Goal: Task Accomplishment & Management: Manage account settings

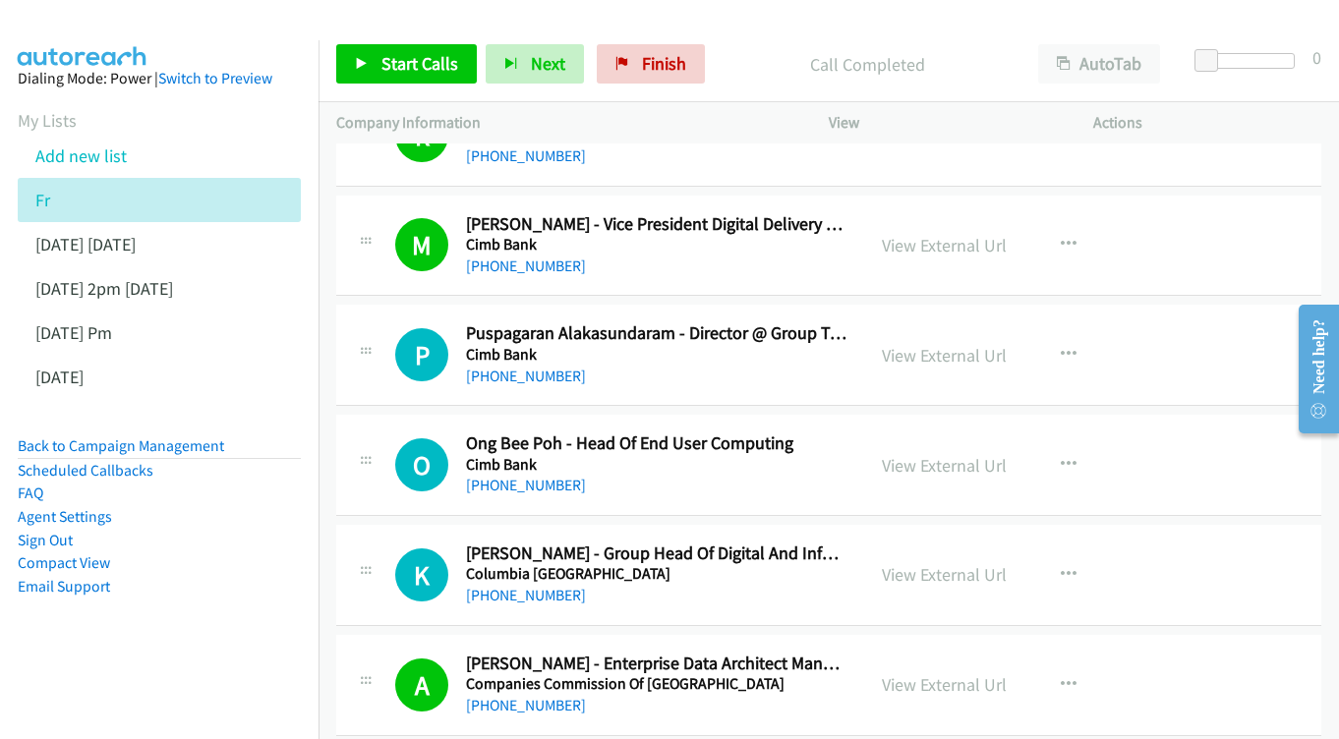
scroll to position [4301, 0]
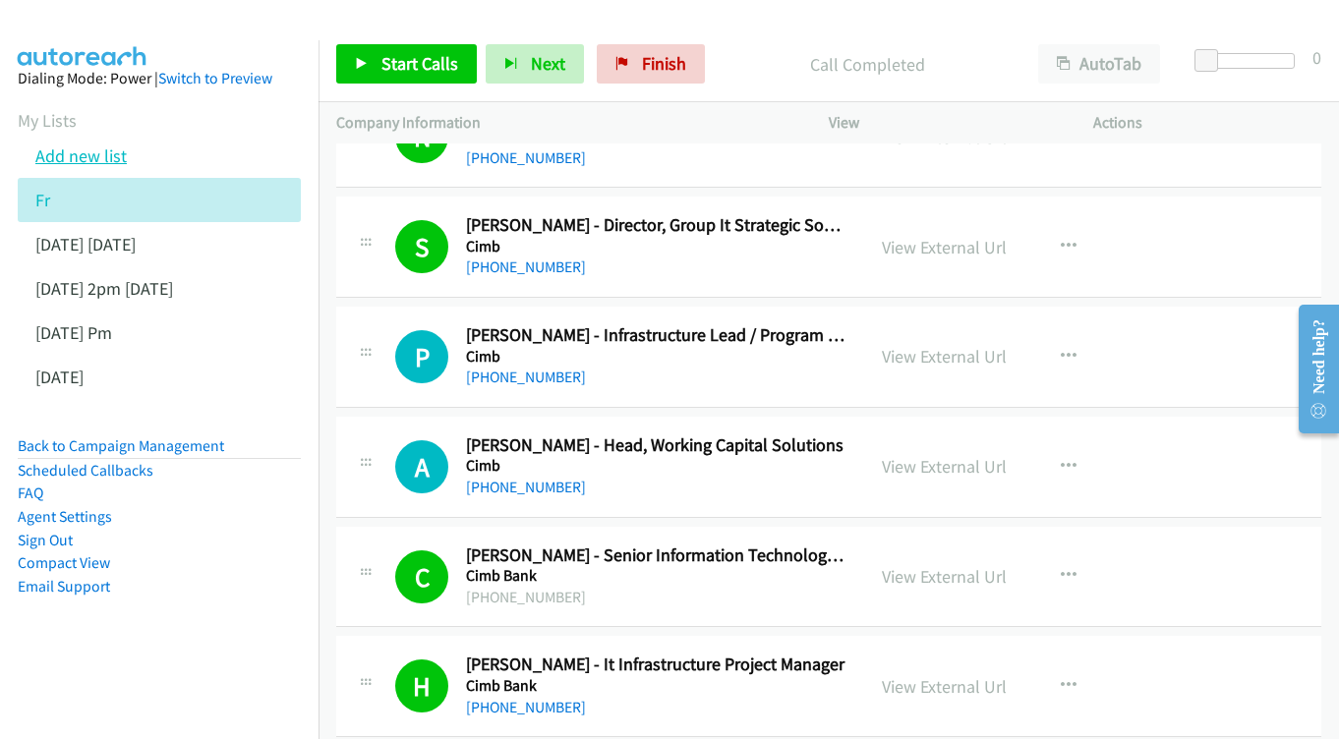
drag, startPoint x: 82, startPoint y: 154, endPoint x: 97, endPoint y: 148, distance: 16.8
click at [82, 153] on link "Add new list" at bounding box center [80, 156] width 91 height 23
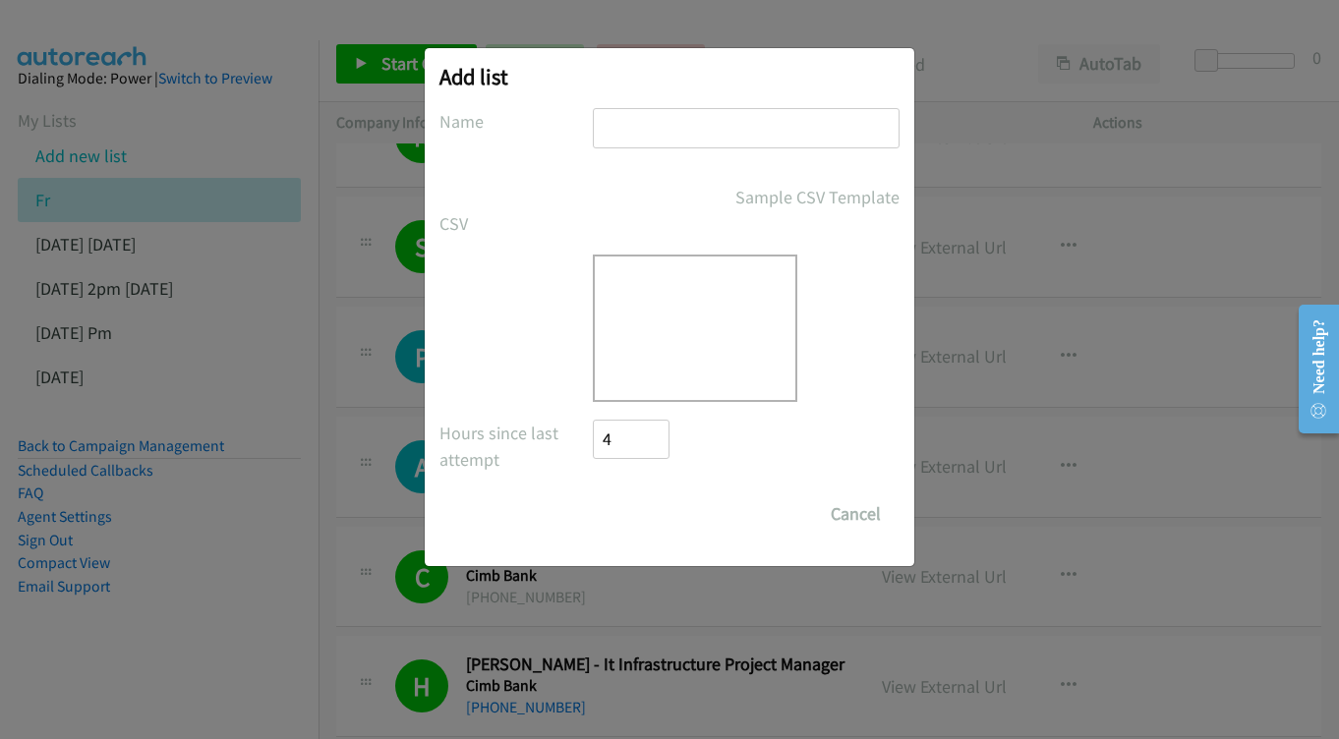
click at [661, 114] on input "text" at bounding box center [746, 128] width 307 height 40
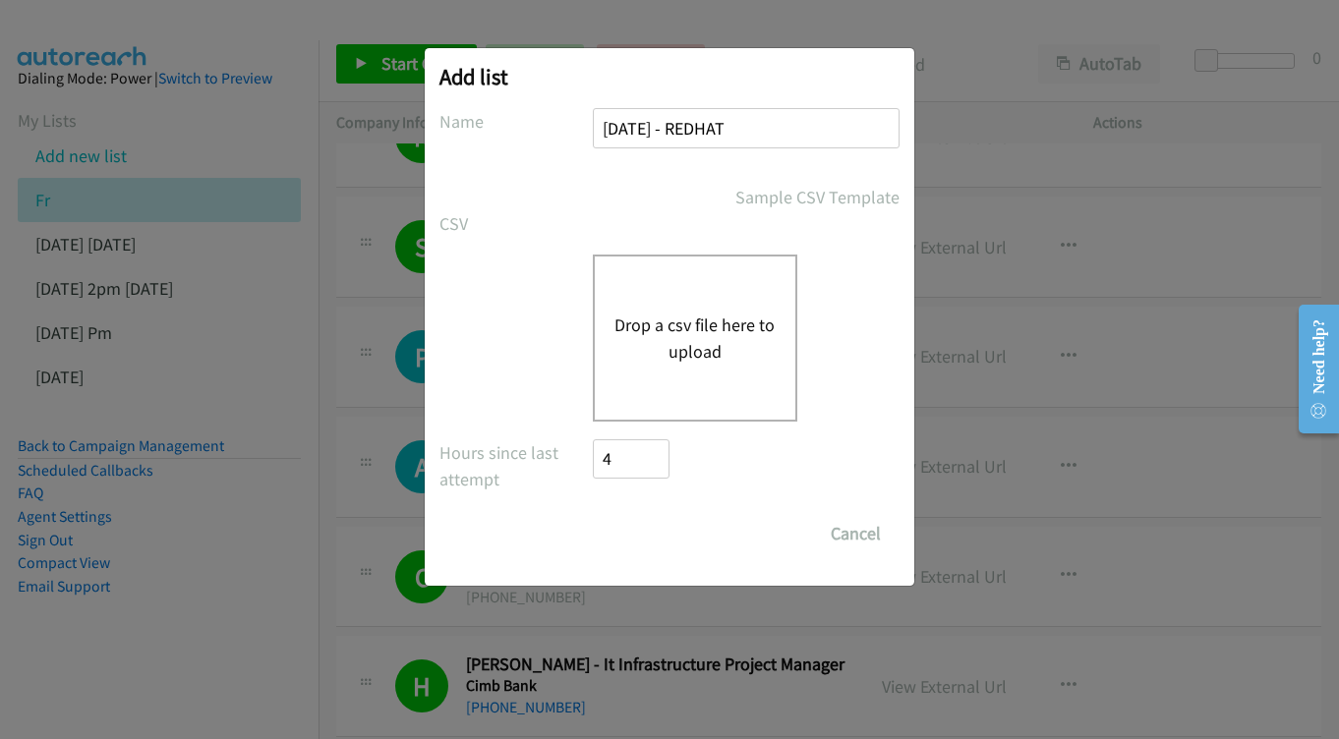
type input "SEP 19 - REDHAT"
click at [696, 362] on button "Drop a csv file here to upload" at bounding box center [694, 338] width 161 height 53
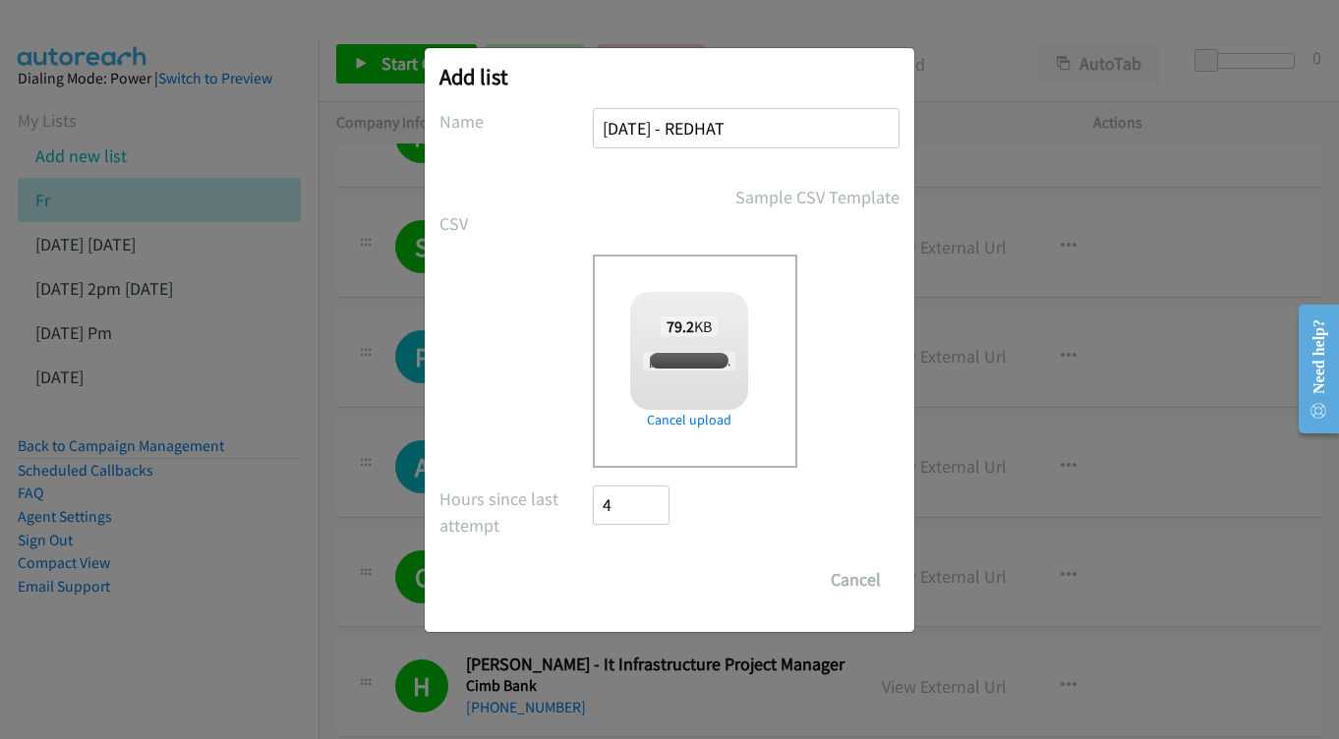
checkbox input "true"
click at [633, 581] on input "Save List" at bounding box center [644, 579] width 103 height 39
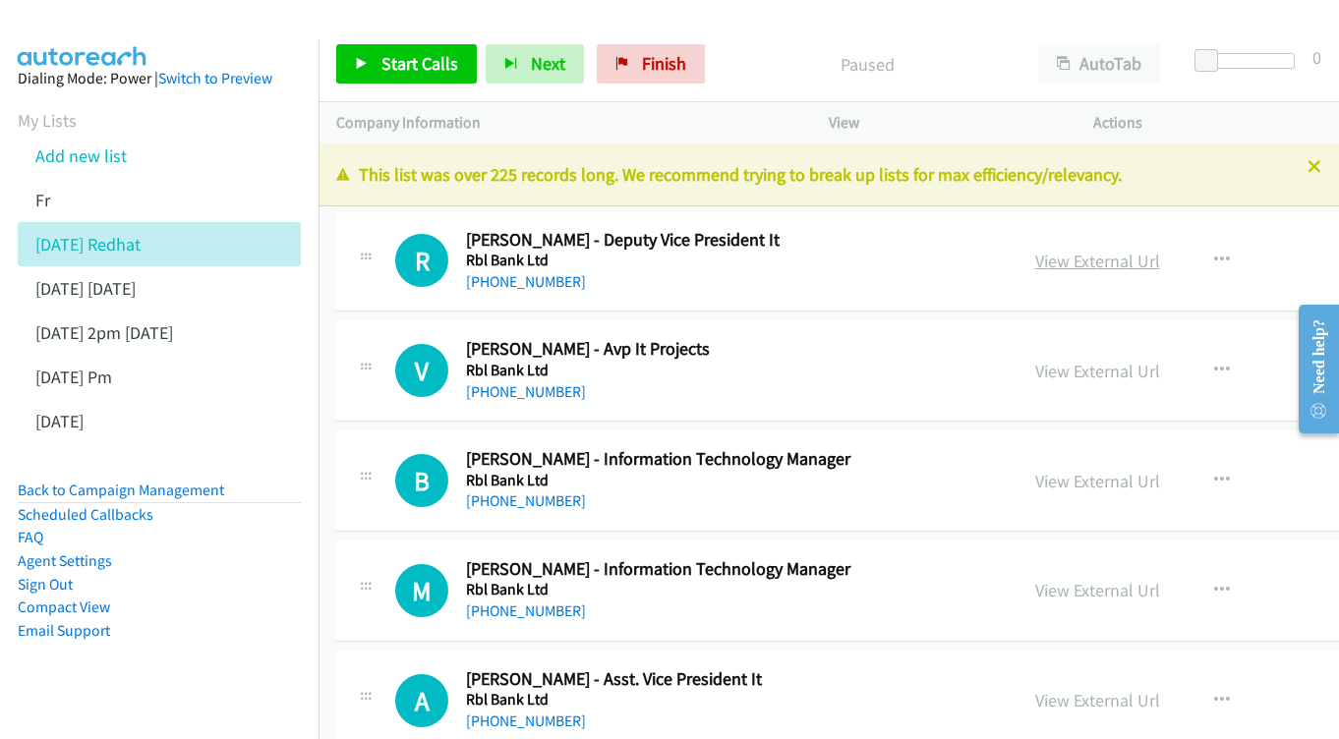
click at [1160, 263] on link "View External Url" at bounding box center [1097, 261] width 125 height 23
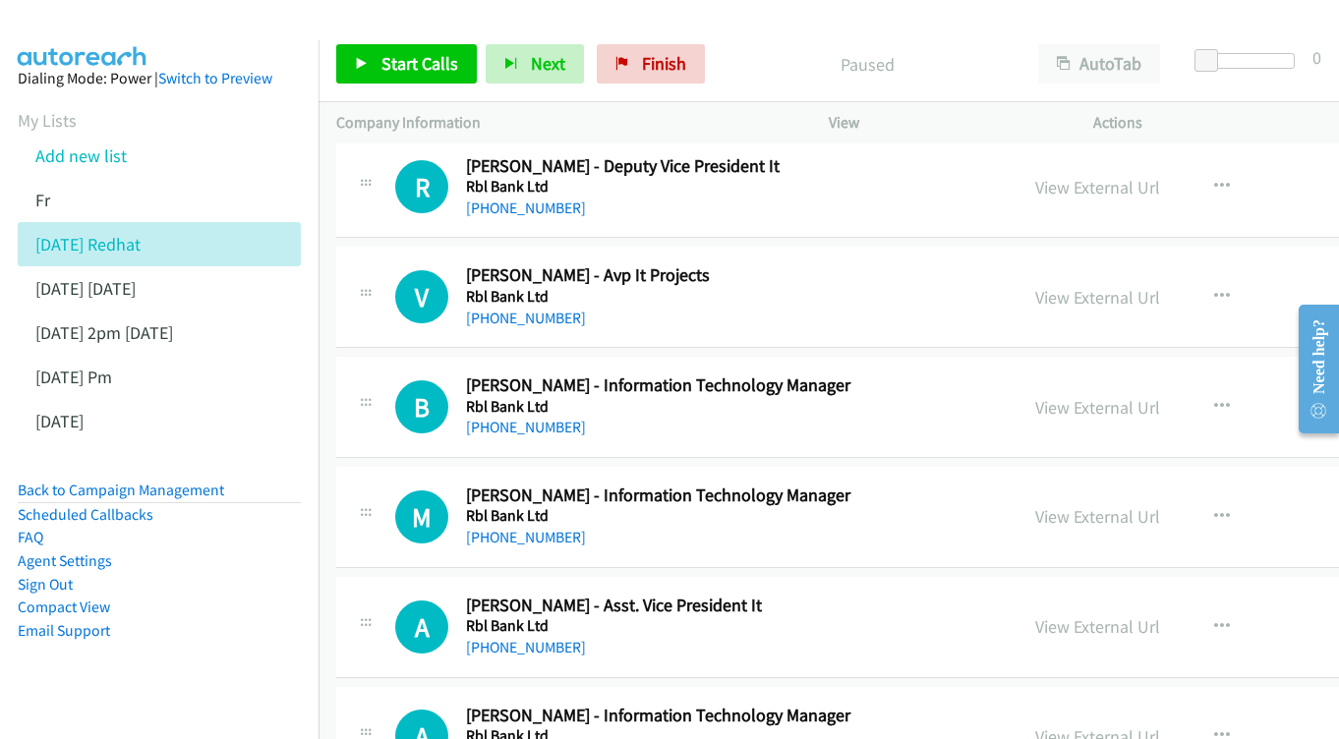
scroll to position [112, 0]
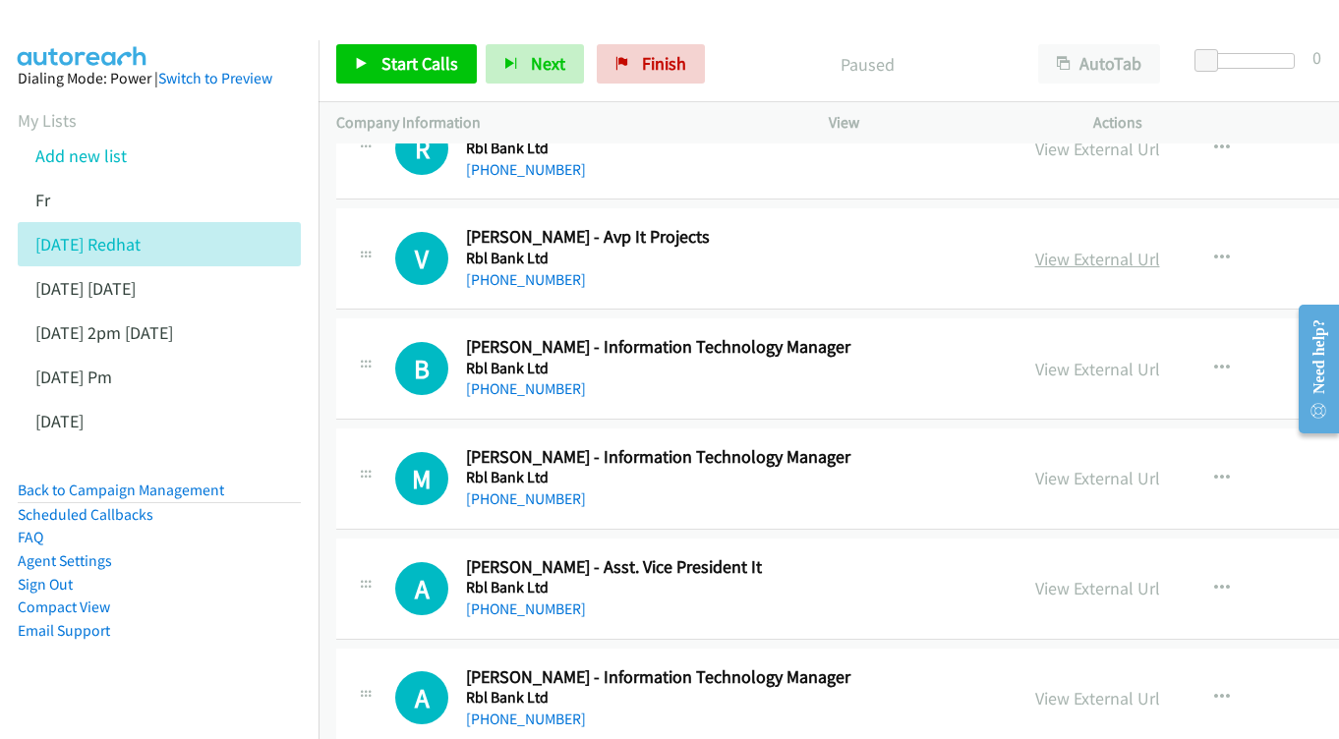
click at [1135, 250] on link "View External Url" at bounding box center [1097, 259] width 125 height 23
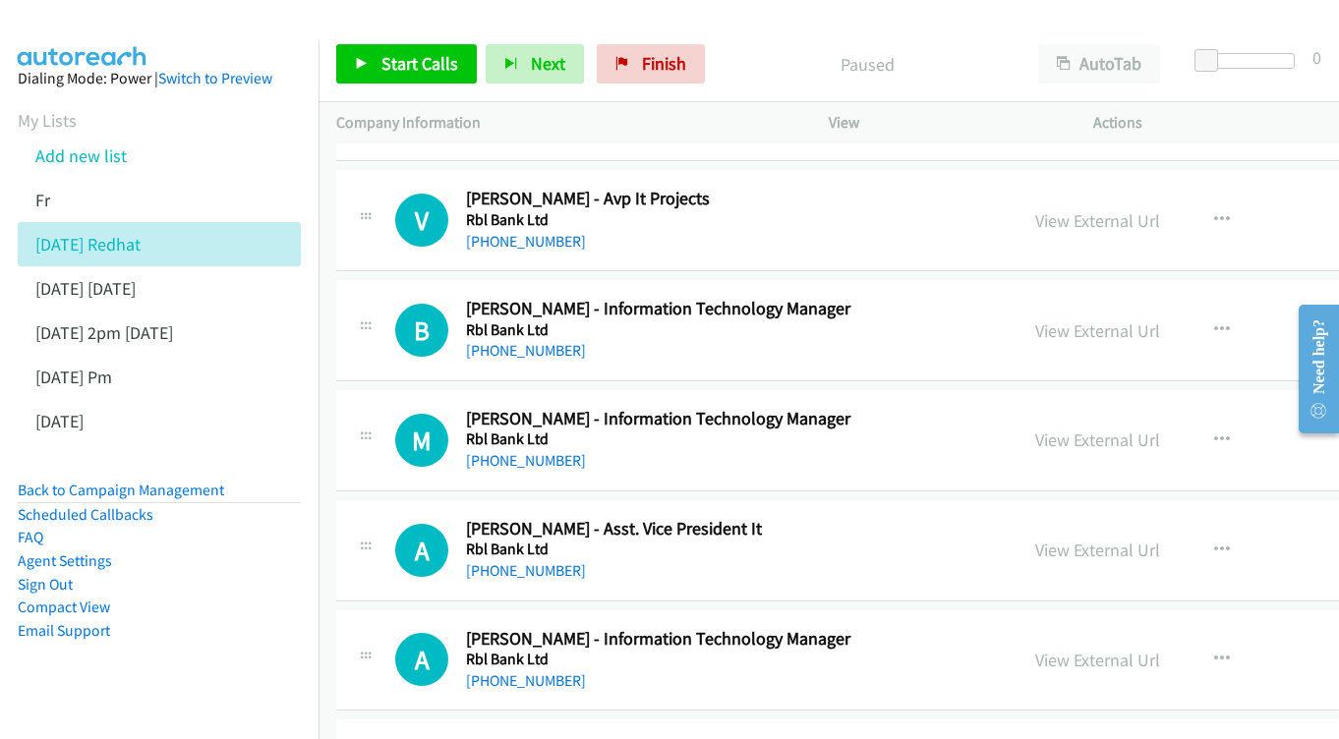
scroll to position [190, 0]
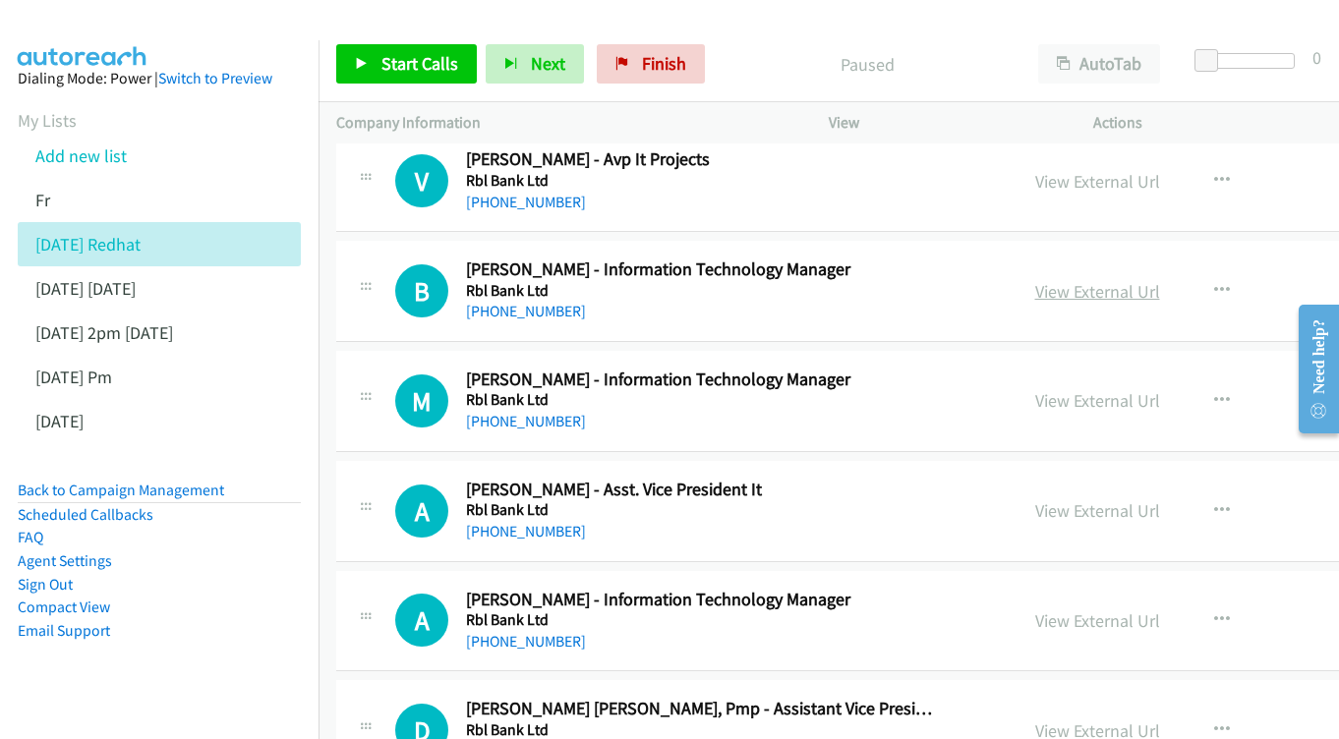
click at [1133, 281] on link "View External Url" at bounding box center [1097, 291] width 125 height 23
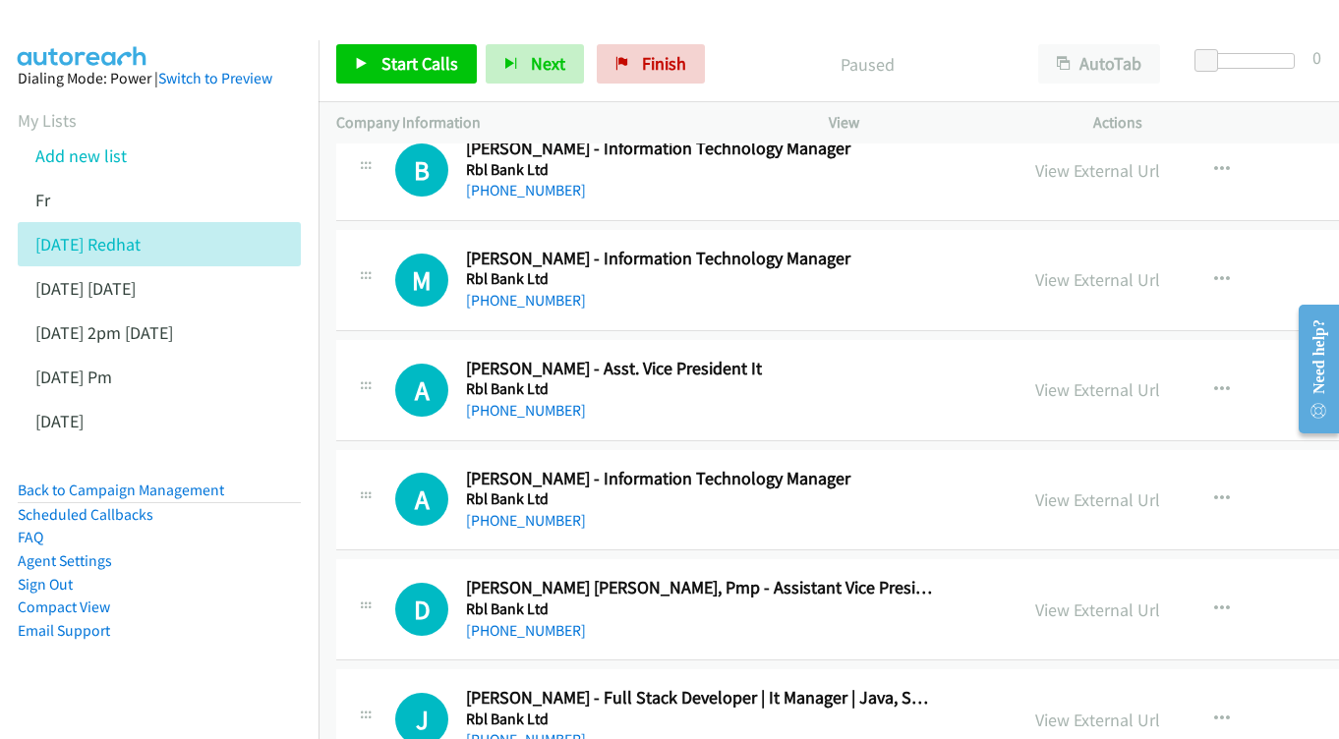
scroll to position [343, 0]
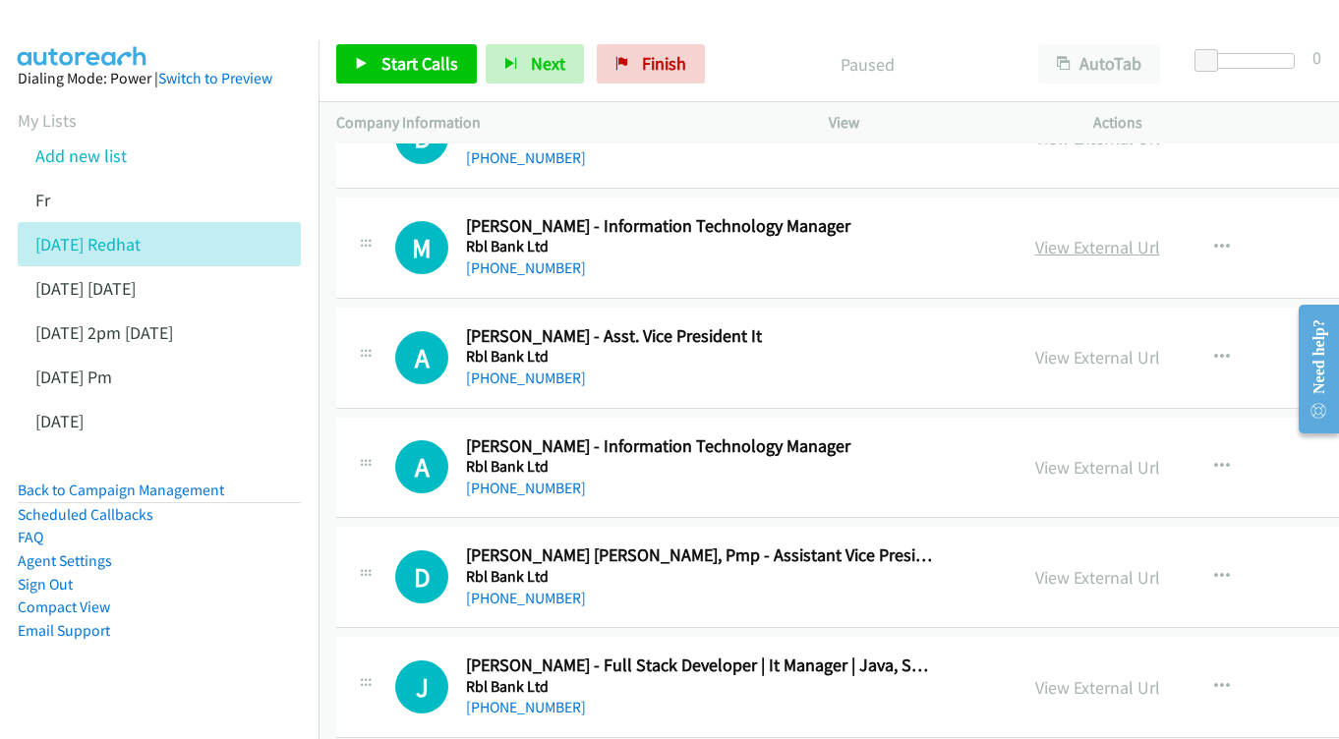
click at [1121, 236] on link "View External Url" at bounding box center [1097, 247] width 125 height 23
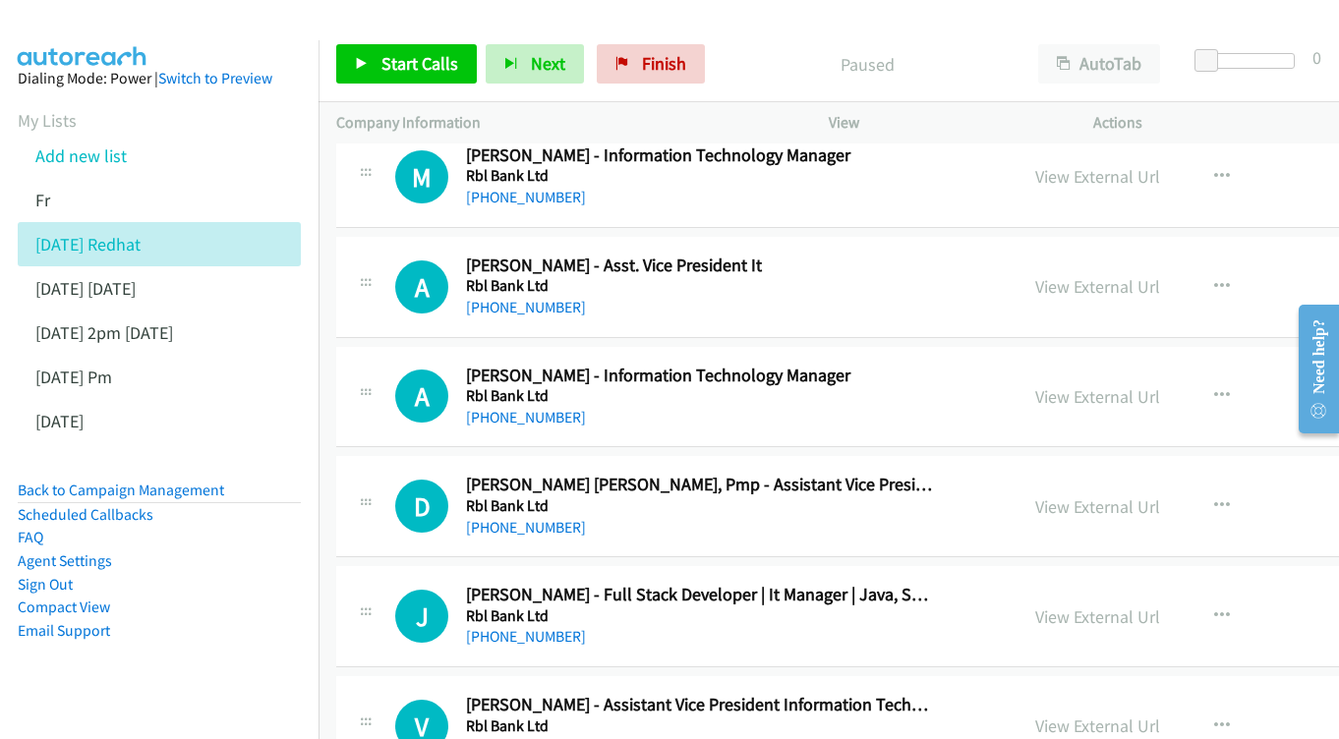
scroll to position [438, 0]
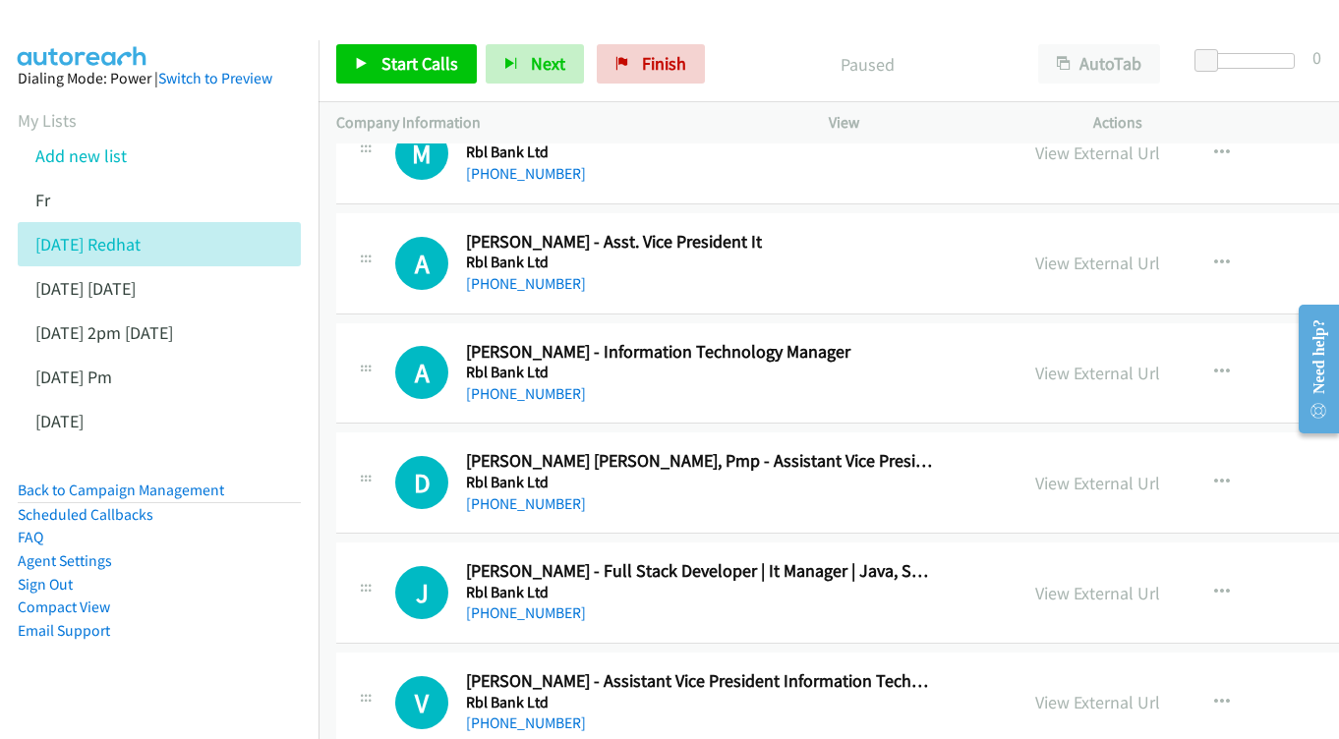
click at [1127, 250] on div "View External Url" at bounding box center [1097, 263] width 125 height 27
click at [1129, 269] on div "View External Url View External Url Schedule/Manage Callback Start Calls Here R…" at bounding box center [1197, 263] width 358 height 65
click at [1159, 254] on link "View External Url" at bounding box center [1097, 263] width 125 height 23
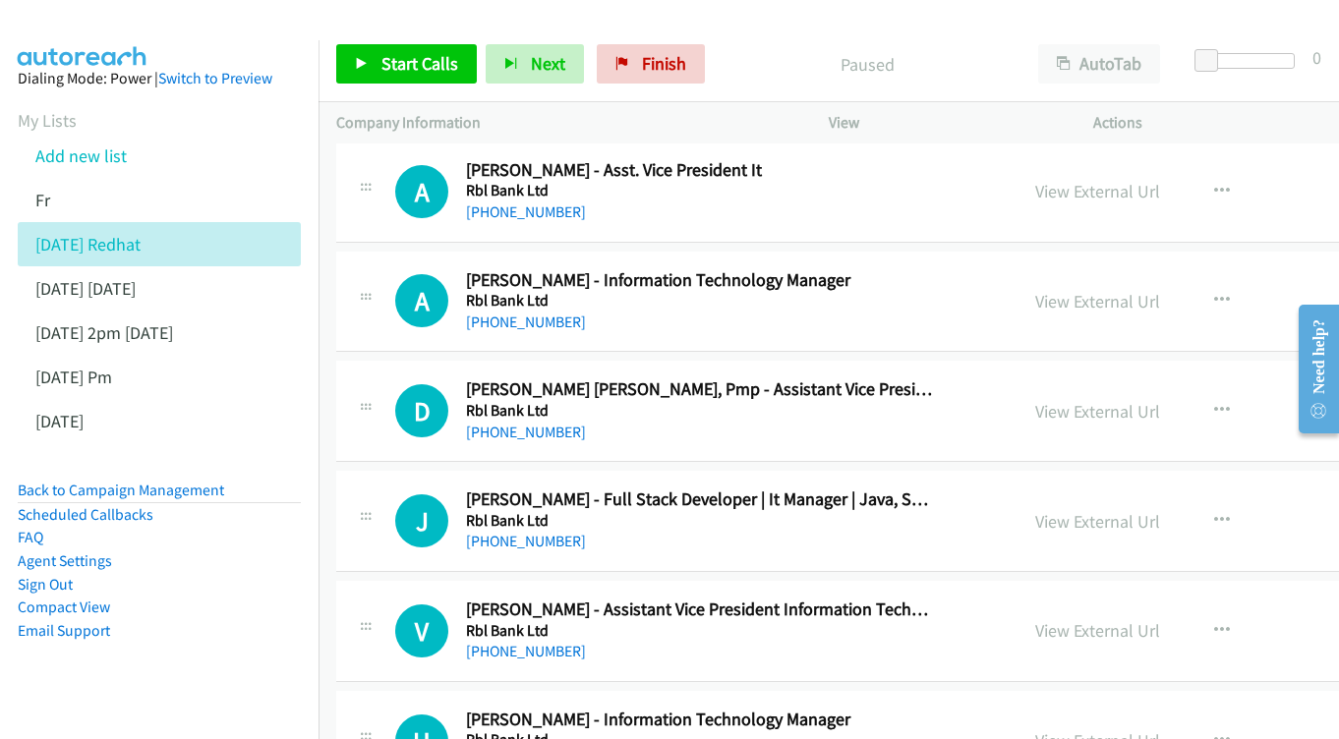
scroll to position [541, 0]
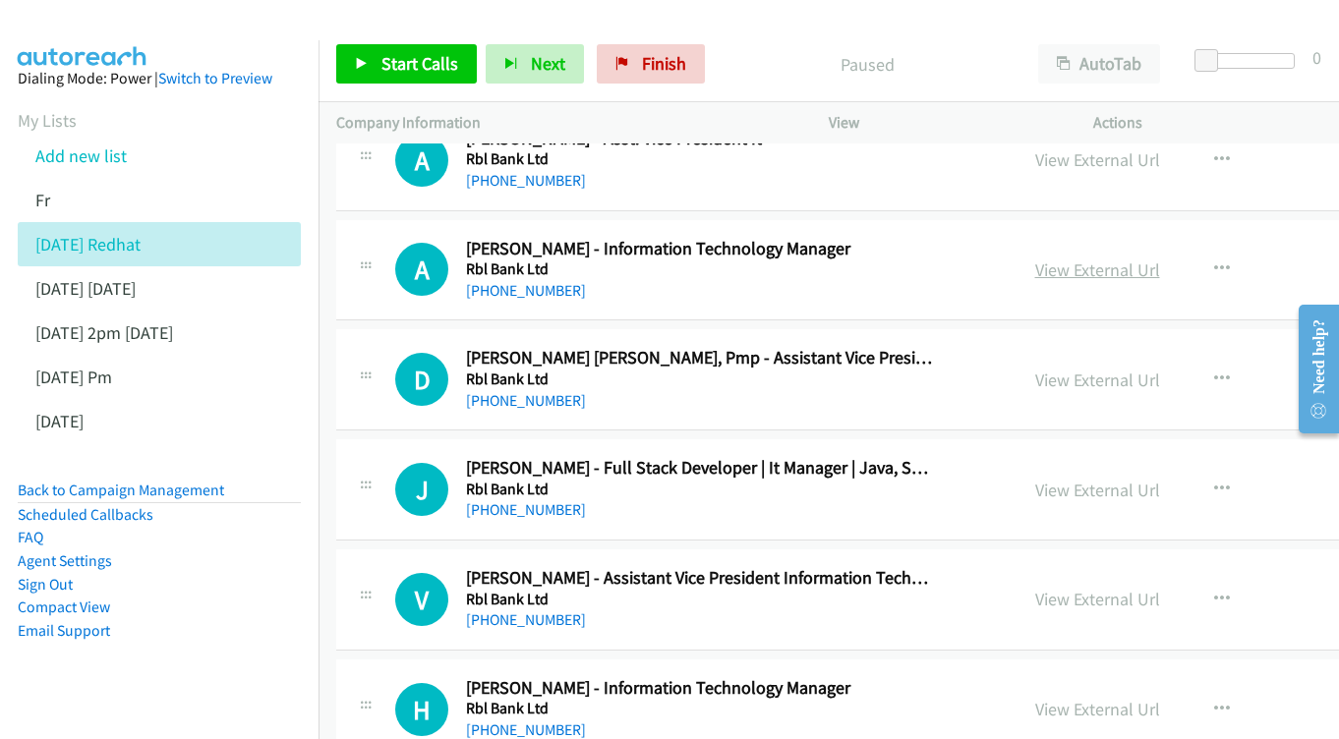
click at [1160, 263] on link "View External Url" at bounding box center [1097, 270] width 125 height 23
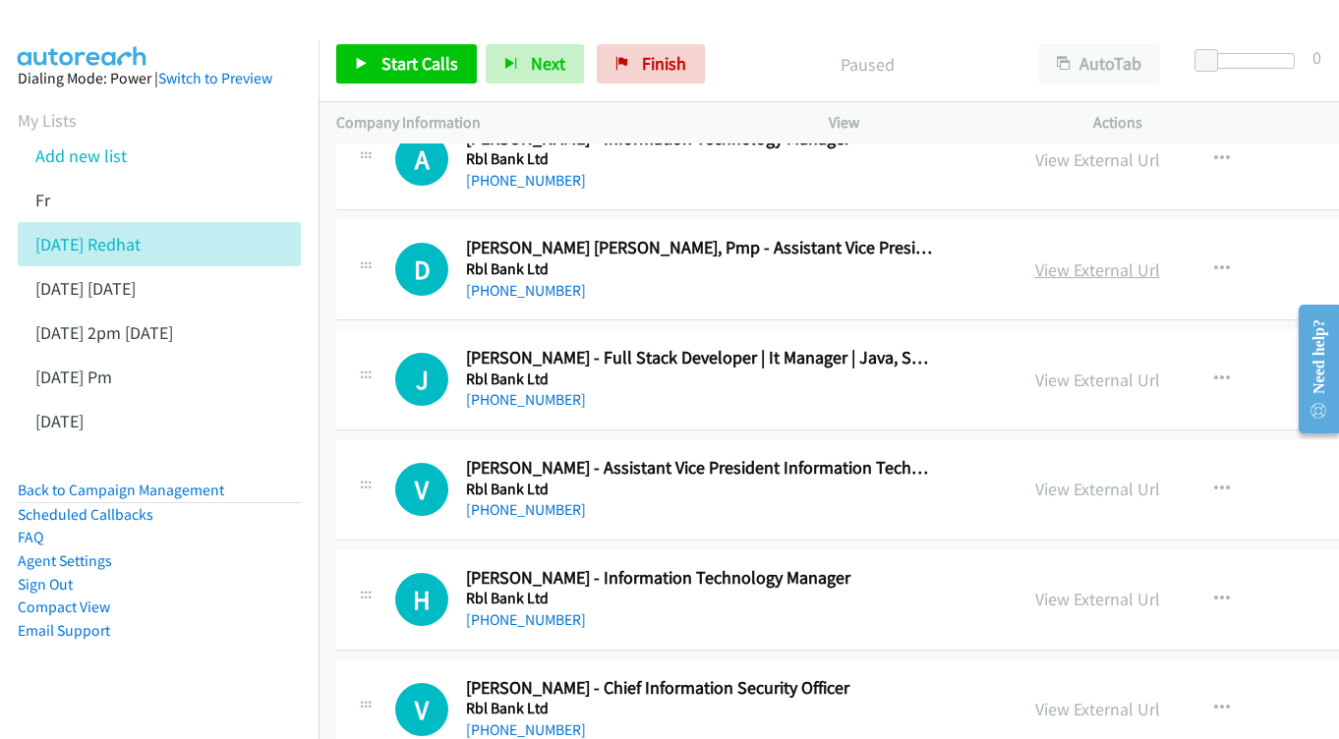
scroll to position [655, 0]
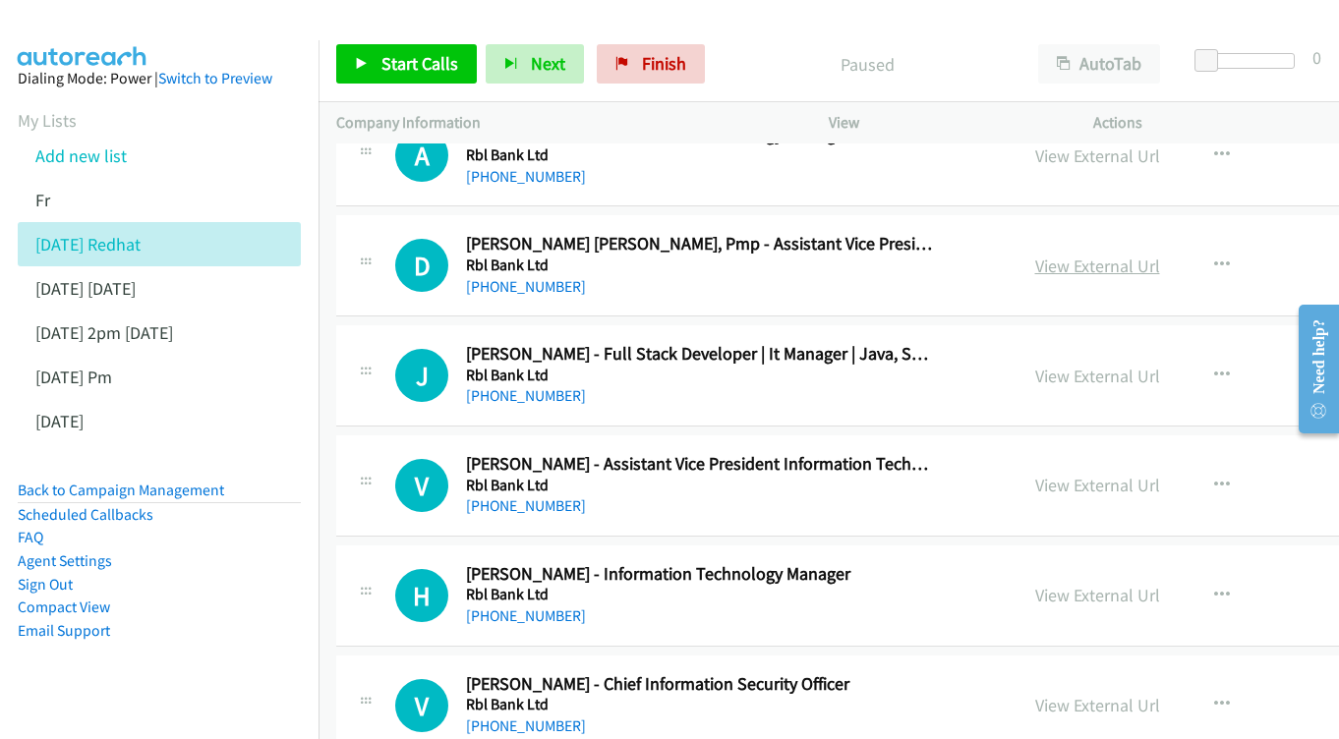
click at [1140, 255] on link "View External Url" at bounding box center [1097, 266] width 125 height 23
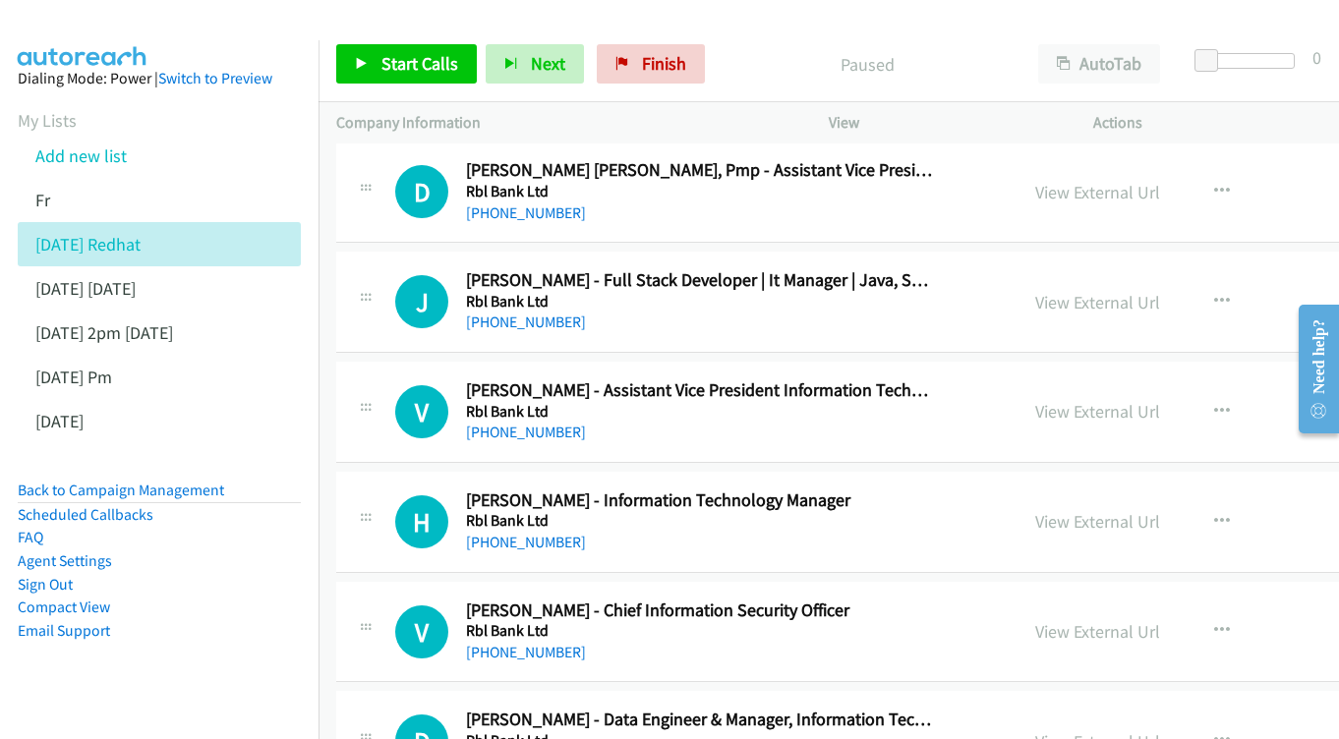
scroll to position [765, 0]
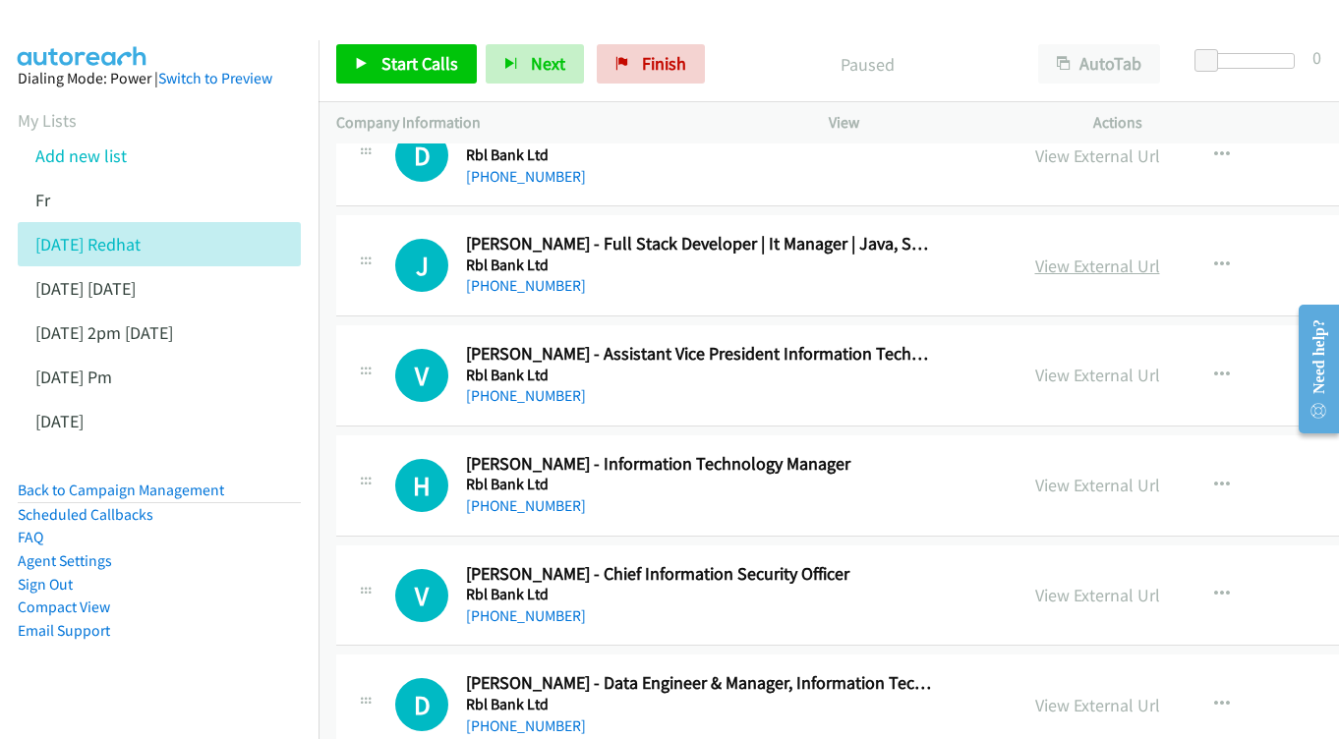
click at [1160, 255] on link "View External Url" at bounding box center [1097, 266] width 125 height 23
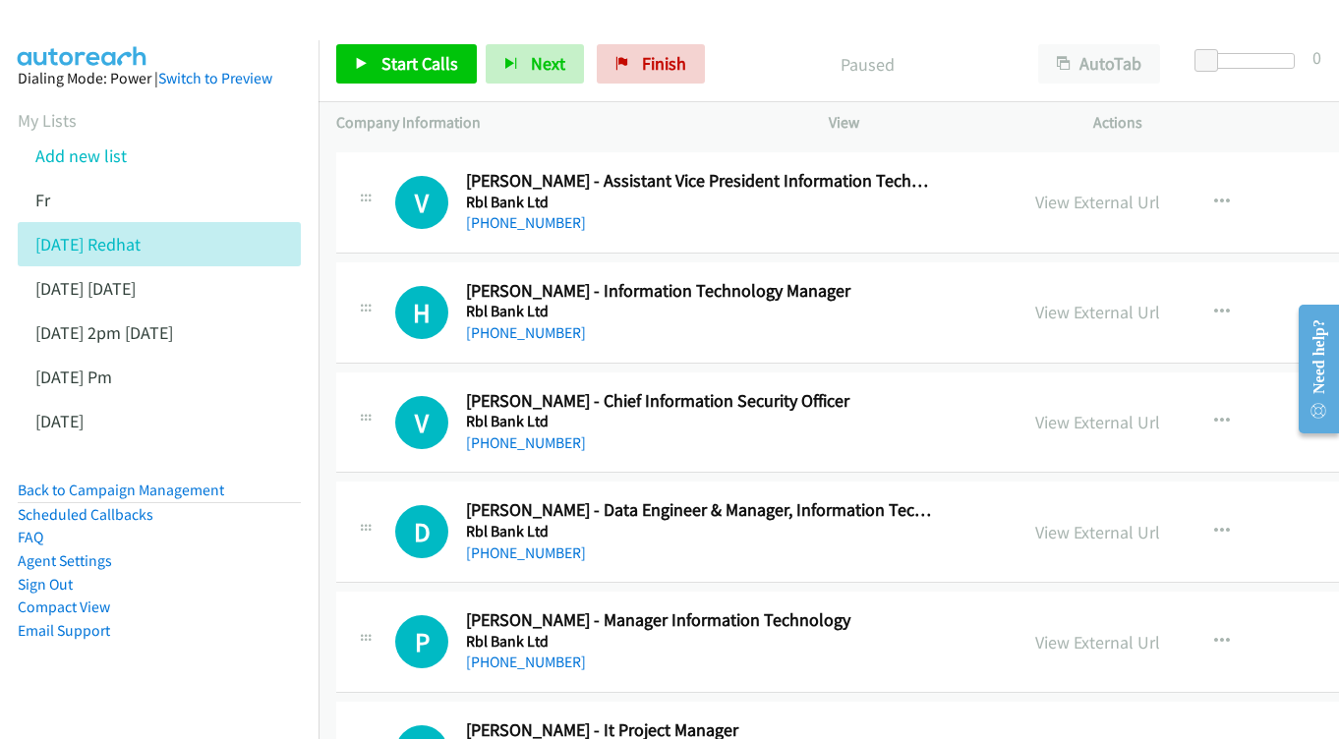
scroll to position [900, 0]
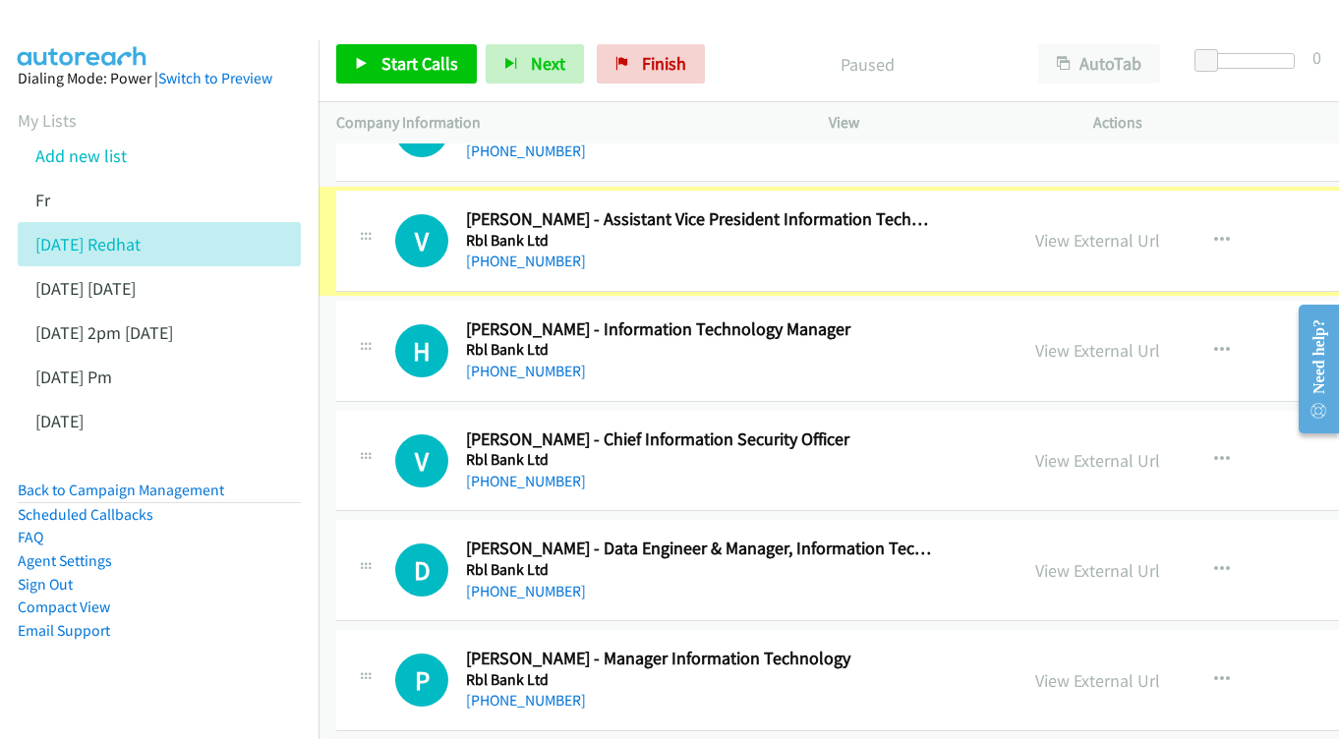
click at [1138, 229] on link "View External Url" at bounding box center [1097, 240] width 125 height 23
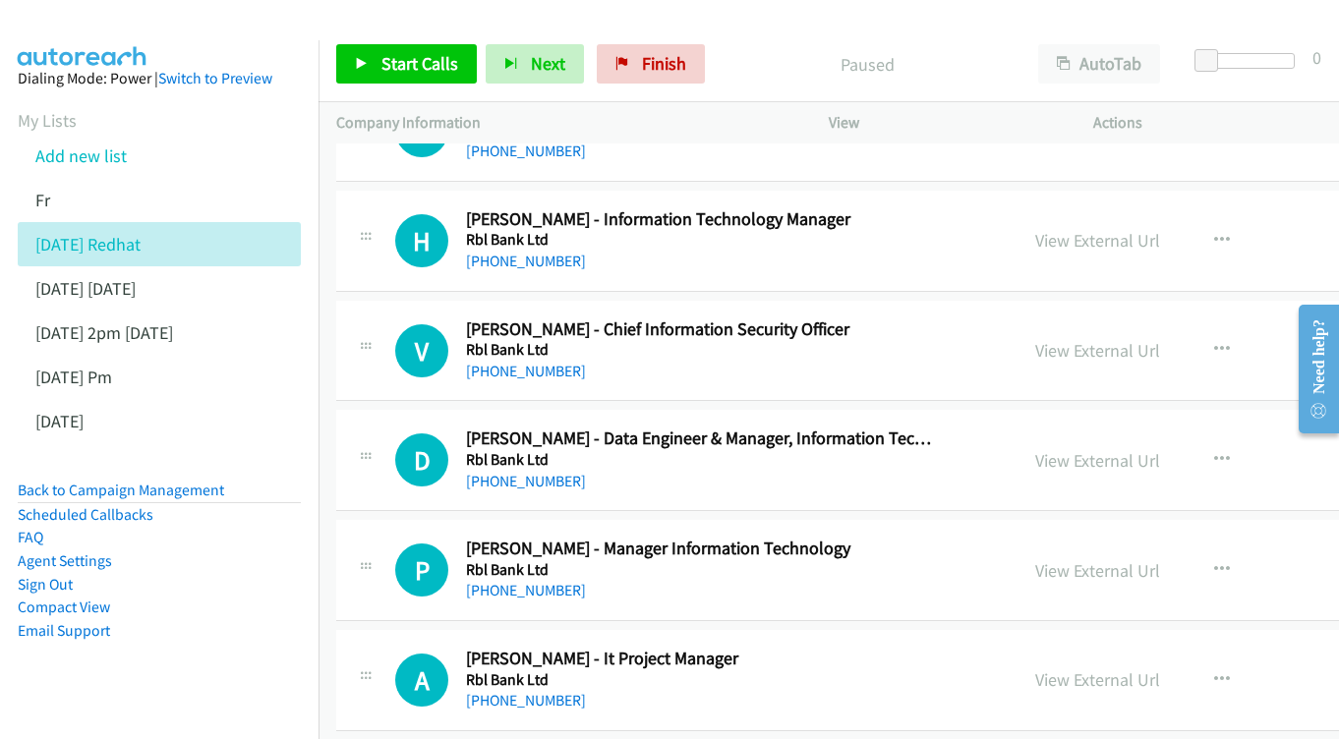
scroll to position [1014, 0]
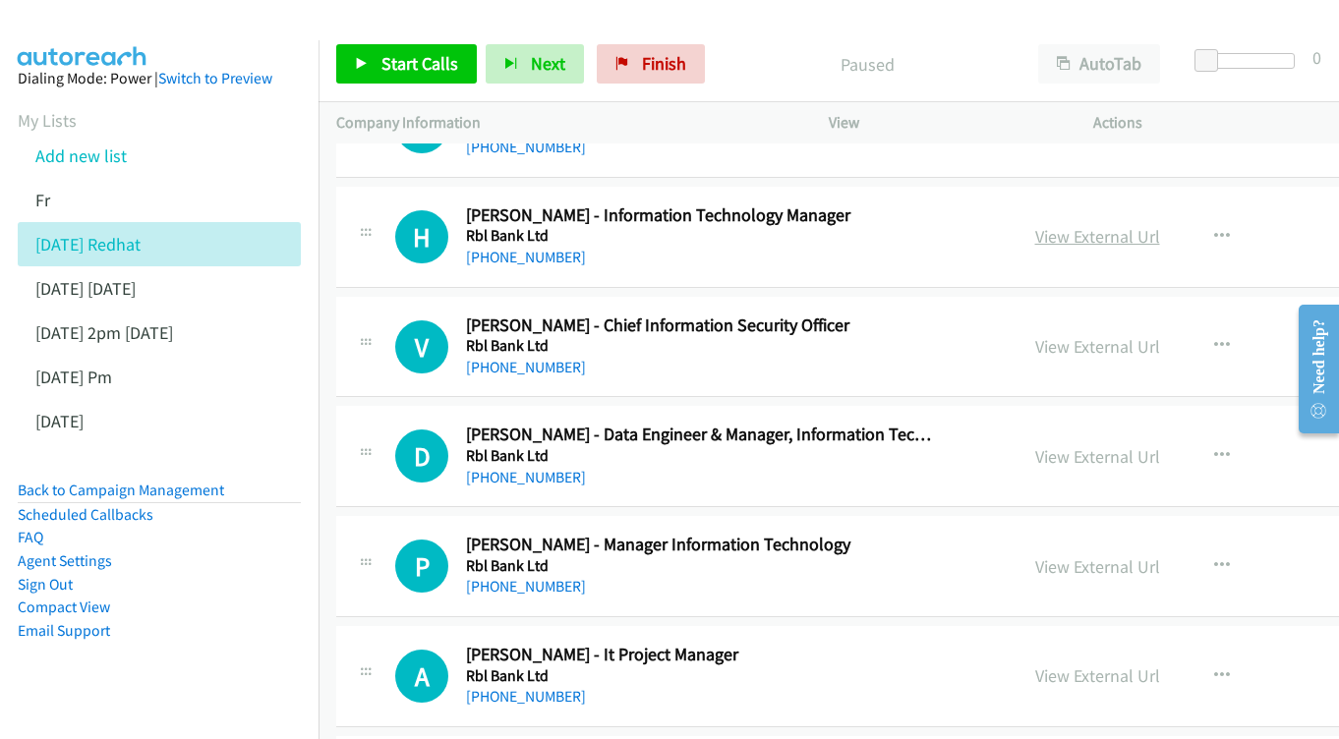
click at [1136, 225] on link "View External Url" at bounding box center [1097, 236] width 125 height 23
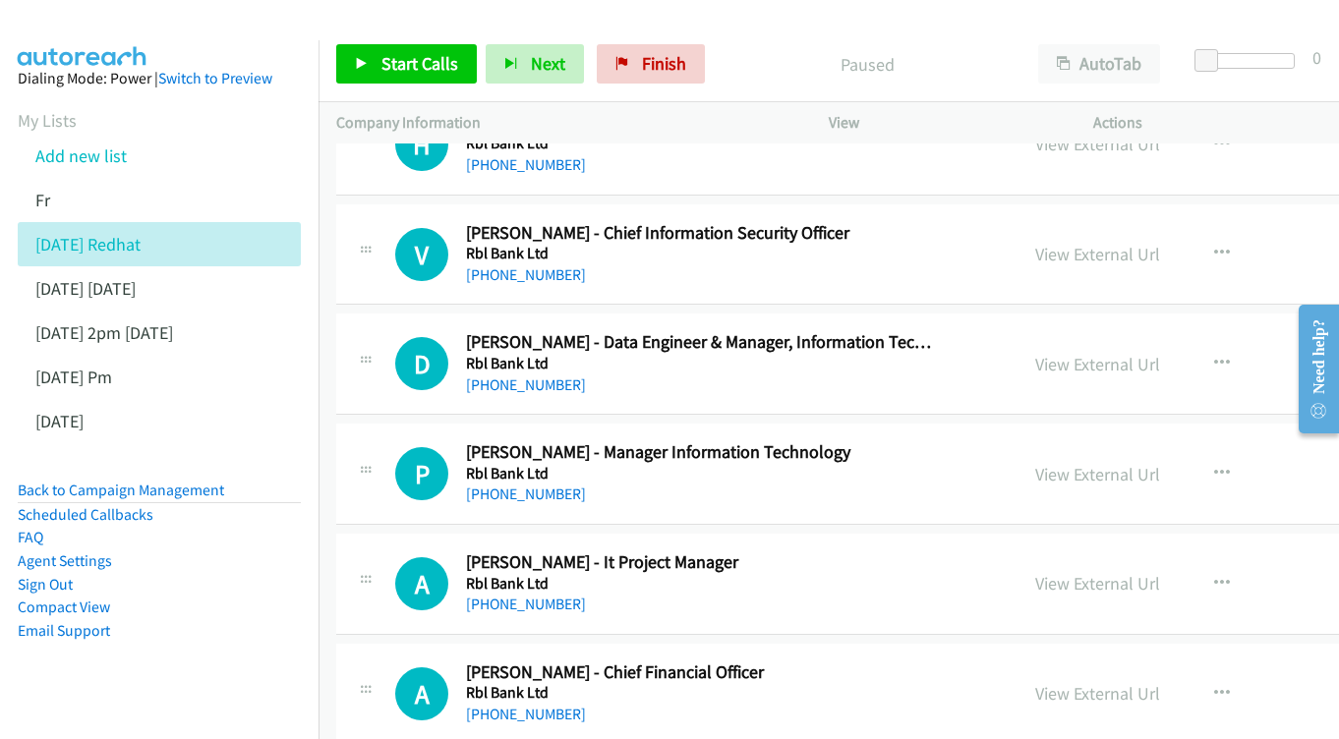
scroll to position [1110, 0]
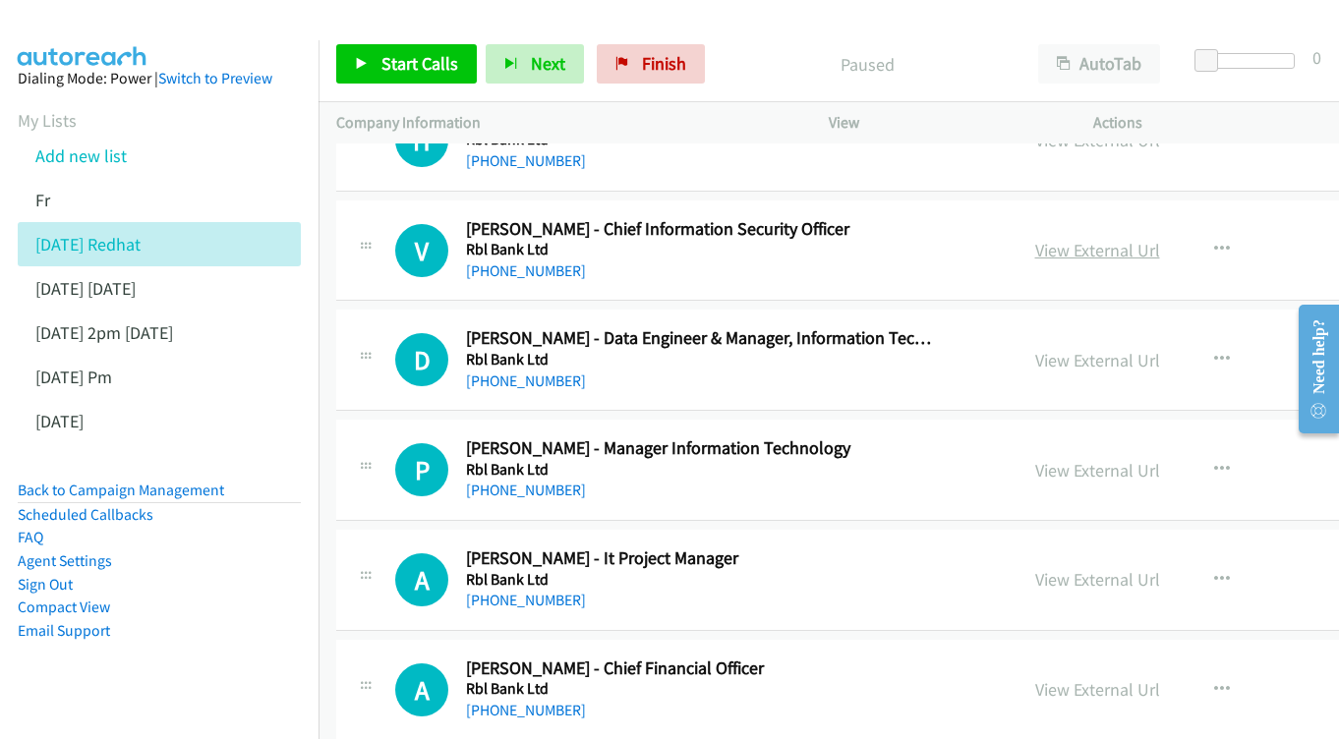
click at [1140, 240] on link "View External Url" at bounding box center [1097, 250] width 125 height 23
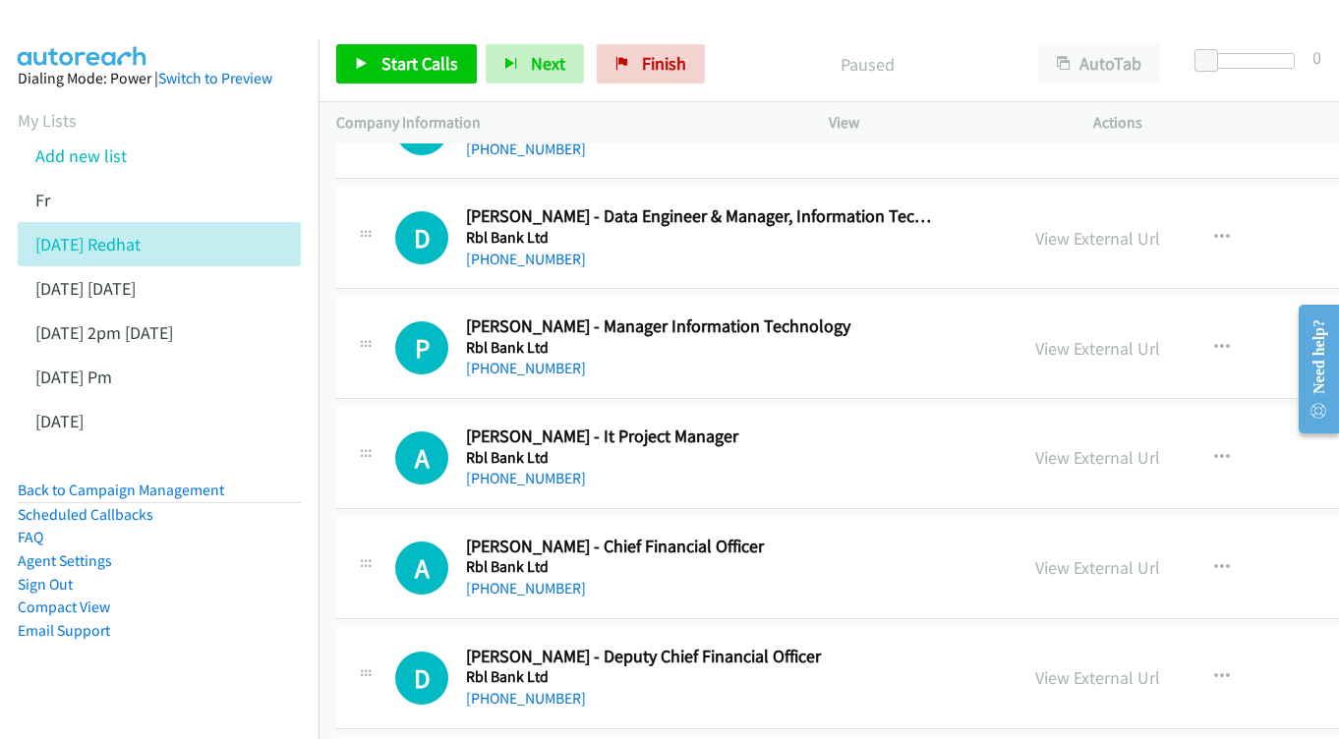
scroll to position [1236, 0]
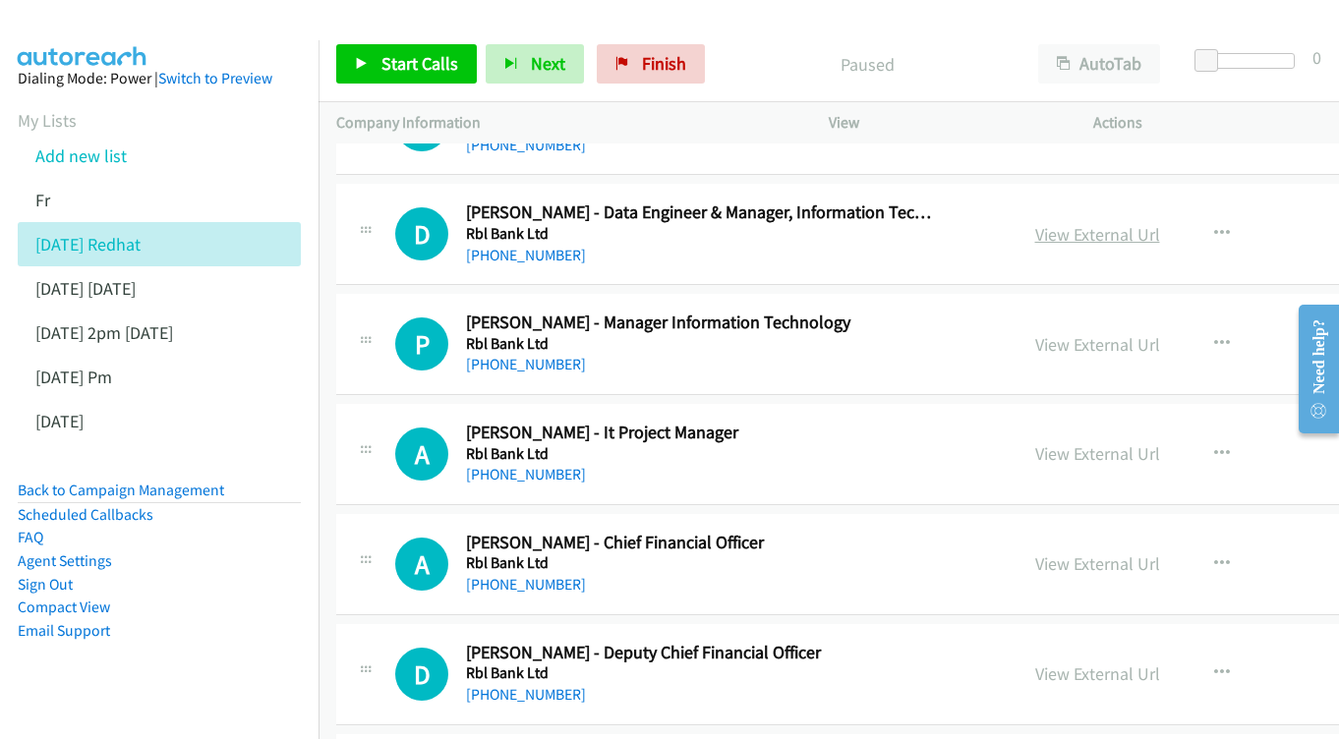
click at [1113, 223] on link "View External Url" at bounding box center [1097, 234] width 125 height 23
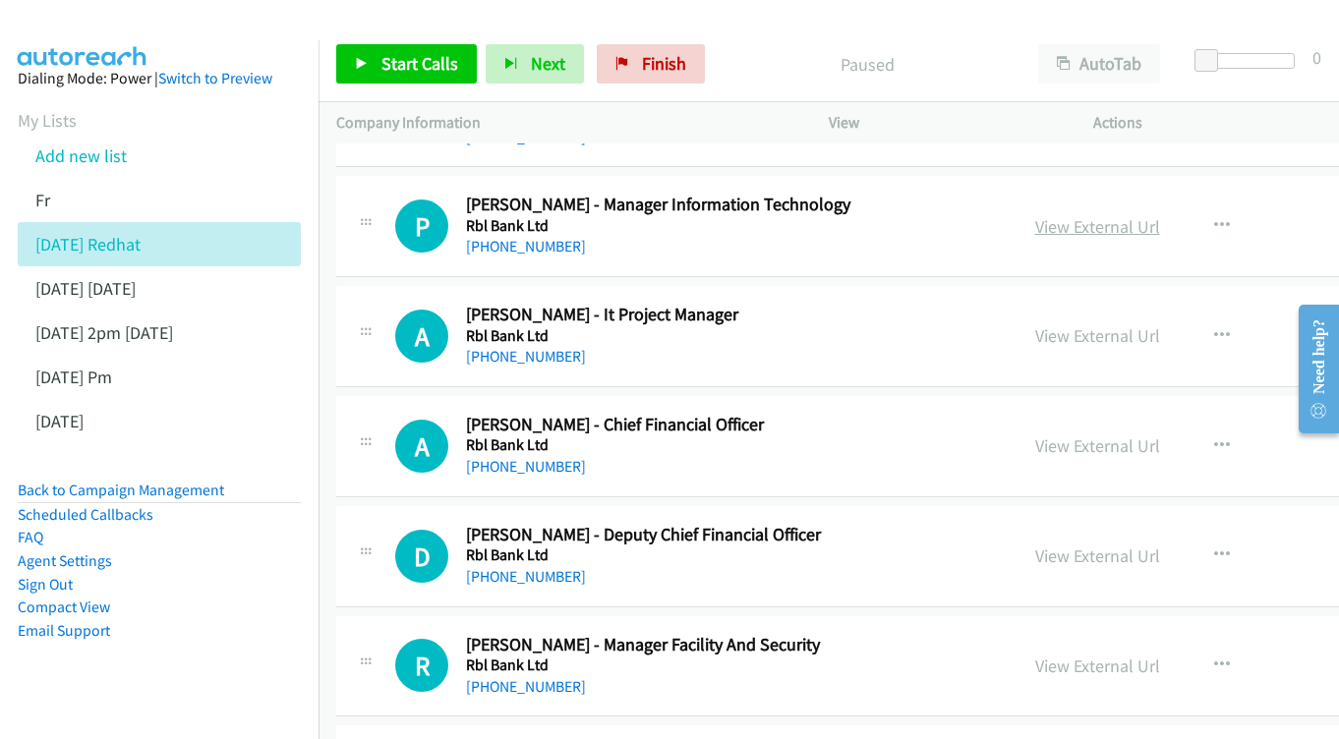
click at [1160, 215] on link "View External Url" at bounding box center [1097, 226] width 125 height 23
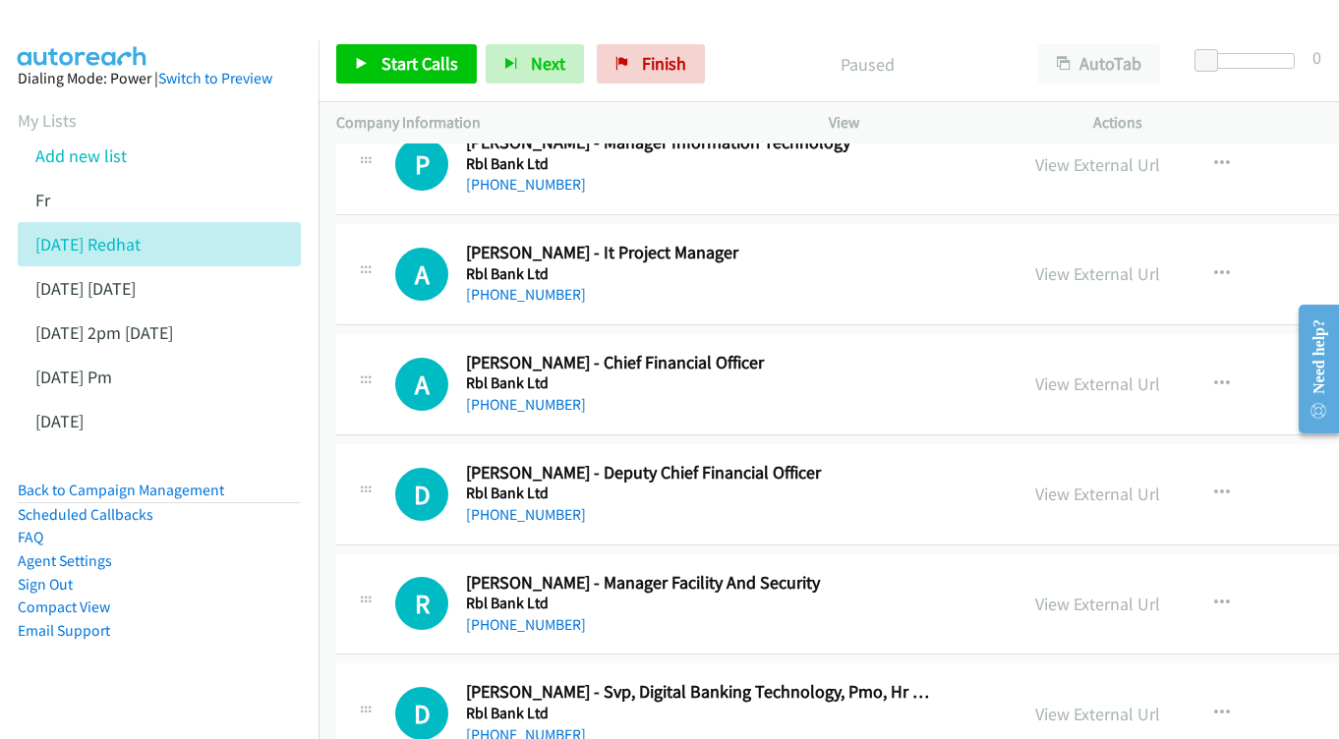
scroll to position [1420, 0]
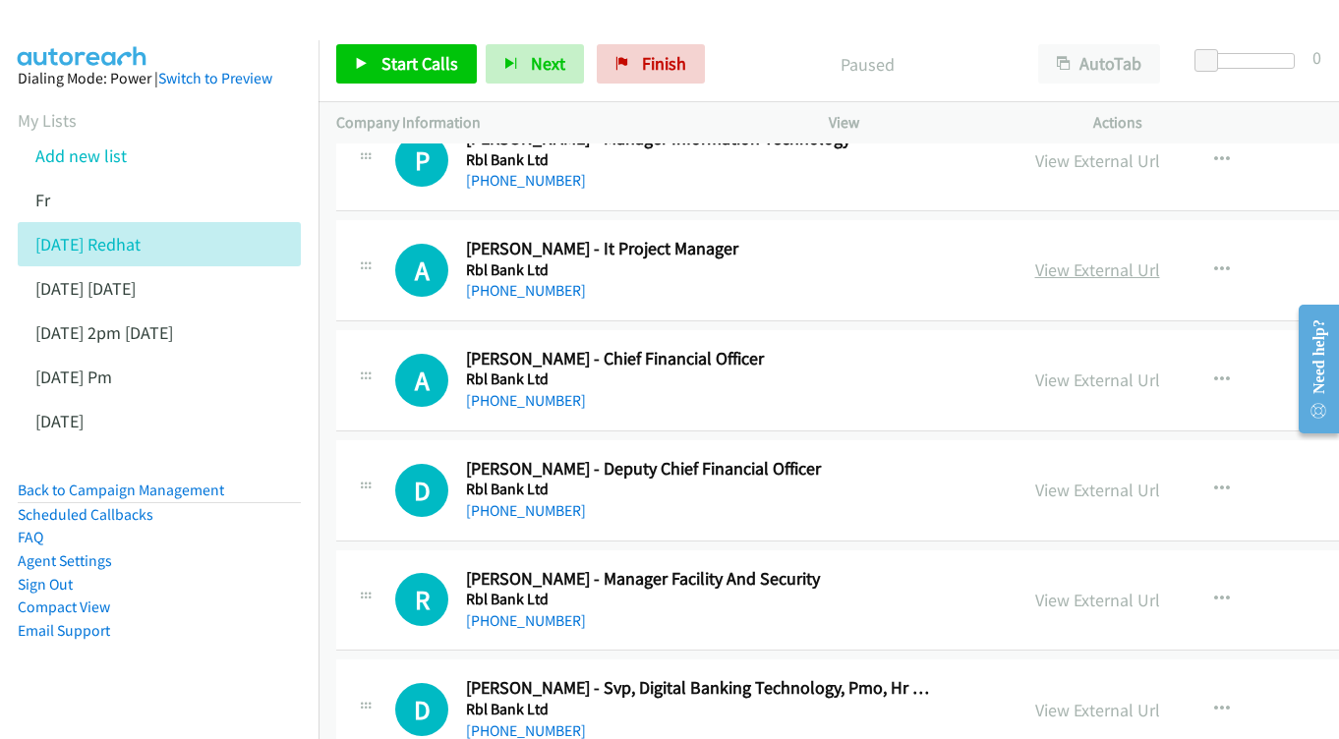
click at [1160, 259] on link "View External Url" at bounding box center [1097, 270] width 125 height 23
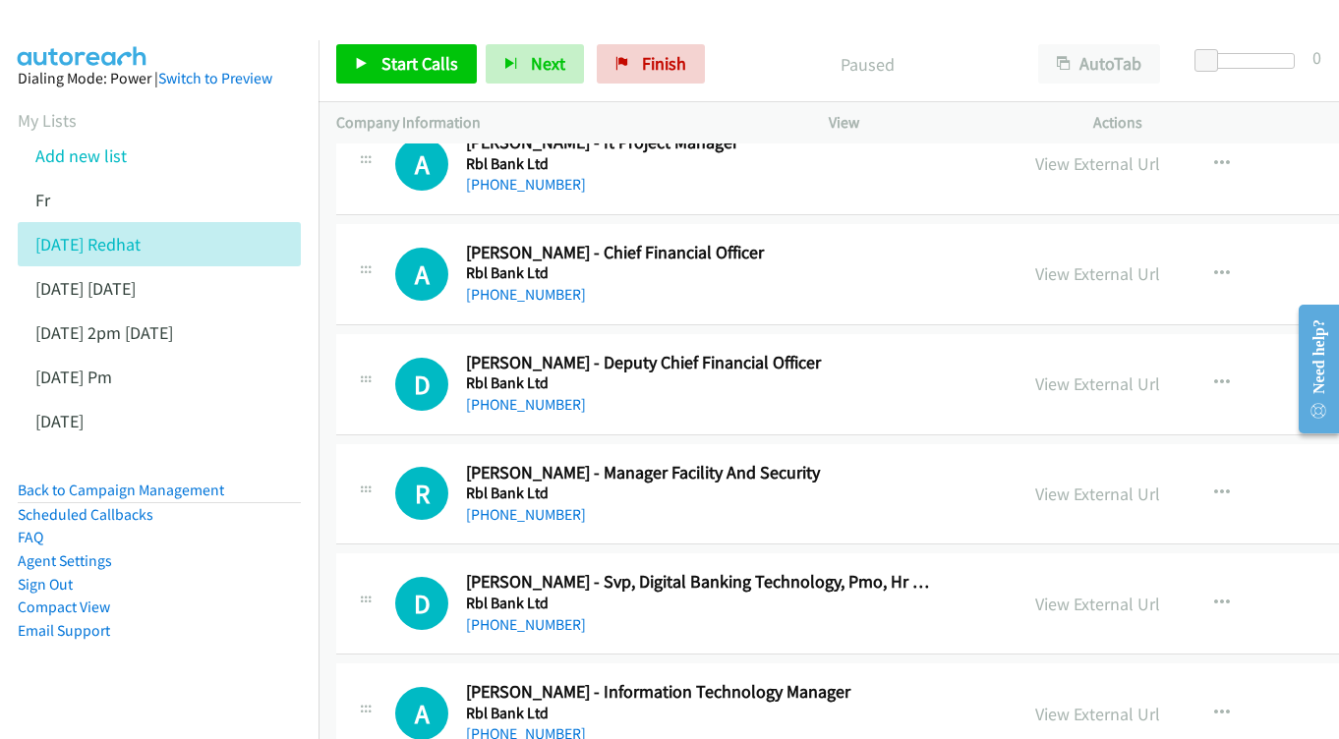
scroll to position [1530, 0]
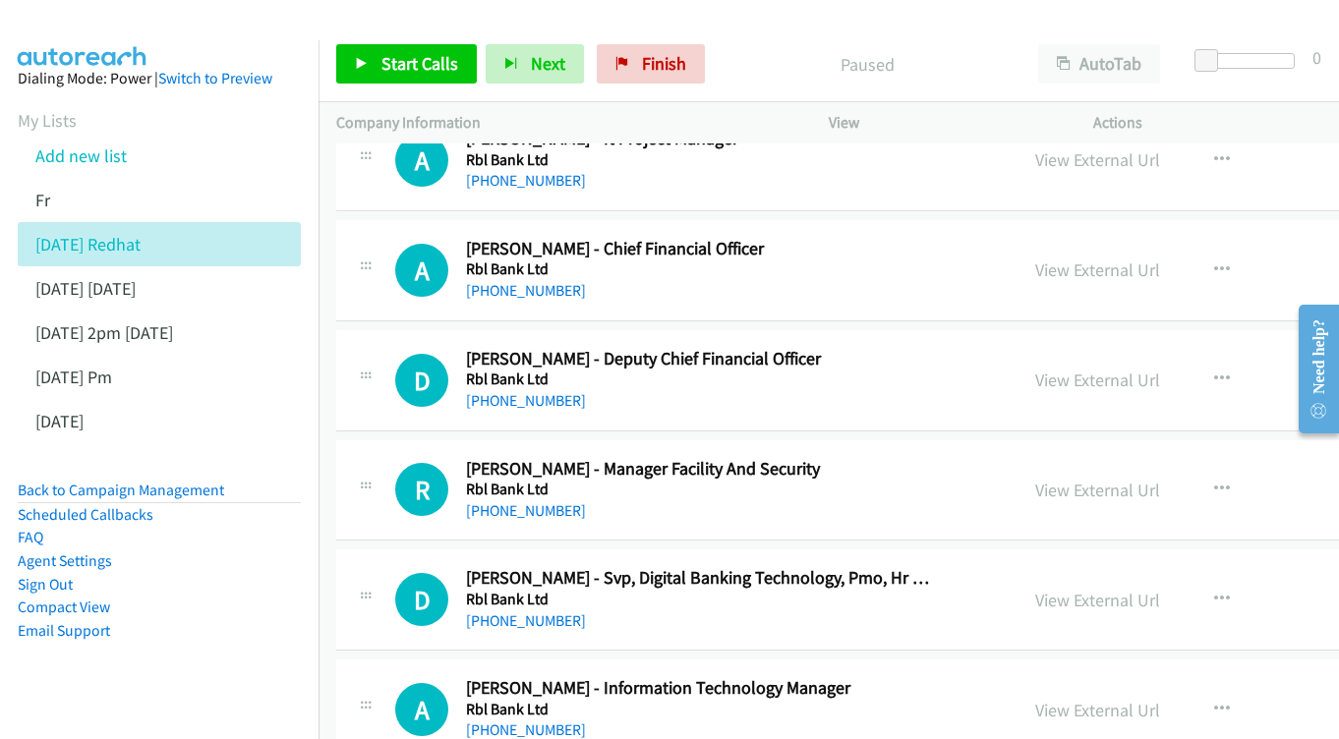
click at [1173, 238] on div "View External Url View External Url Schedule/Manage Callback Start Calls Here R…" at bounding box center [1197, 270] width 358 height 65
click at [1160, 259] on link "View External Url" at bounding box center [1097, 270] width 125 height 23
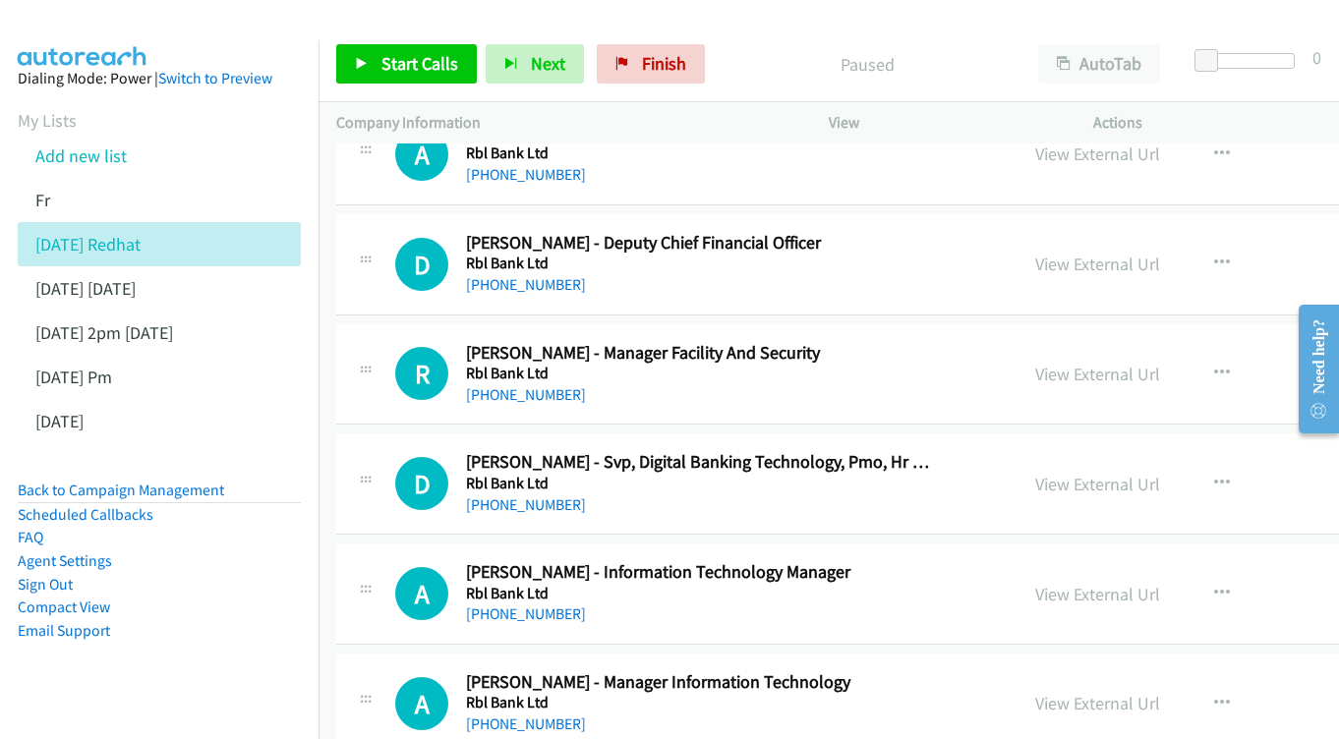
scroll to position [1672, 0]
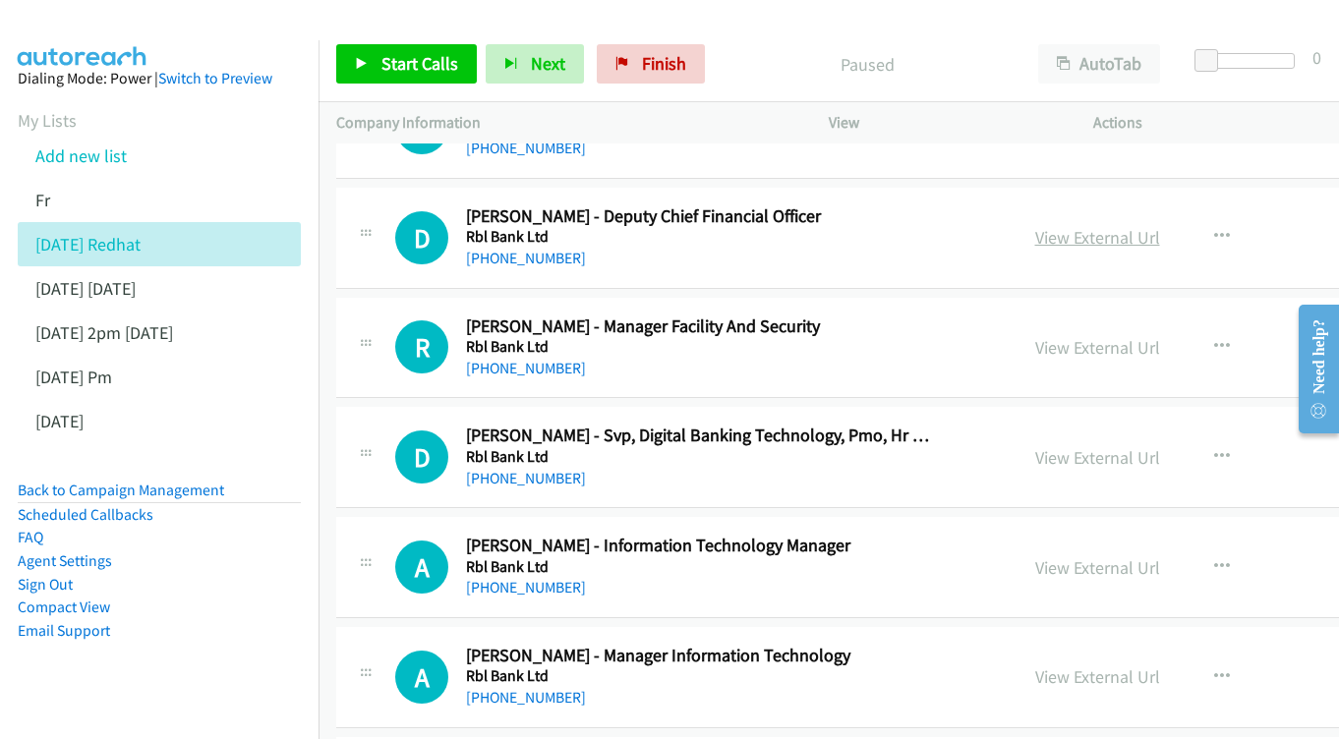
click at [1134, 226] on link "View External Url" at bounding box center [1097, 237] width 125 height 23
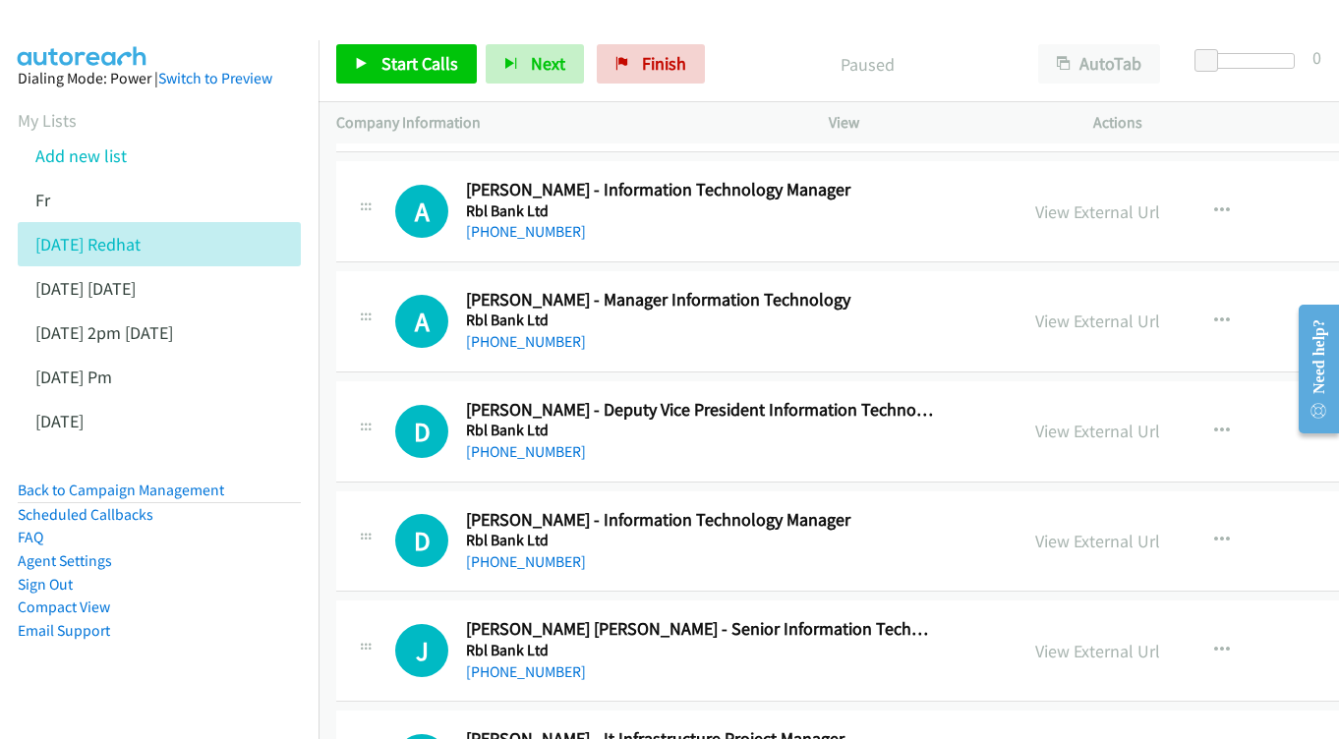
scroll to position [2024, 0]
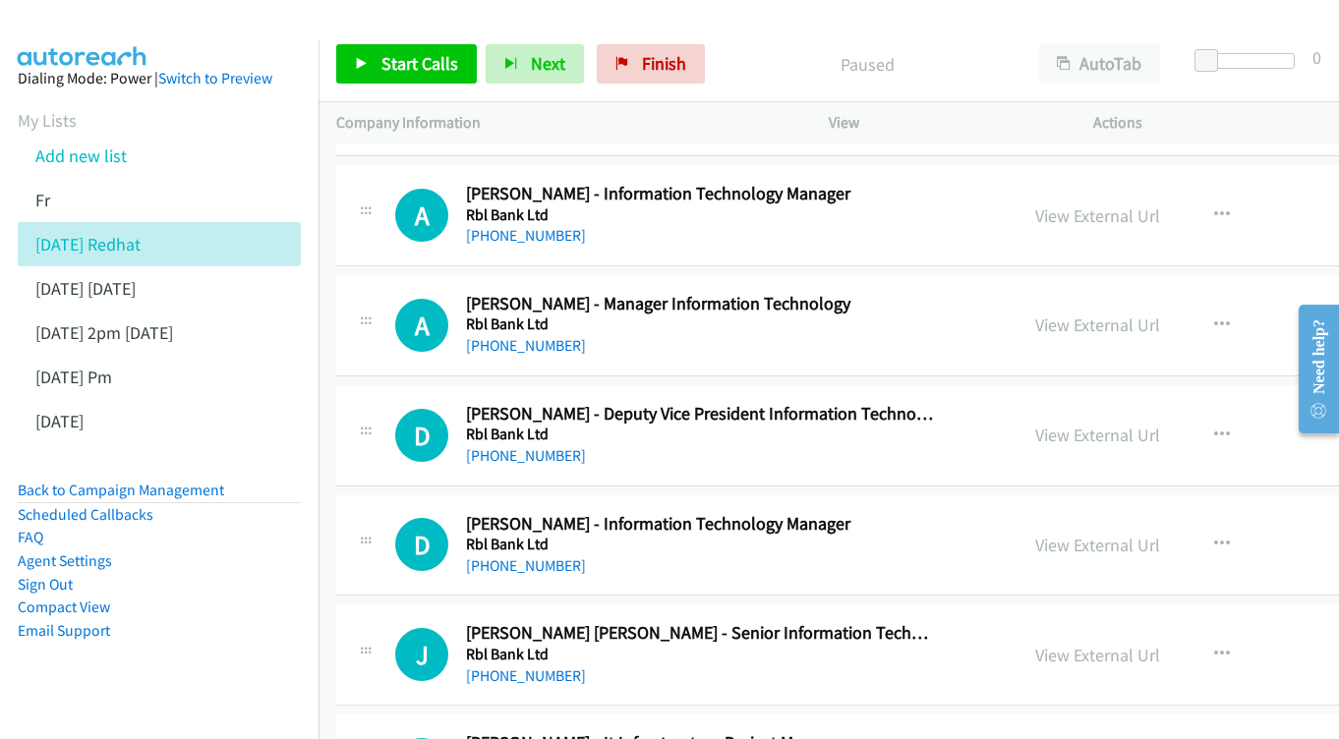
click at [1160, 203] on div "View External Url" at bounding box center [1097, 216] width 125 height 27
click at [1160, 205] on link "View External Url" at bounding box center [1097, 216] width 125 height 23
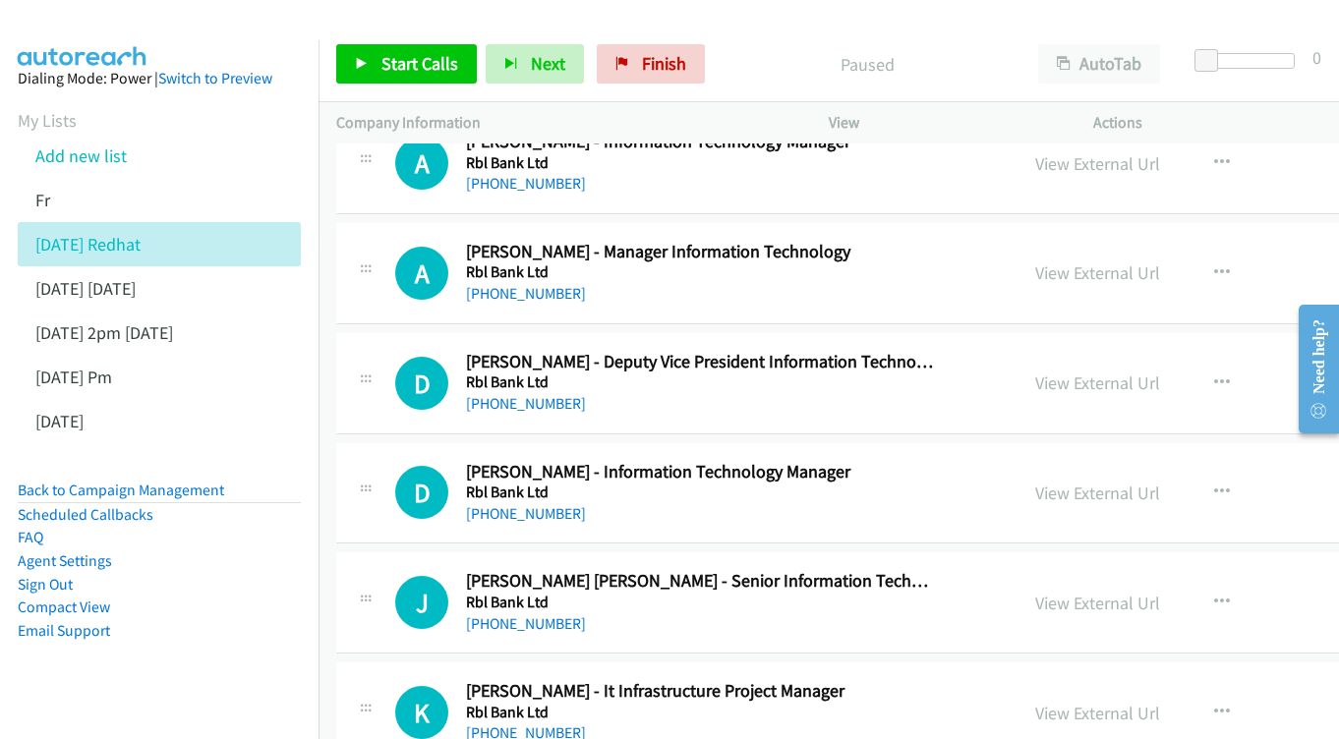
scroll to position [2080, 0]
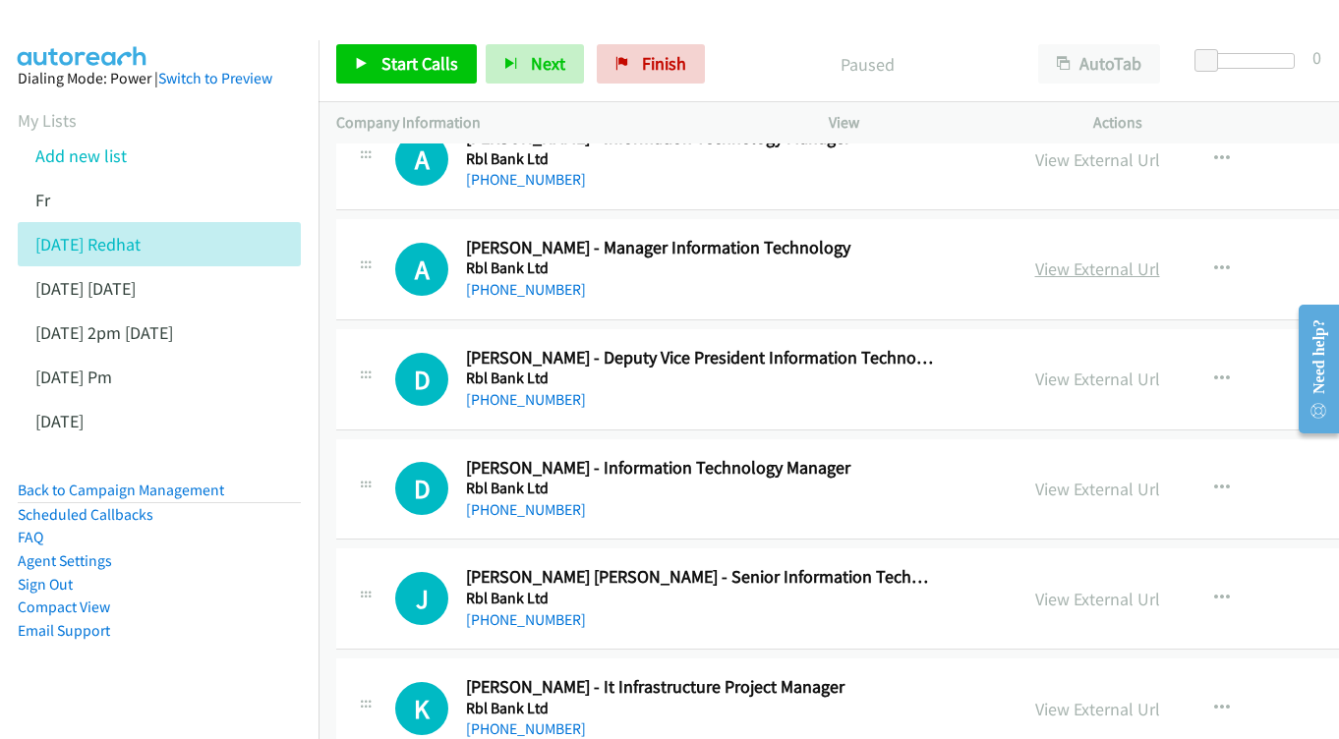
click at [1152, 258] on link "View External Url" at bounding box center [1097, 269] width 125 height 23
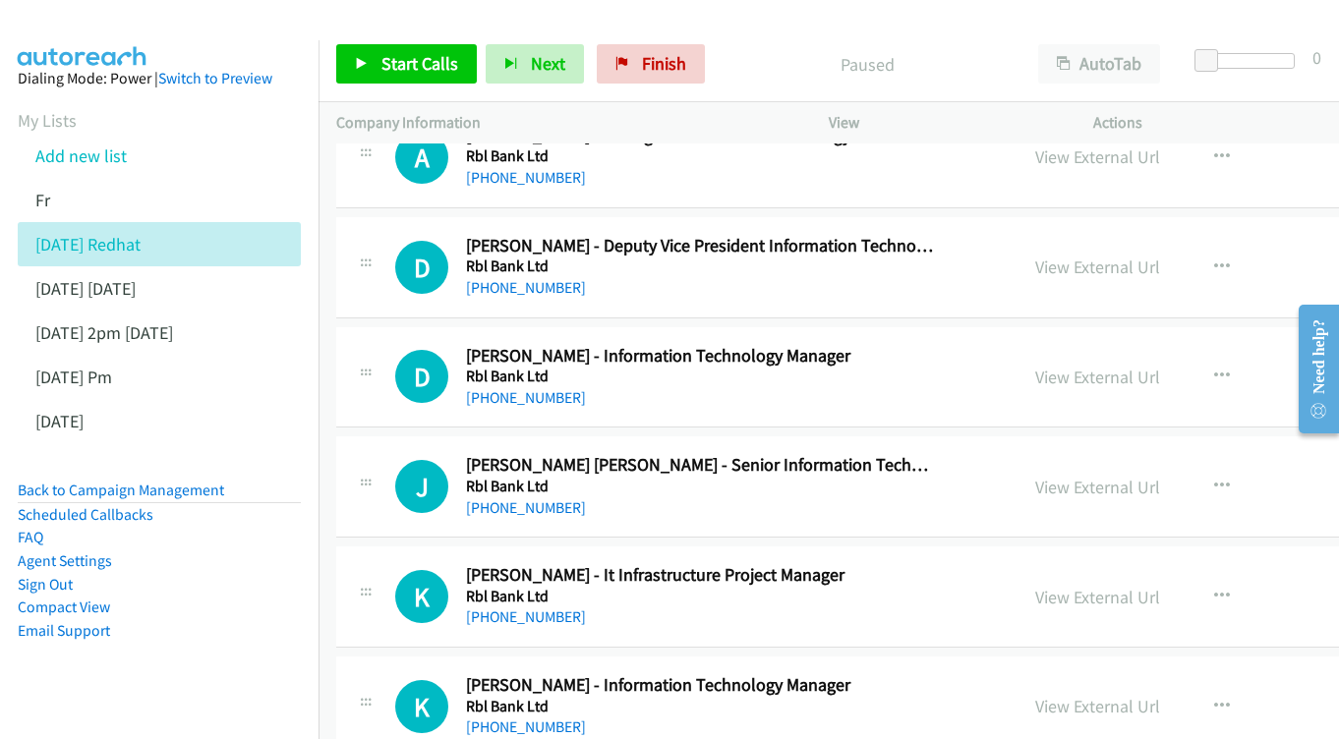
scroll to position [2196, 0]
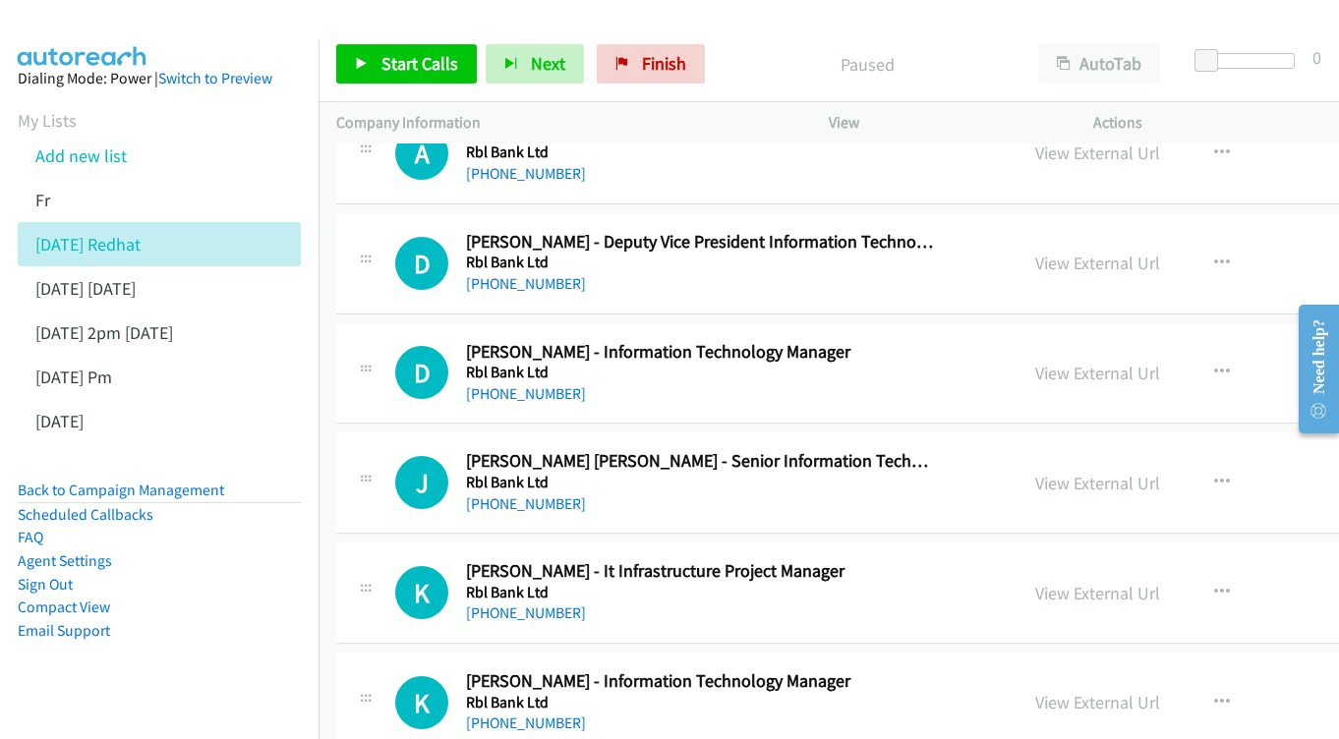
click at [1213, 245] on div "View External Url View External Url Schedule/Manage Callback Start Calls Here R…" at bounding box center [1197, 263] width 358 height 65
click at [1160, 252] on link "View External Url" at bounding box center [1097, 263] width 125 height 23
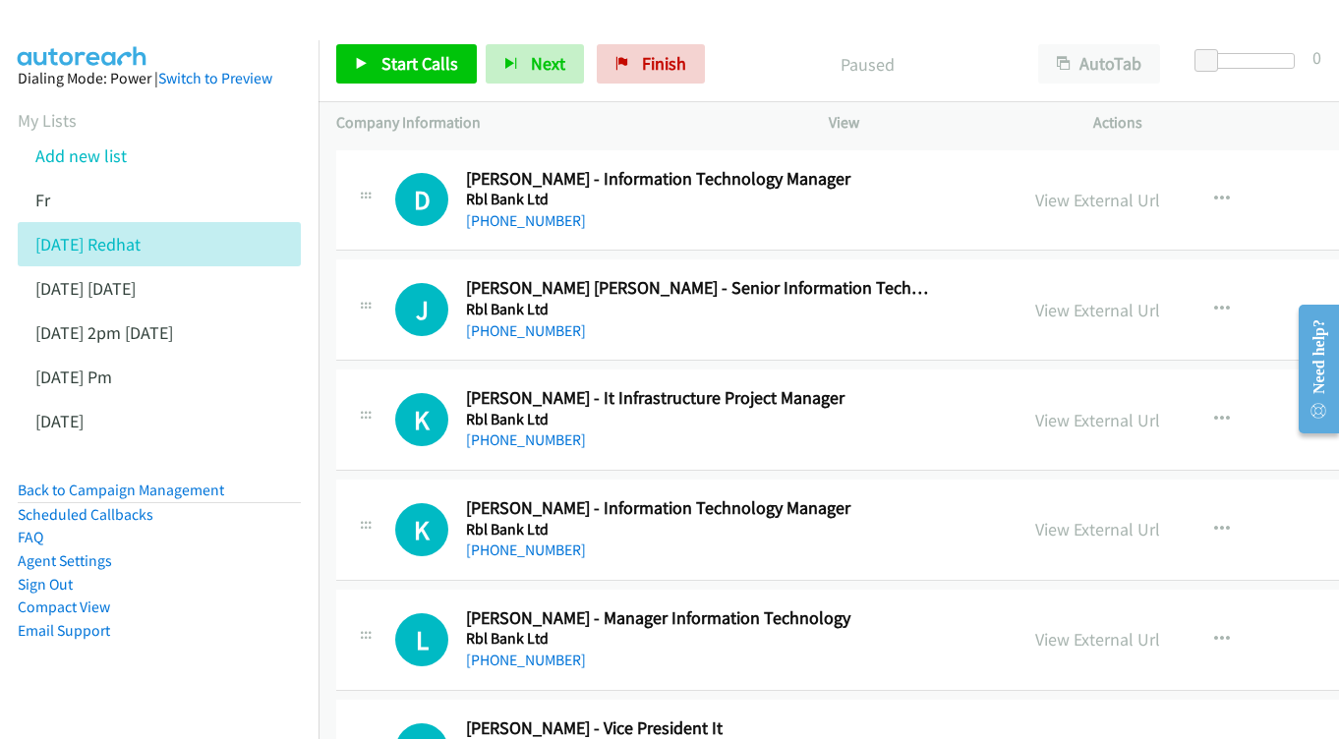
scroll to position [2331, 0]
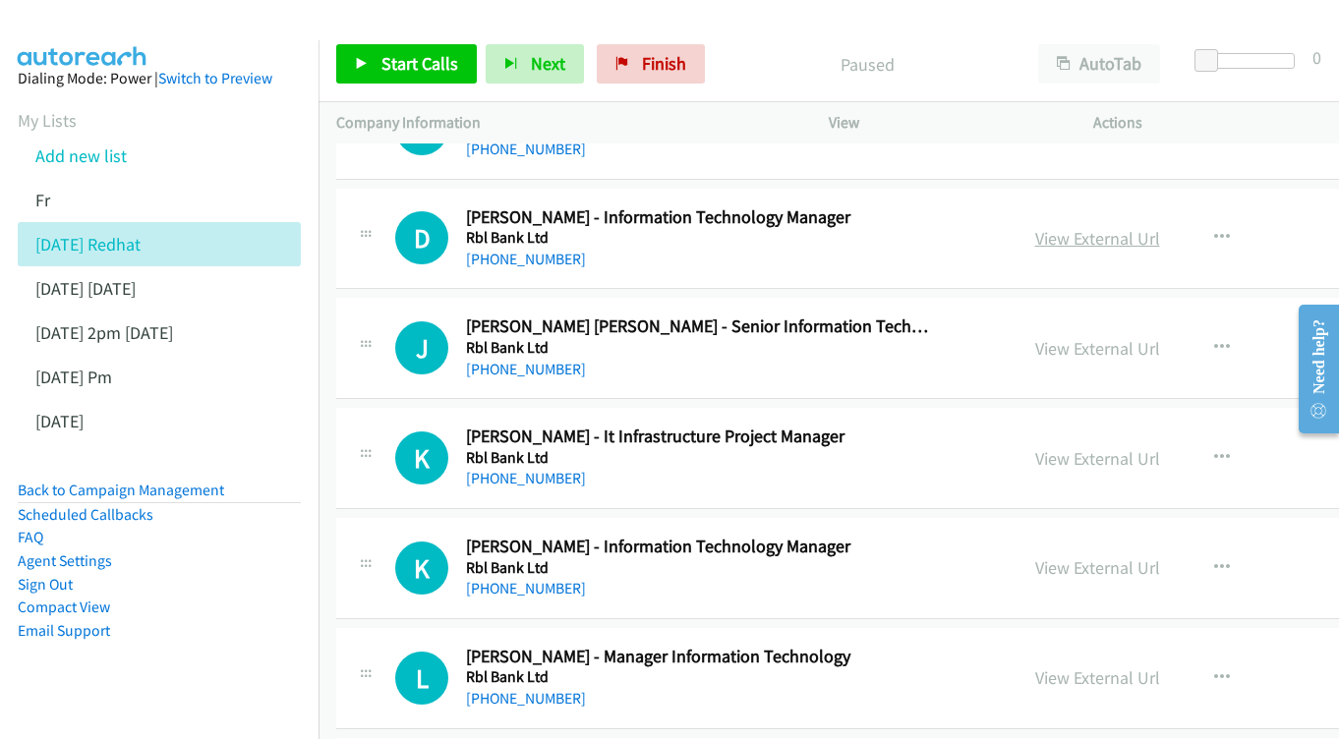
click at [1123, 227] on link "View External Url" at bounding box center [1097, 238] width 125 height 23
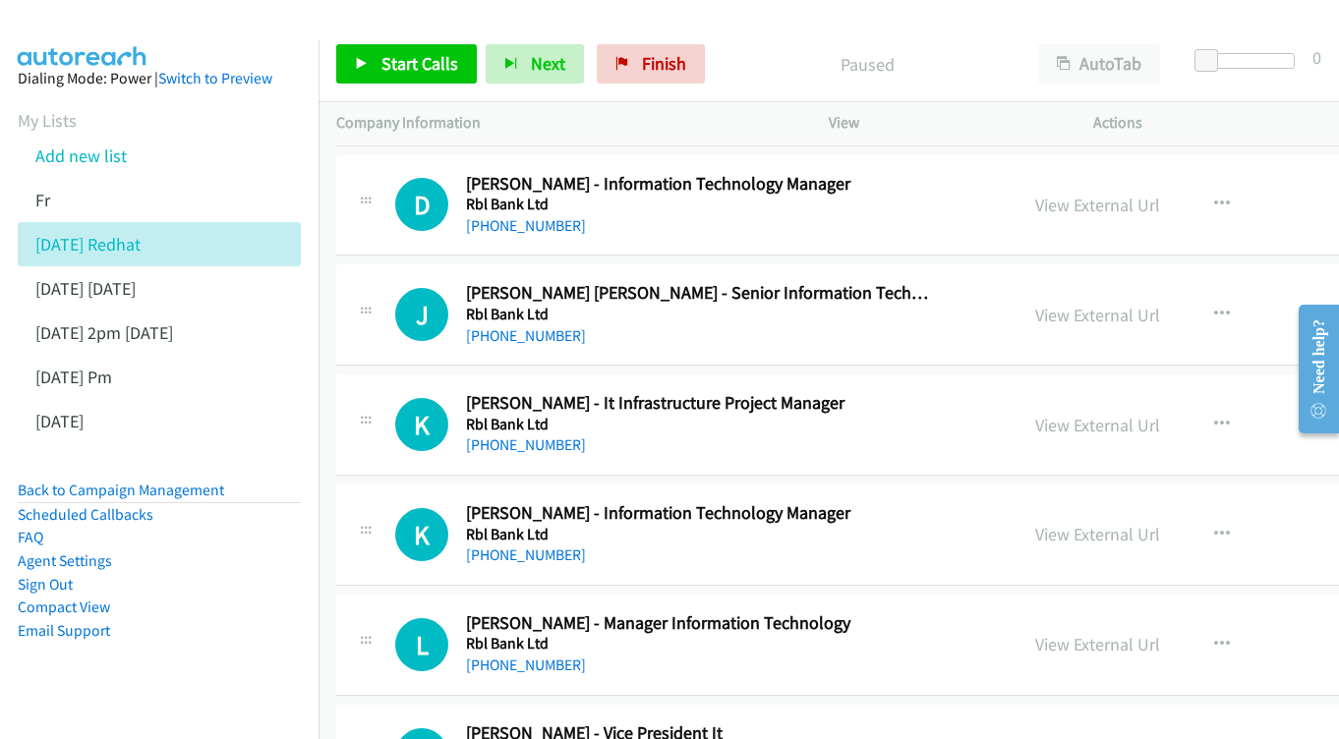
scroll to position [2396, 0]
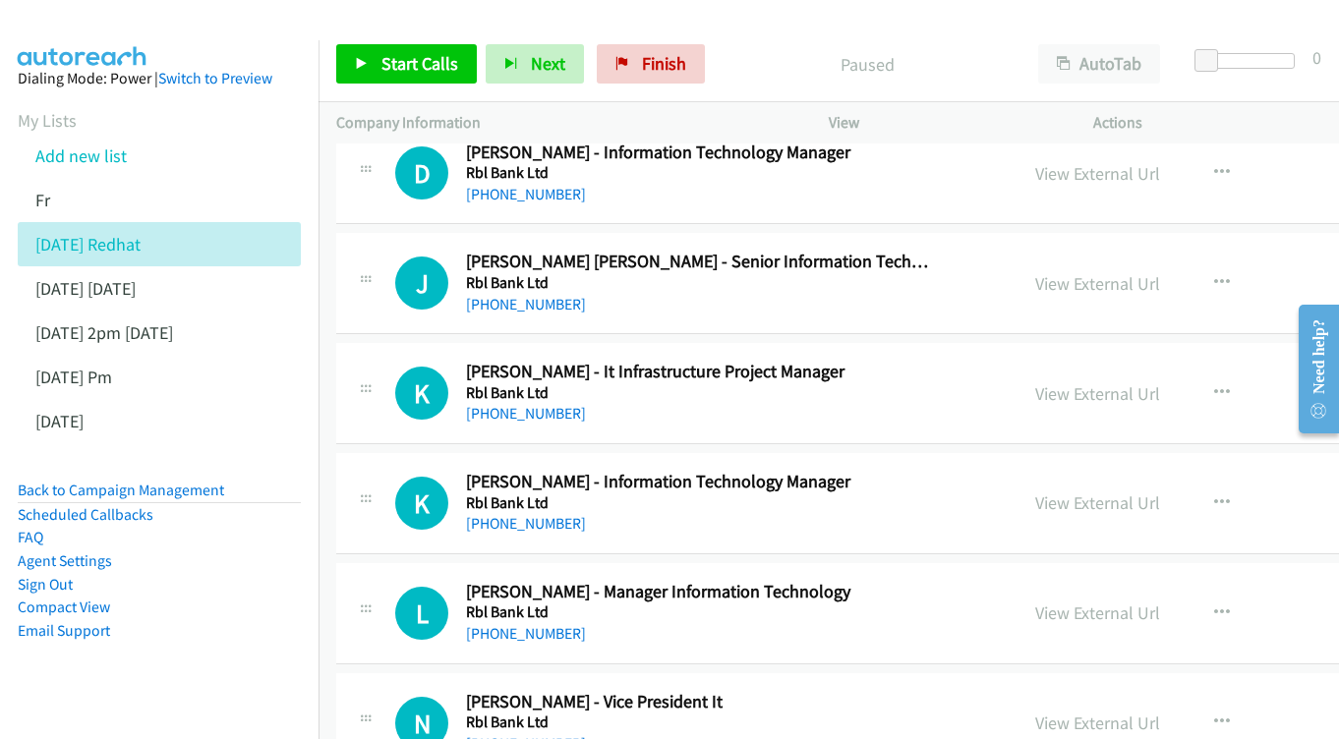
click at [1125, 251] on div "View External Url View External Url Schedule/Manage Callback Start Calls Here R…" at bounding box center [1197, 283] width 358 height 65
click at [1126, 272] on link "View External Url" at bounding box center [1097, 283] width 125 height 23
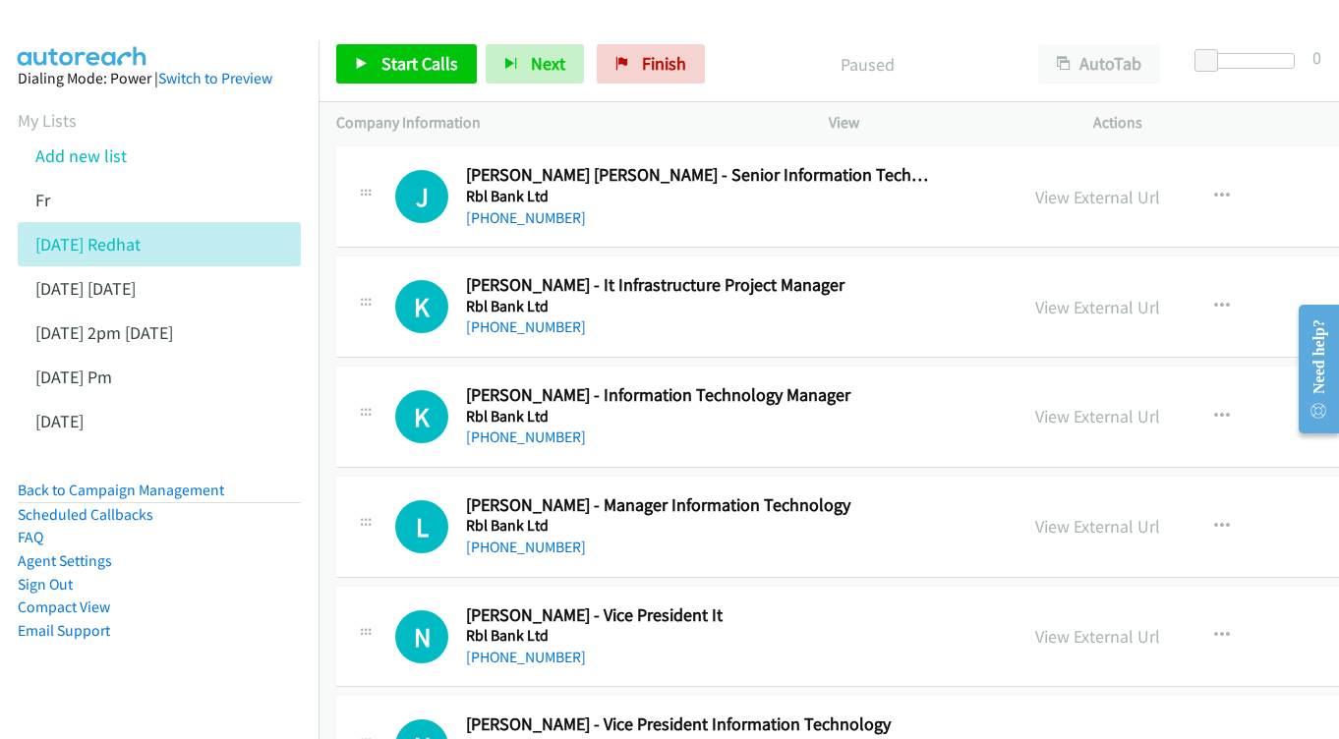
scroll to position [2516, 0]
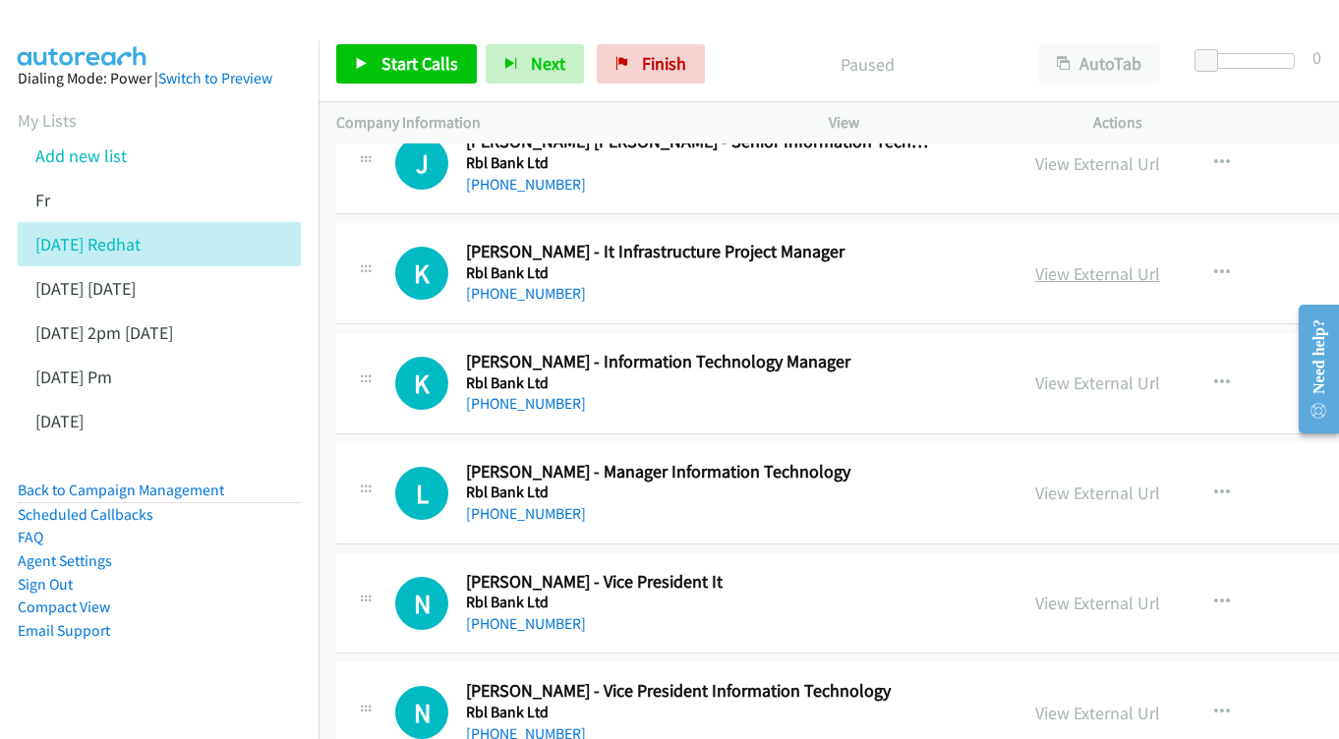
click at [1158, 263] on link "View External Url" at bounding box center [1097, 274] width 125 height 23
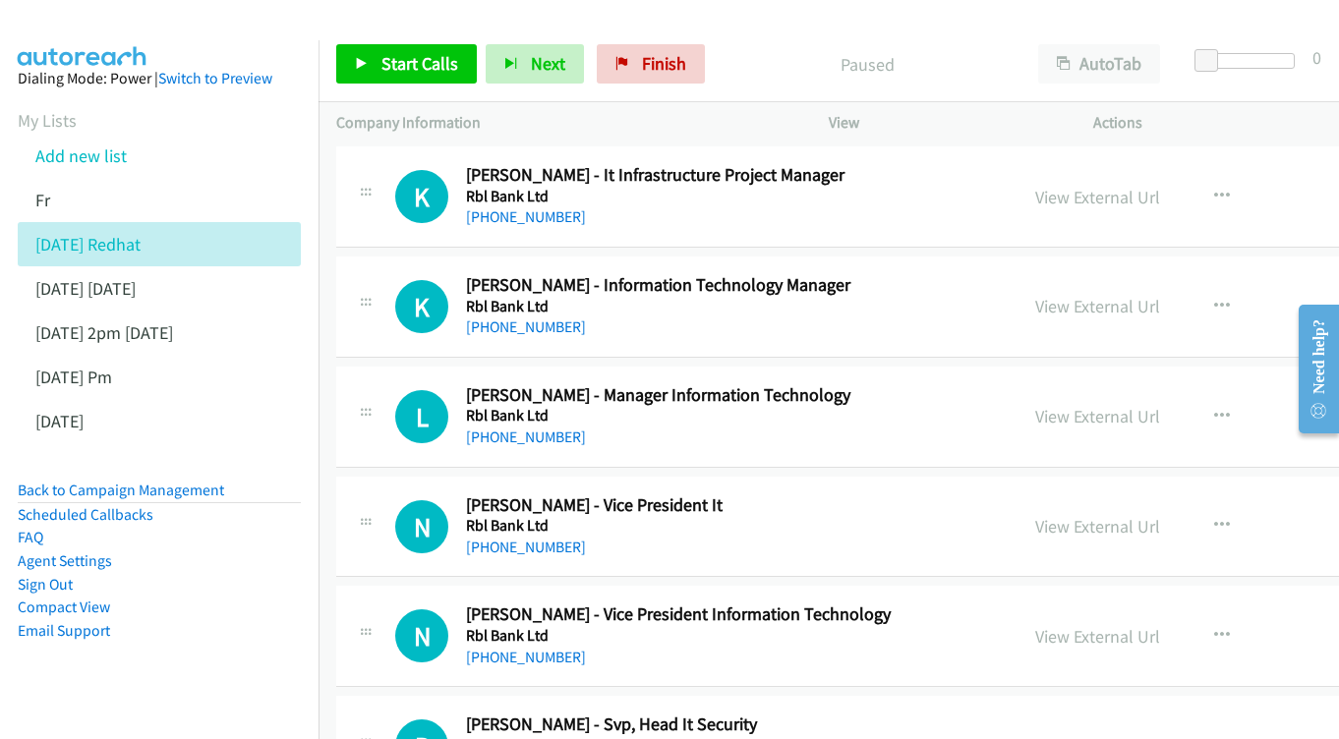
scroll to position [2625, 0]
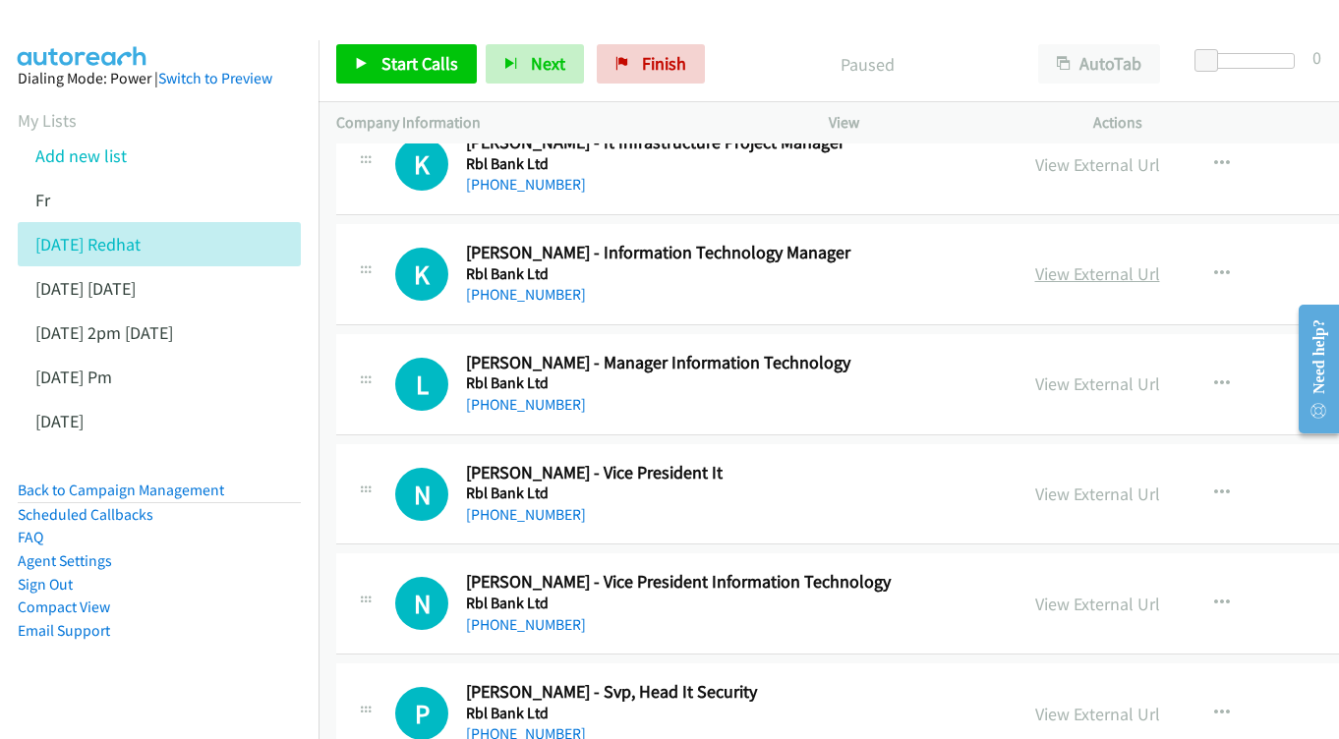
click at [1120, 263] on link "View External Url" at bounding box center [1097, 274] width 125 height 23
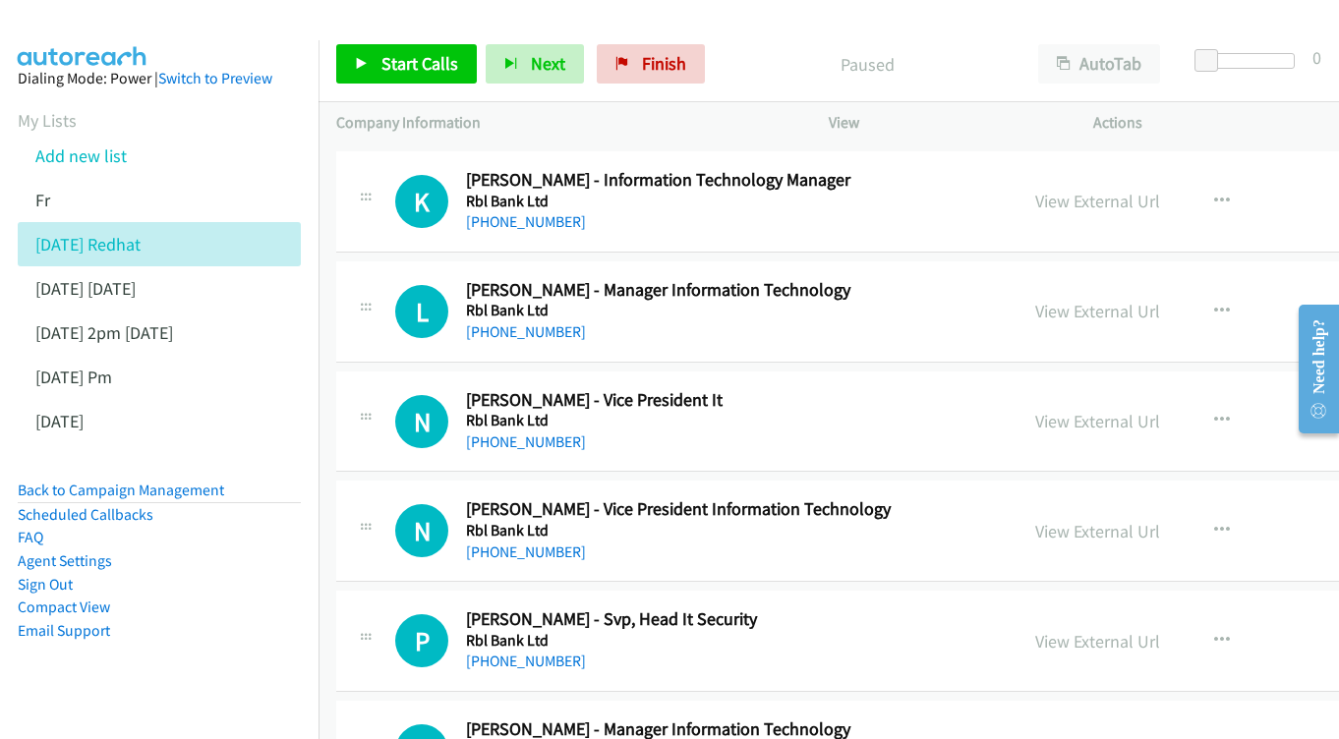
scroll to position [2727, 0]
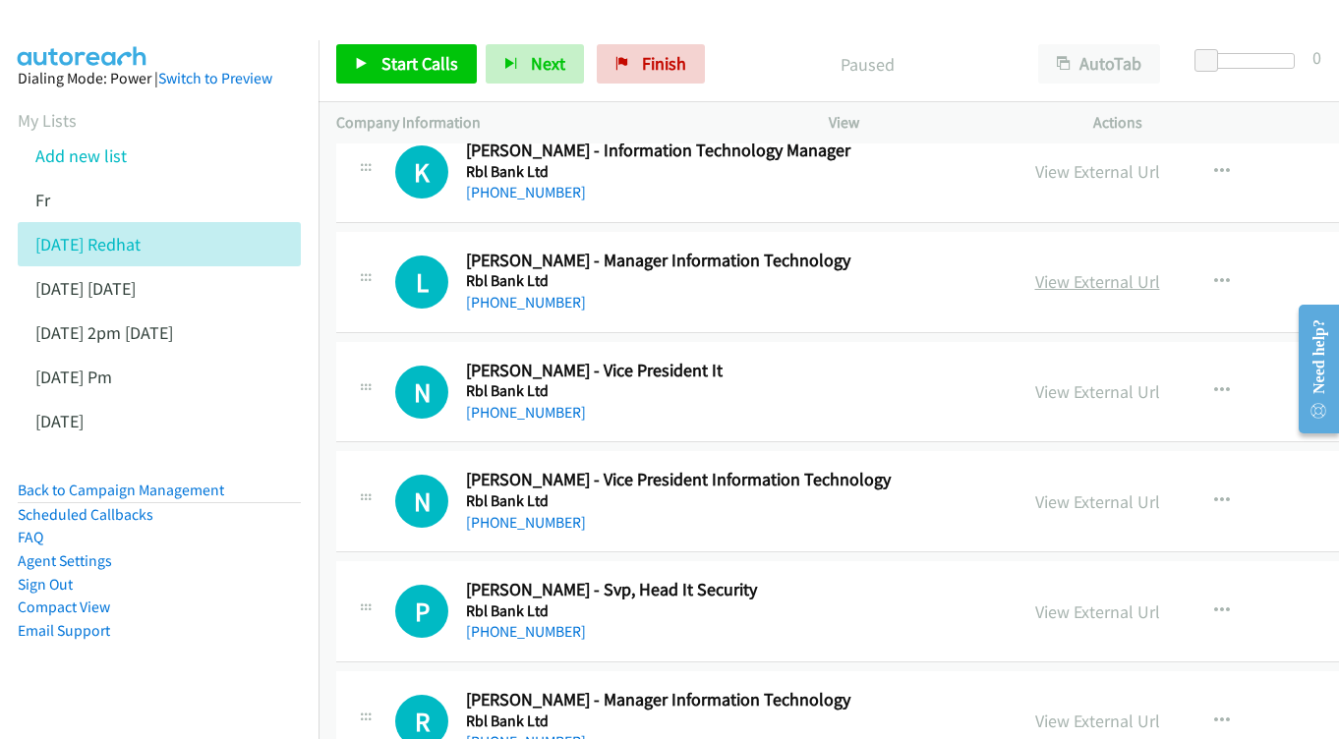
click at [1101, 270] on link "View External Url" at bounding box center [1097, 281] width 125 height 23
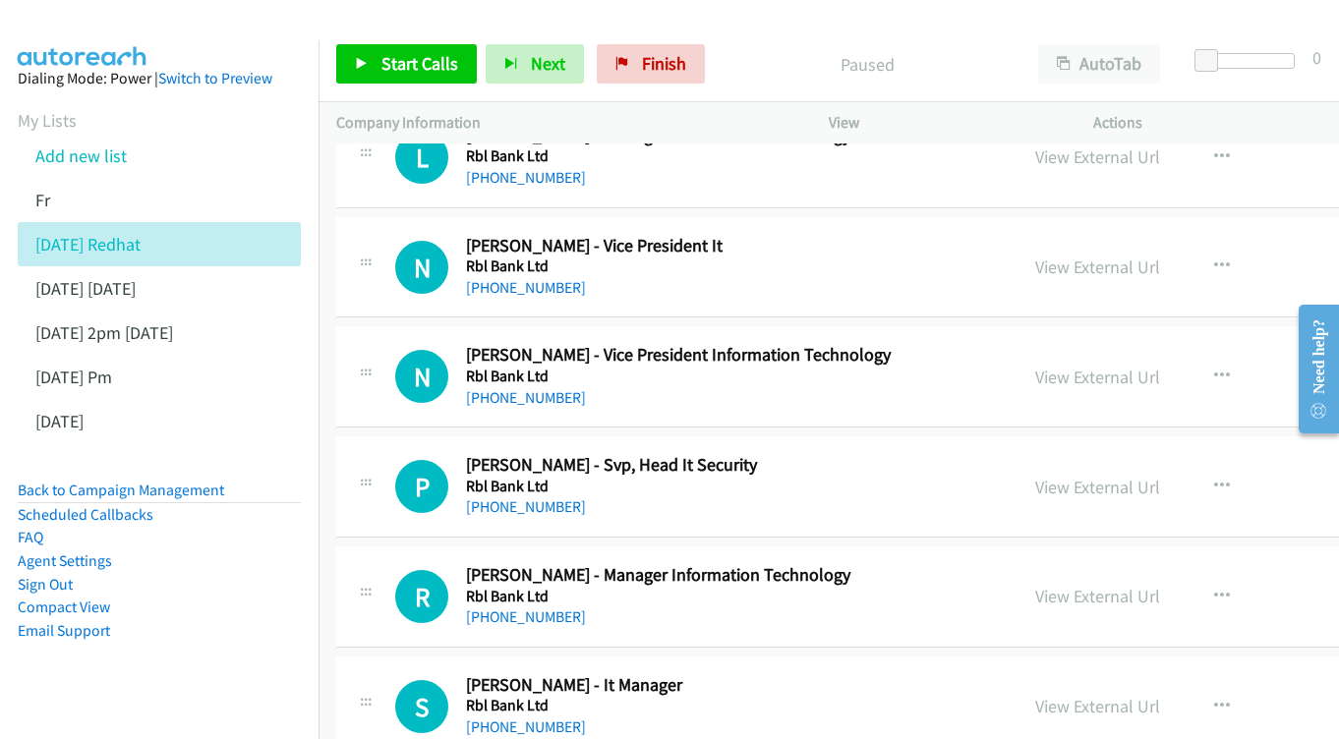
scroll to position [2856, 0]
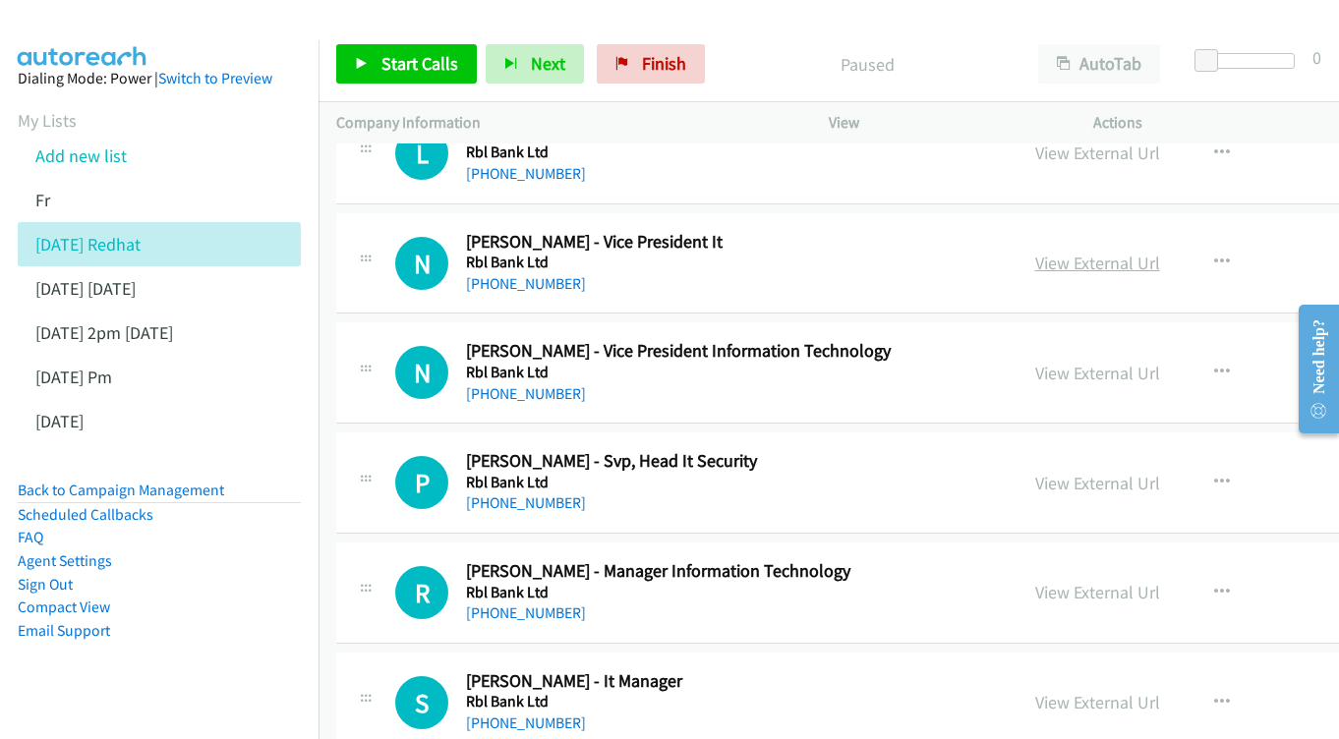
click at [1127, 252] on link "View External Url" at bounding box center [1097, 263] width 125 height 23
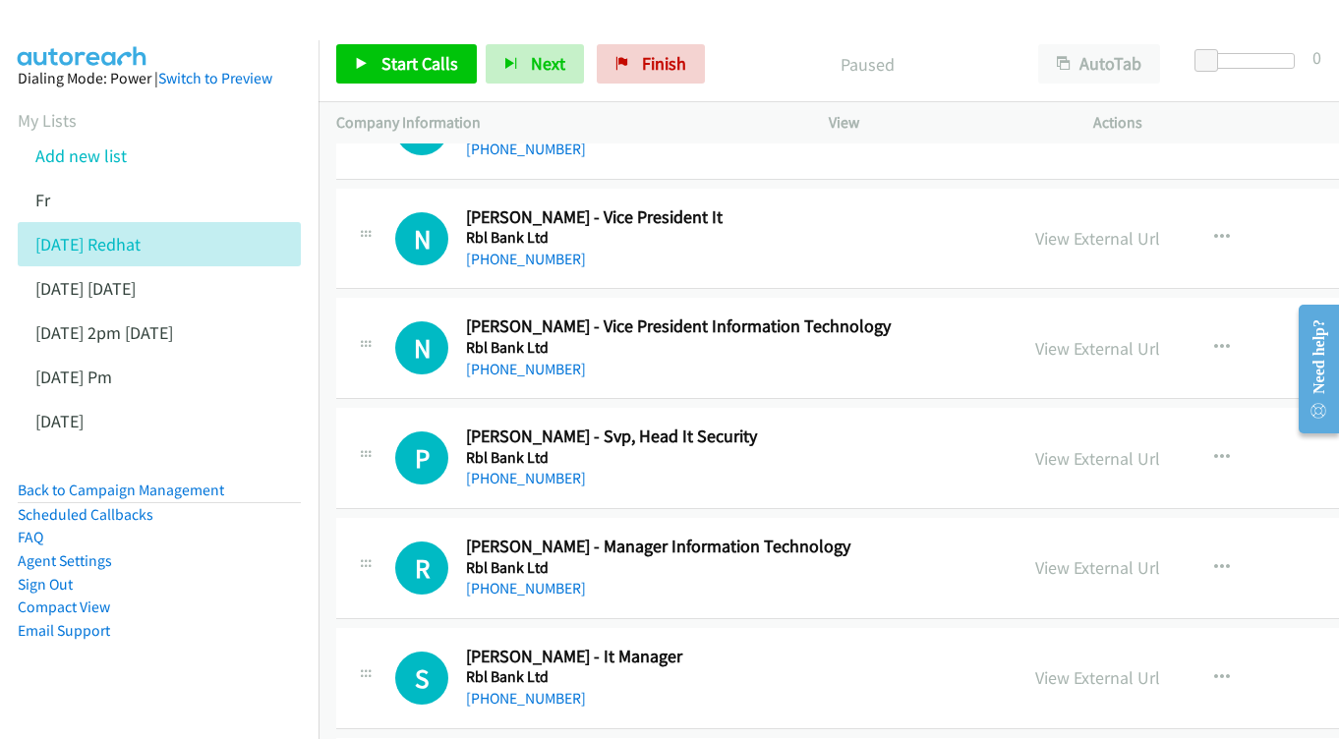
scroll to position [2962, 0]
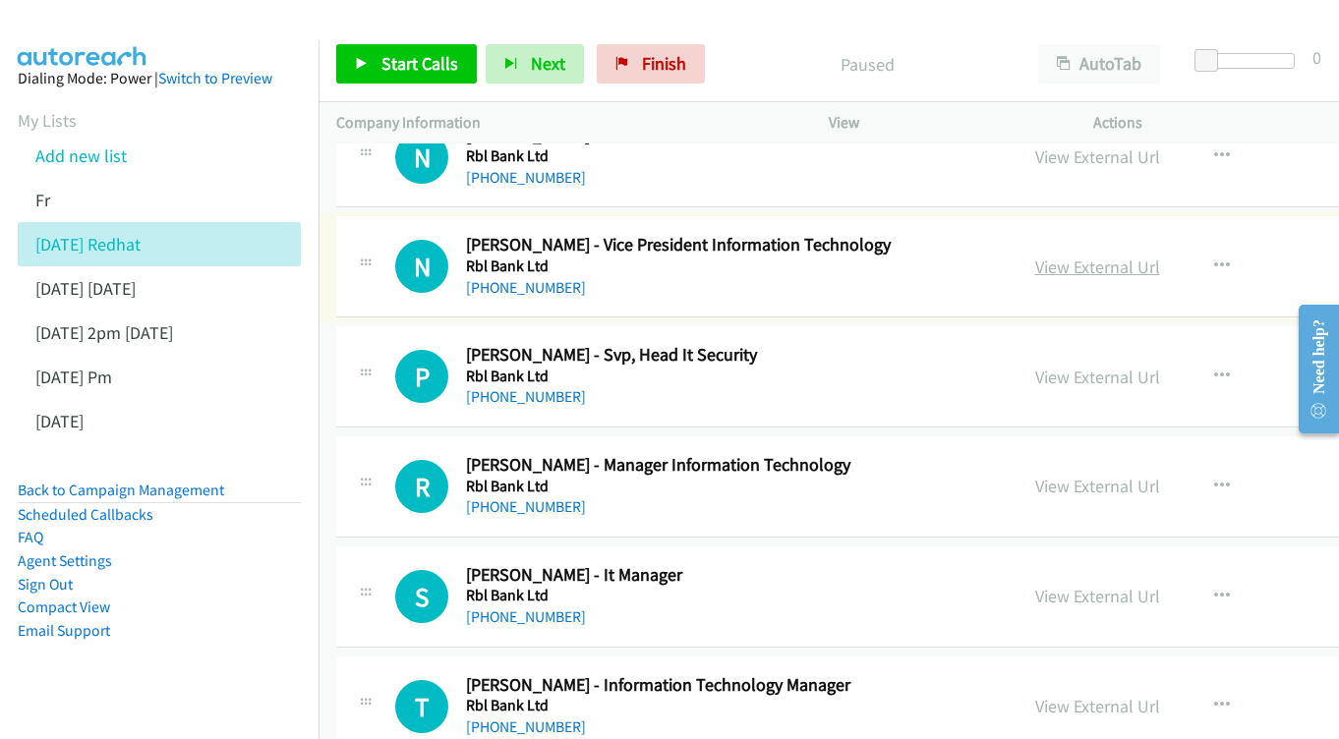
click at [1123, 256] on link "View External Url" at bounding box center [1097, 267] width 125 height 23
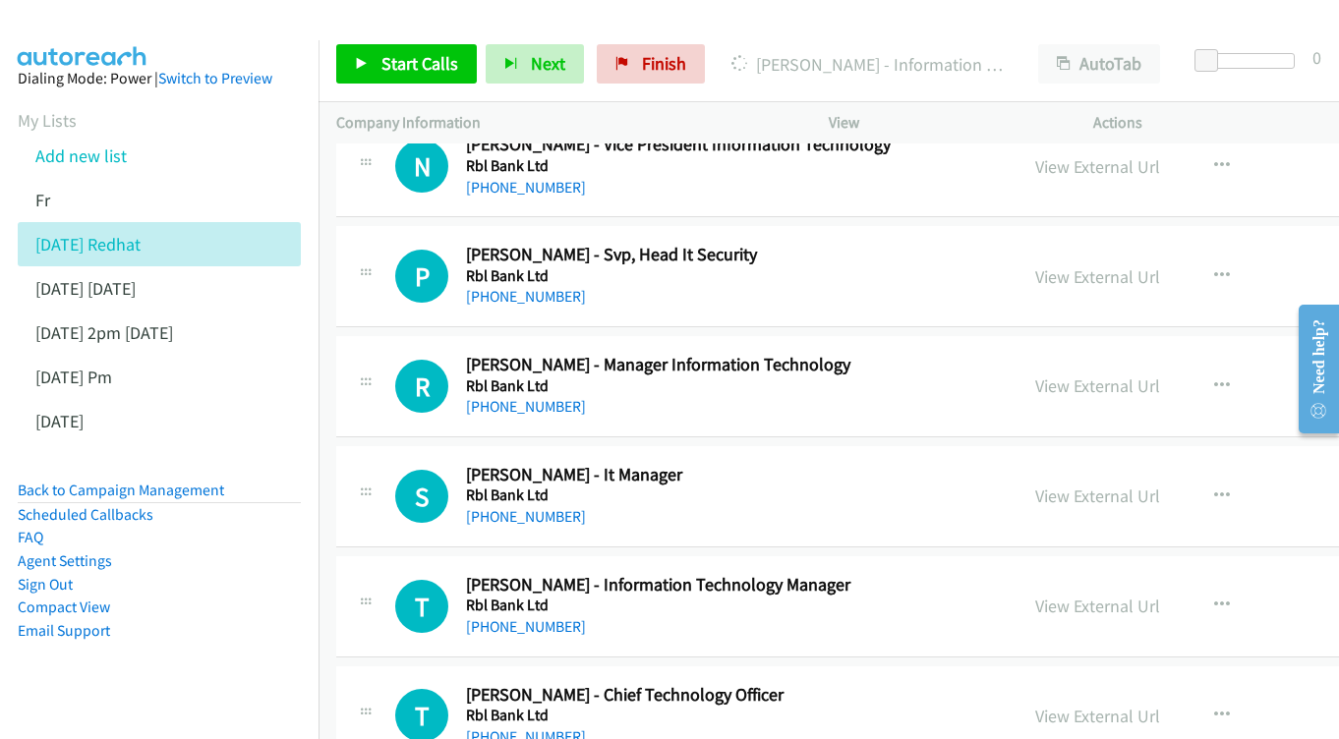
scroll to position [3067, 0]
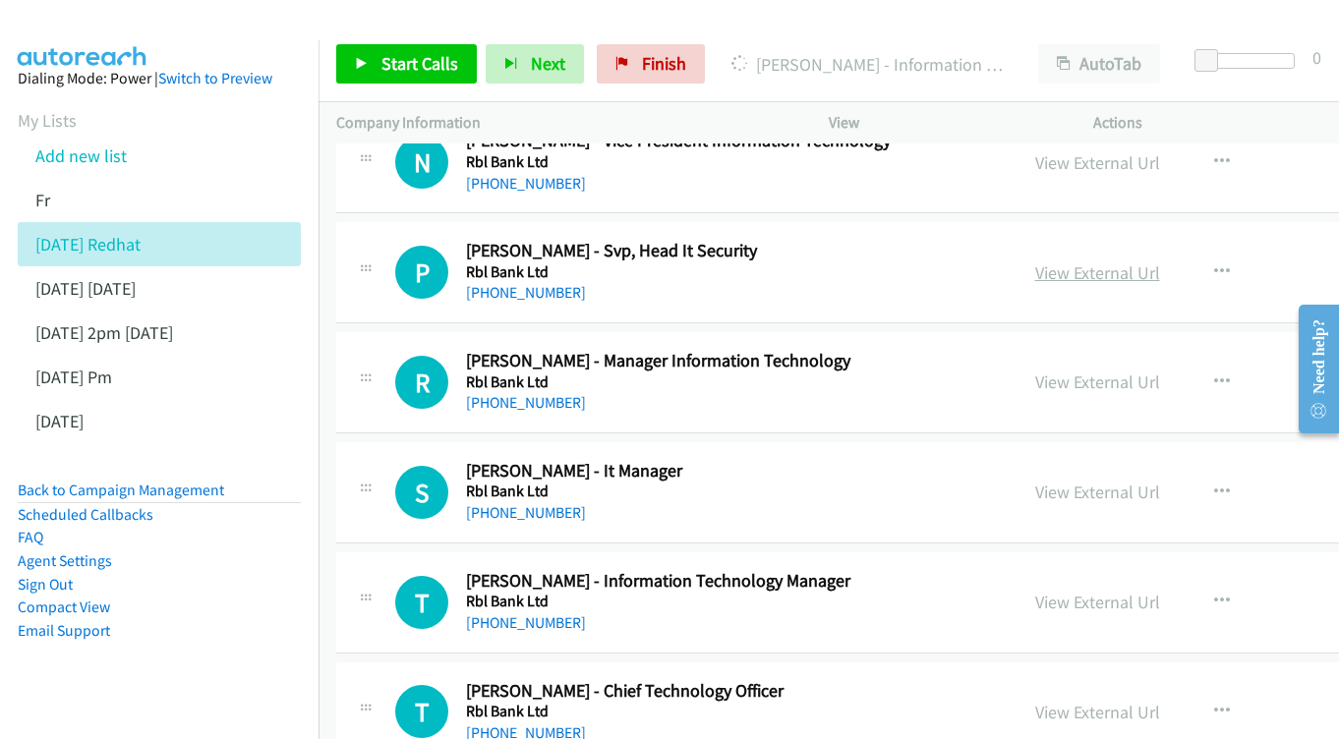
click at [1156, 262] on link "View External Url" at bounding box center [1097, 273] width 125 height 23
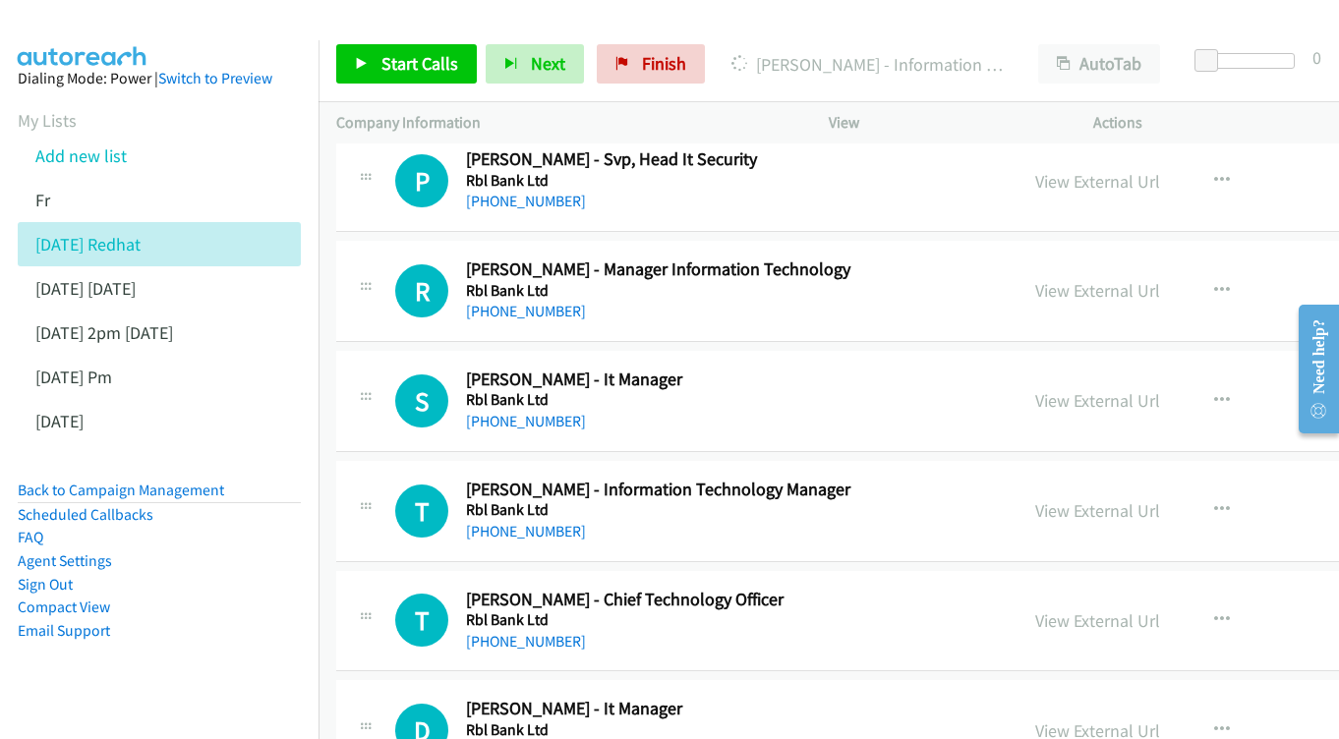
scroll to position [3177, 0]
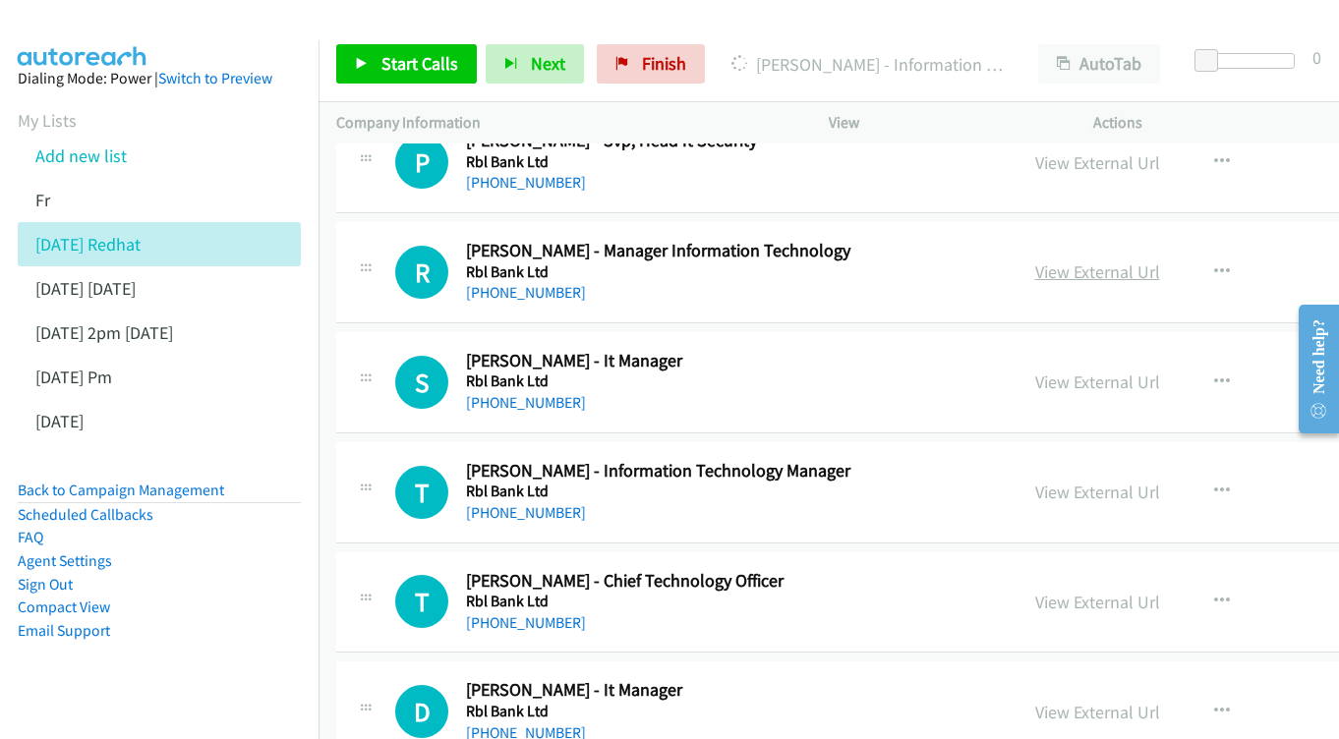
click at [1121, 261] on link "View External Url" at bounding box center [1097, 272] width 125 height 23
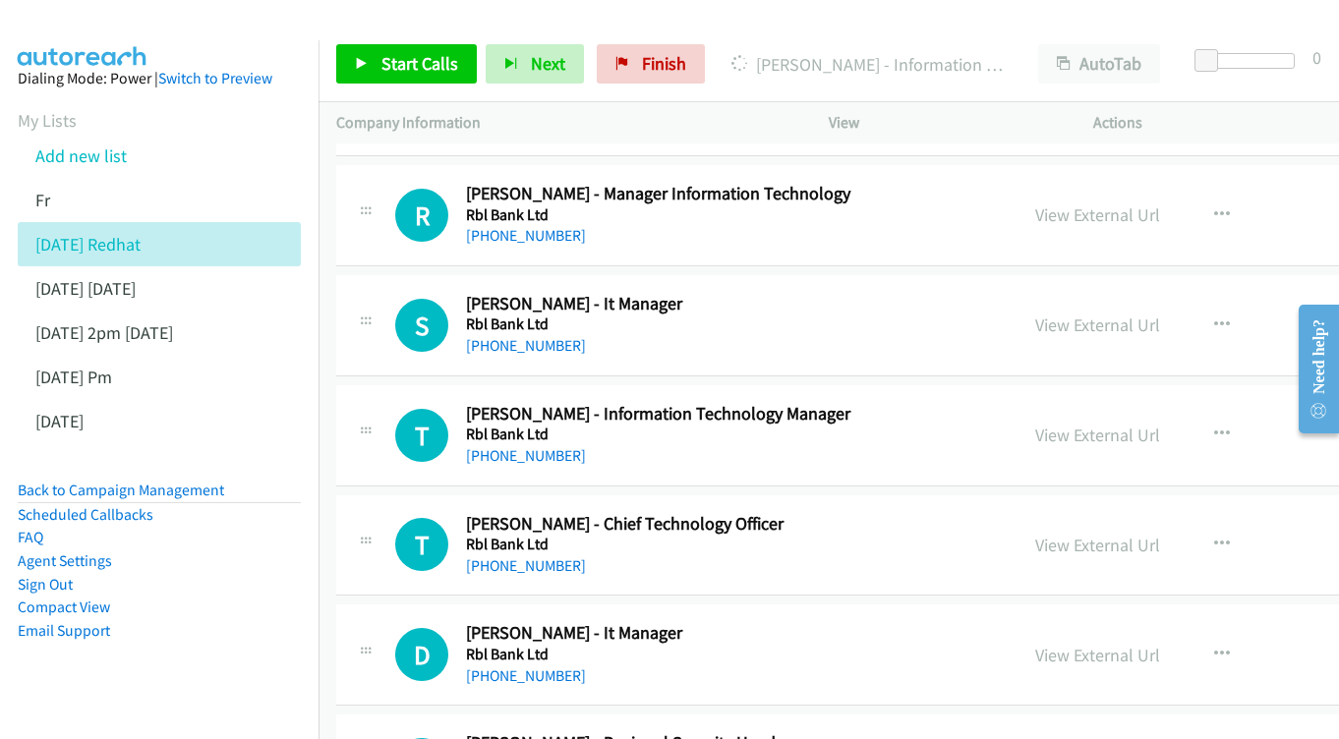
scroll to position [3263, 0]
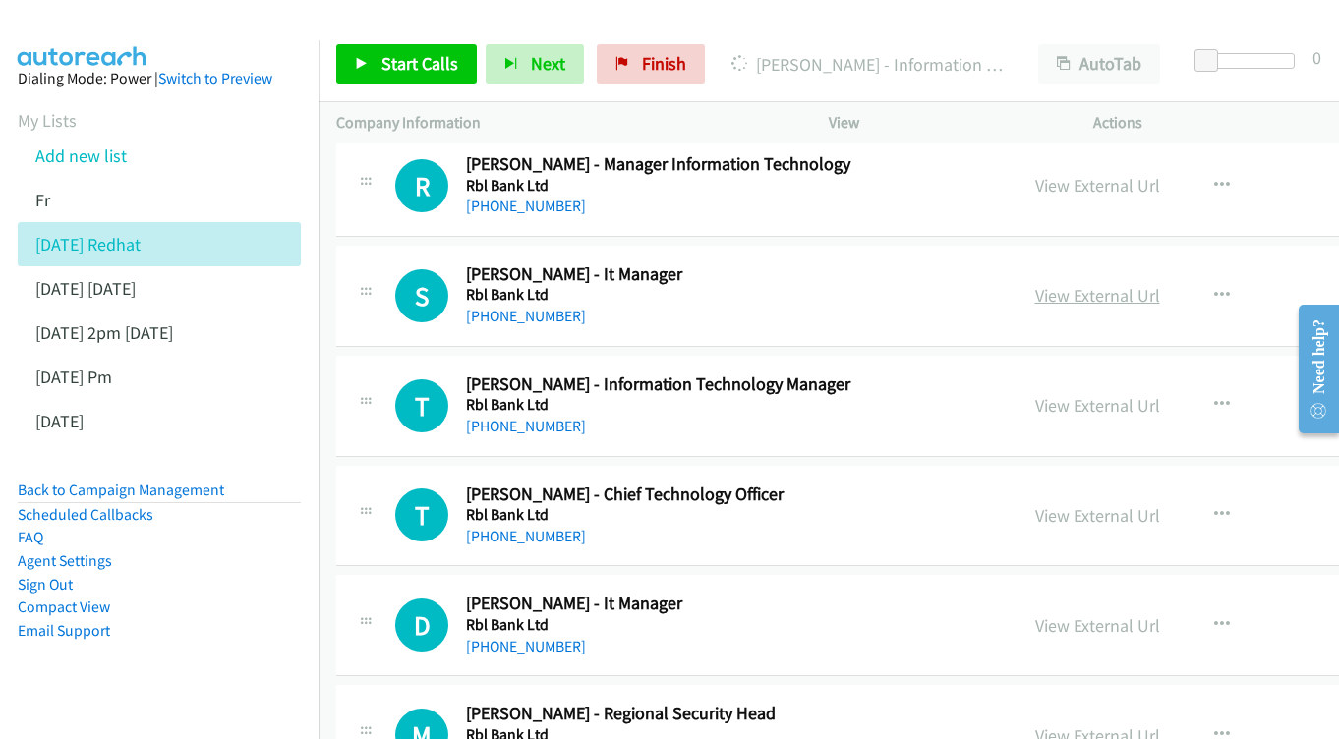
click at [1153, 284] on link "View External Url" at bounding box center [1097, 295] width 125 height 23
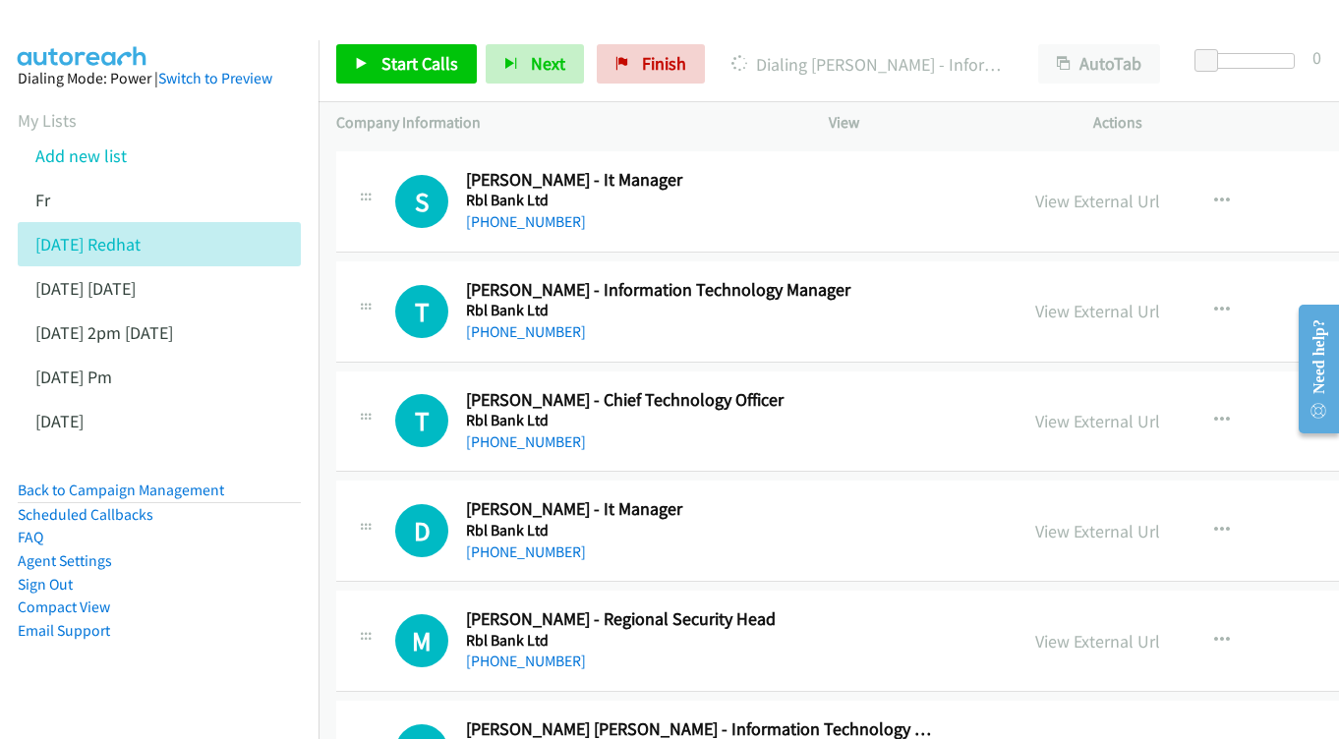
scroll to position [3395, 0]
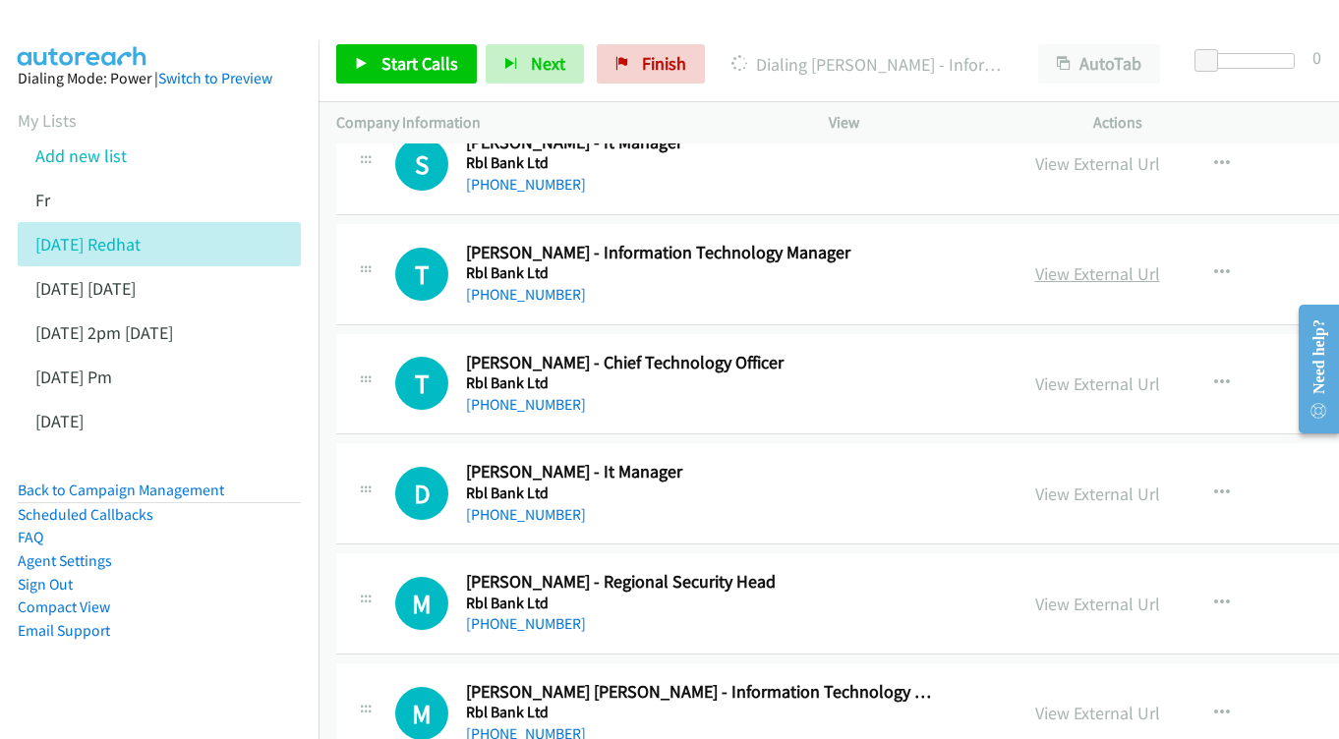
click at [1156, 263] on link "View External Url" at bounding box center [1097, 274] width 125 height 23
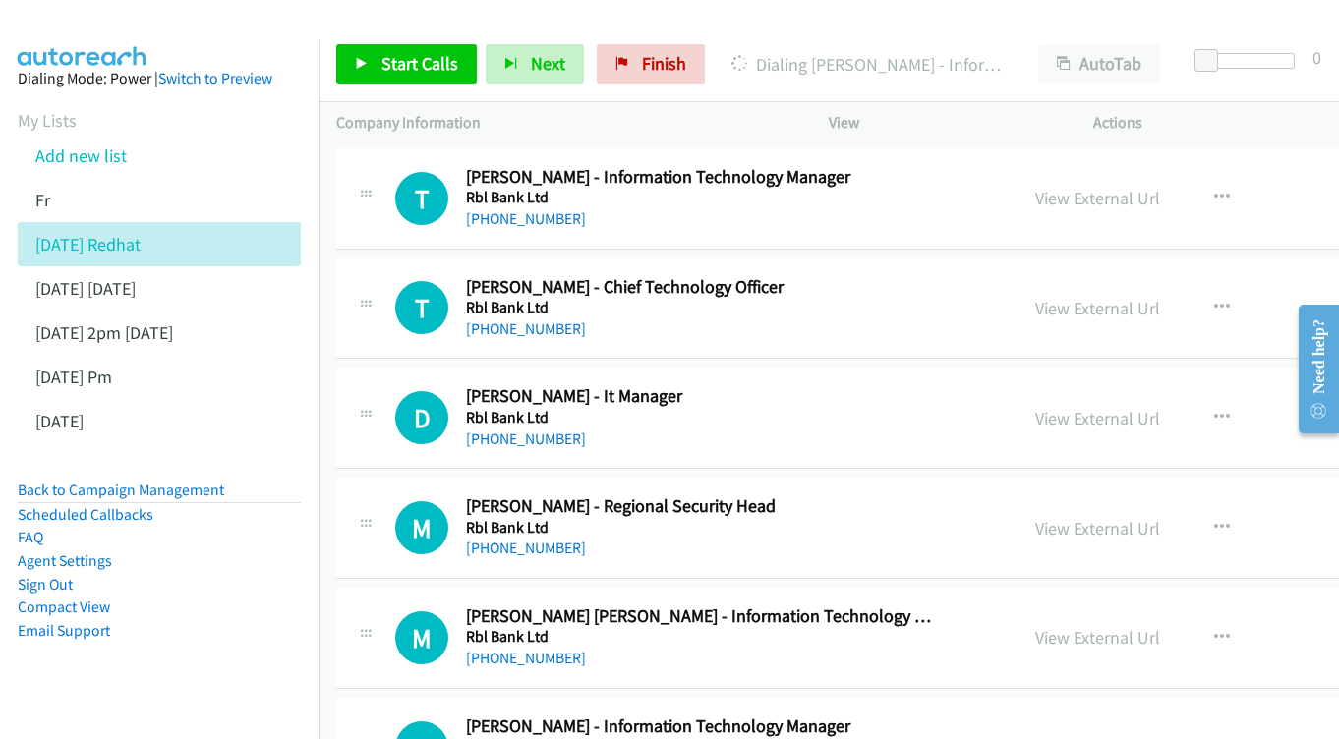
scroll to position [3503, 0]
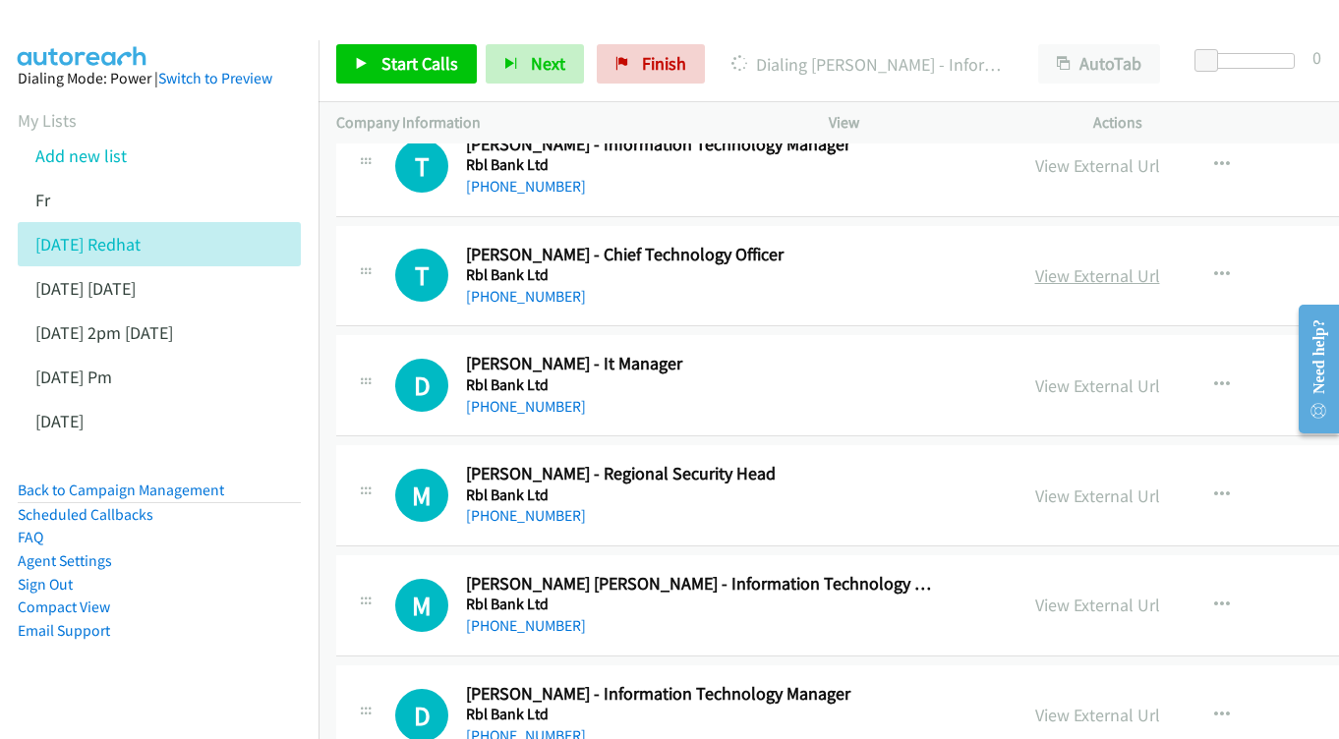
click at [1122, 264] on link "View External Url" at bounding box center [1097, 275] width 125 height 23
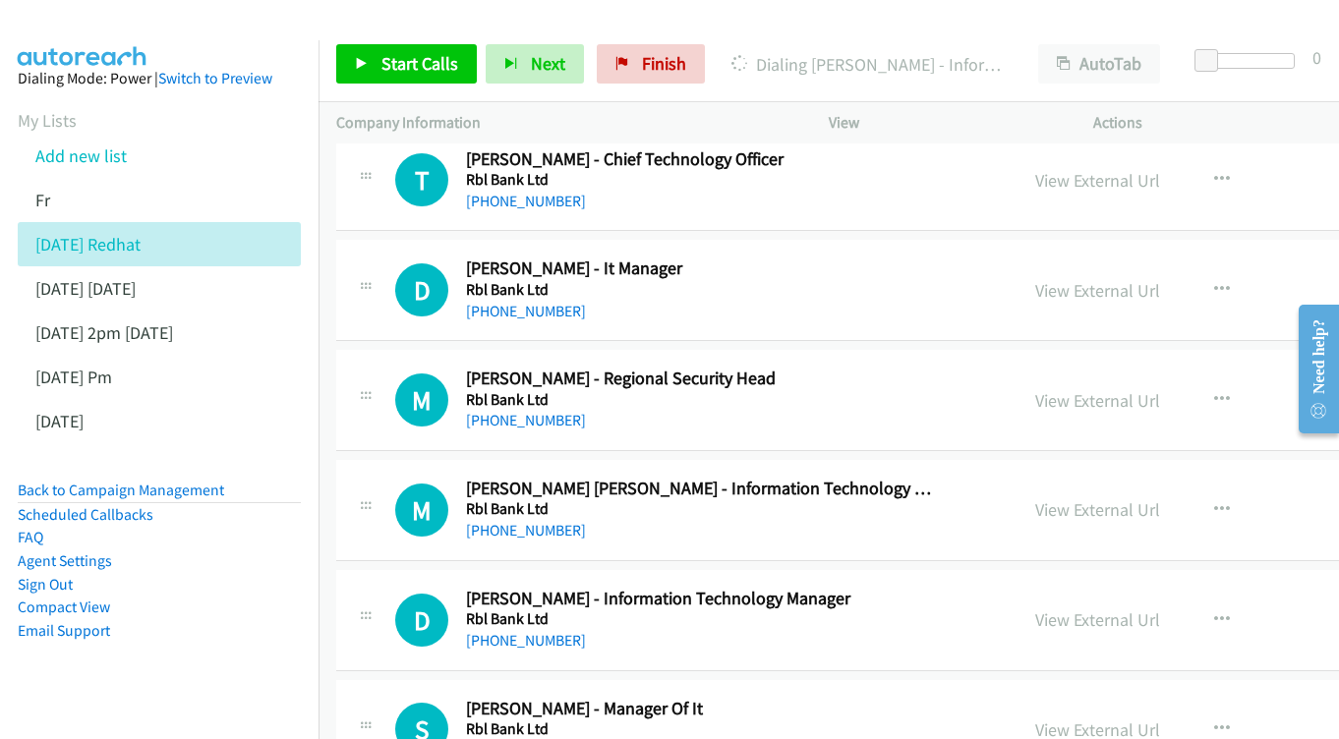
scroll to position [3602, 0]
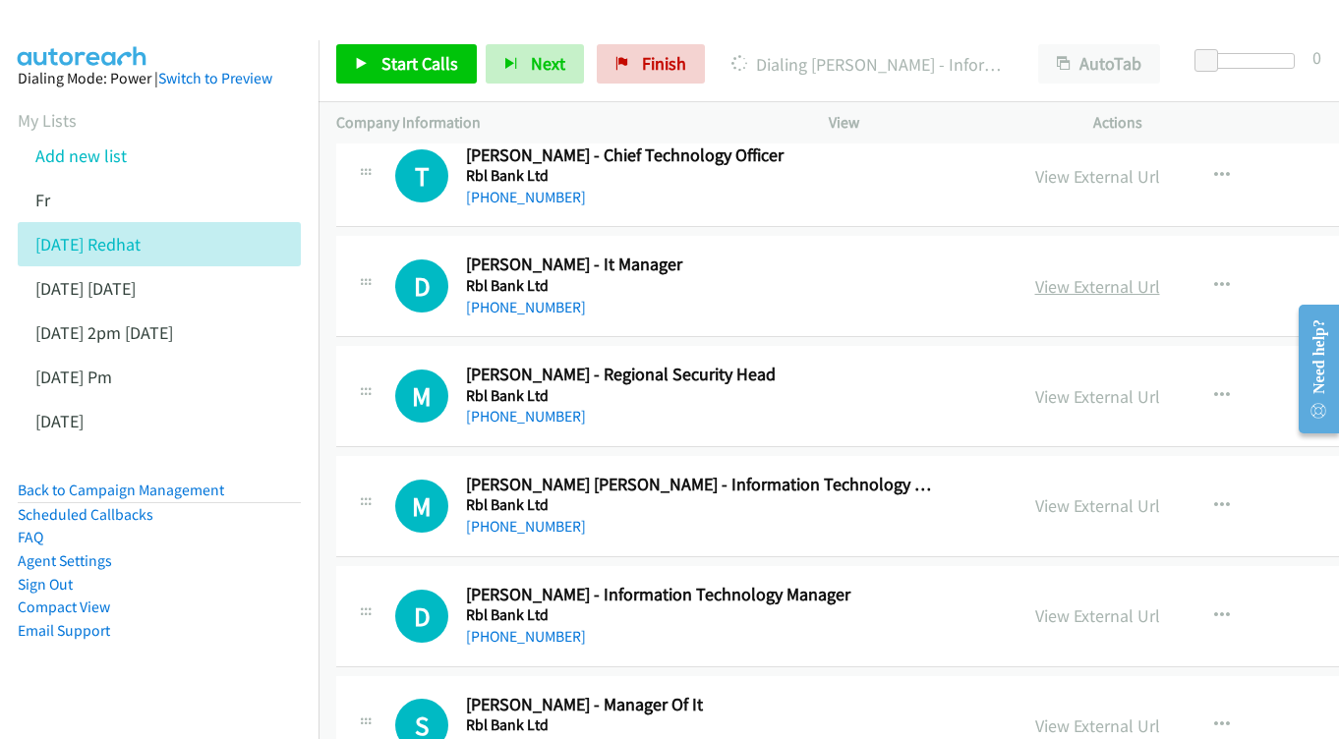
click at [1160, 275] on link "View External Url" at bounding box center [1097, 286] width 125 height 23
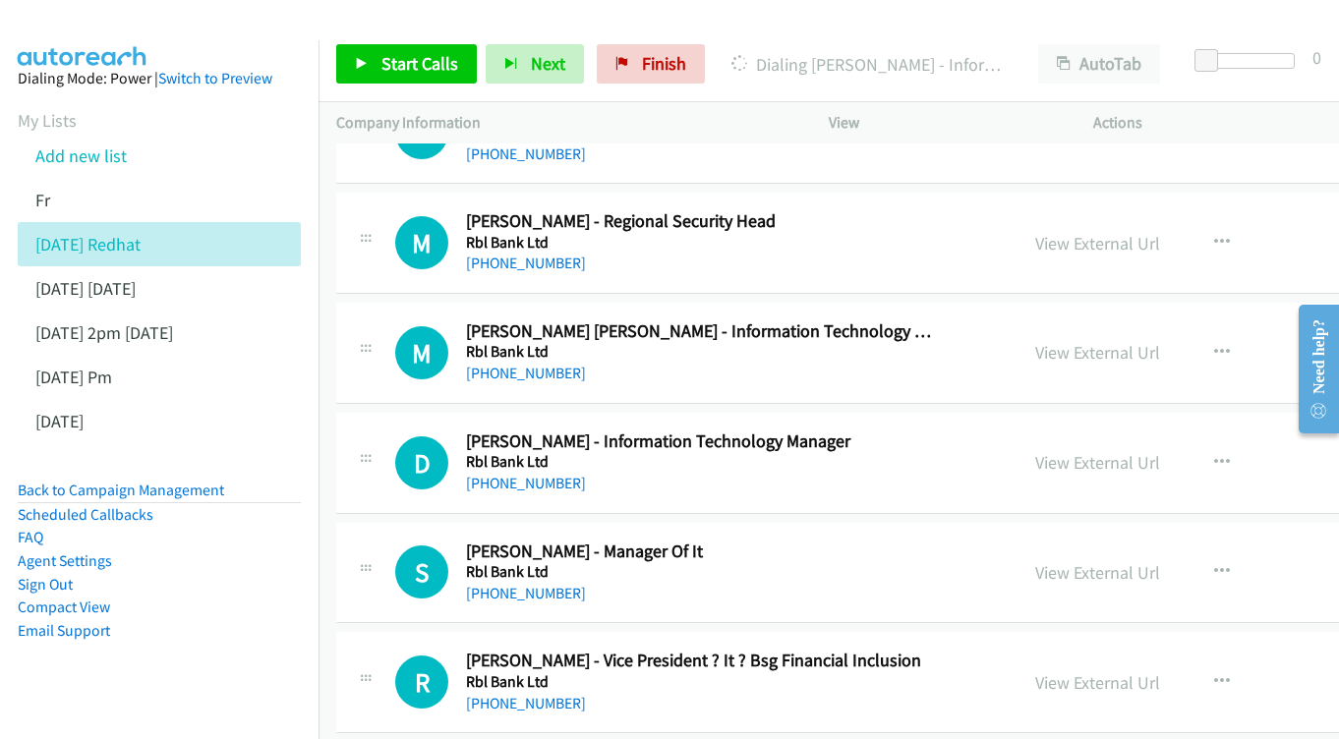
scroll to position [3792, 0]
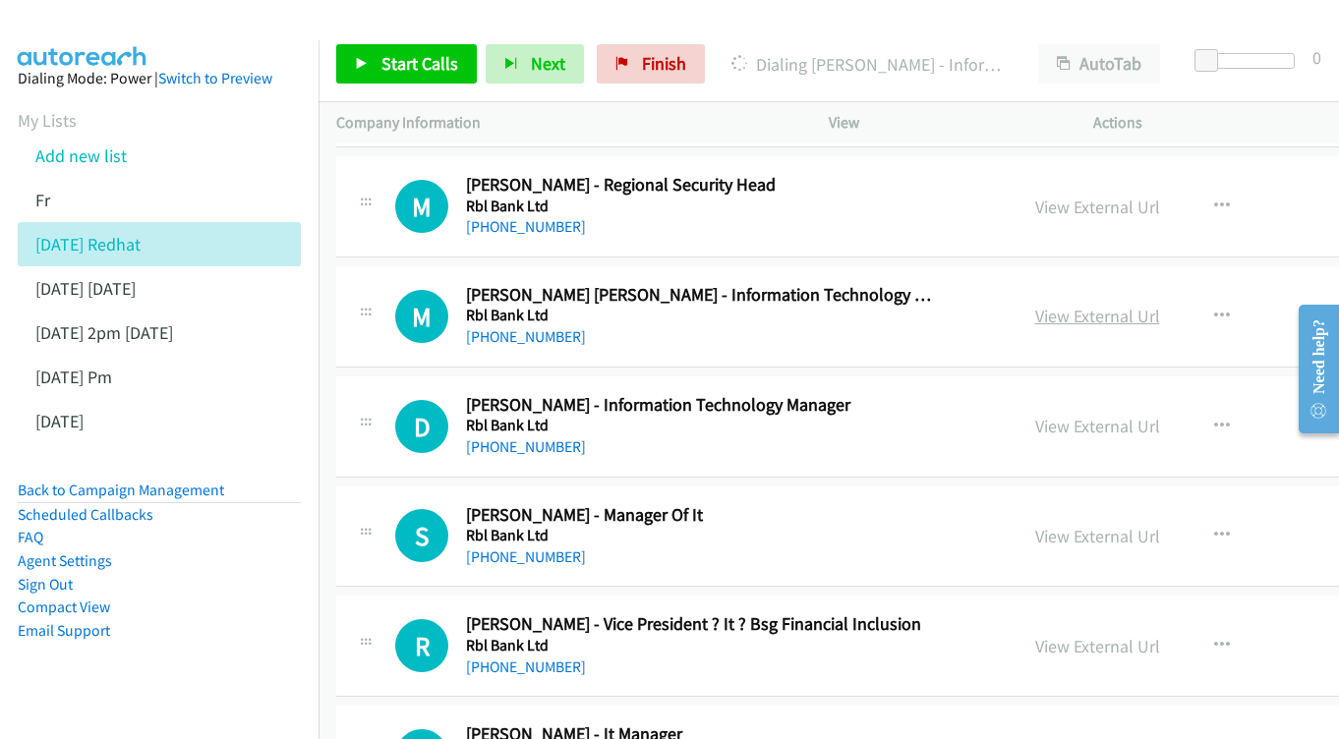
click at [1145, 305] on link "View External Url" at bounding box center [1097, 316] width 125 height 23
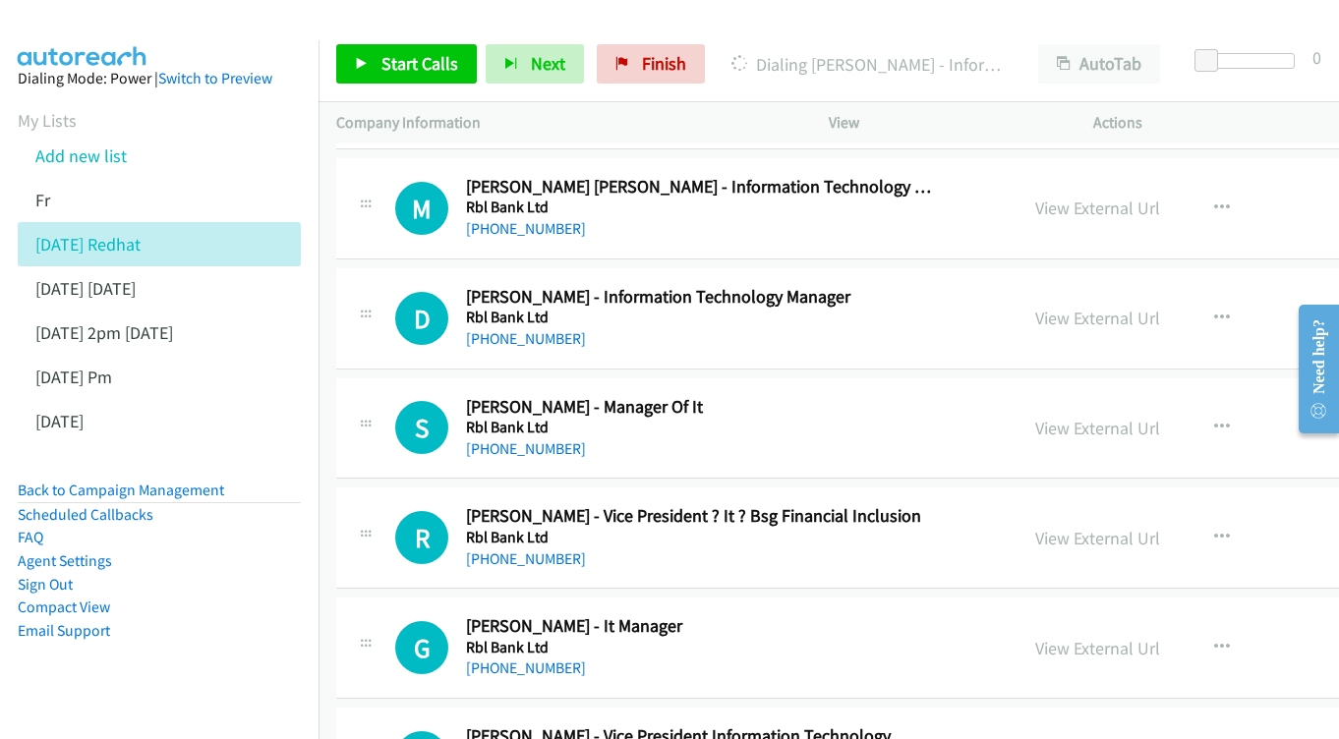
scroll to position [3927, 0]
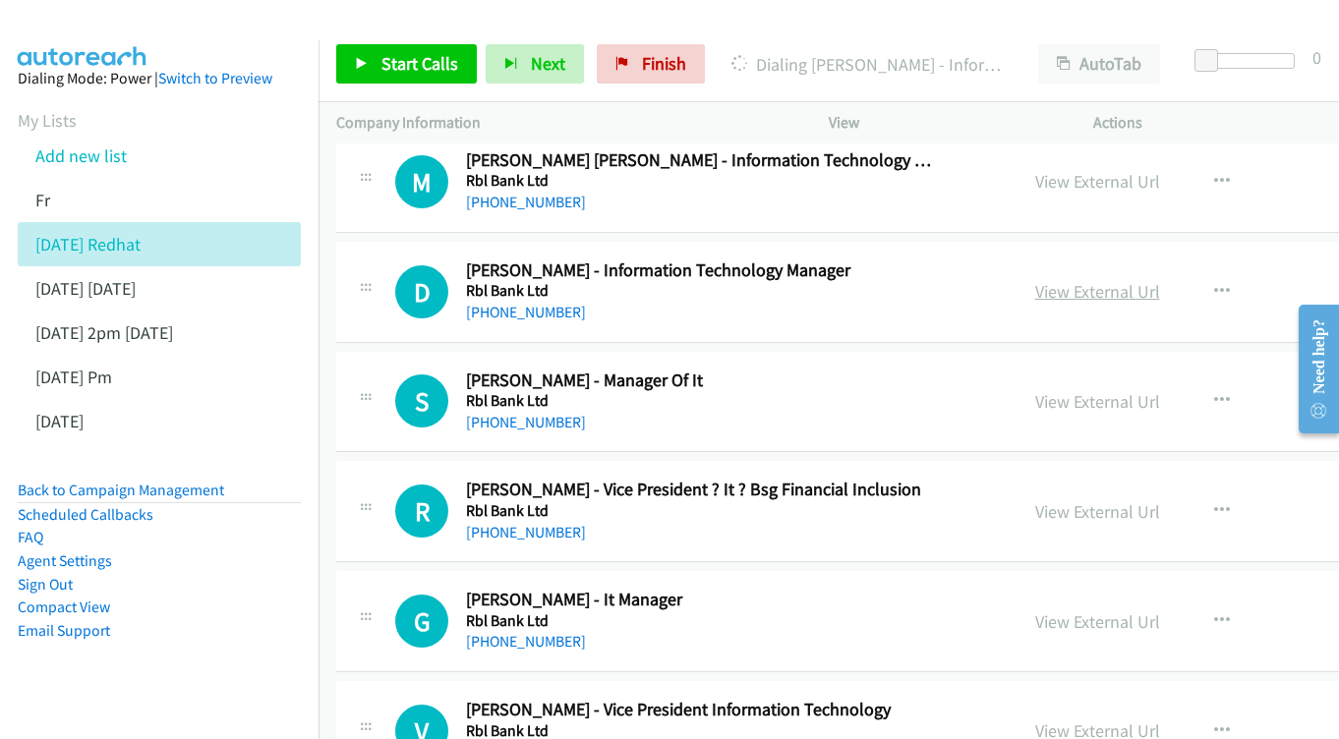
click at [1160, 280] on link "View External Url" at bounding box center [1097, 291] width 125 height 23
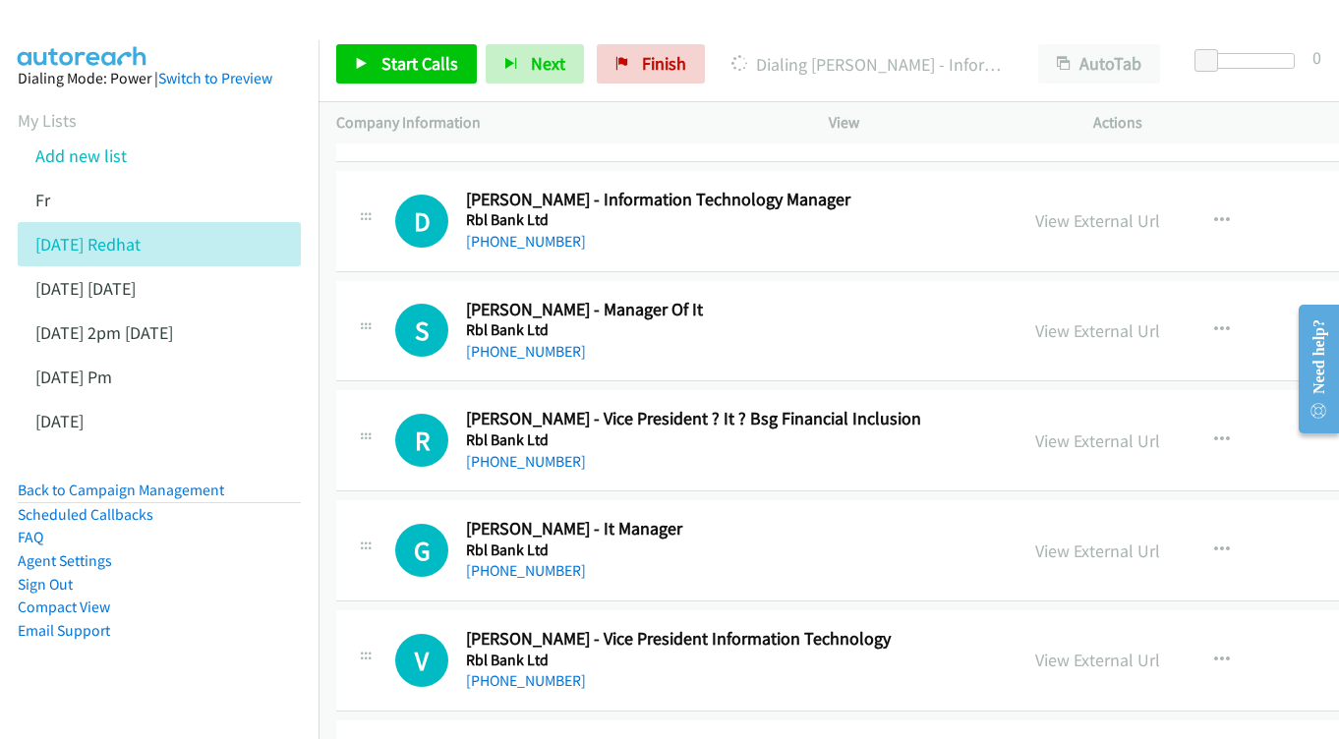
scroll to position [4002, 0]
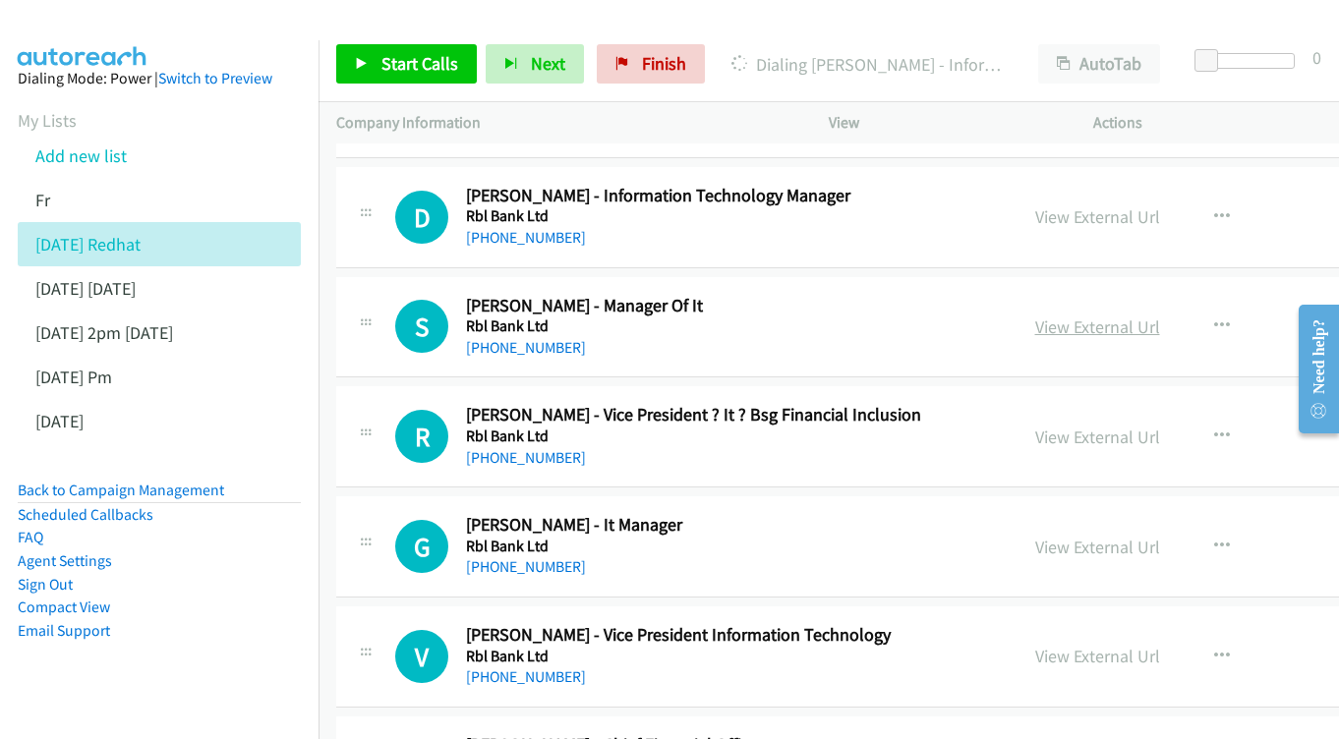
click at [1142, 316] on link "View External Url" at bounding box center [1097, 327] width 125 height 23
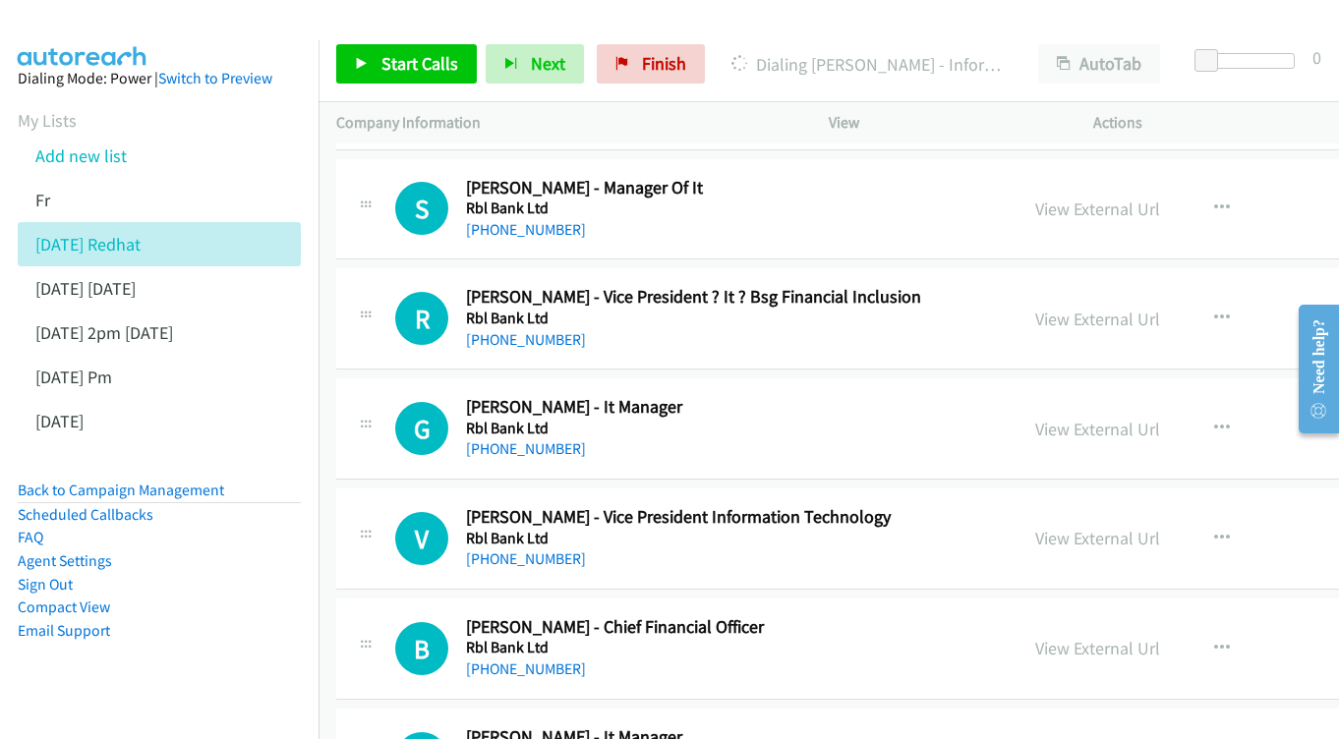
scroll to position [4123, 0]
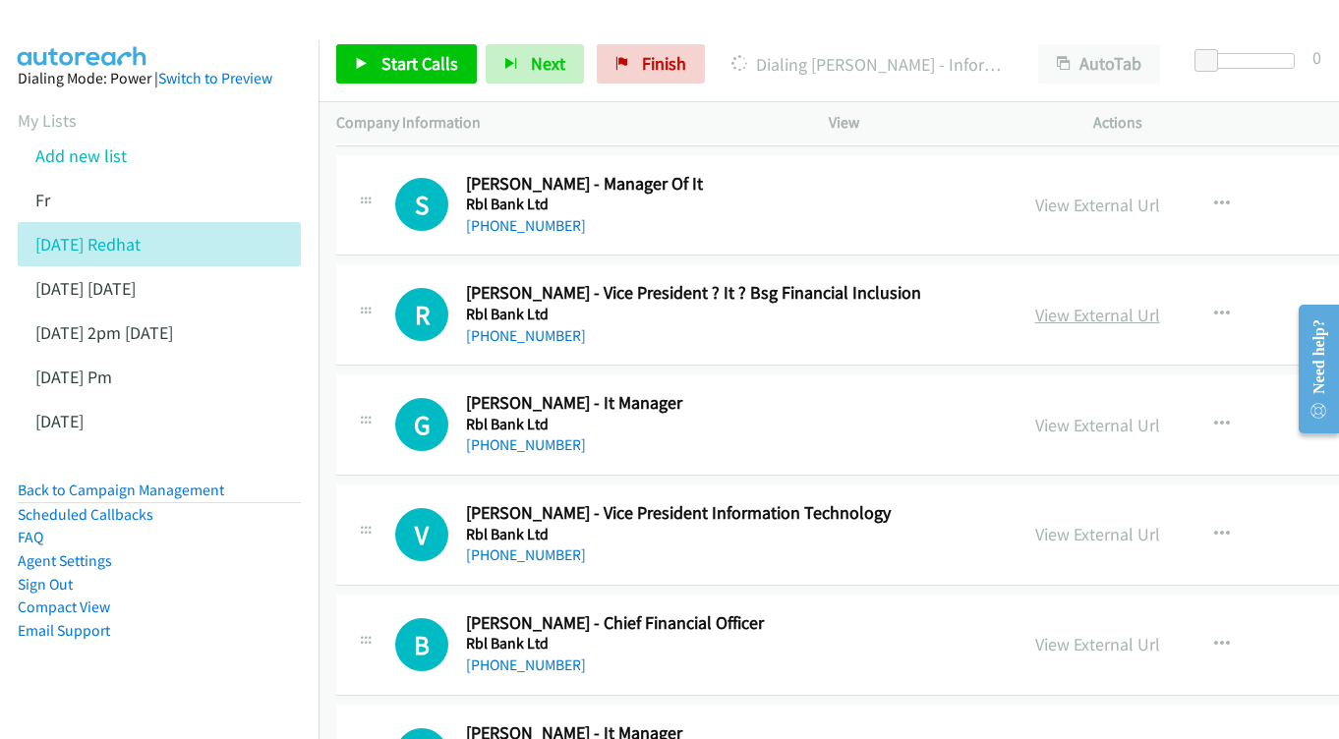
click at [1160, 304] on link "View External Url" at bounding box center [1097, 315] width 125 height 23
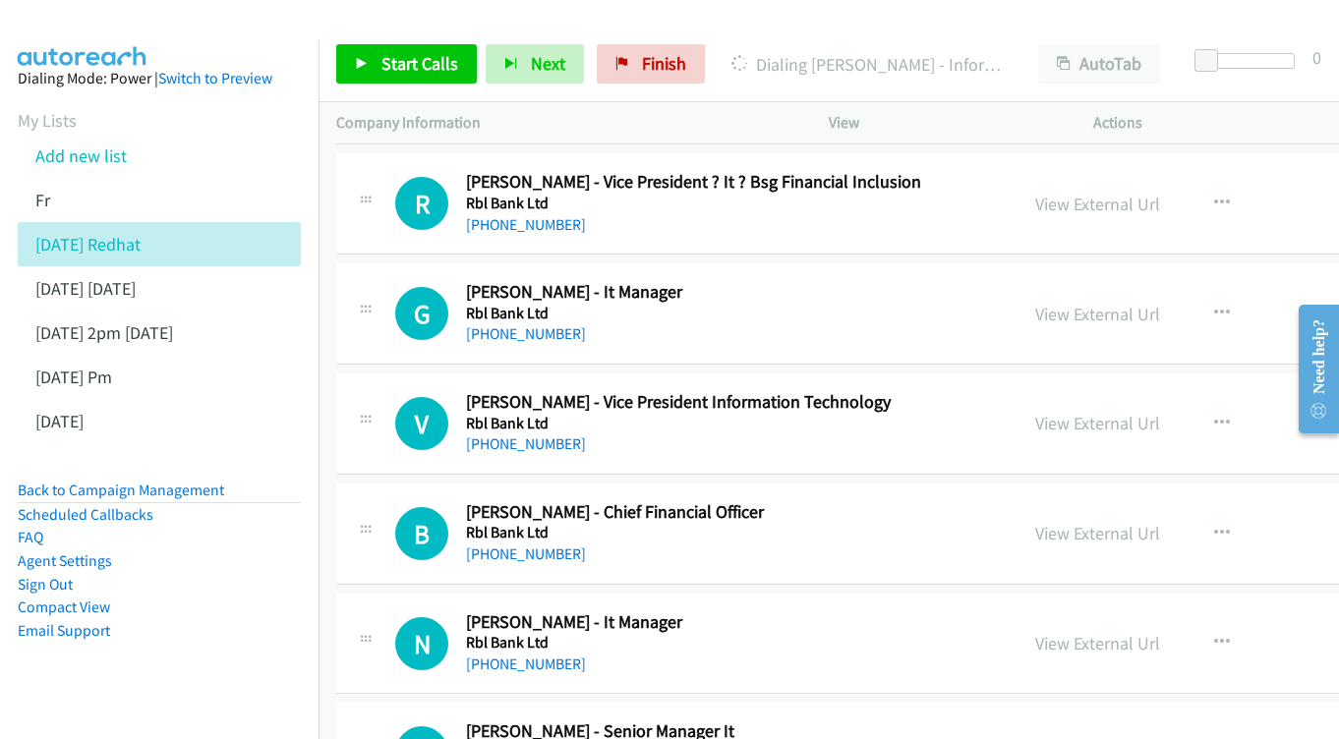
scroll to position [4260, 0]
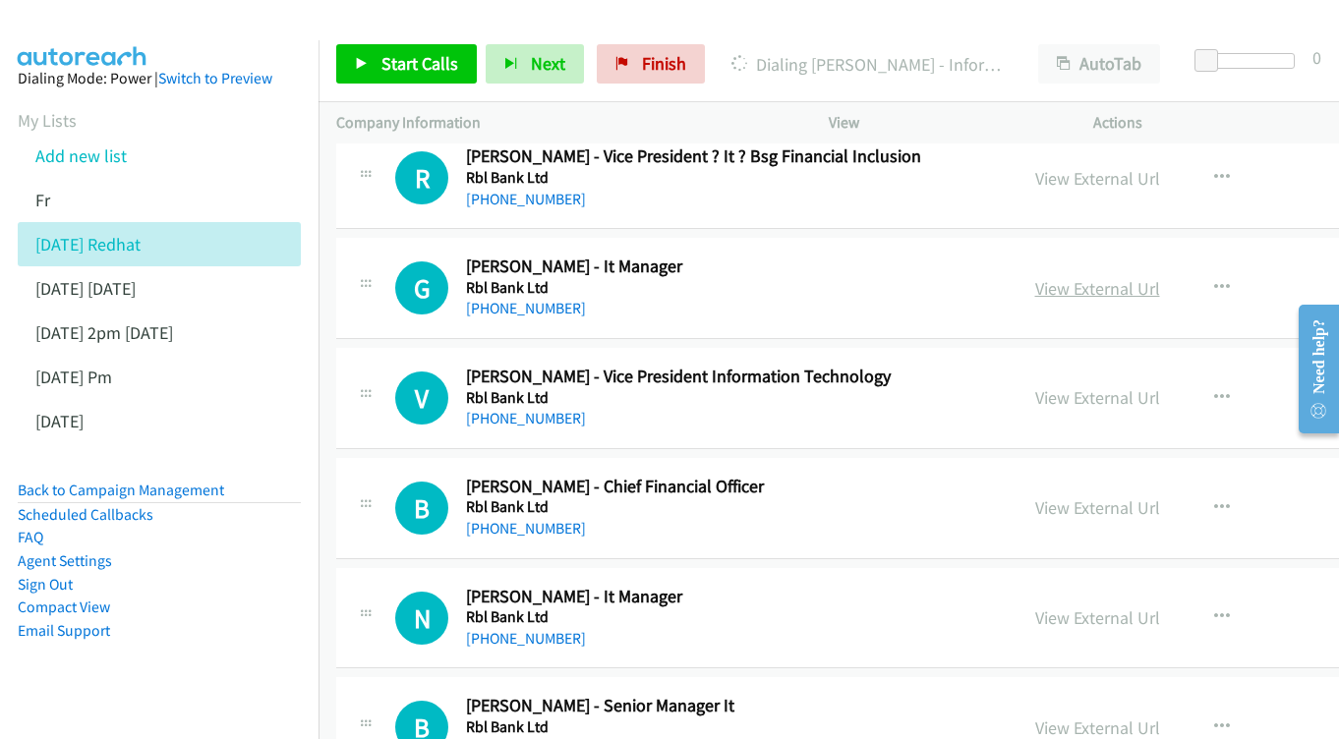
click at [1150, 277] on link "View External Url" at bounding box center [1097, 288] width 125 height 23
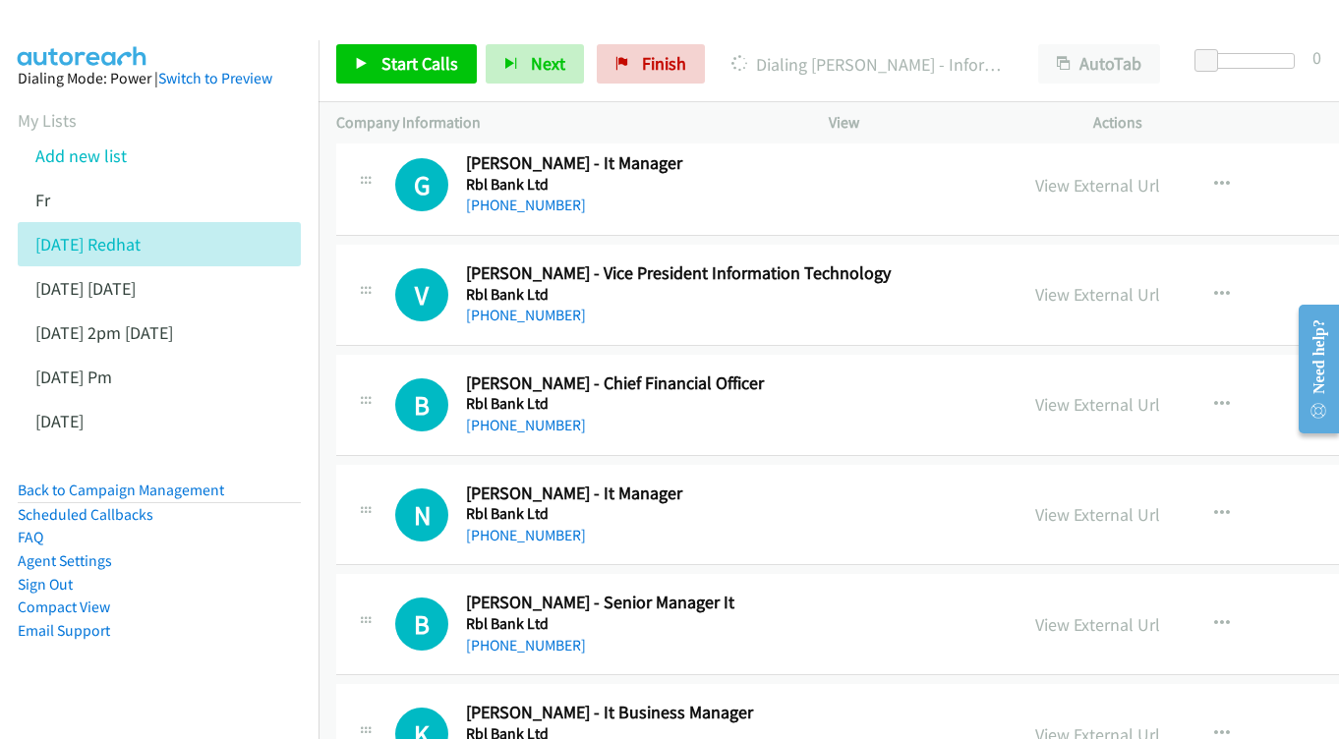
scroll to position [4367, 0]
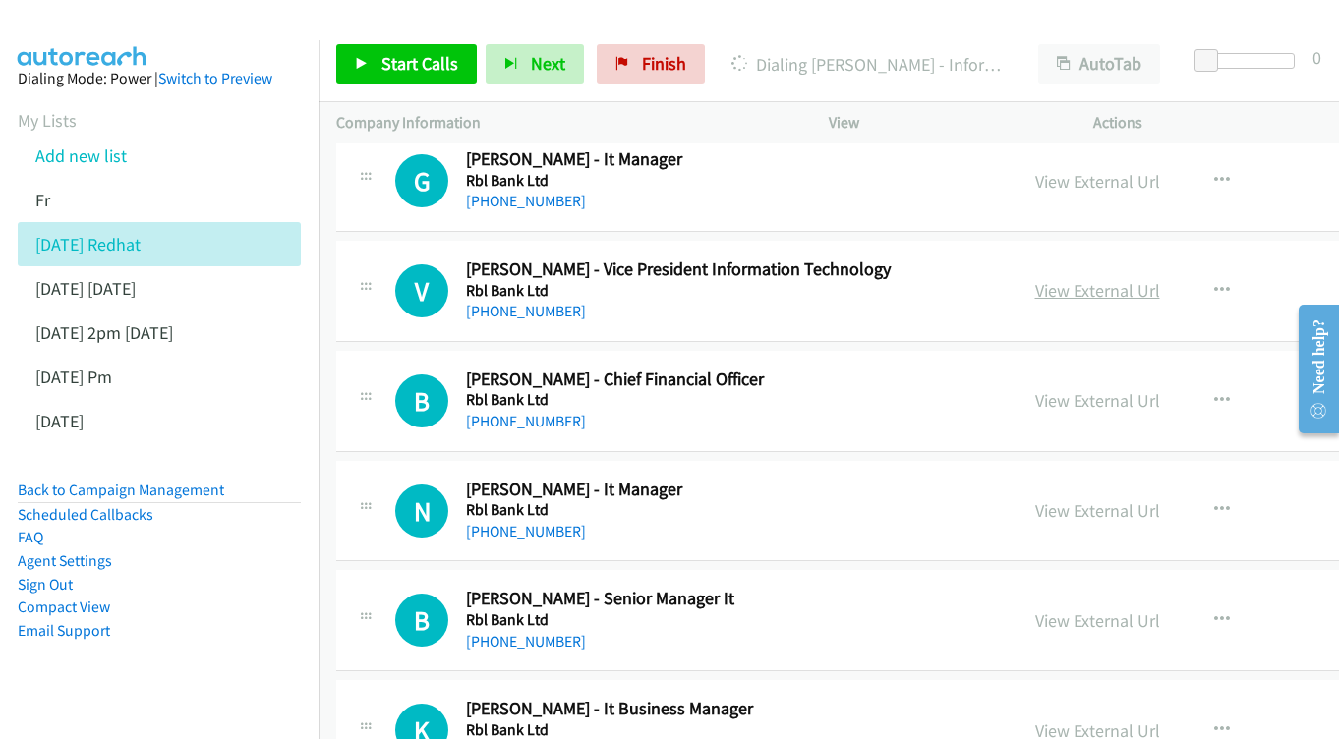
click at [1128, 279] on link "View External Url" at bounding box center [1097, 290] width 125 height 23
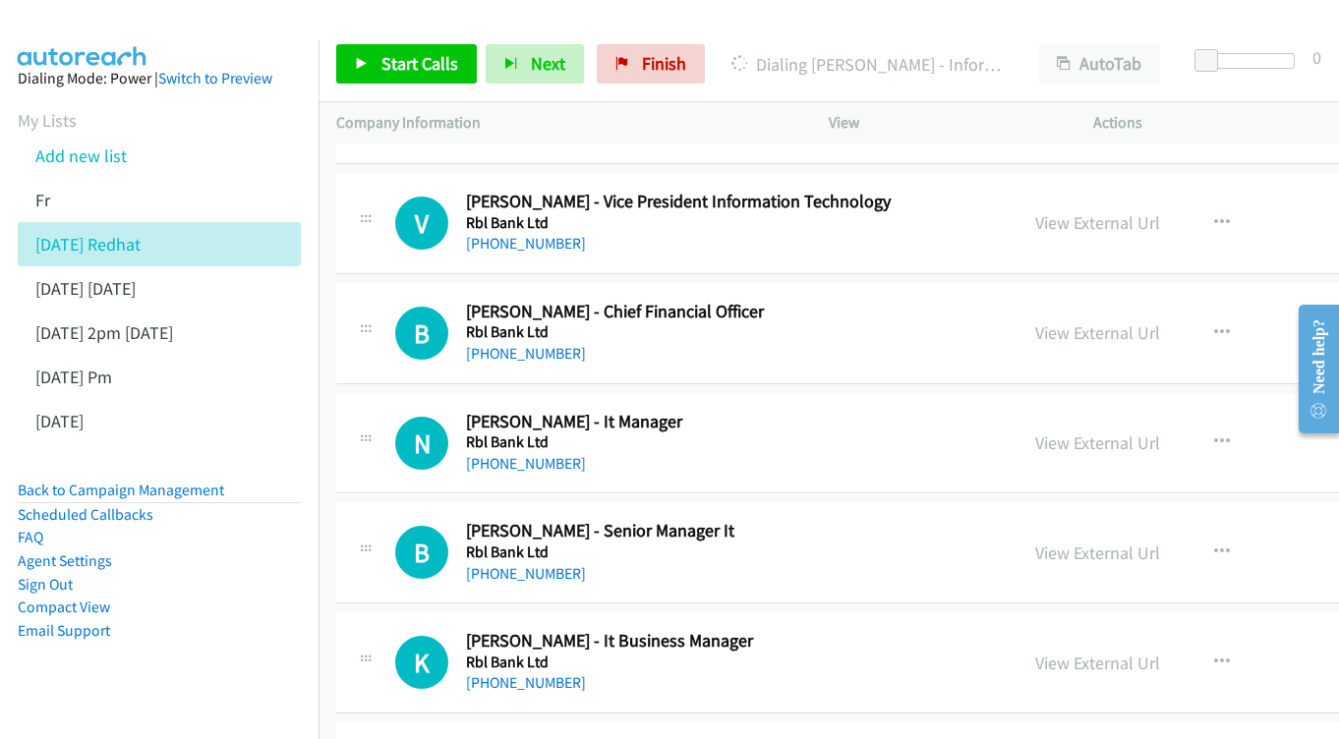
scroll to position [4466, 0]
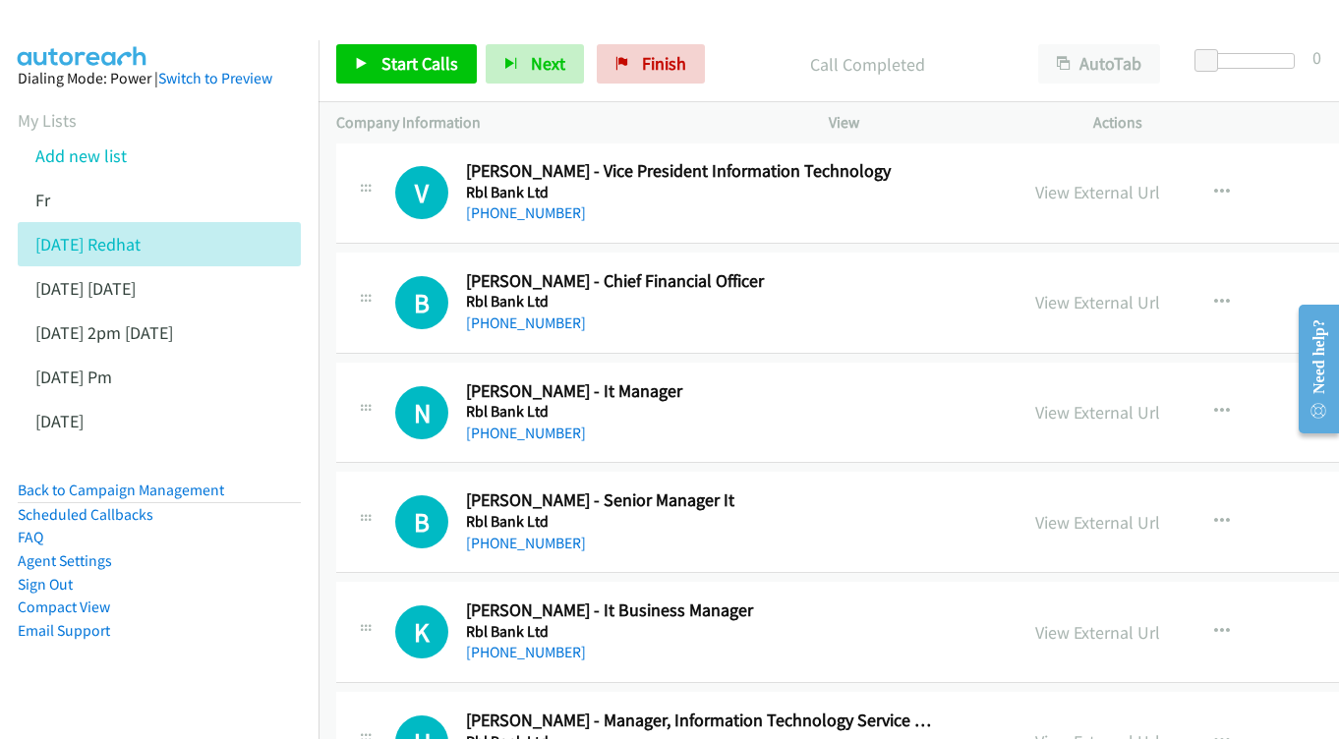
click at [1149, 289] on div "View External Url" at bounding box center [1097, 302] width 125 height 27
click at [1143, 291] on link "View External Url" at bounding box center [1097, 302] width 125 height 23
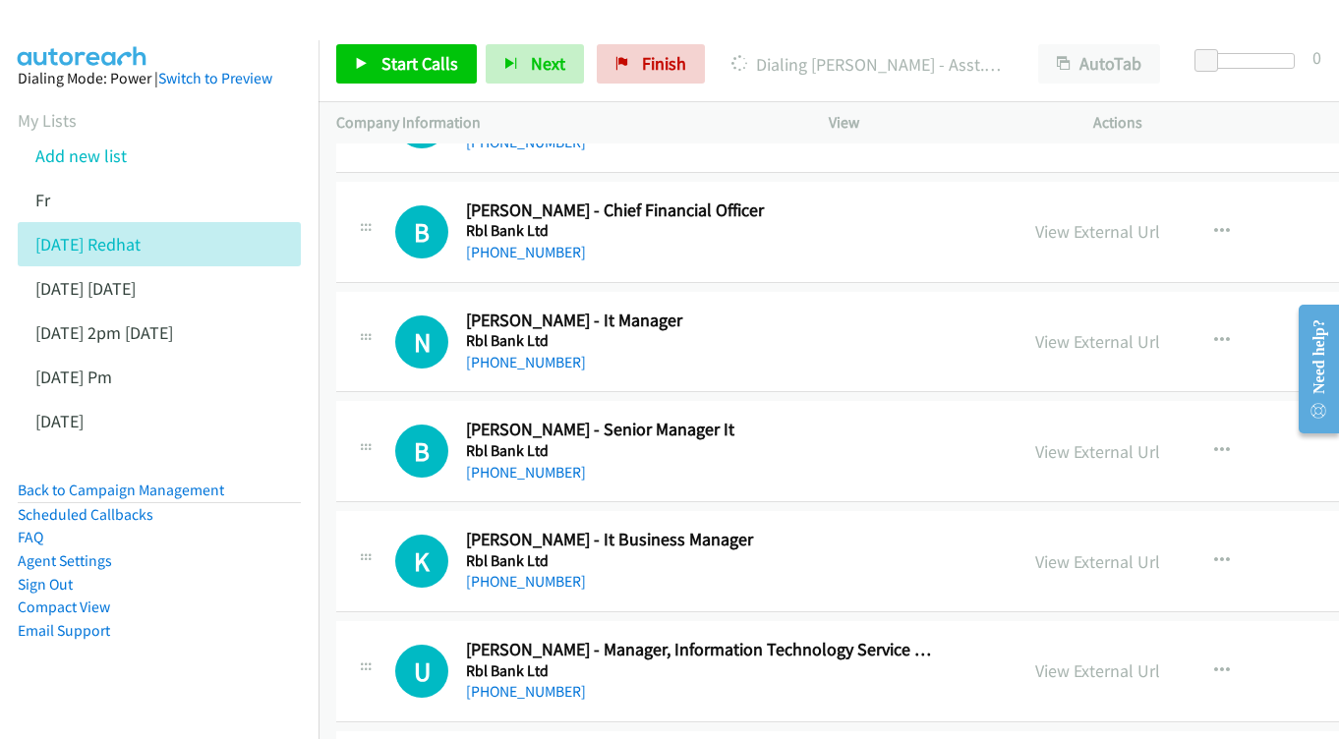
scroll to position [4565, 0]
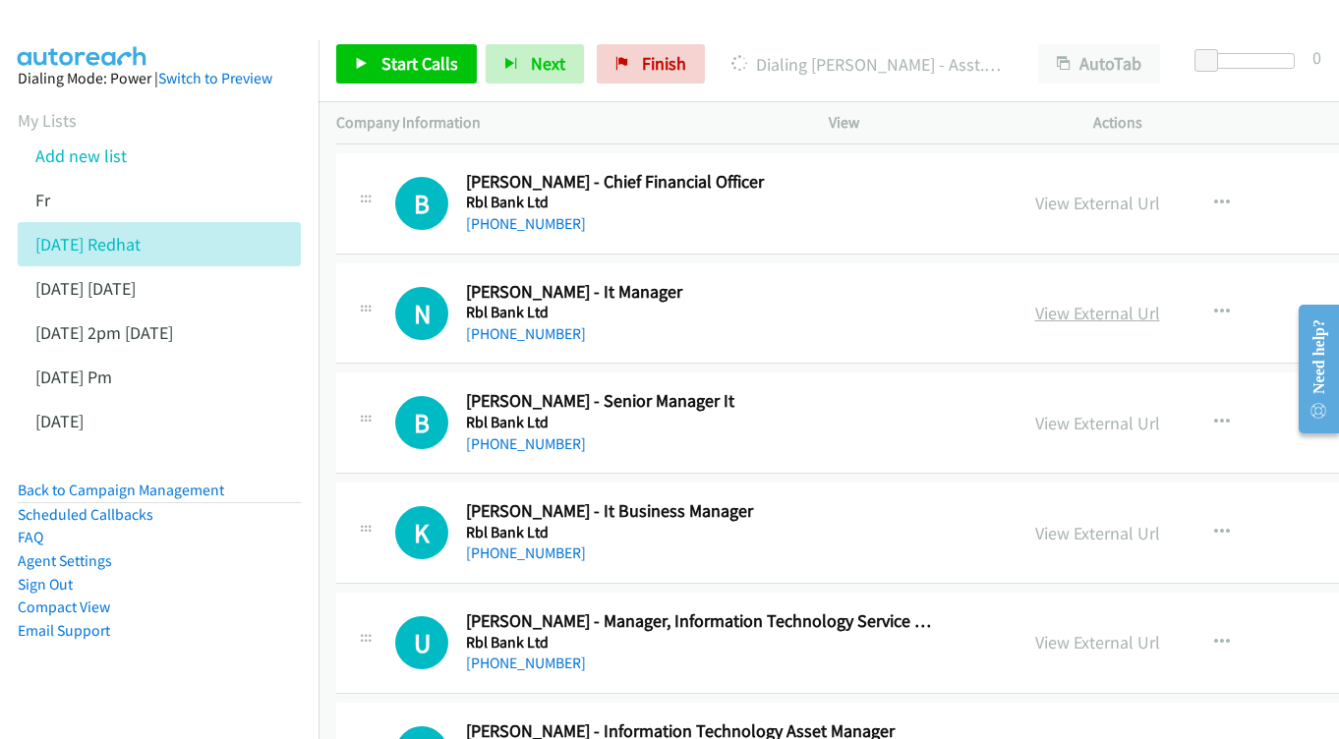
click at [1135, 302] on link "View External Url" at bounding box center [1097, 313] width 125 height 23
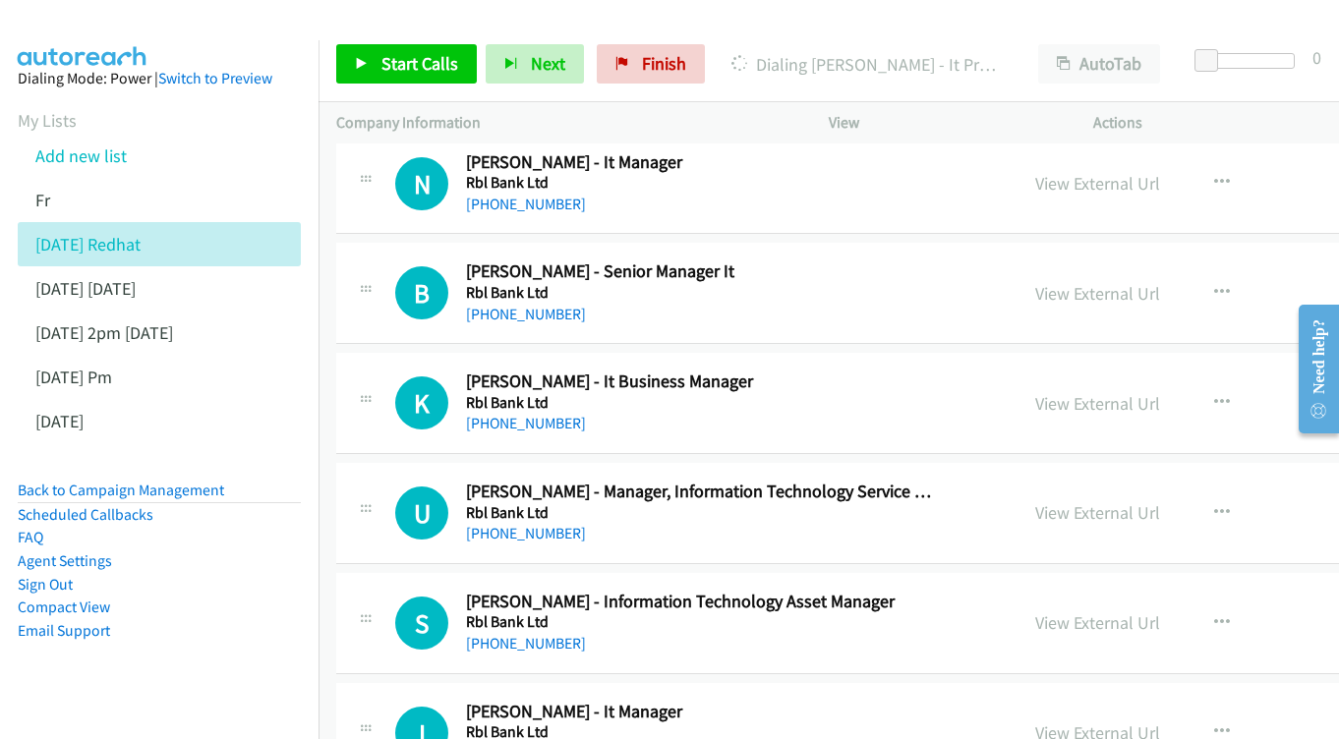
scroll to position [4696, 0]
click at [1114, 279] on div "View External Url" at bounding box center [1097, 292] width 125 height 27
click at [1118, 281] on link "View External Url" at bounding box center [1097, 292] width 125 height 23
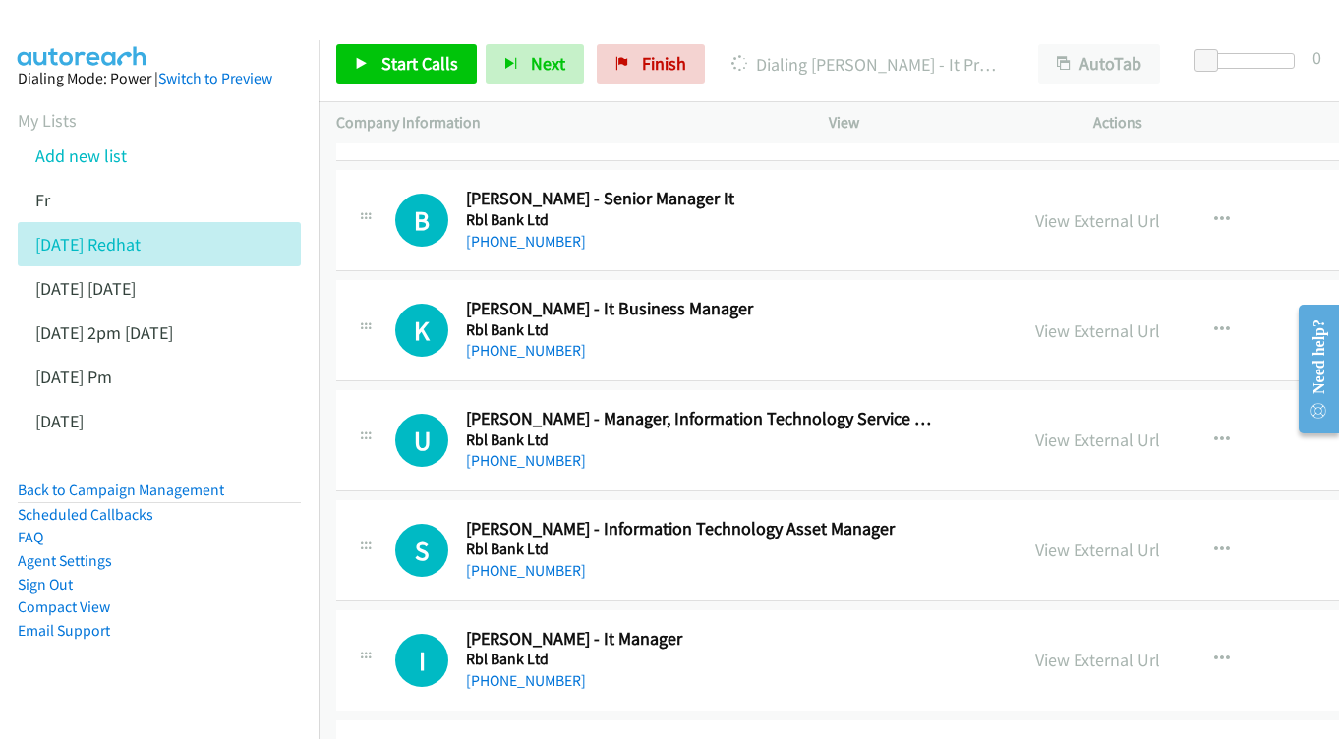
scroll to position [4793, 0]
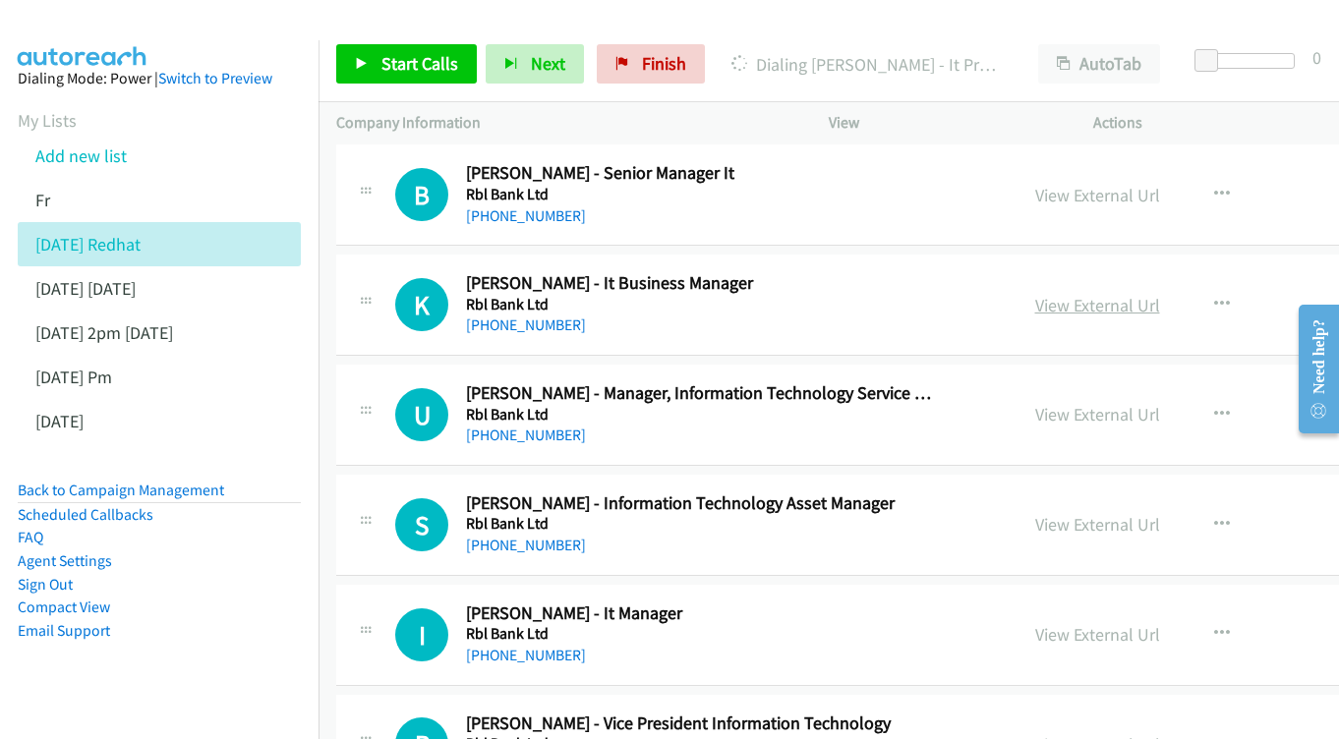
click at [1150, 294] on link "View External Url" at bounding box center [1097, 305] width 125 height 23
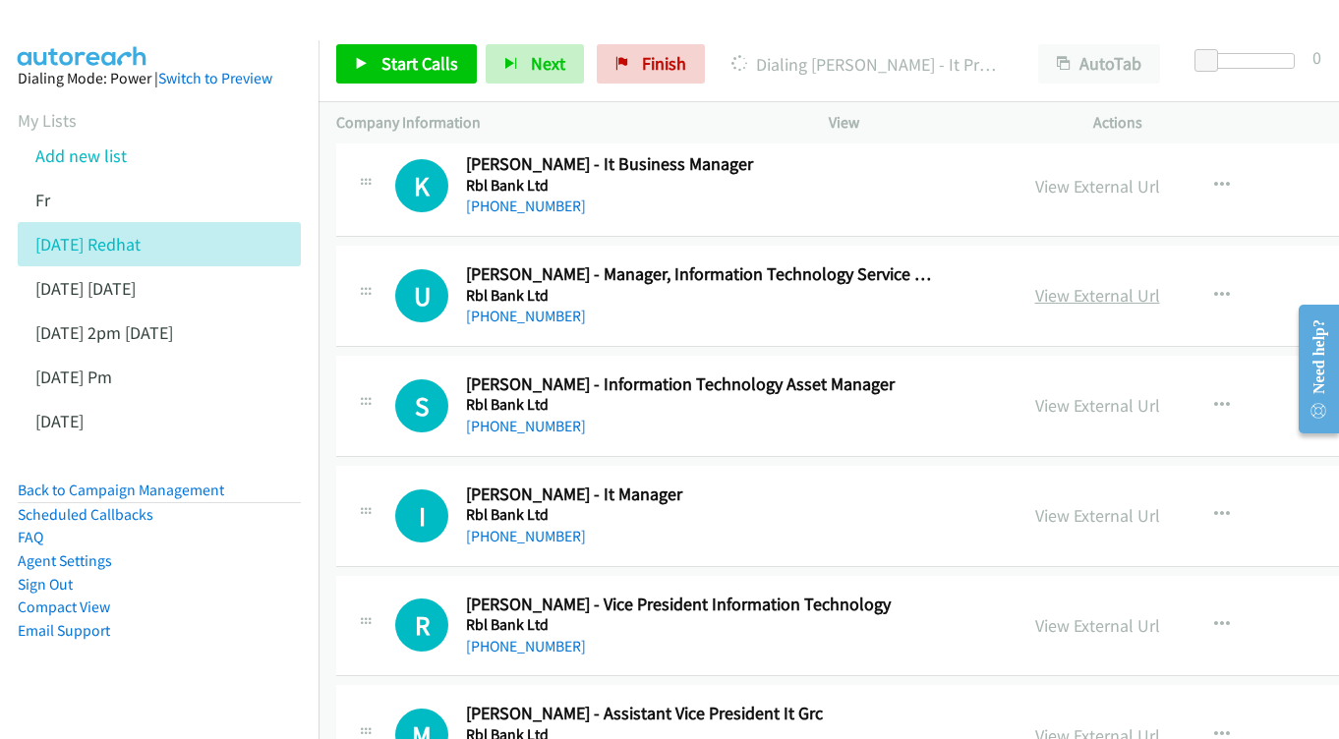
scroll to position [4912, 0]
click at [1119, 284] on link "View External Url" at bounding box center [1097, 295] width 125 height 23
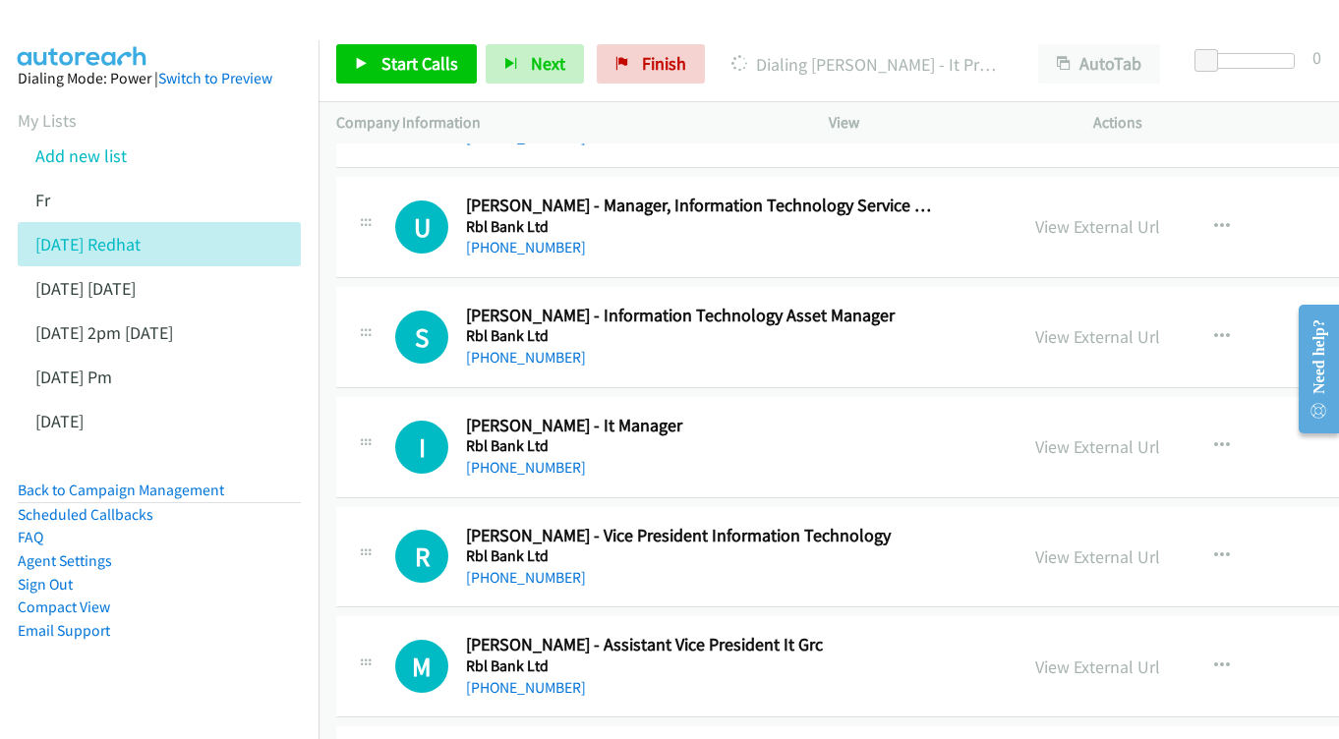
scroll to position [5000, 0]
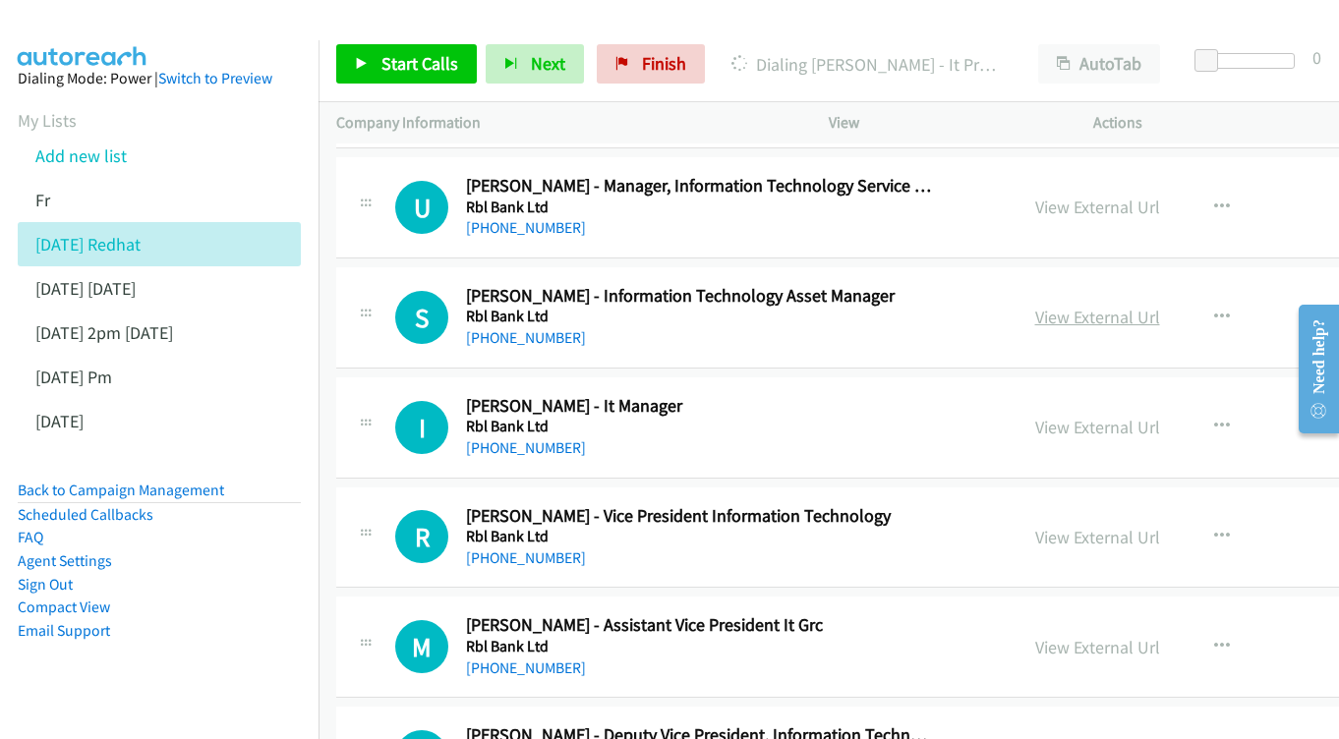
click at [1160, 306] on link "View External Url" at bounding box center [1097, 317] width 125 height 23
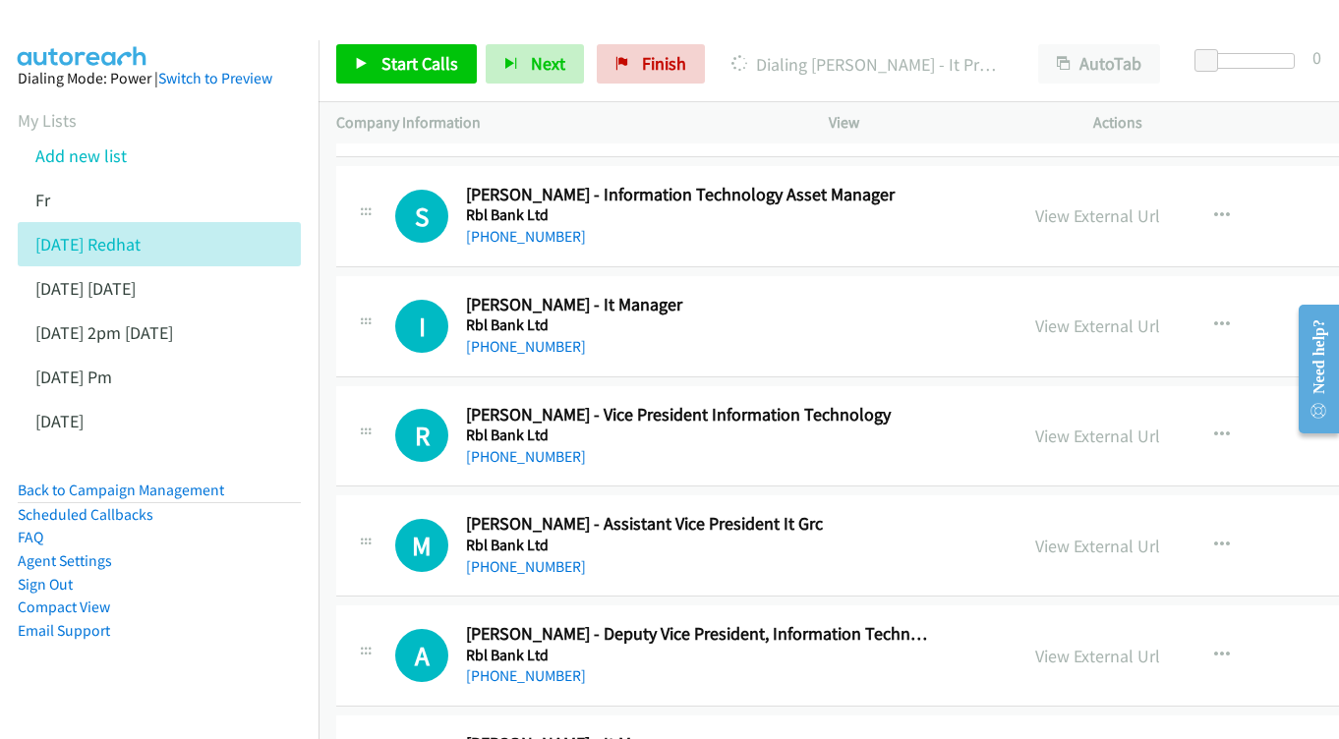
scroll to position [5121, 0]
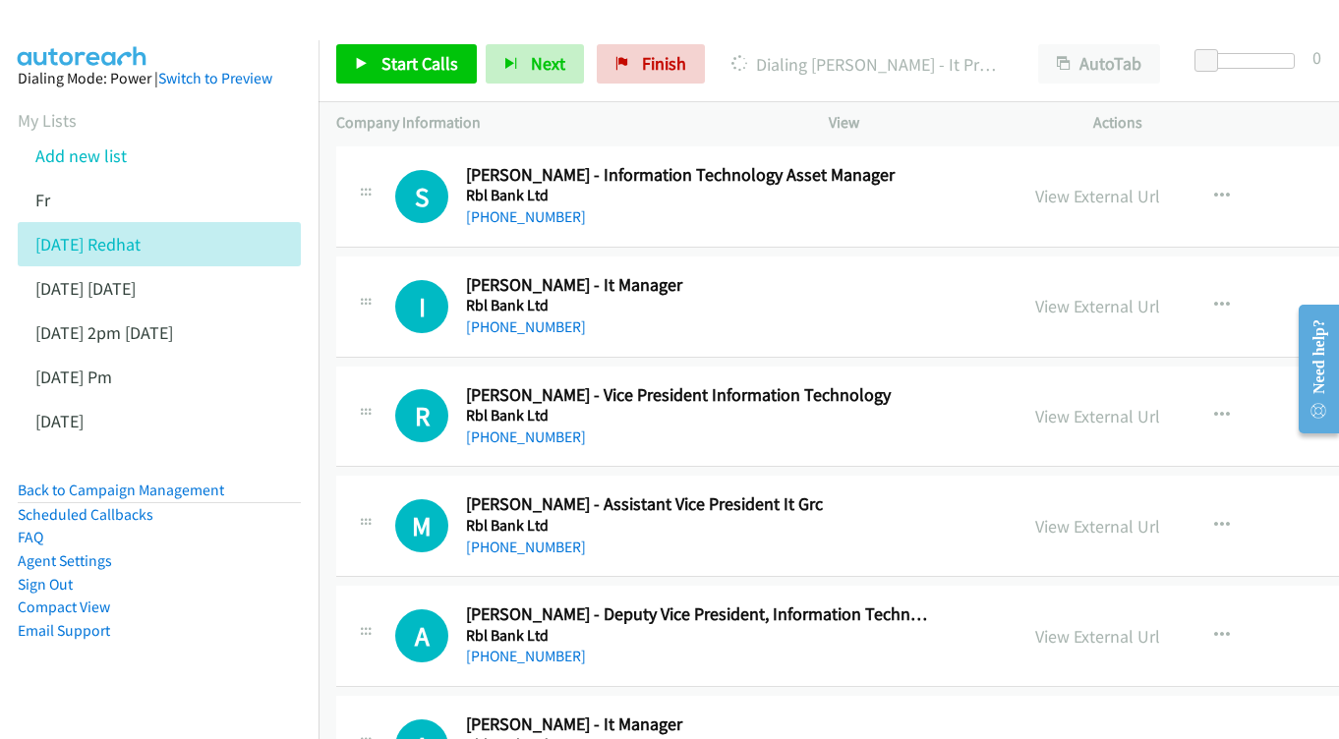
click at [1160, 293] on div "View External Url" at bounding box center [1097, 306] width 125 height 27
click at [1146, 295] on link "View External Url" at bounding box center [1097, 306] width 125 height 23
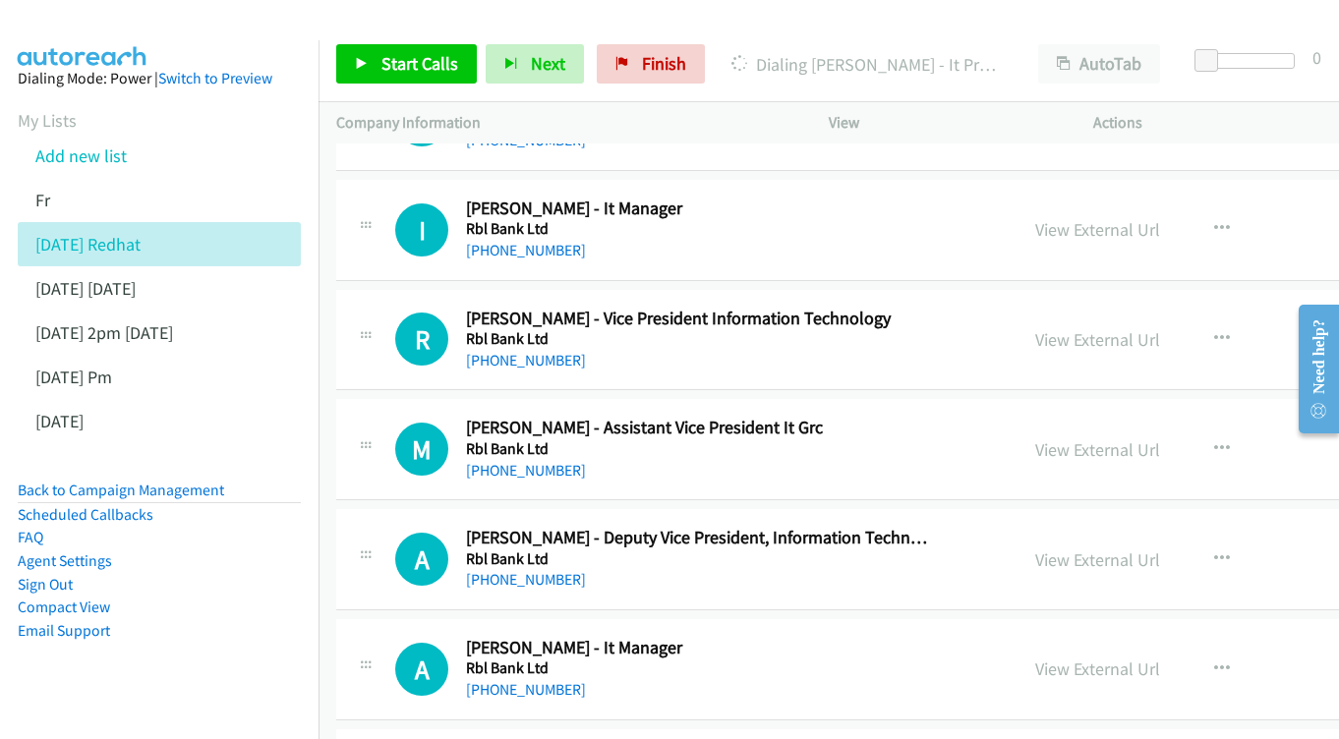
scroll to position [5199, 0]
click at [1160, 327] on link "View External Url" at bounding box center [1097, 338] width 125 height 23
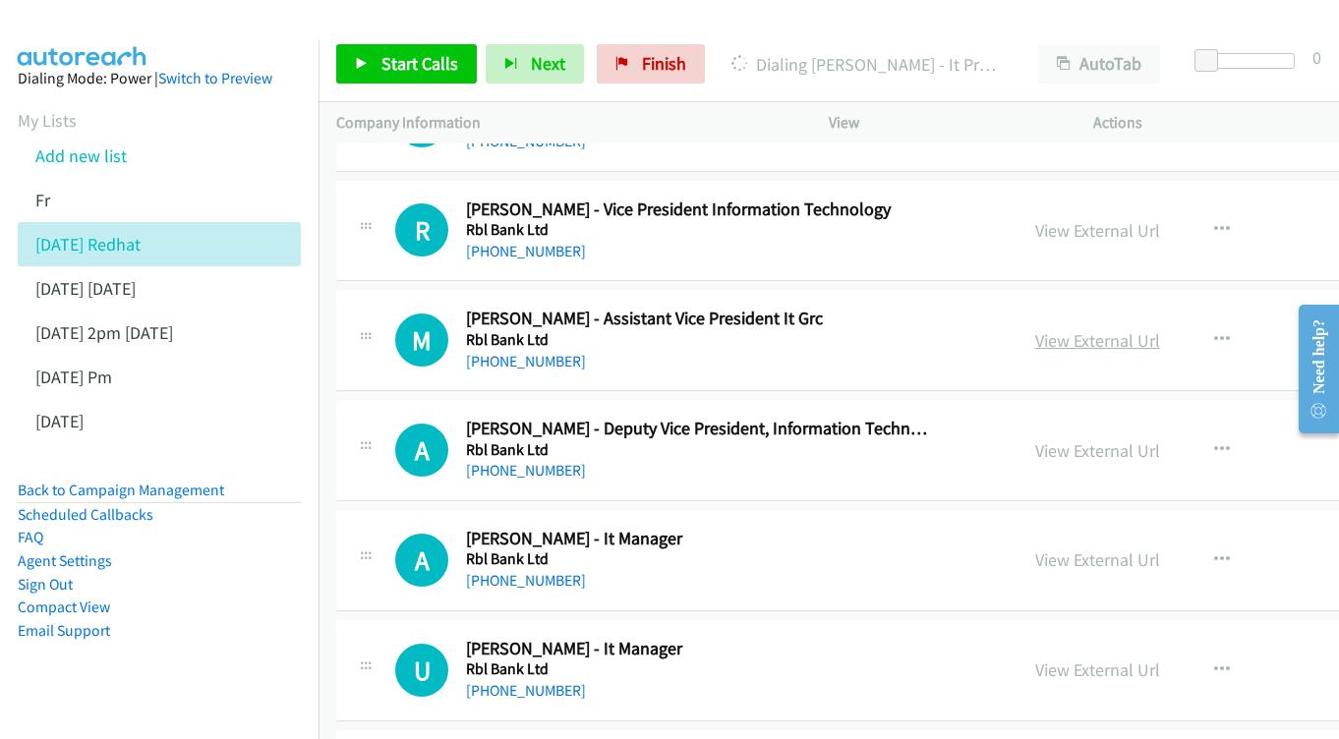
scroll to position [5333, 0]
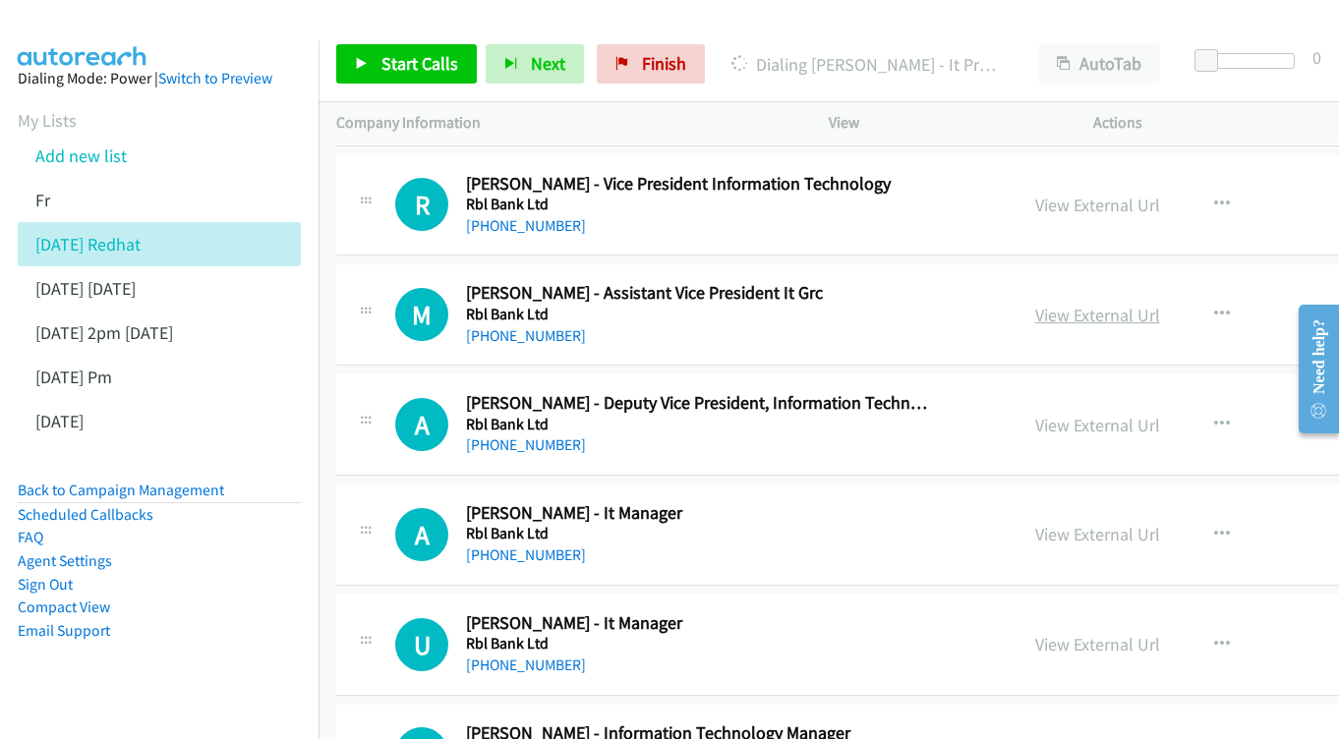
click at [1132, 304] on link "View External Url" at bounding box center [1097, 315] width 125 height 23
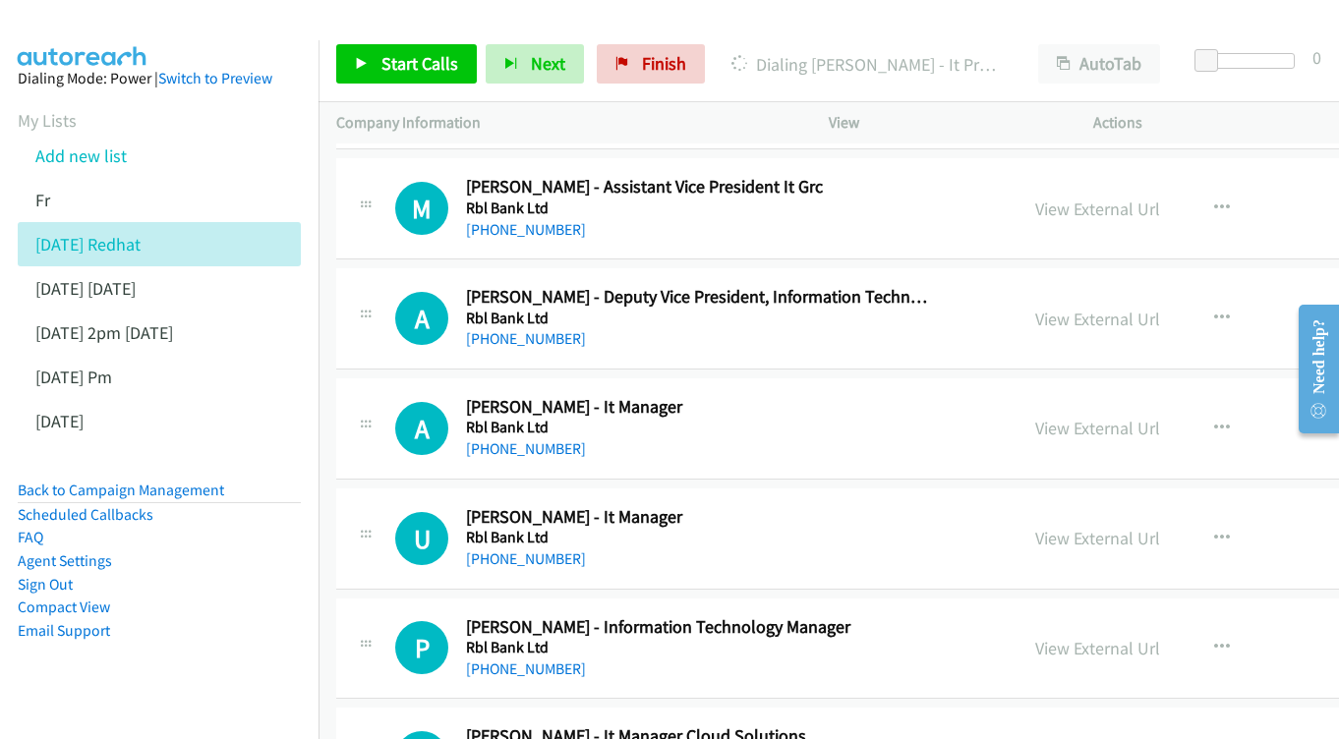
scroll to position [5441, 0]
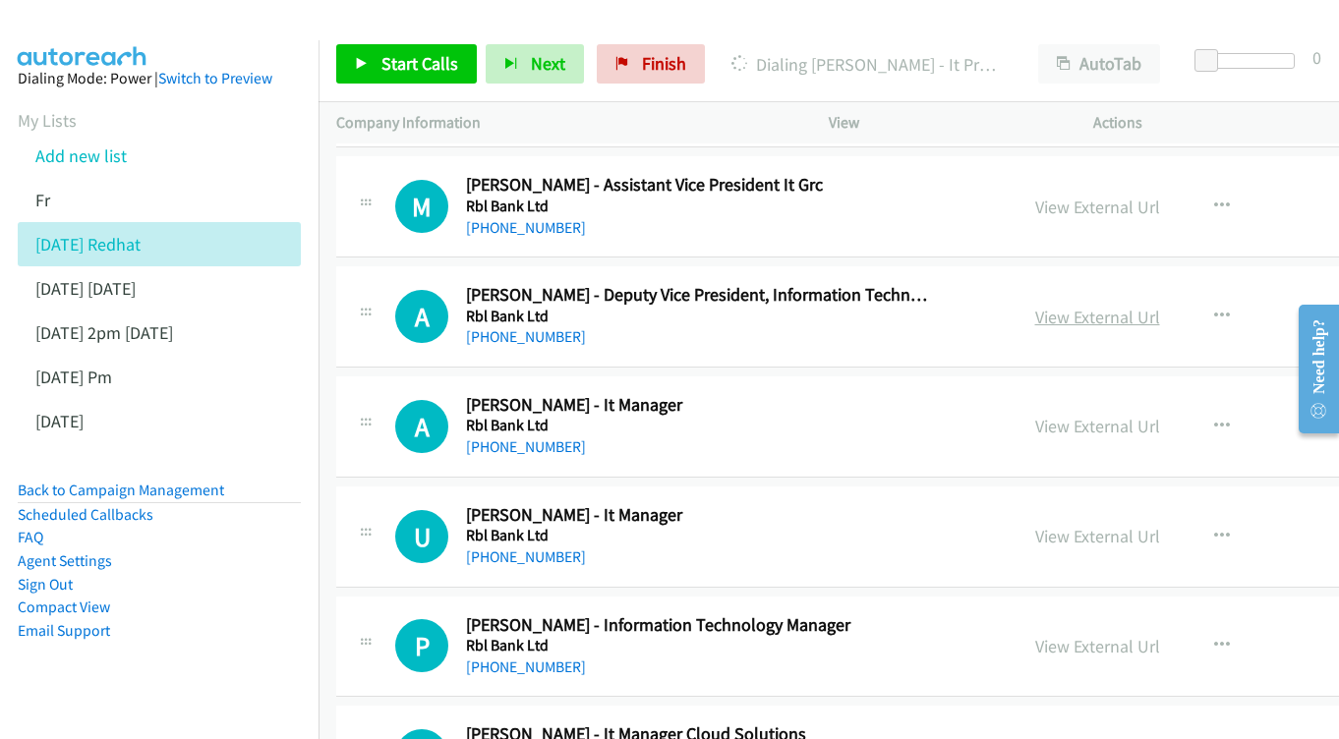
click at [1140, 306] on link "View External Url" at bounding box center [1097, 317] width 125 height 23
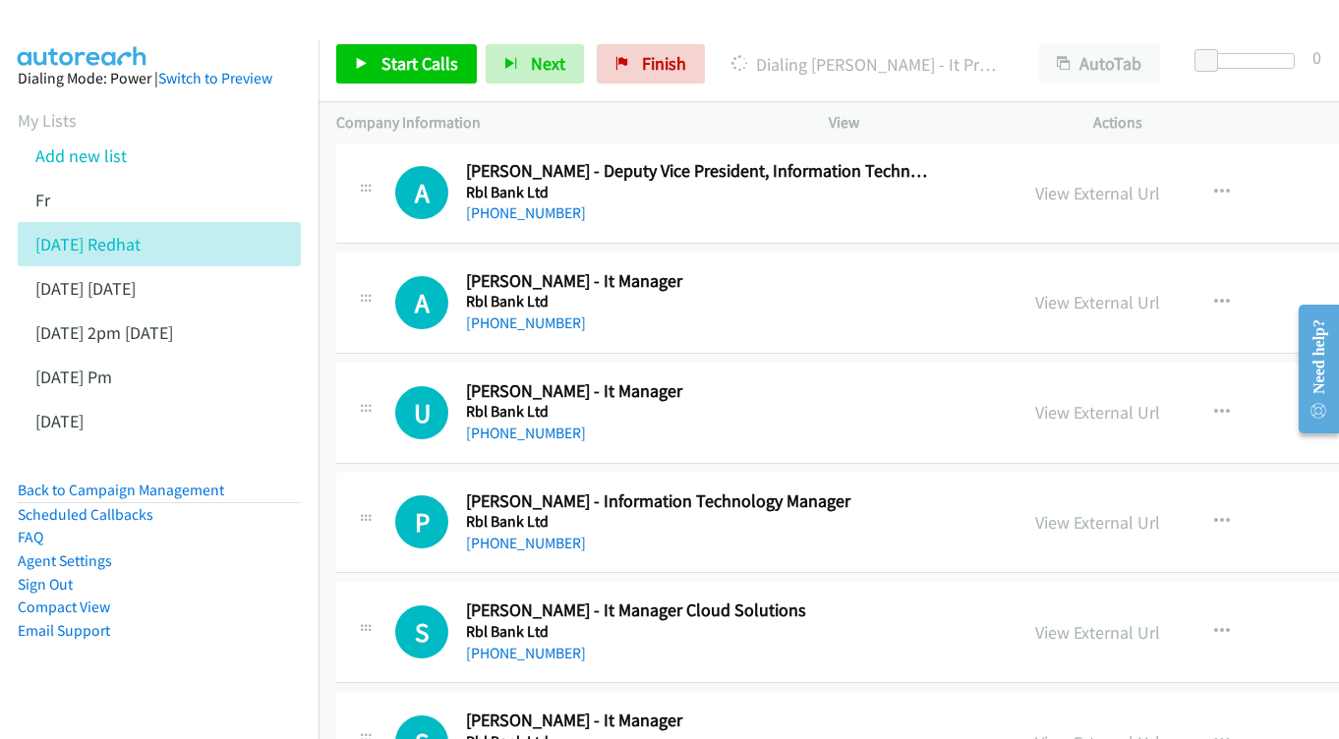
scroll to position [5566, 0]
click at [1112, 290] on link "View External Url" at bounding box center [1097, 301] width 125 height 23
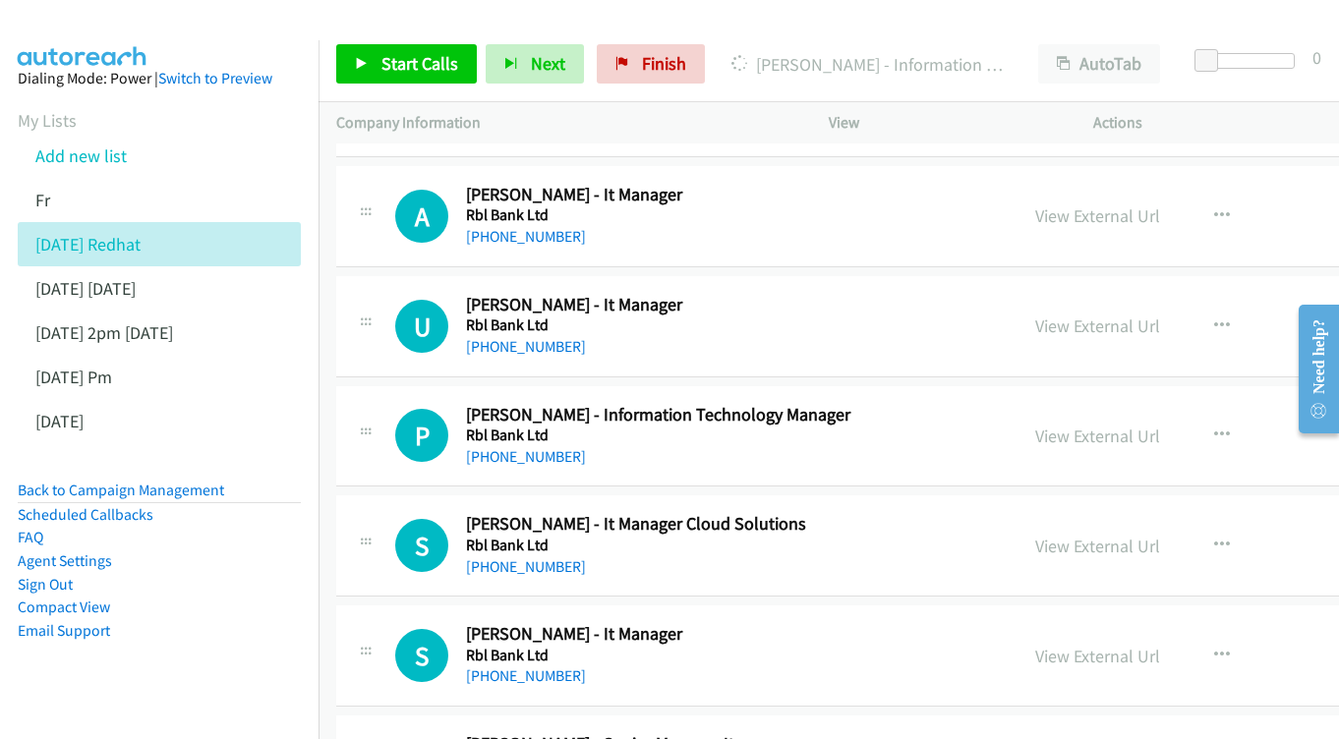
scroll to position [5655, 0]
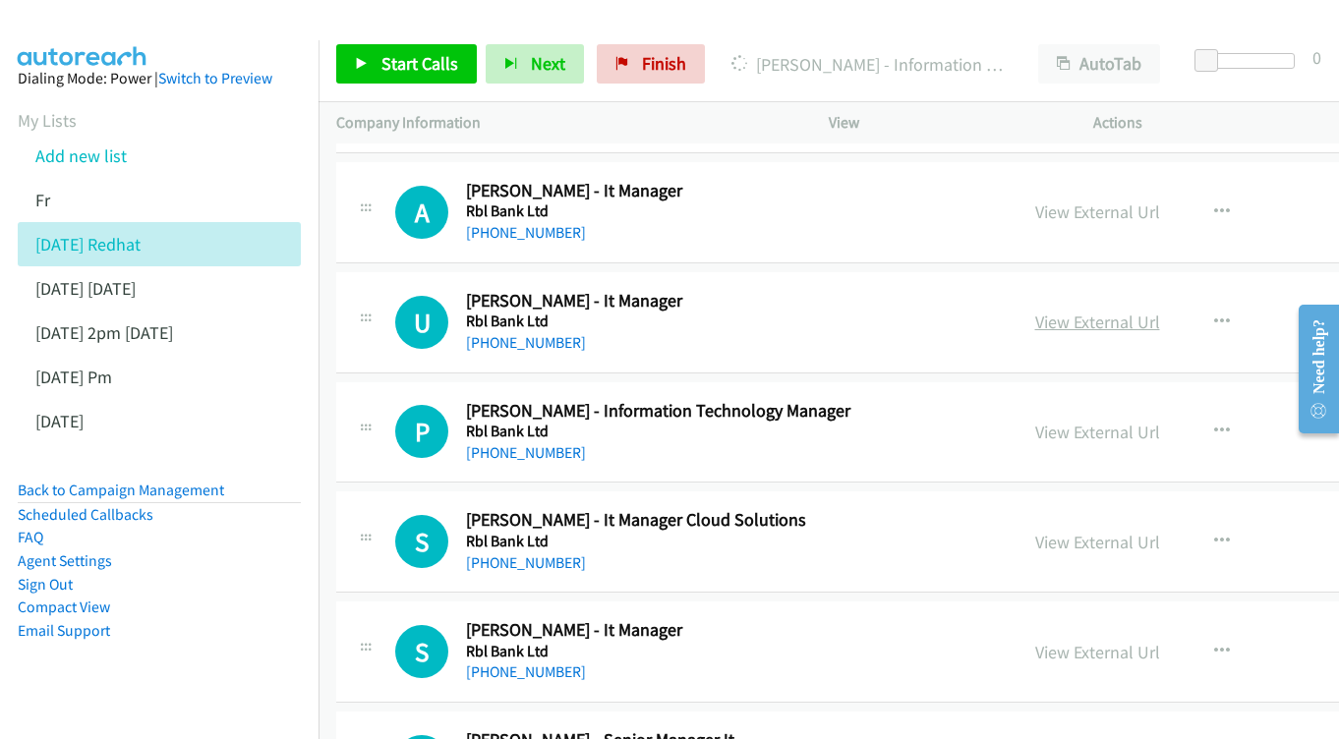
click at [1132, 311] on link "View External Url" at bounding box center [1097, 322] width 125 height 23
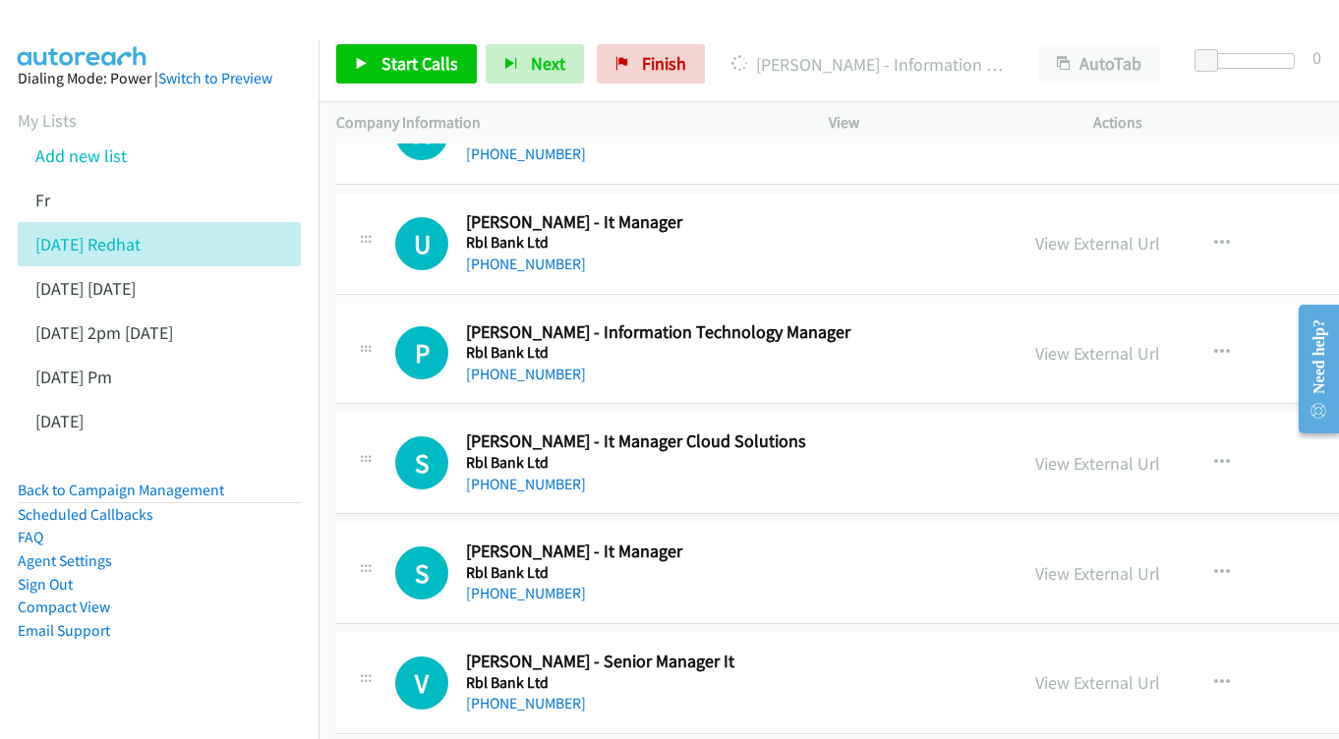
scroll to position [5778, 0]
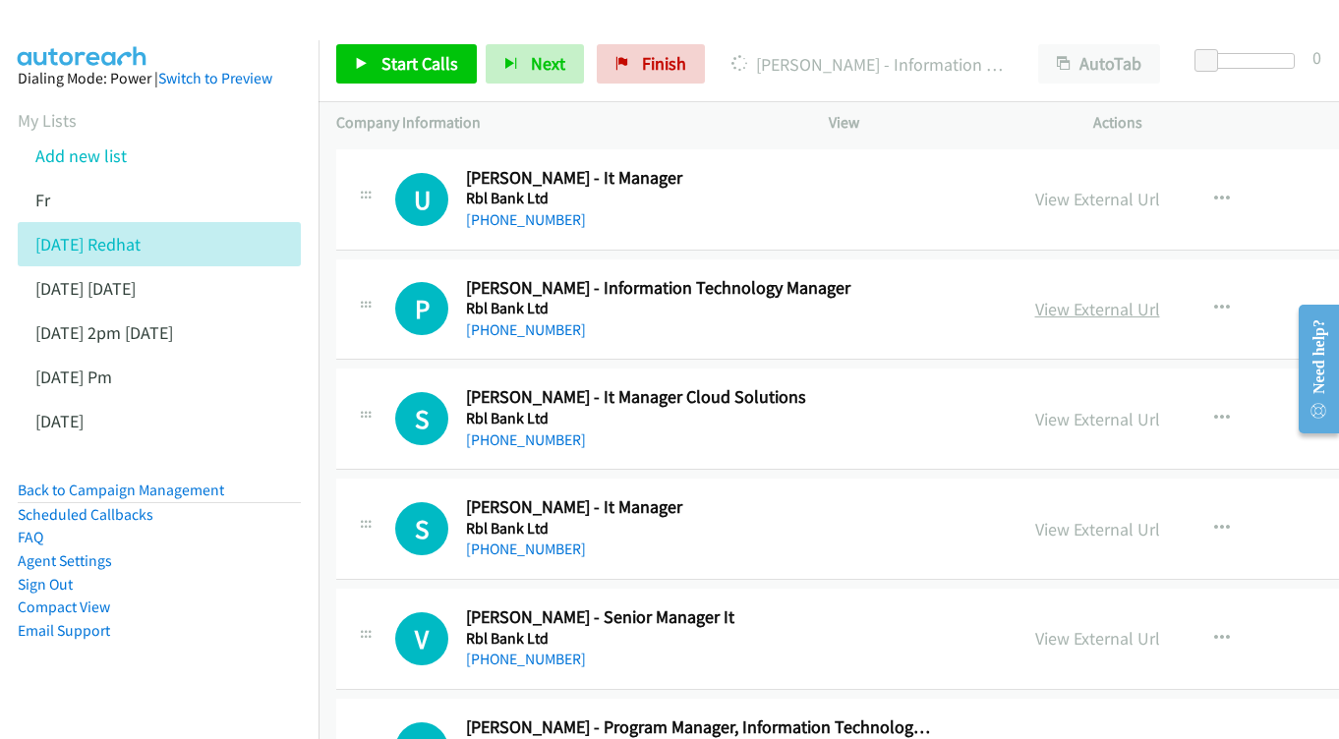
click at [1125, 298] on link "View External Url" at bounding box center [1097, 309] width 125 height 23
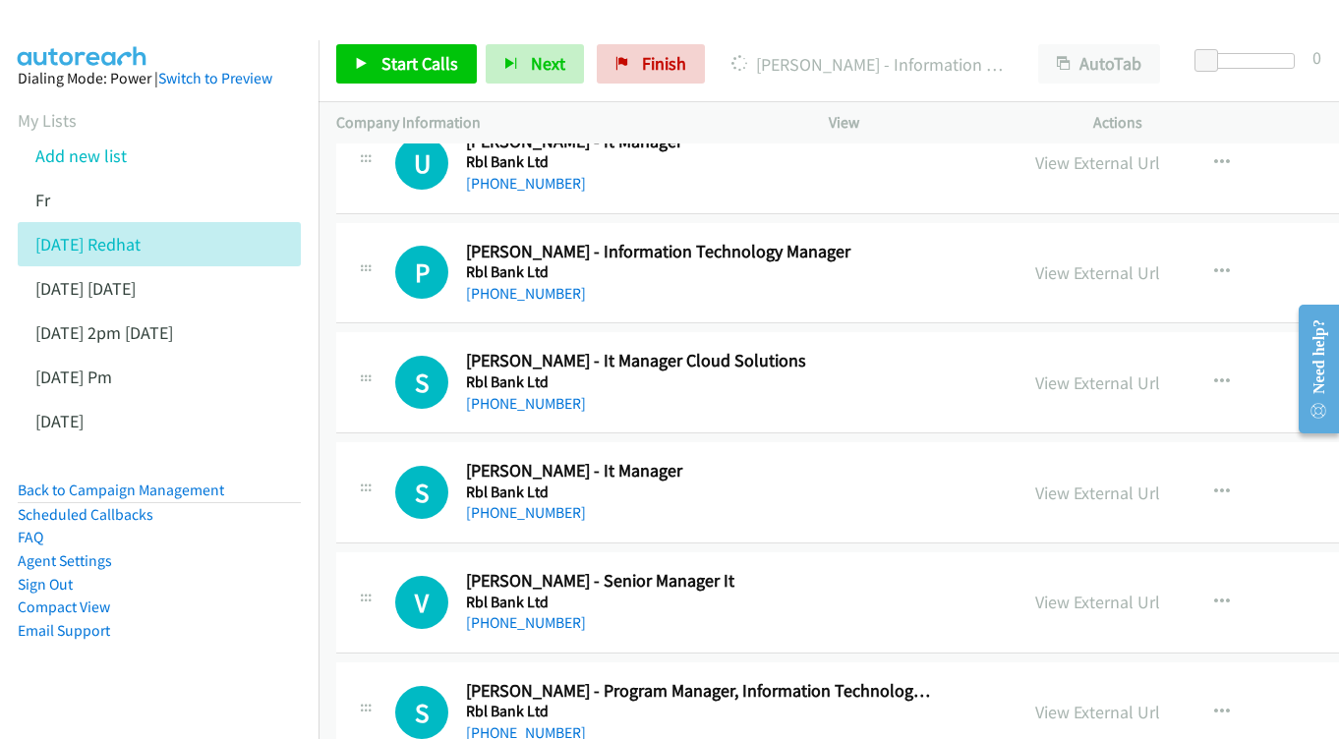
scroll to position [5852, 0]
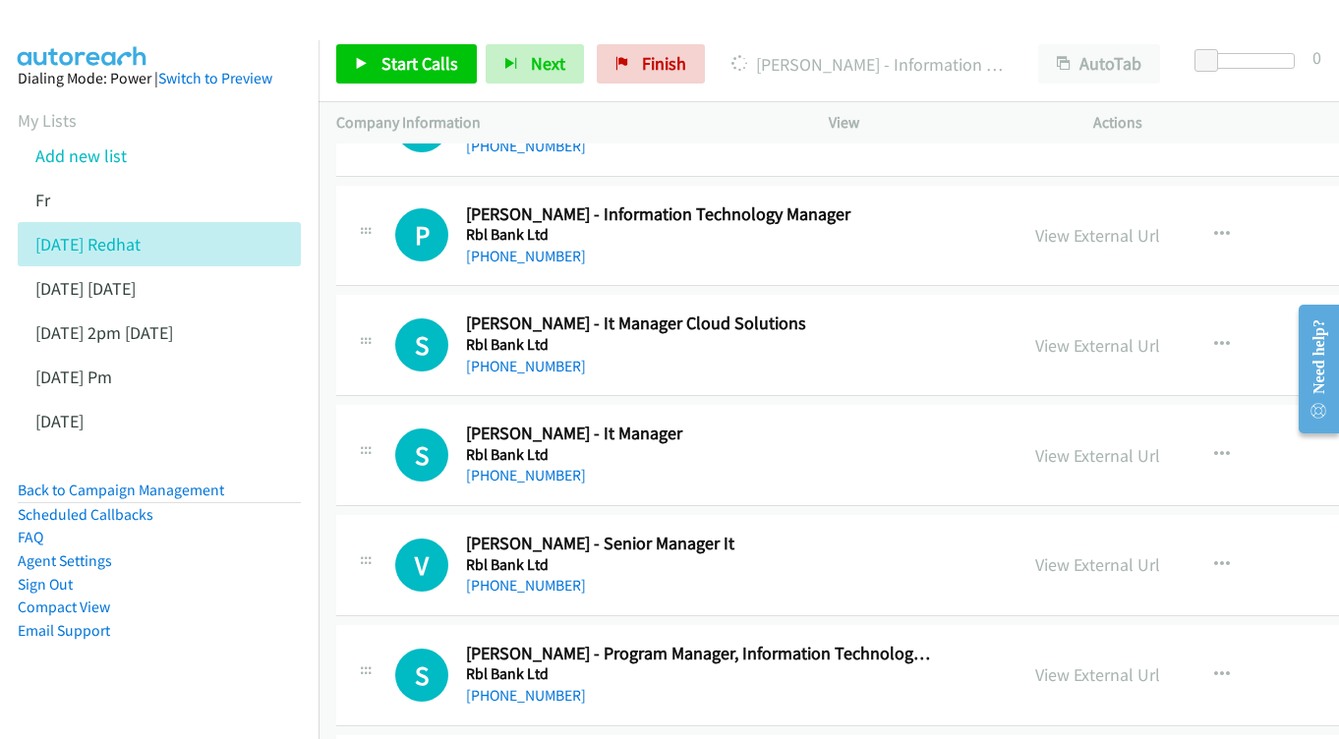
click at [1118, 313] on div "View External Url View External Url Schedule/Manage Callback Start Calls Here R…" at bounding box center [1197, 345] width 358 height 65
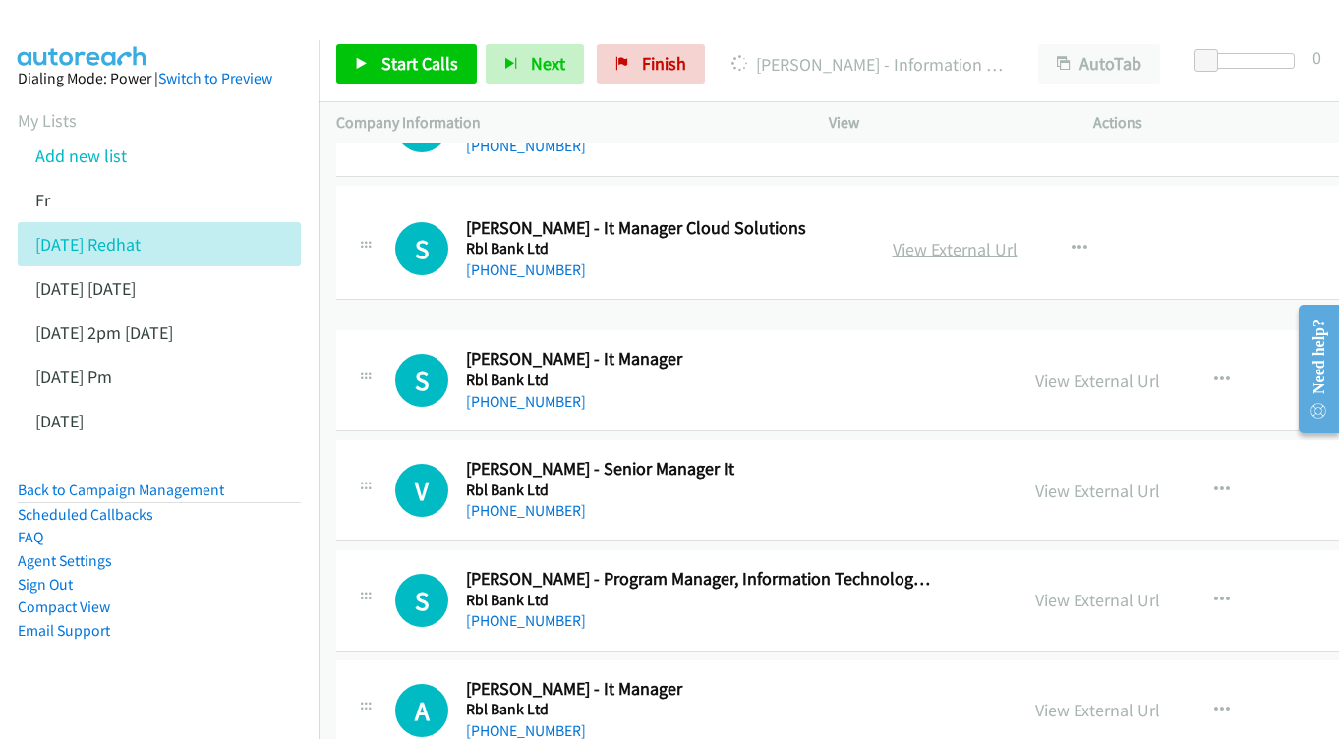
click at [1018, 240] on link "View External Url" at bounding box center [955, 249] width 125 height 23
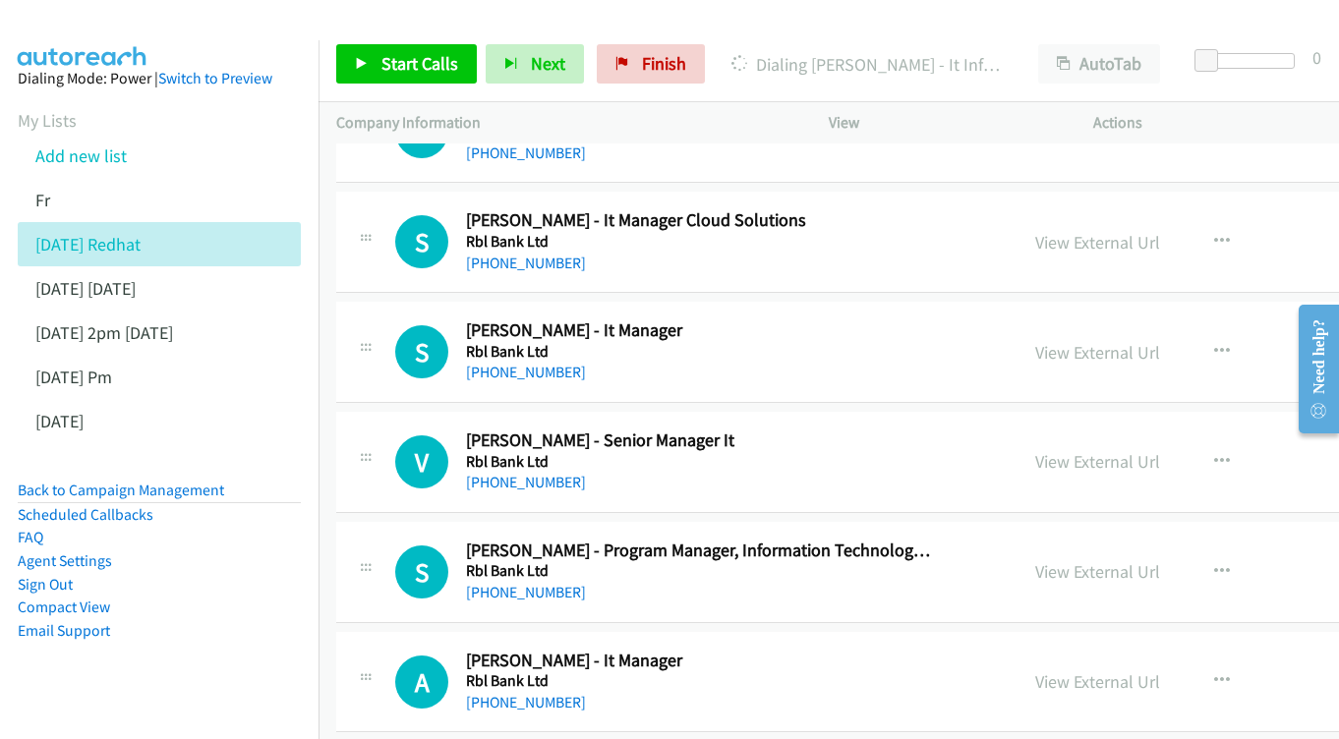
scroll to position [5959, 0]
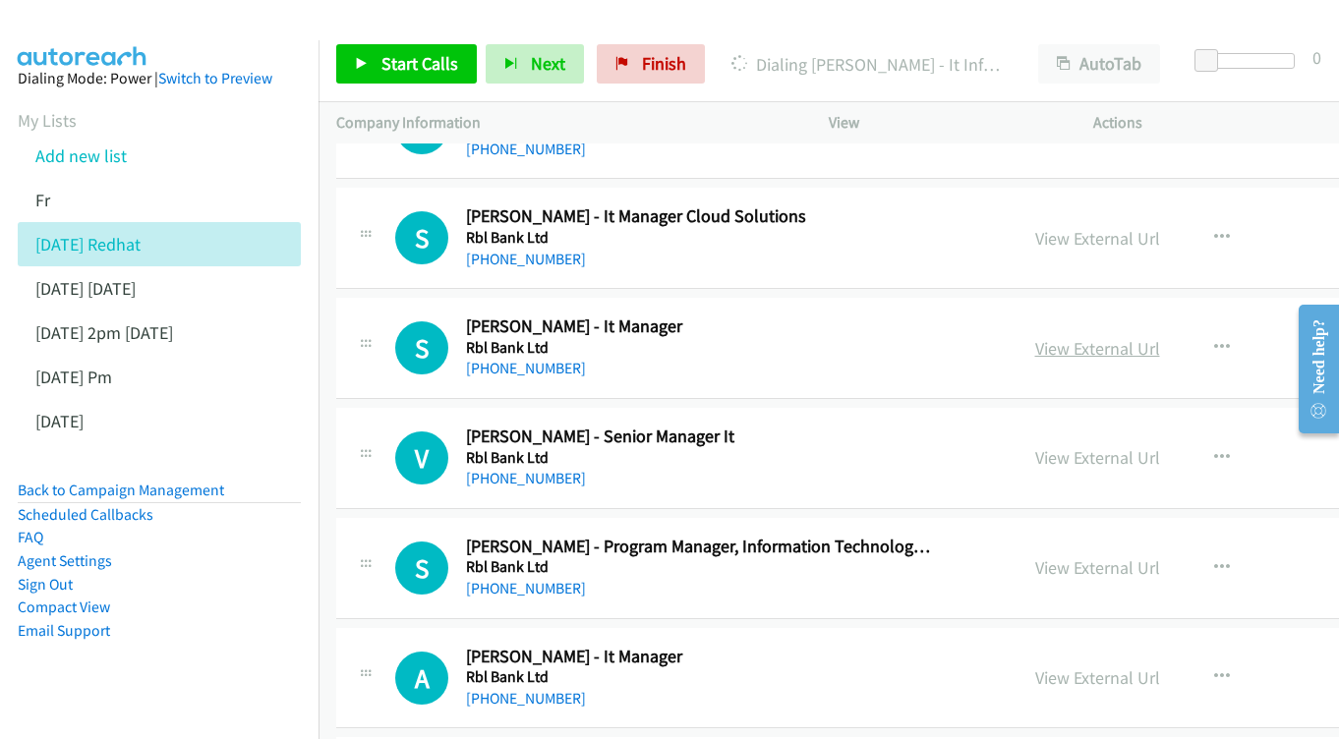
click at [1157, 337] on link "View External Url" at bounding box center [1097, 348] width 125 height 23
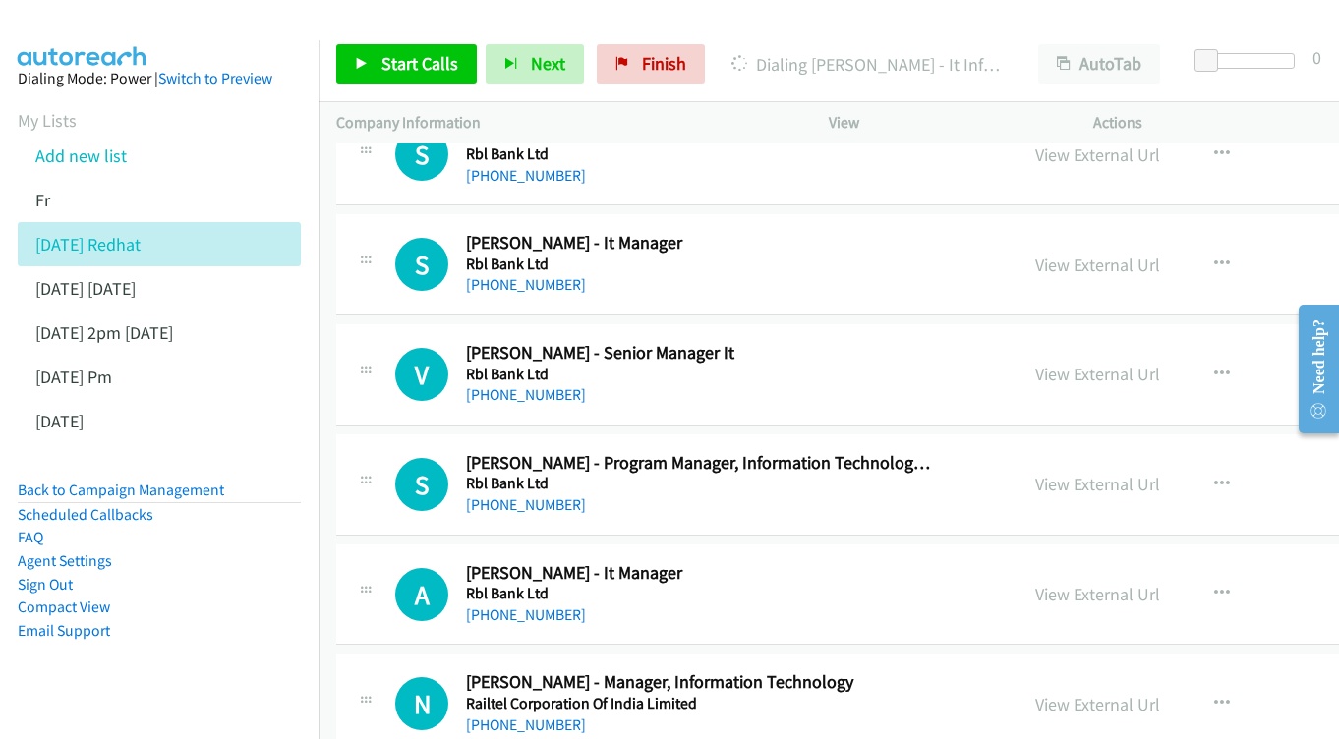
scroll to position [6047, 0]
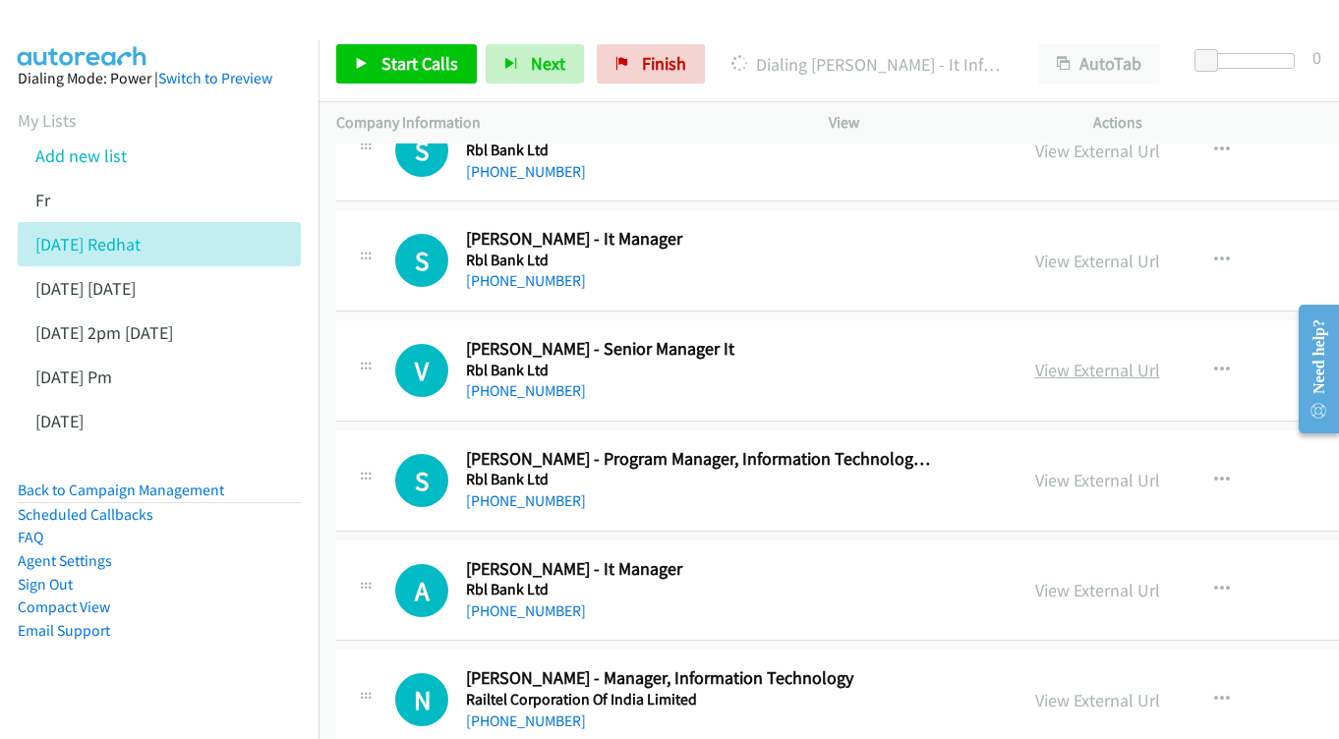
click at [1160, 359] on link "View External Url" at bounding box center [1097, 370] width 125 height 23
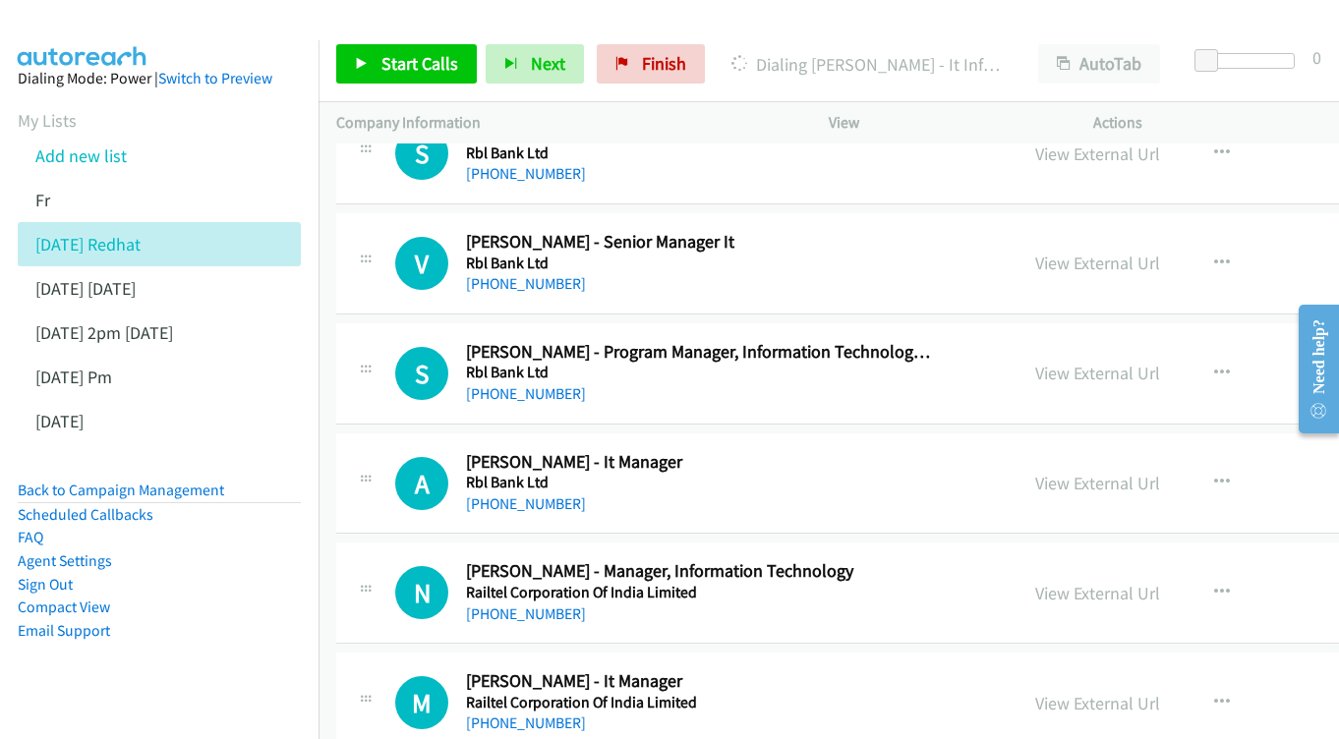
scroll to position [6185, 0]
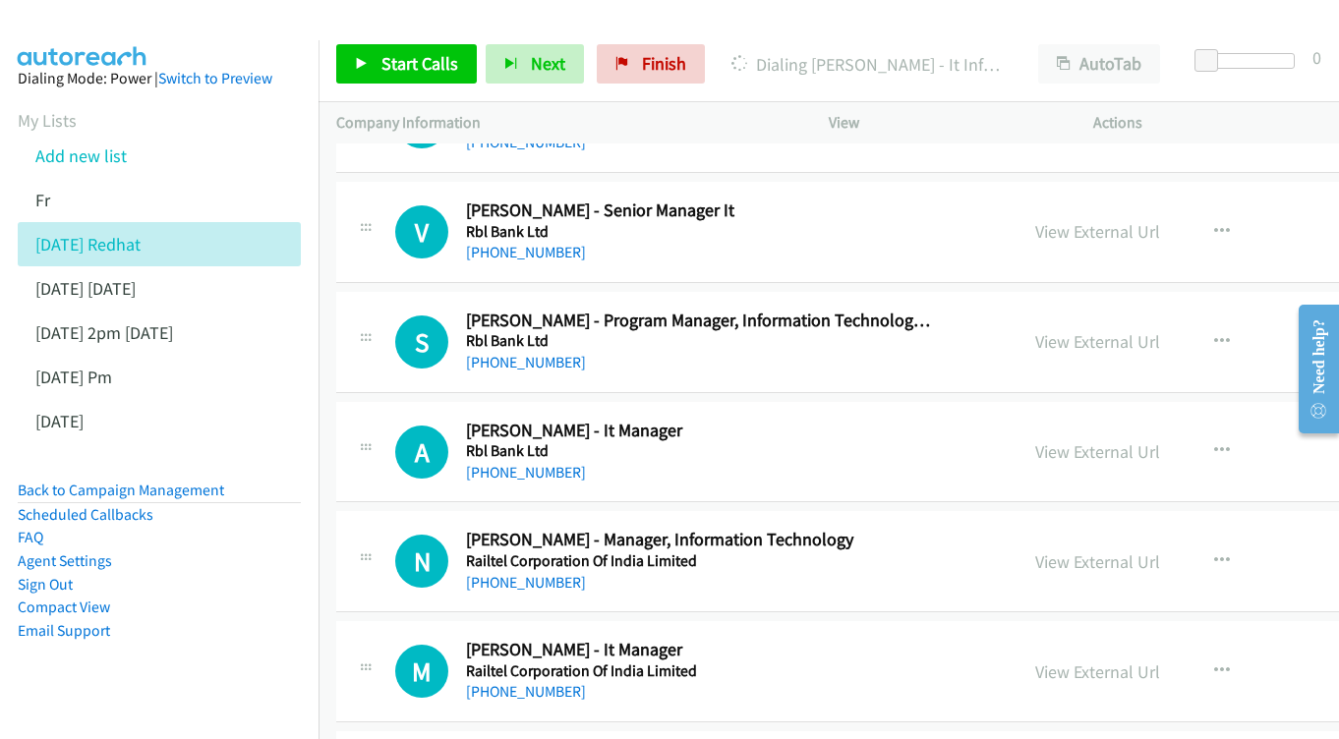
click at [1147, 328] on div "View External Url" at bounding box center [1097, 341] width 125 height 27
click at [1144, 330] on link "View External Url" at bounding box center [1097, 341] width 125 height 23
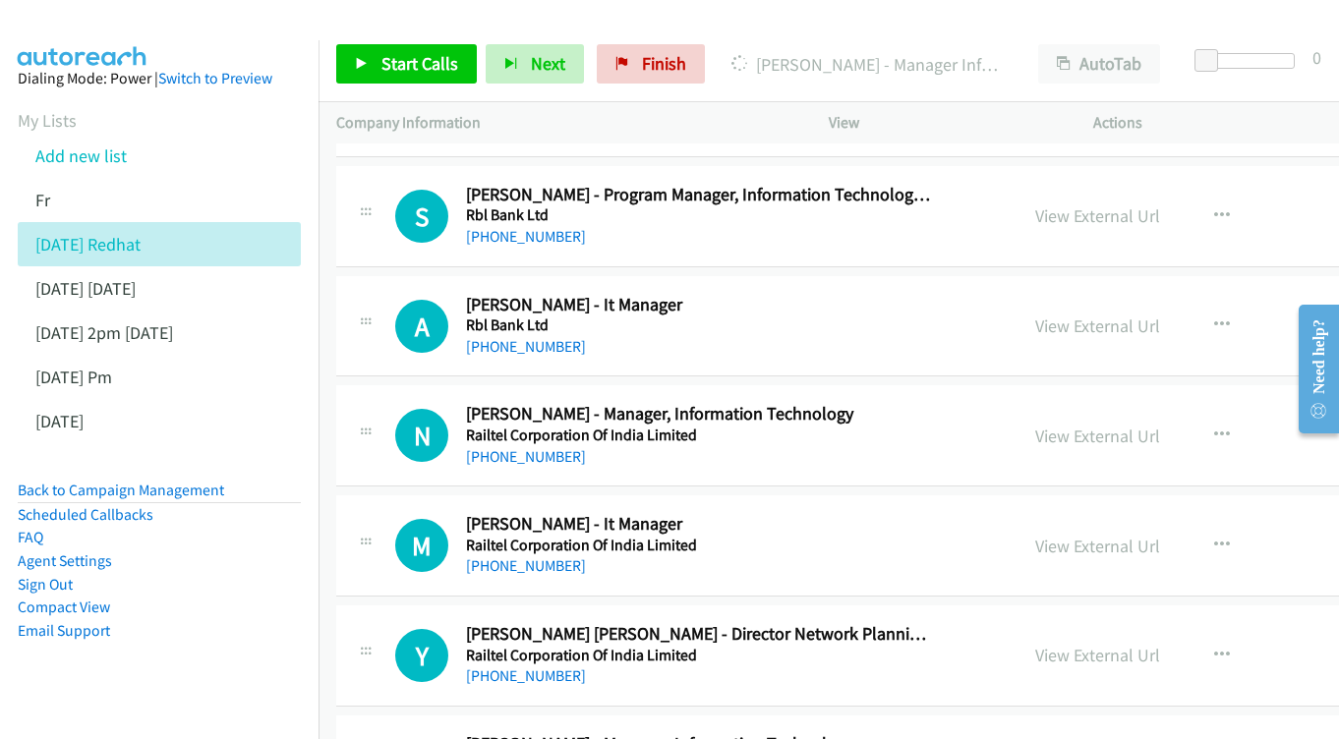
scroll to position [6315, 0]
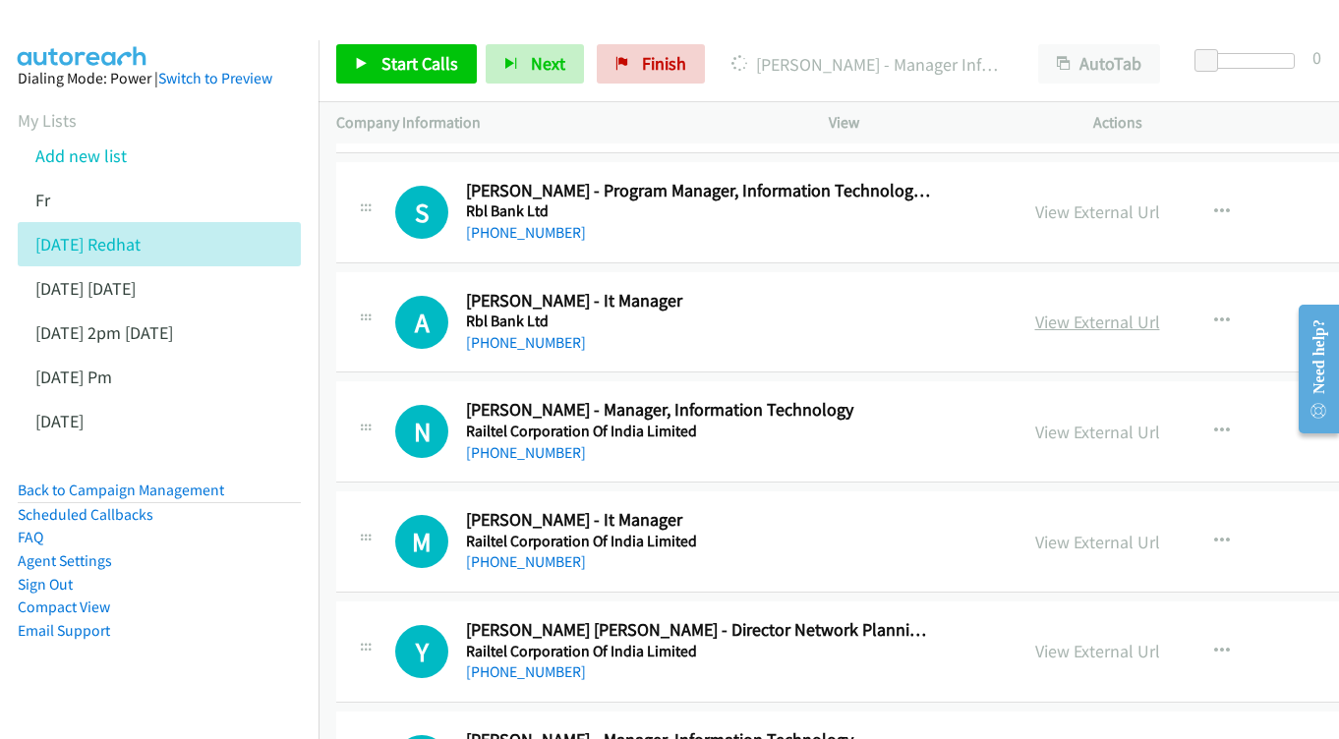
click at [1160, 311] on link "View External Url" at bounding box center [1097, 322] width 125 height 23
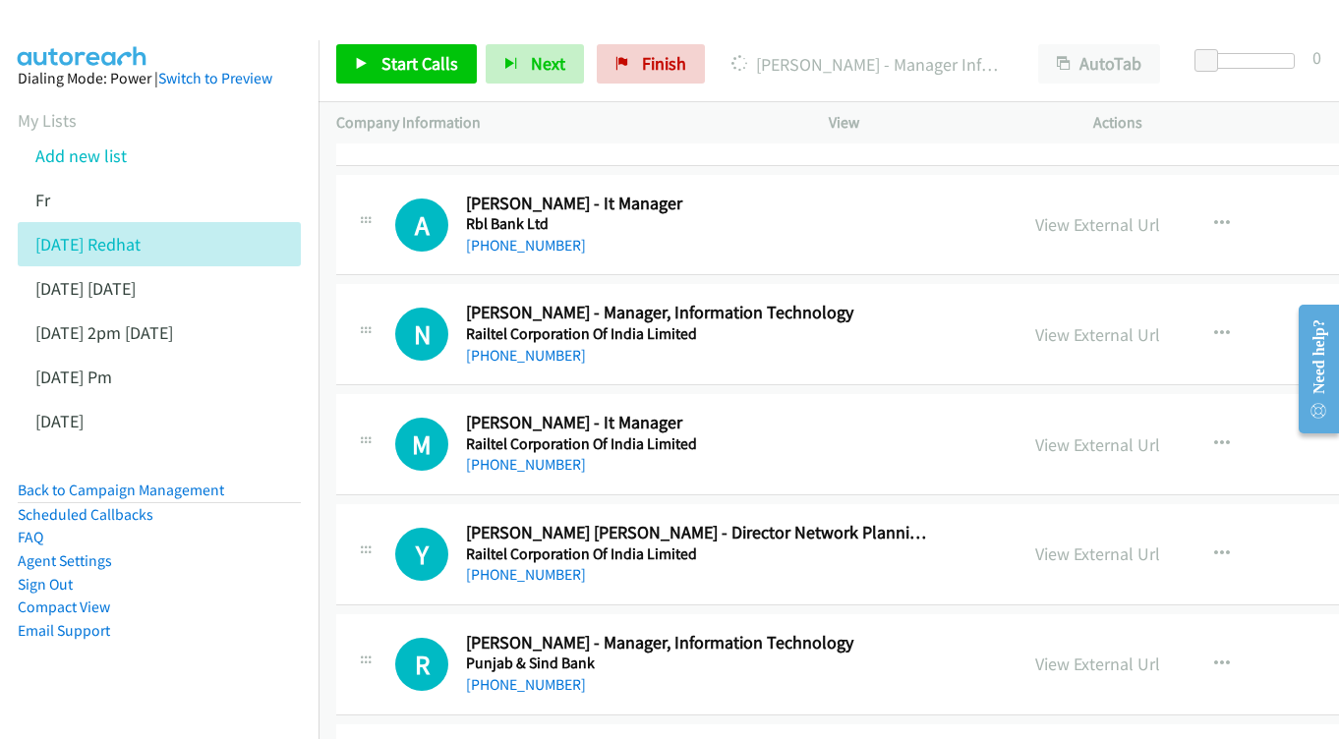
scroll to position [6416, 0]
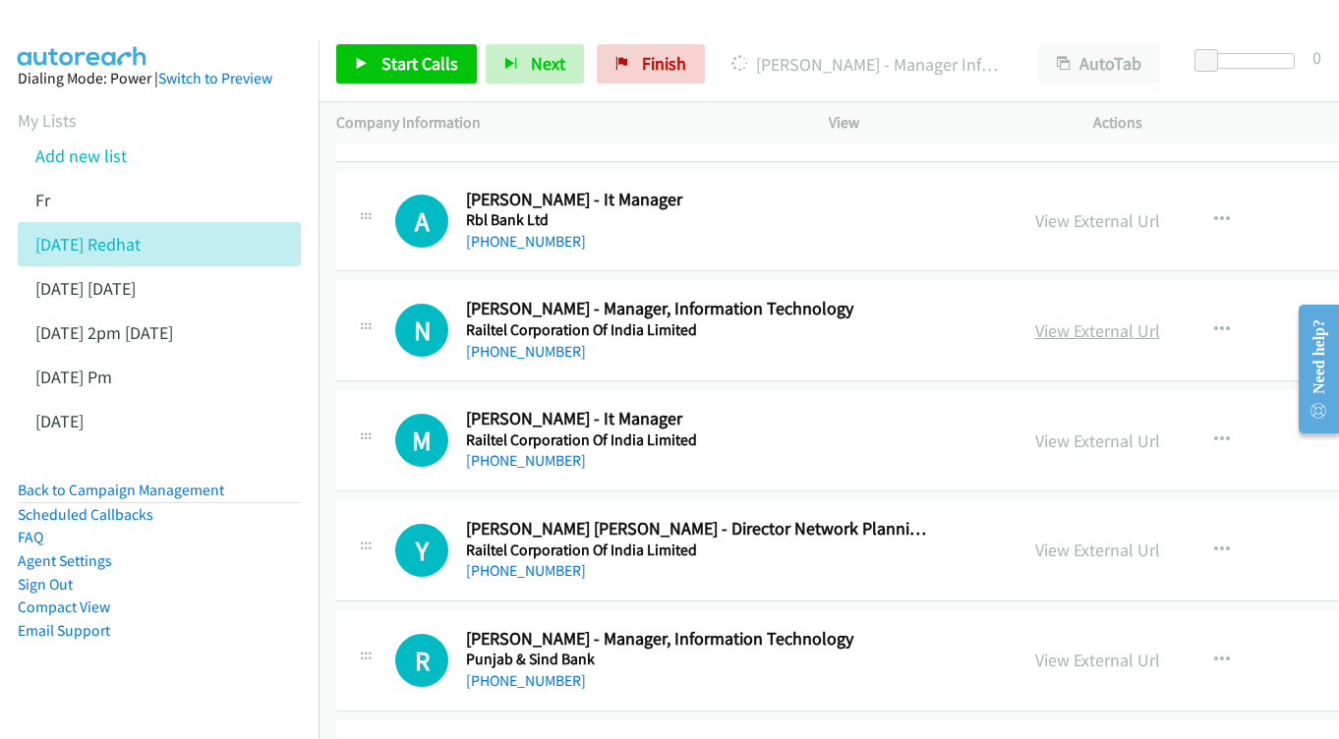
click at [1156, 320] on link "View External Url" at bounding box center [1097, 331] width 125 height 23
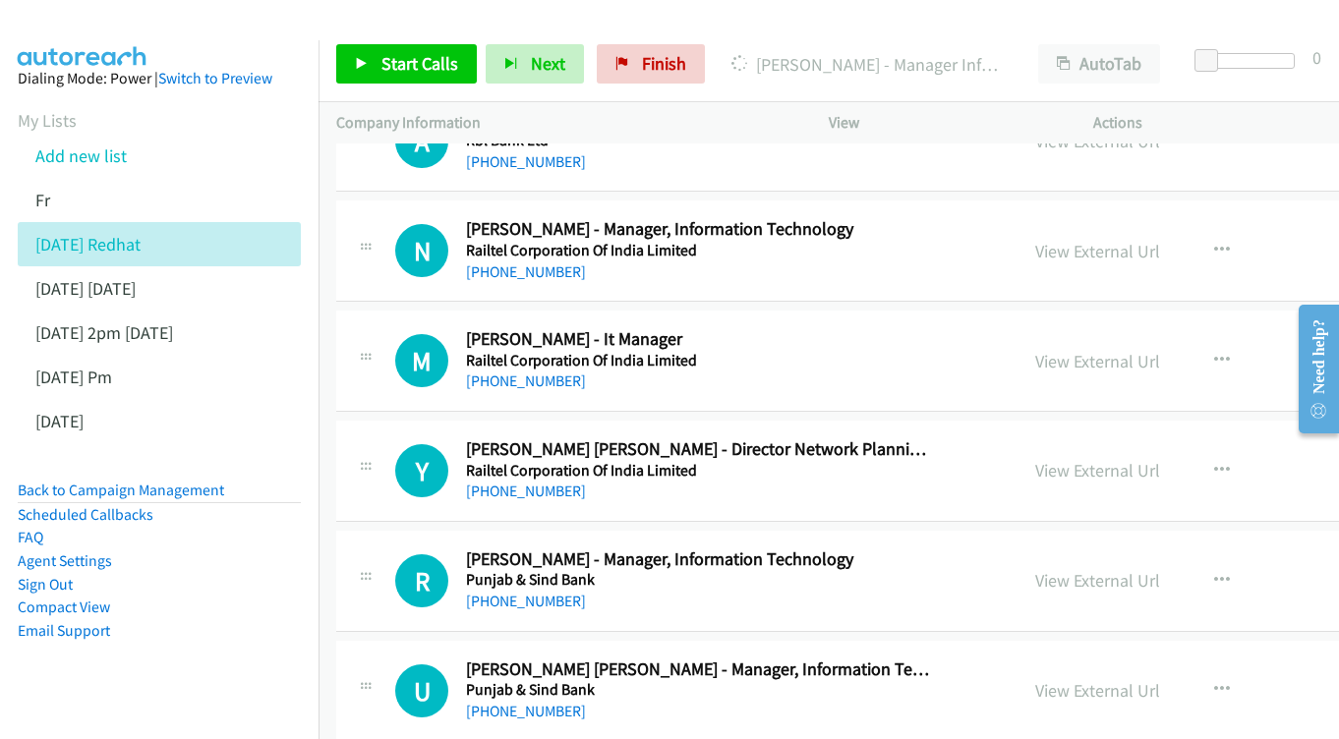
scroll to position [6532, 0]
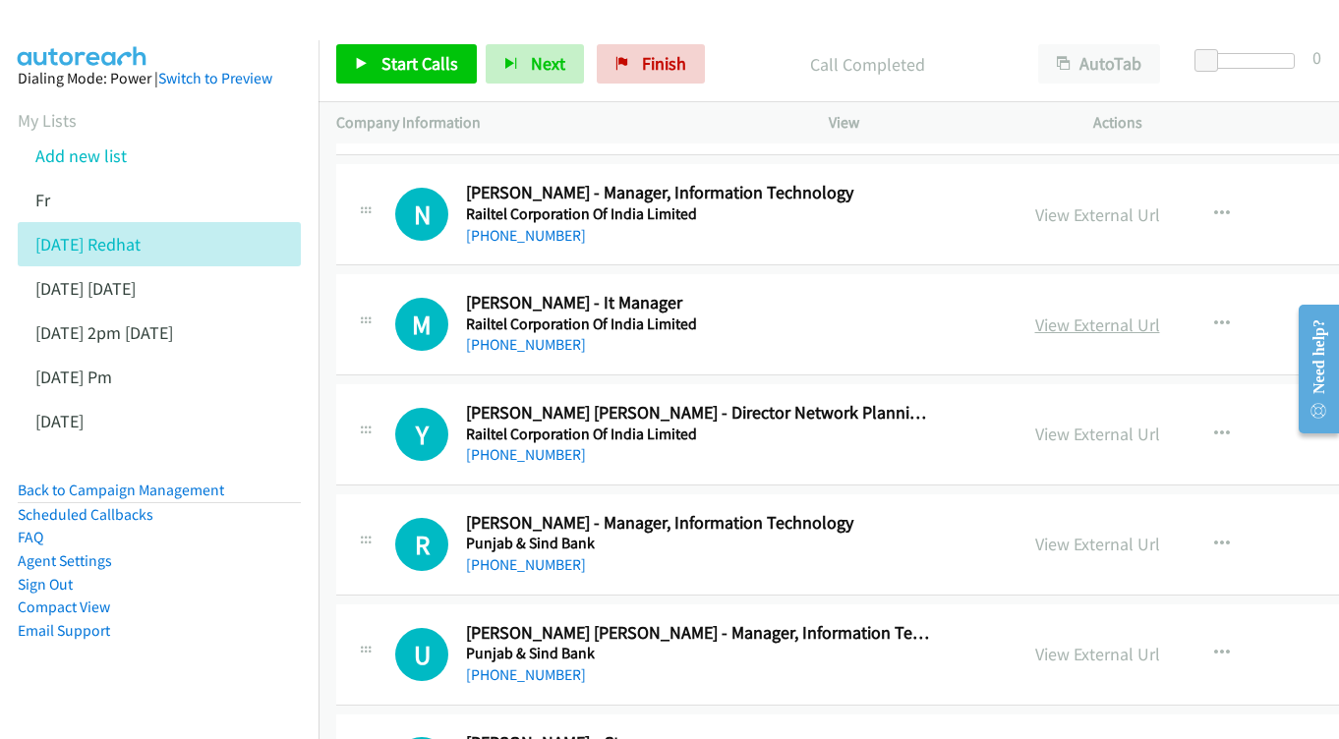
click at [1160, 314] on link "View External Url" at bounding box center [1097, 325] width 125 height 23
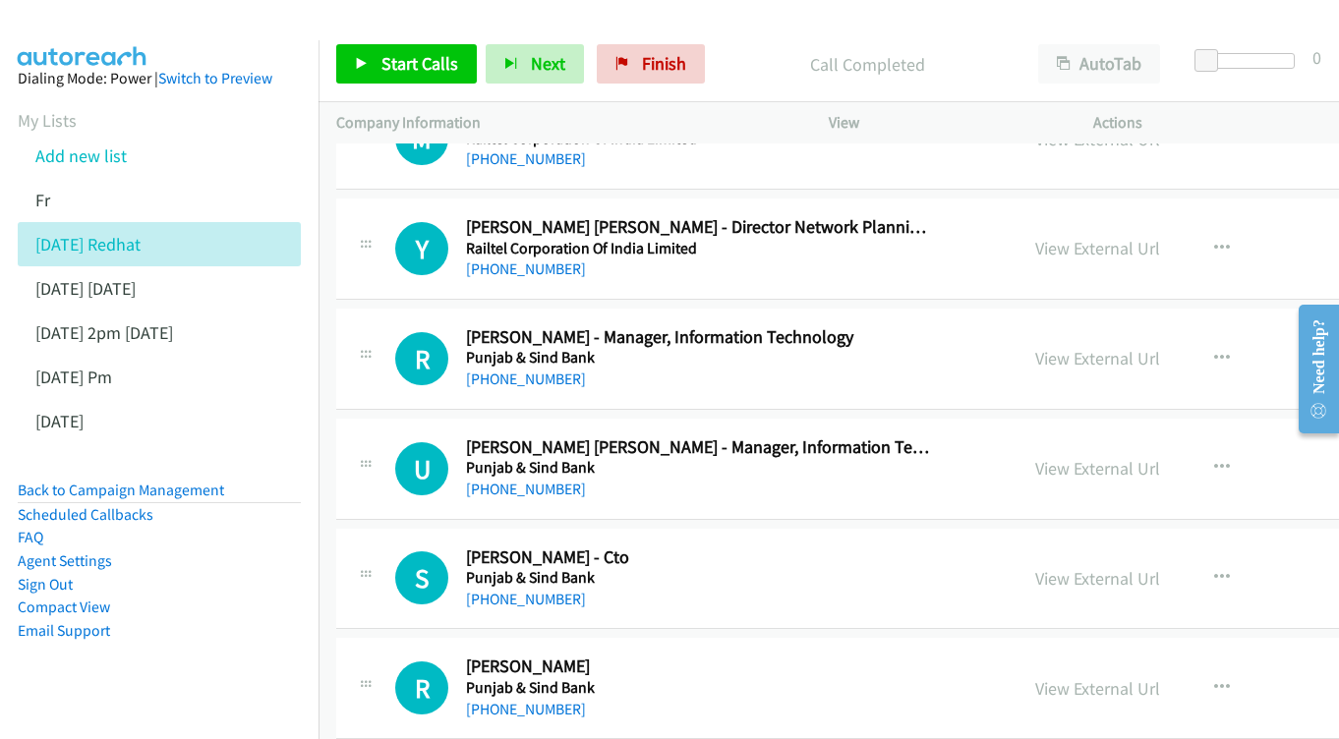
scroll to position [6751, 0]
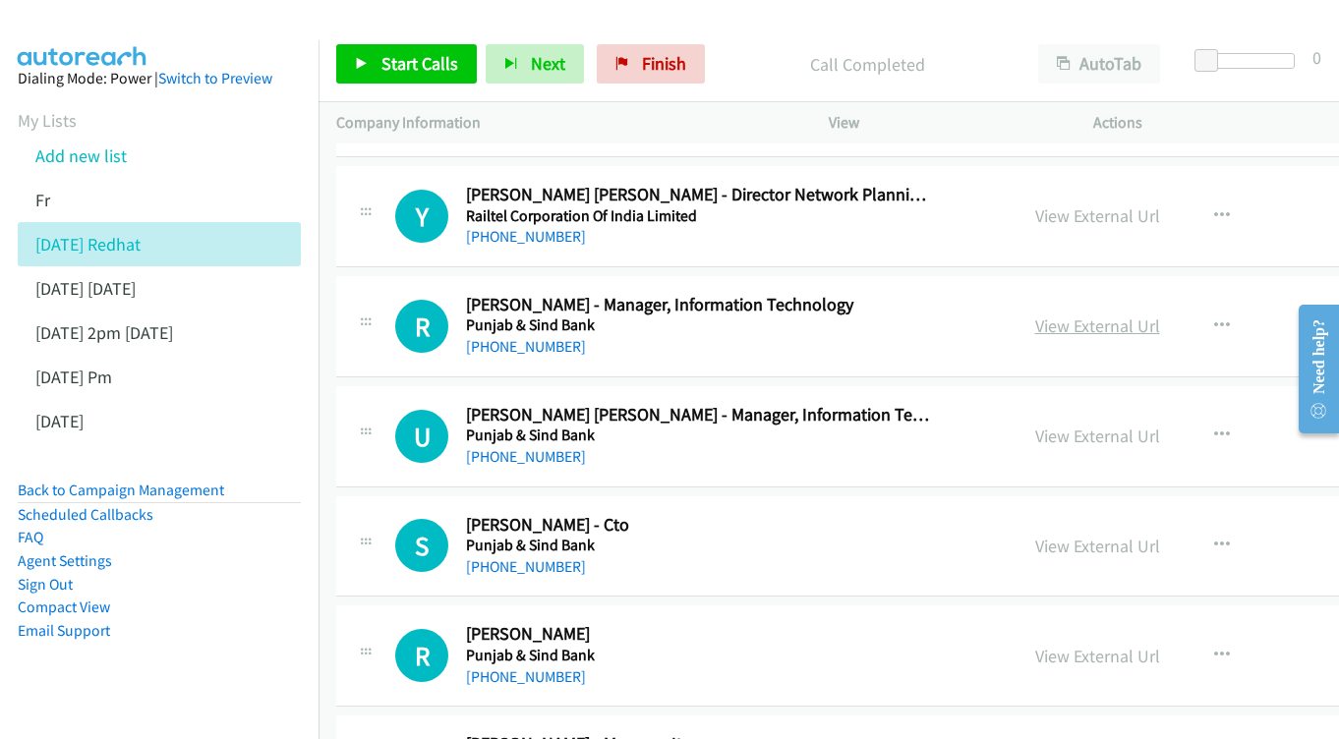
click at [1156, 315] on link "View External Url" at bounding box center [1097, 326] width 125 height 23
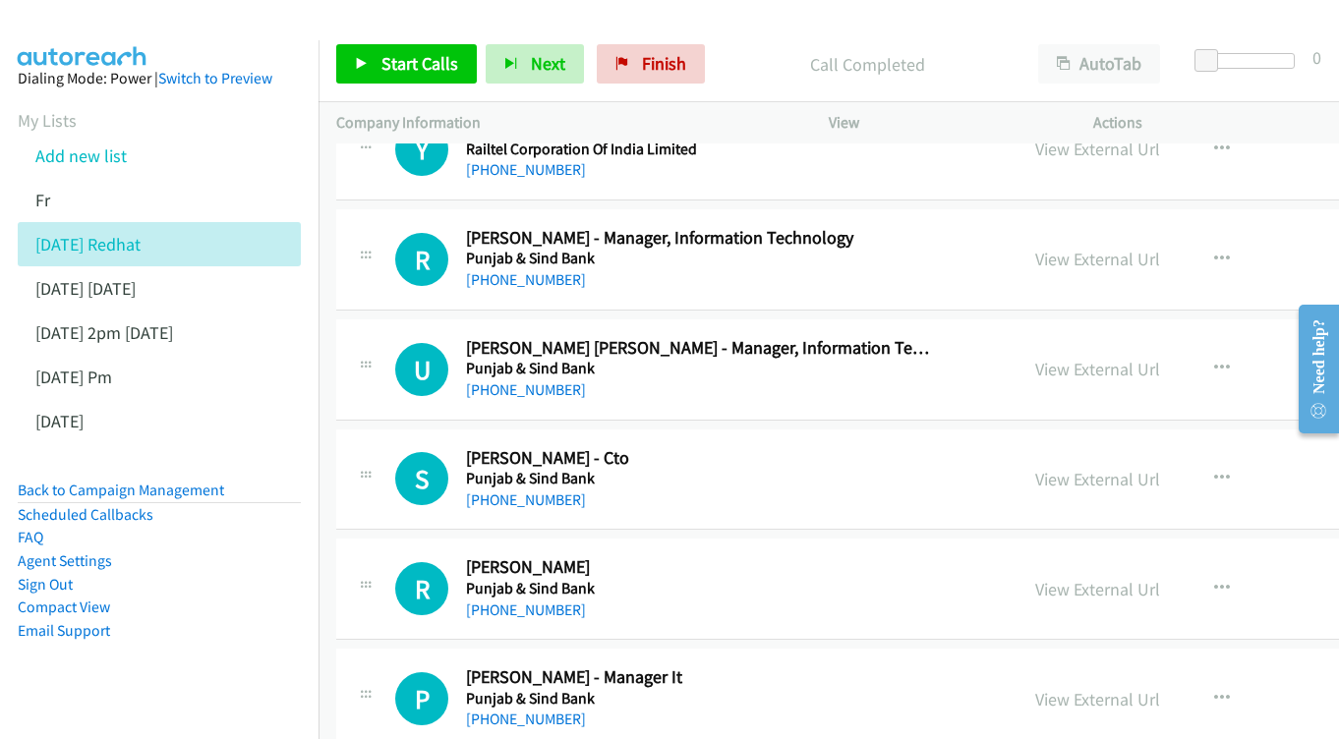
scroll to position [6857, 0]
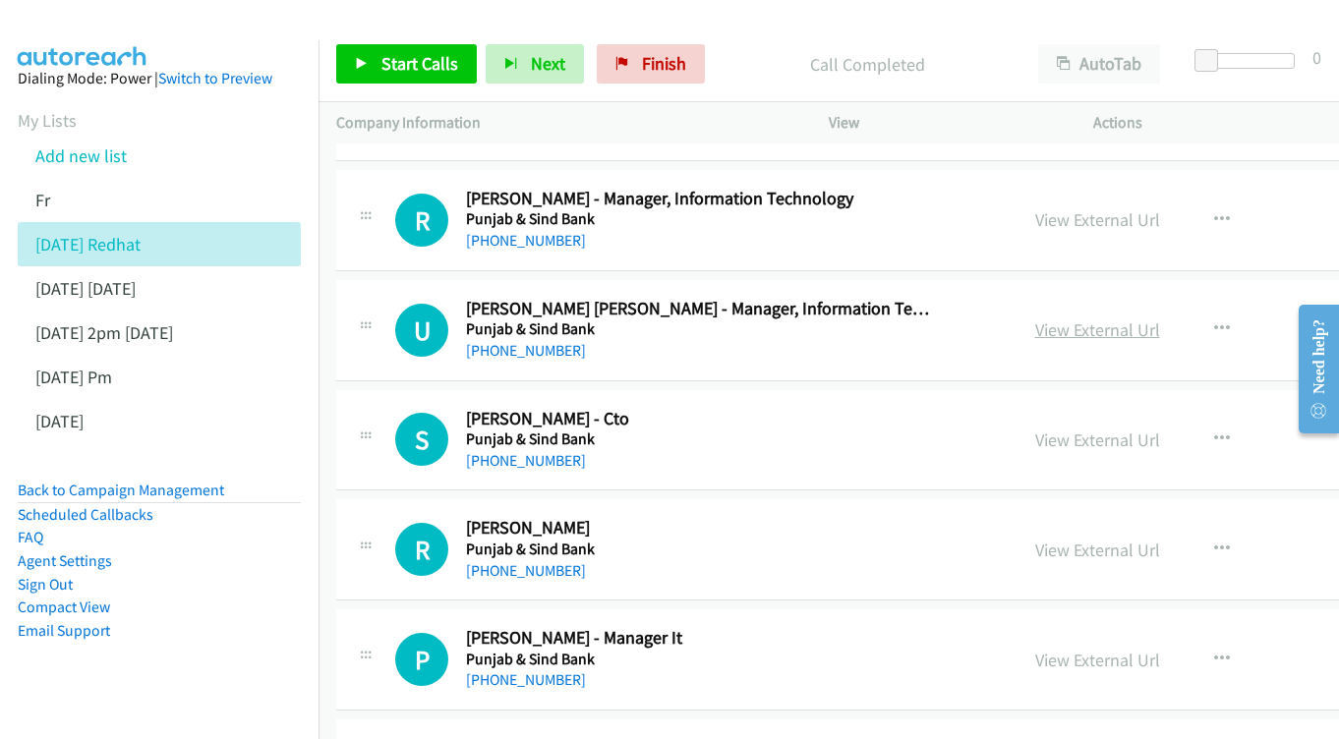
click at [1131, 319] on link "View External Url" at bounding box center [1097, 330] width 125 height 23
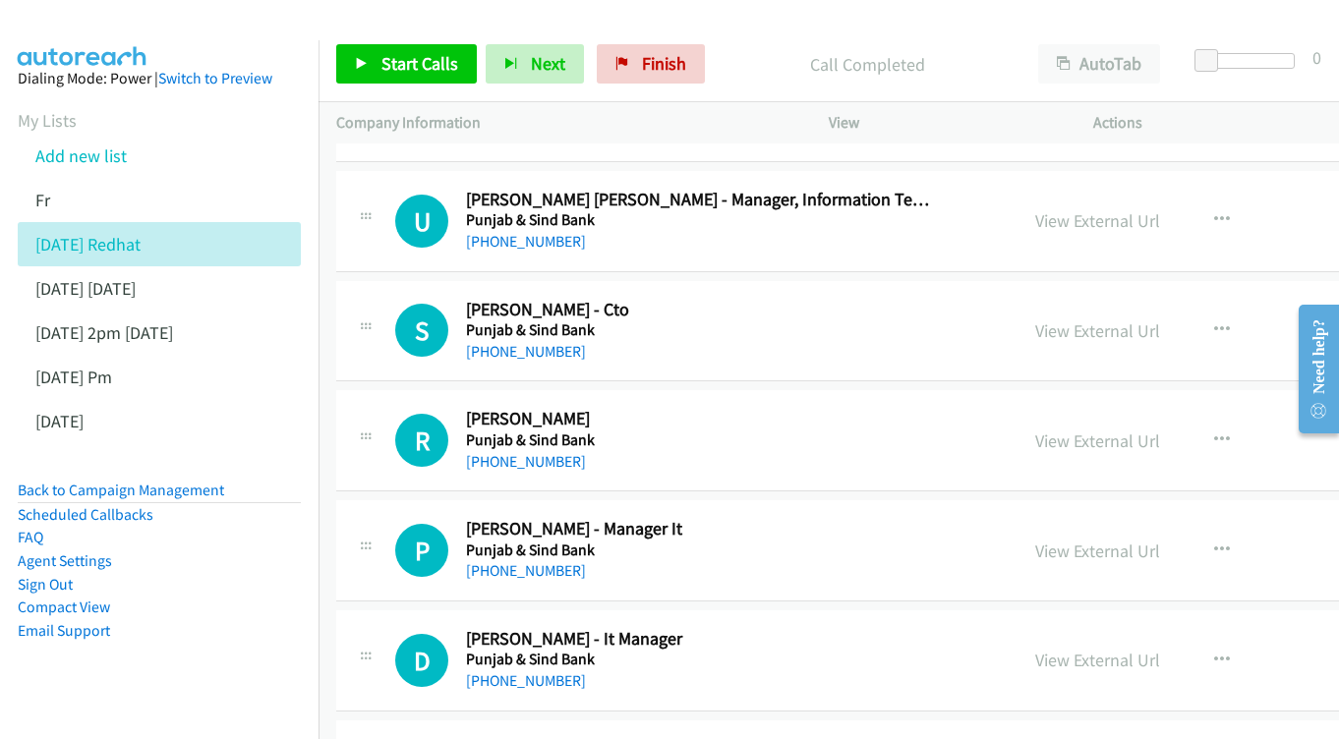
scroll to position [6970, 0]
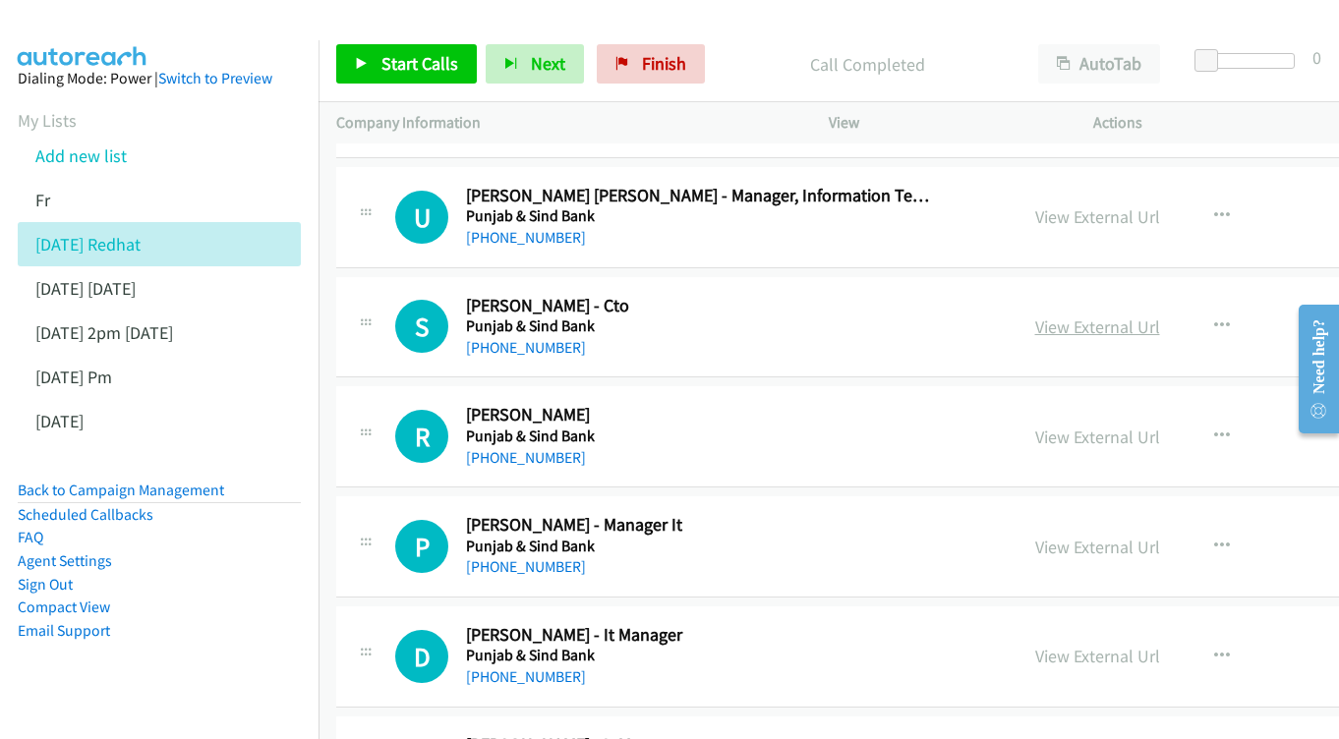
click at [1135, 316] on link "View External Url" at bounding box center [1097, 327] width 125 height 23
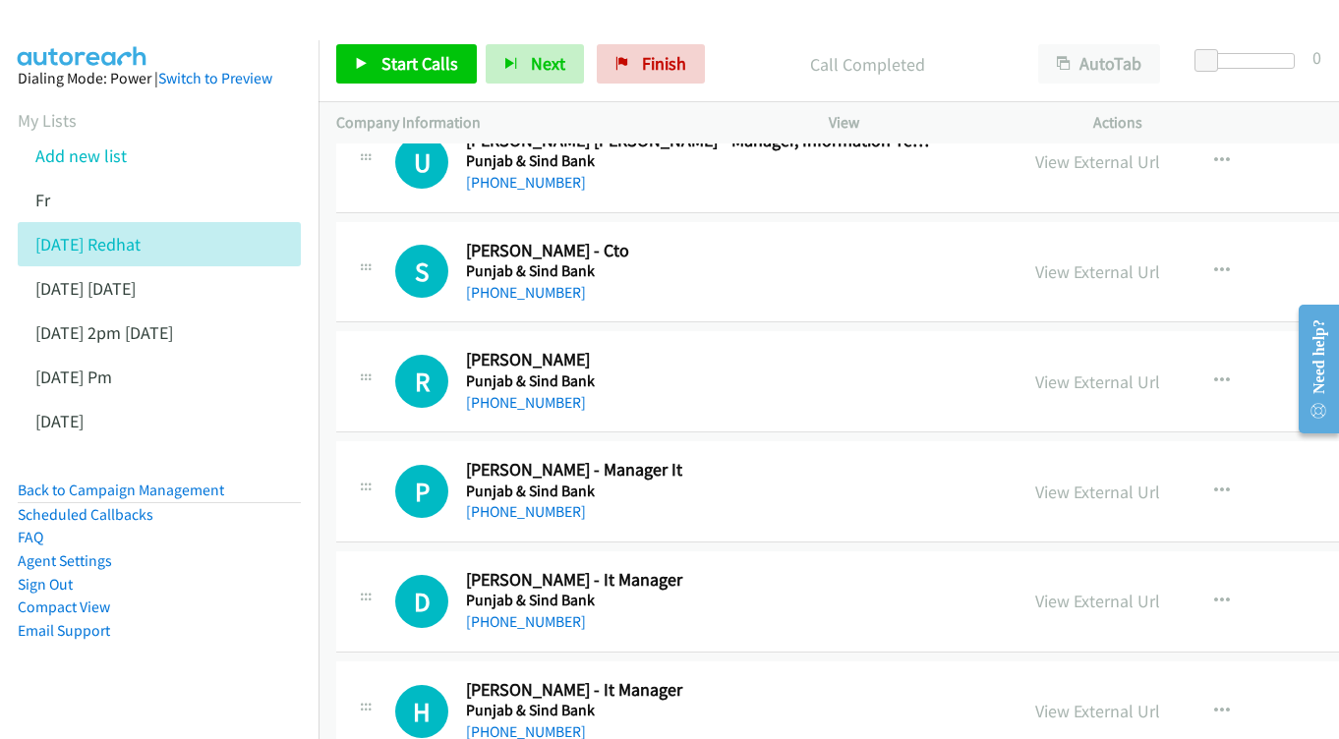
scroll to position [7029, 0]
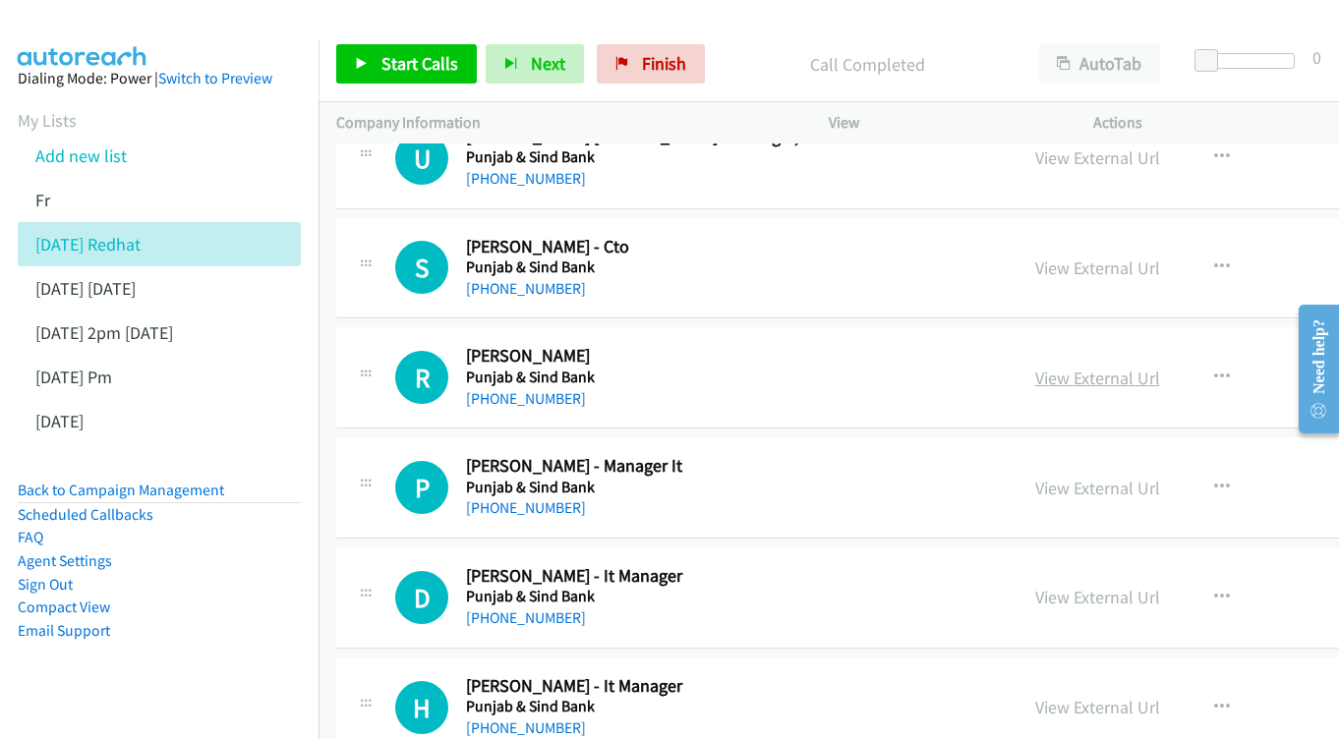
click at [1156, 367] on link "View External Url" at bounding box center [1097, 378] width 125 height 23
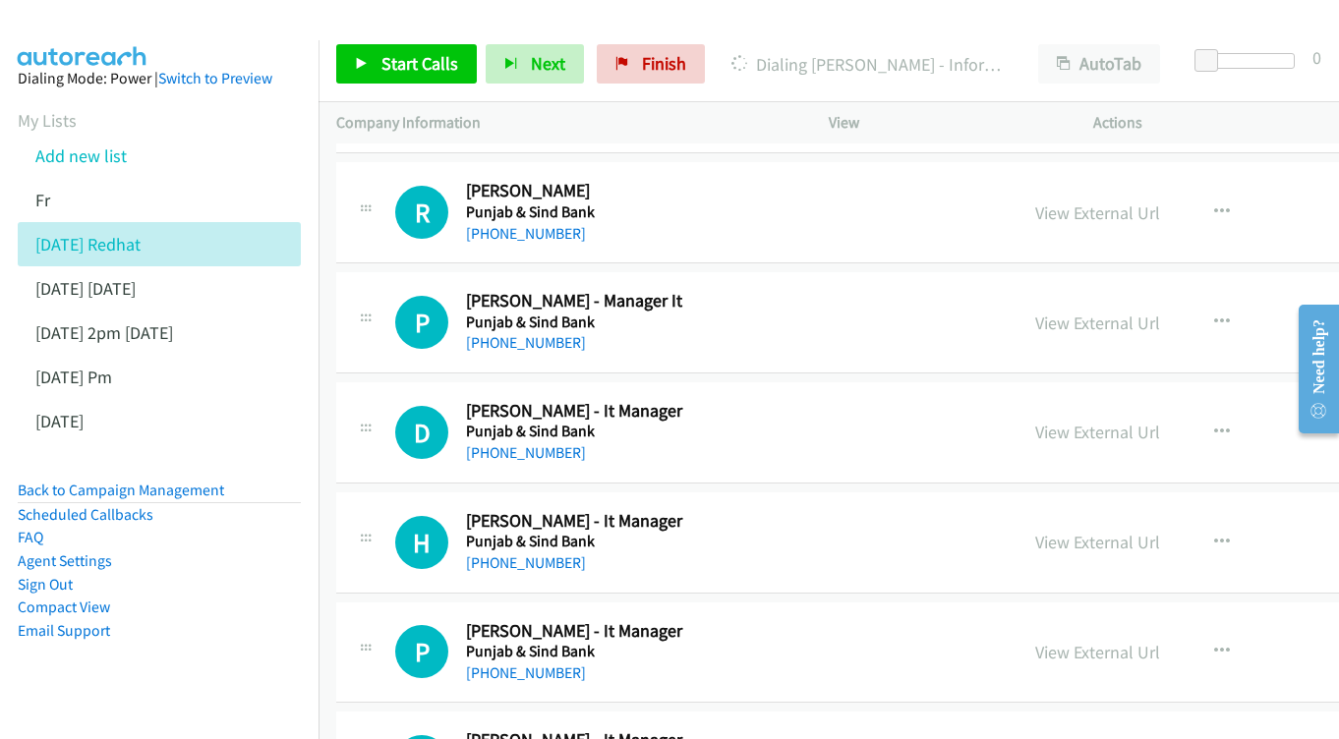
scroll to position [7198, 0]
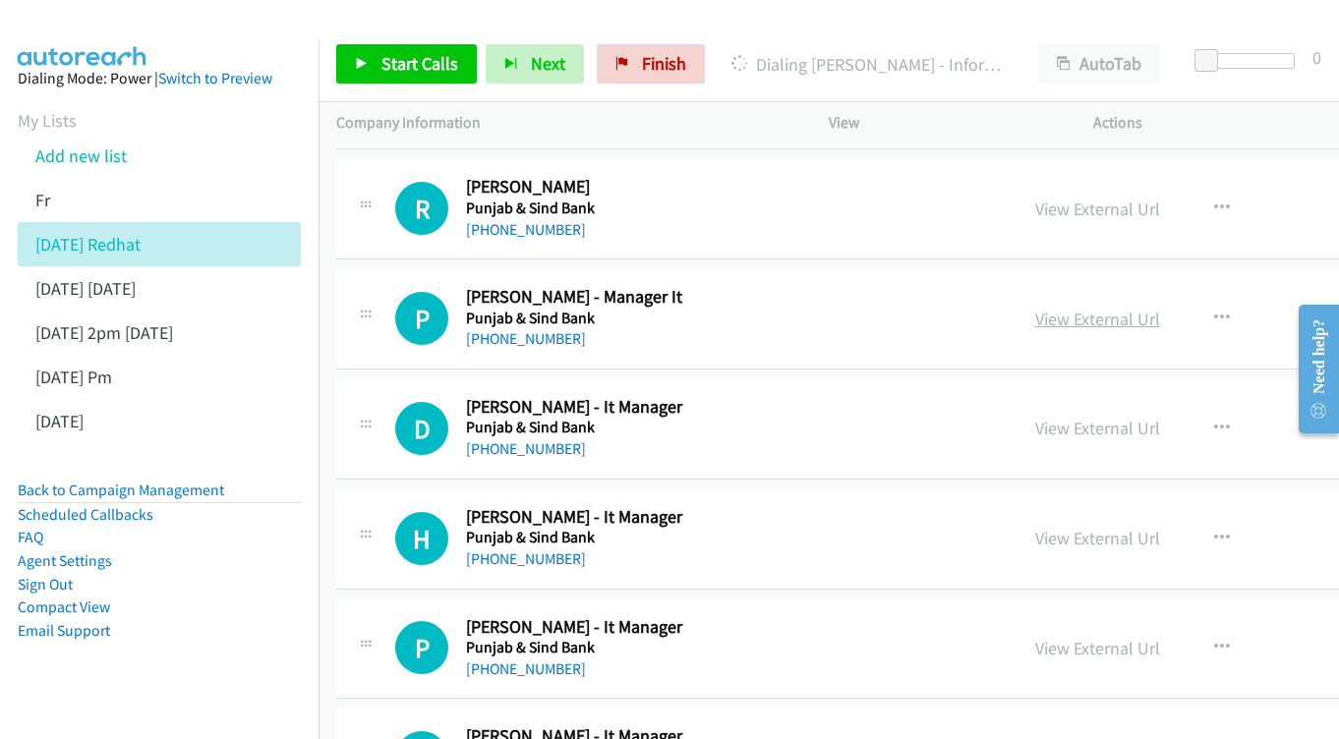
click at [1160, 308] on link "View External Url" at bounding box center [1097, 319] width 125 height 23
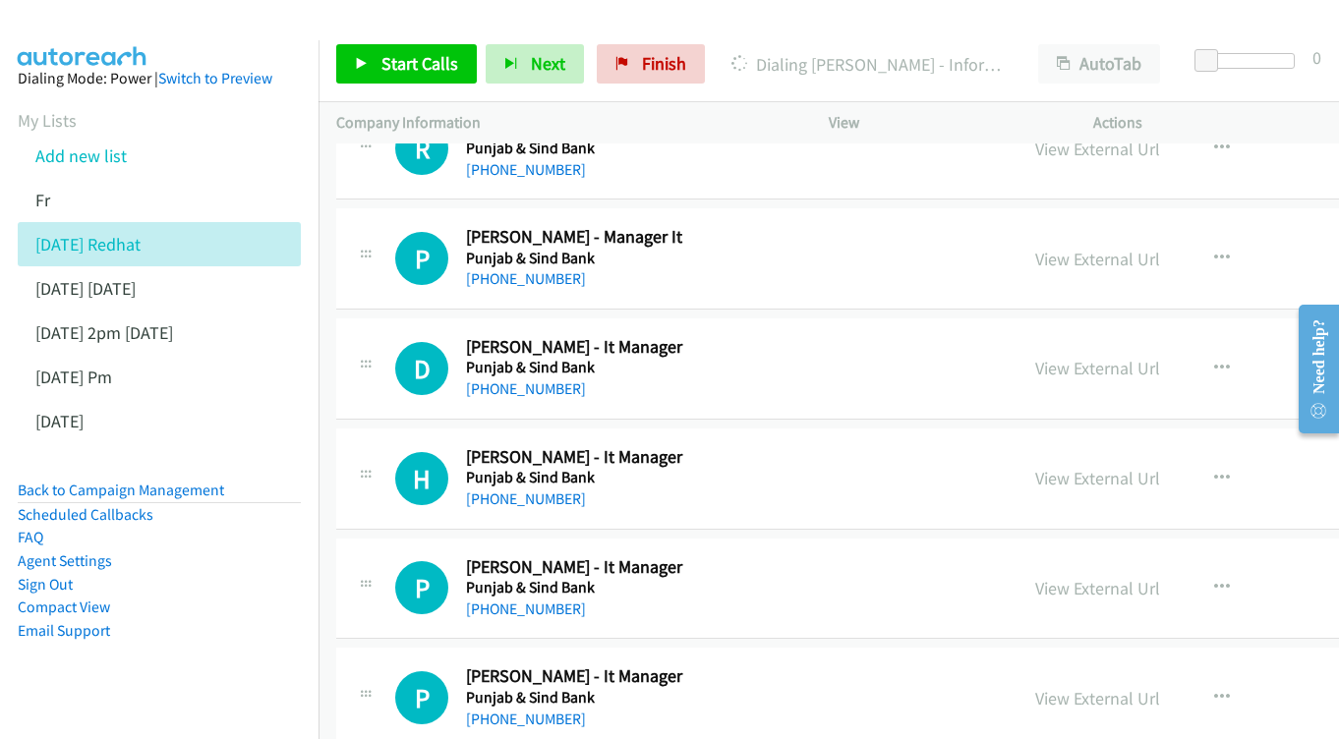
scroll to position [7295, 0]
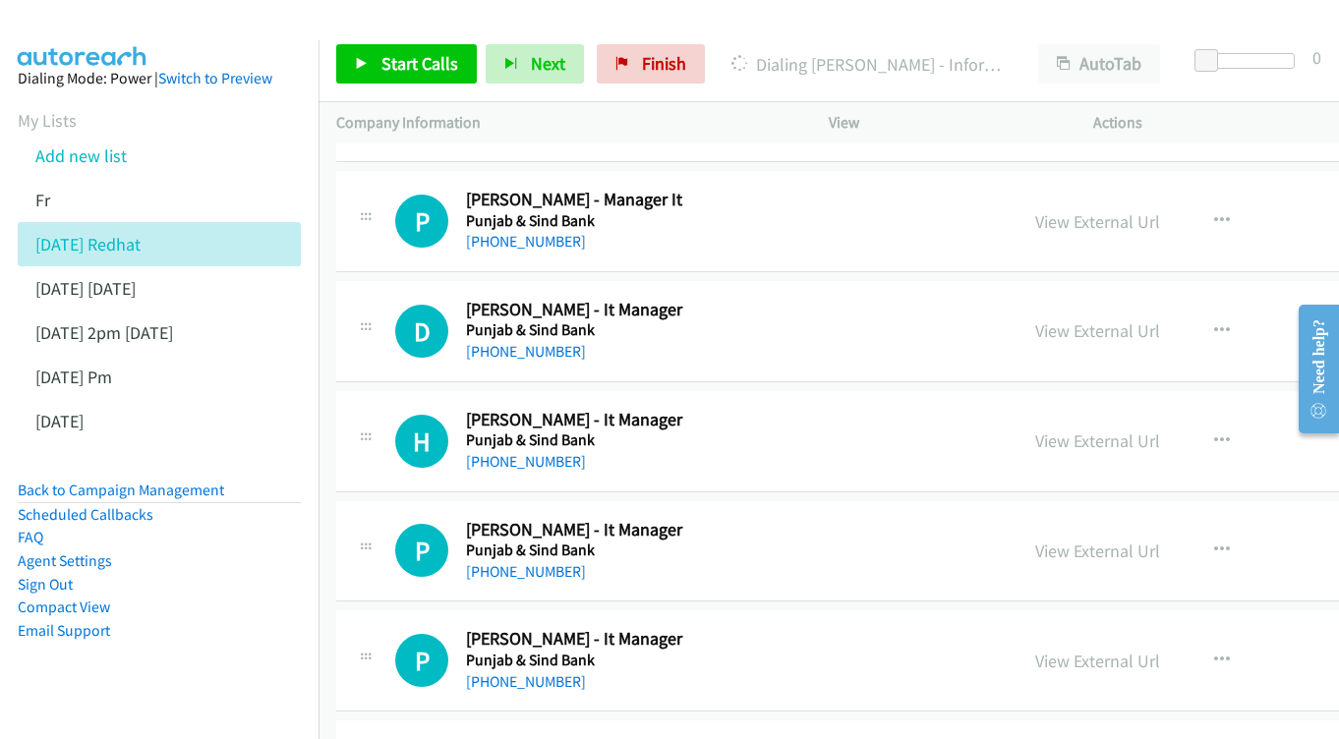
click at [1137, 299] on div "View External Url View External Url Schedule/Manage Callback Start Calls Here R…" at bounding box center [1197, 331] width 358 height 65
click at [1129, 320] on link "View External Url" at bounding box center [1097, 331] width 125 height 23
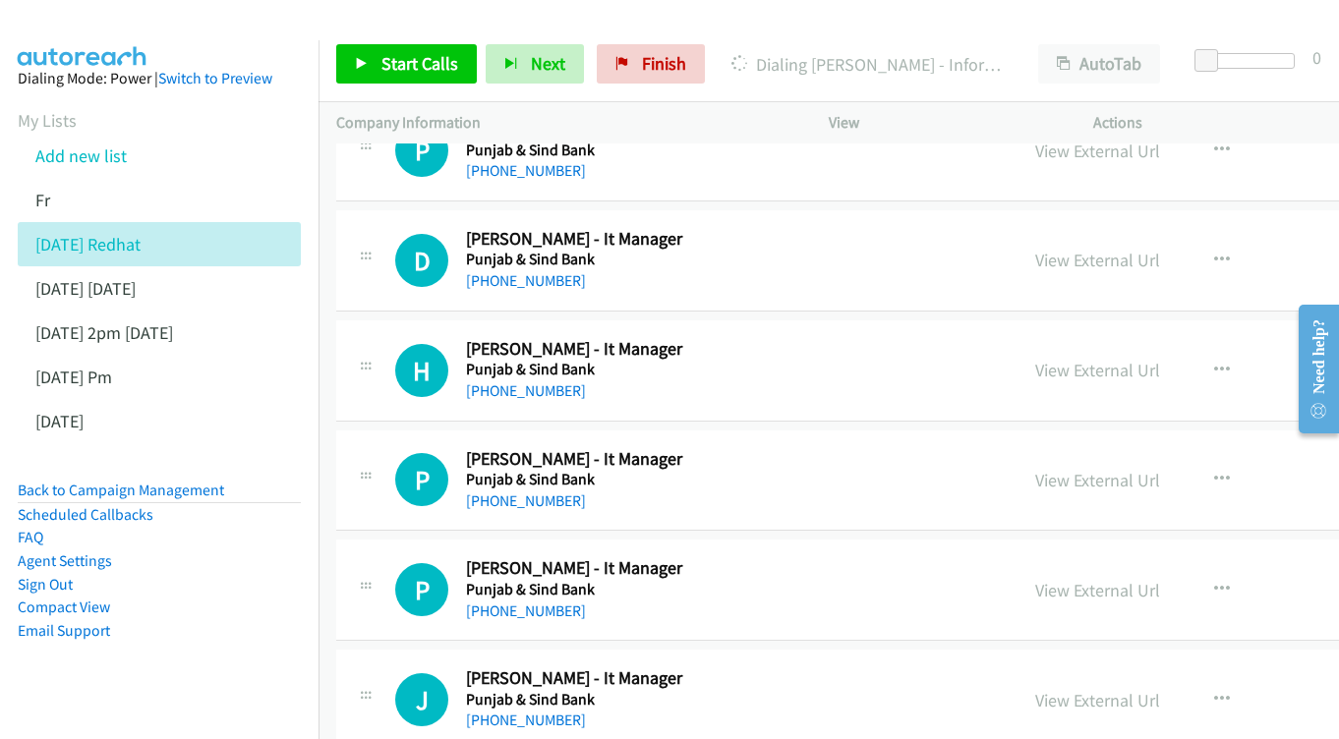
scroll to position [7397, 0]
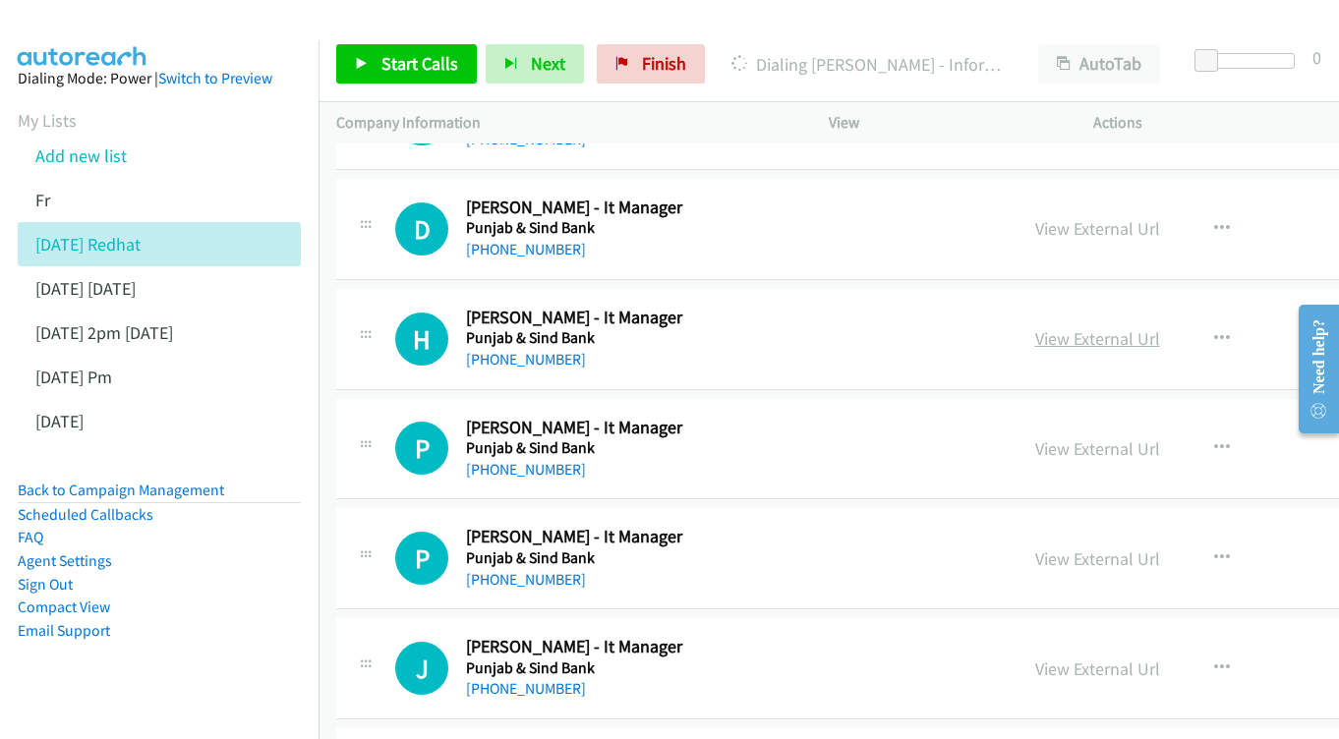
click at [1143, 327] on link "View External Url" at bounding box center [1097, 338] width 125 height 23
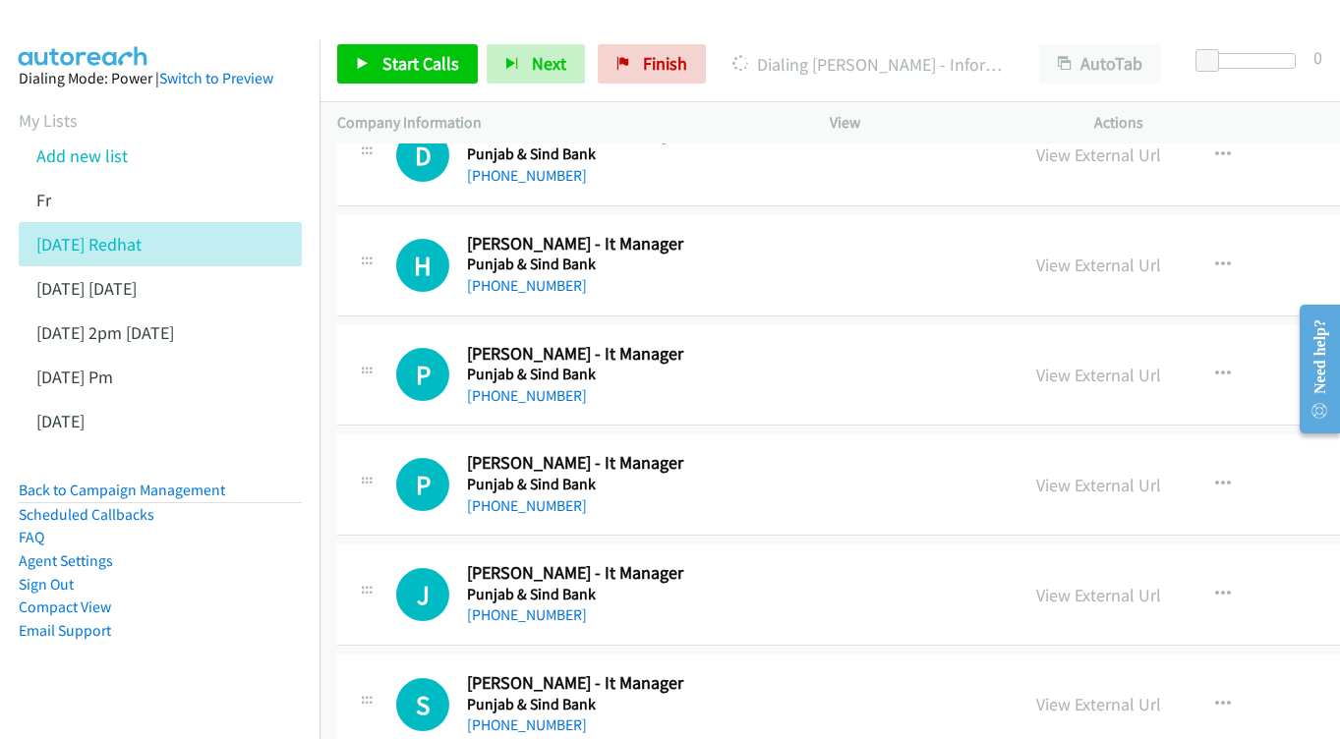
scroll to position [7495, 0]
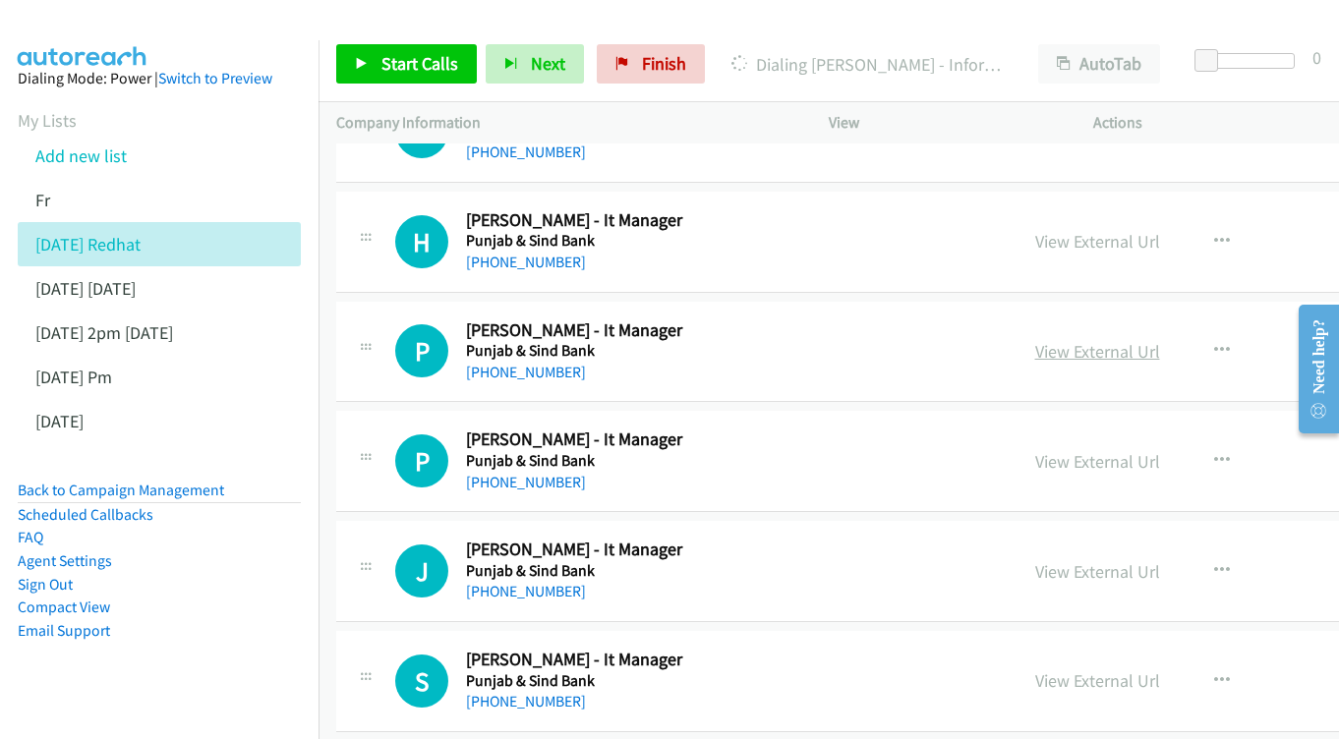
click at [1160, 340] on link "View External Url" at bounding box center [1097, 351] width 125 height 23
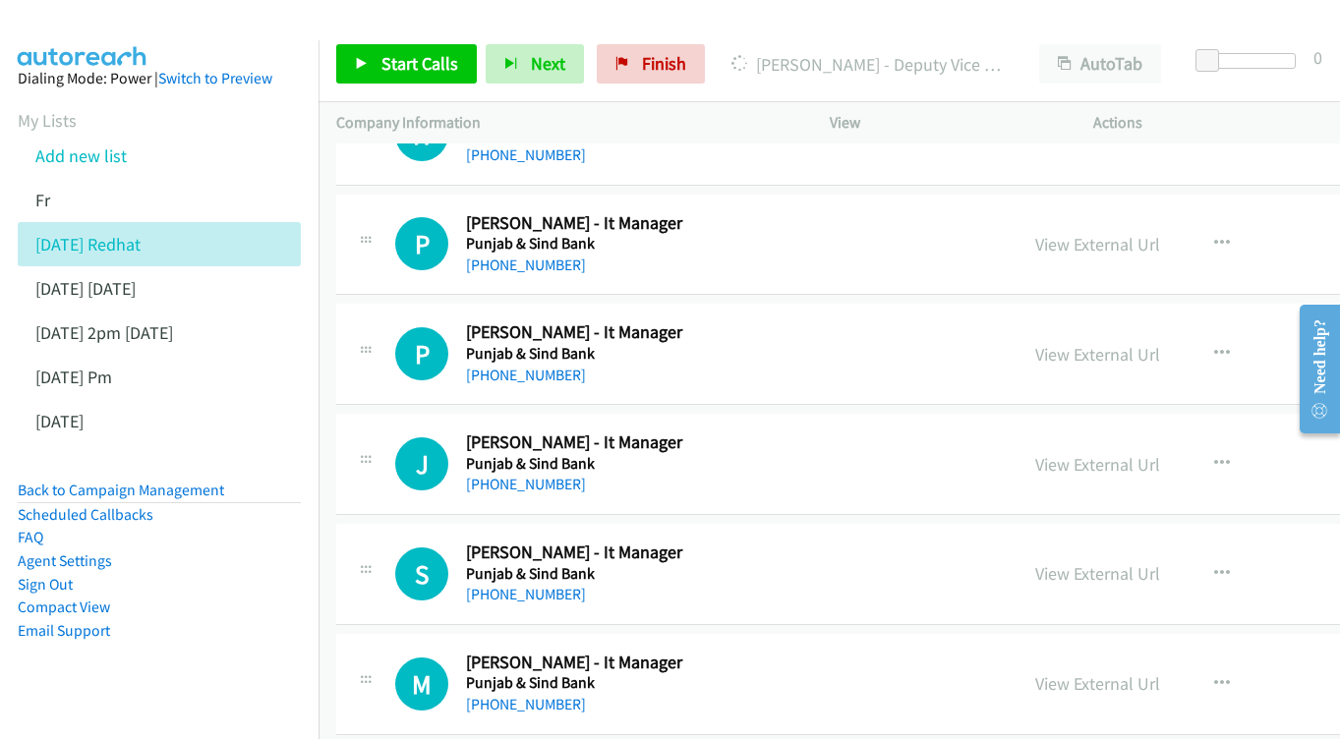
scroll to position [7606, 0]
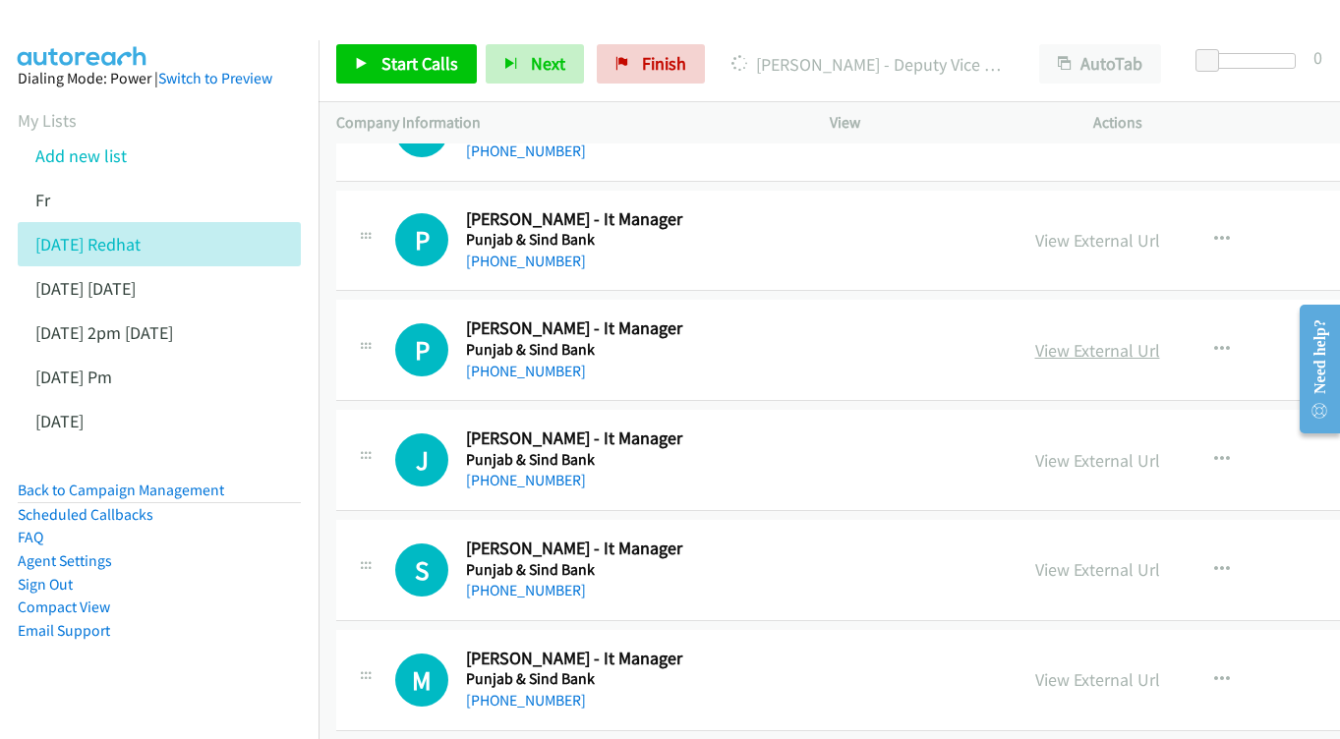
click at [1160, 339] on link "View External Url" at bounding box center [1097, 350] width 125 height 23
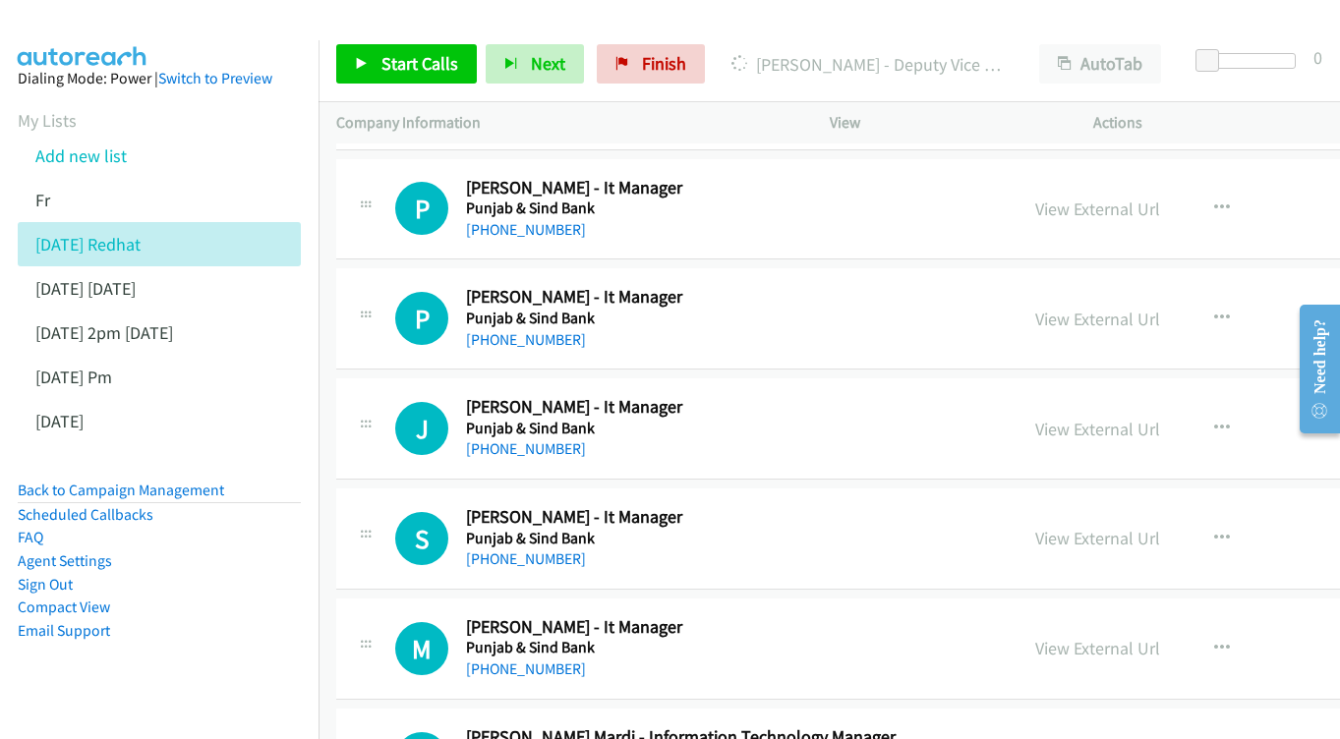
scroll to position [7717, 0]
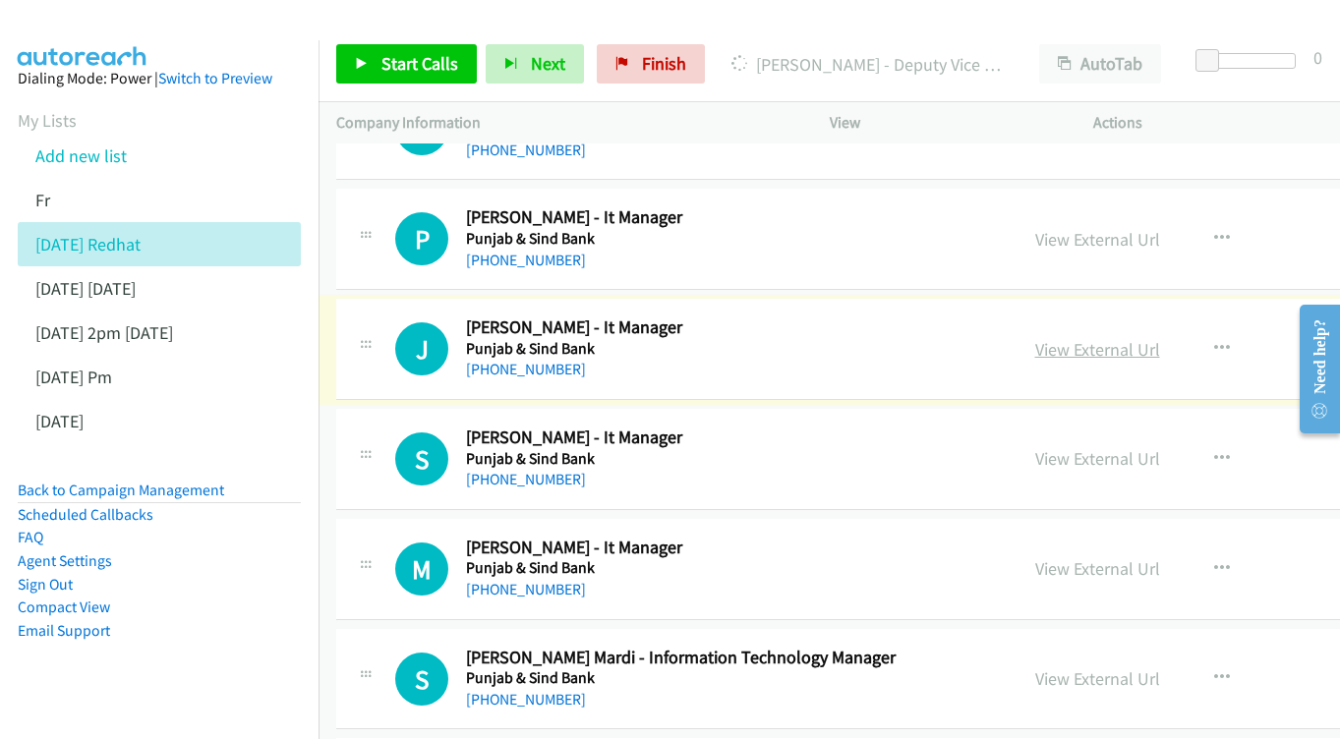
click at [1098, 338] on link "View External Url" at bounding box center [1097, 349] width 125 height 23
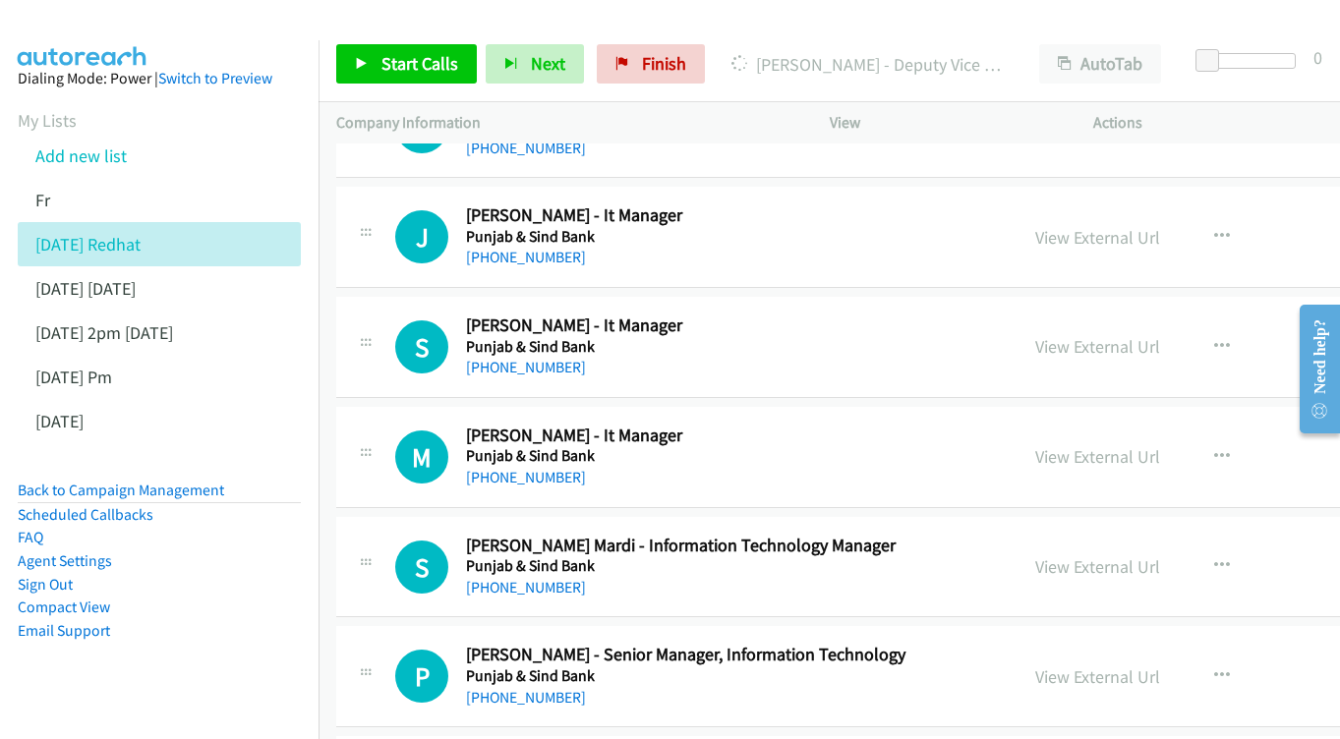
scroll to position [7833, 0]
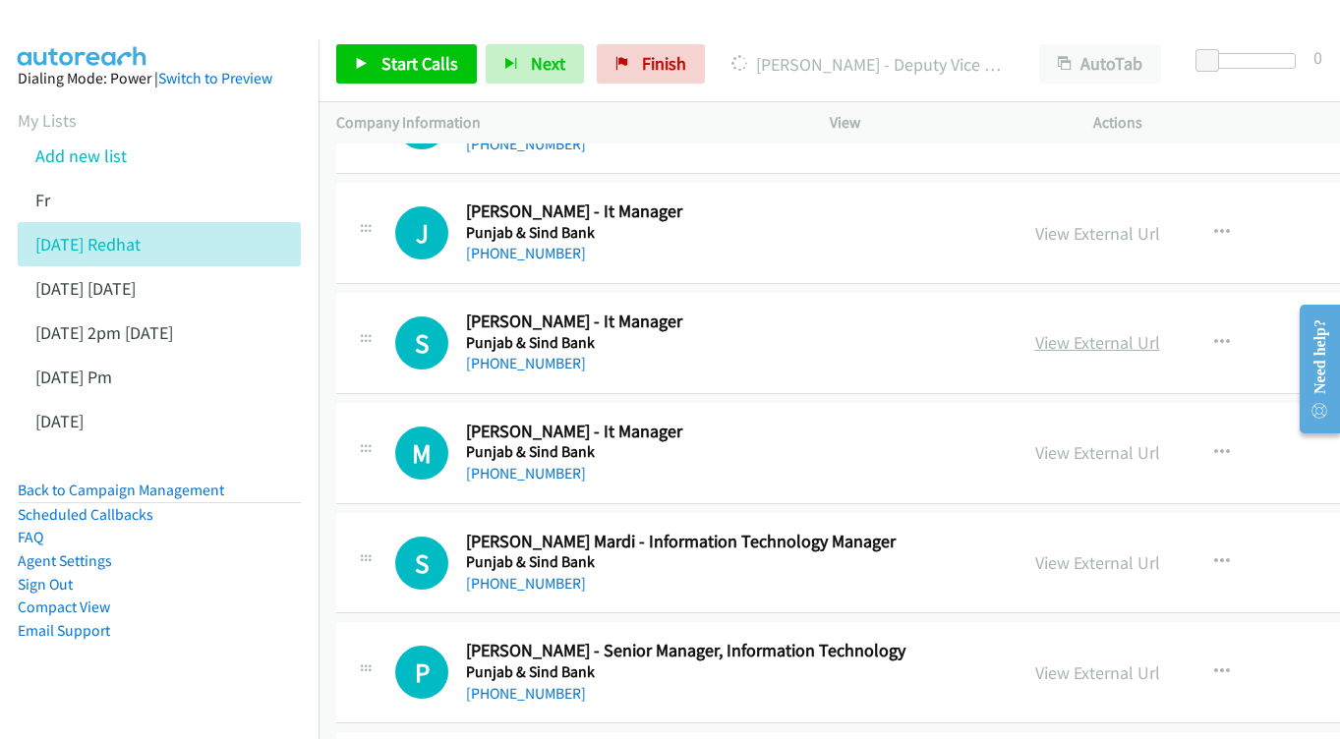
click at [1159, 331] on link "View External Url" at bounding box center [1097, 342] width 125 height 23
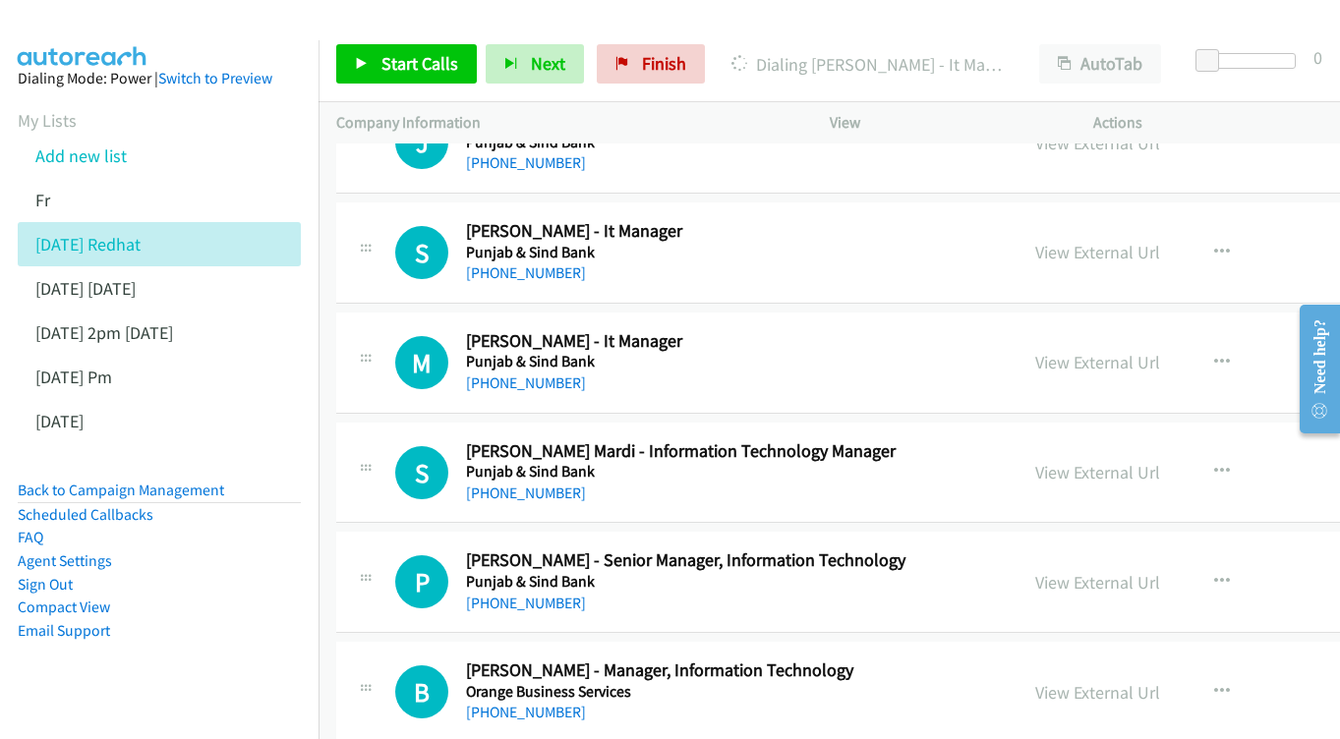
scroll to position [7927, 0]
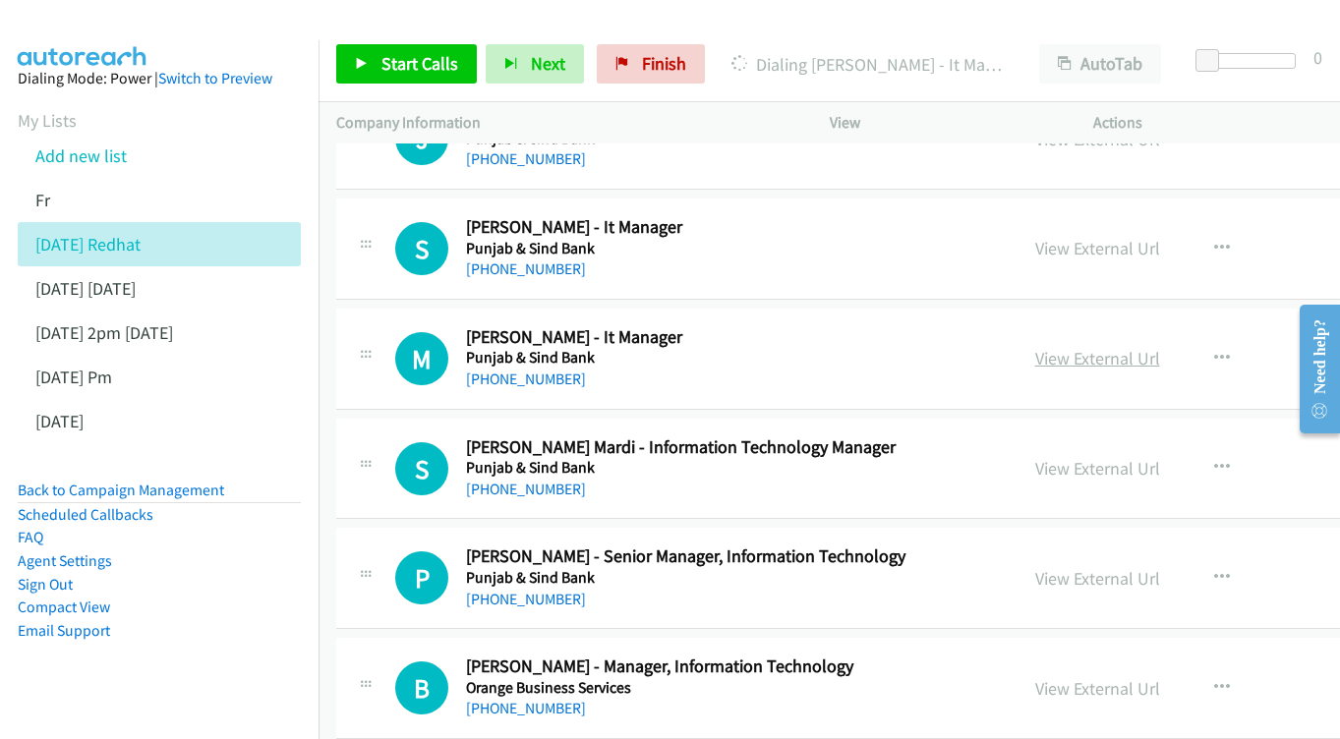
click at [1153, 347] on link "View External Url" at bounding box center [1097, 358] width 125 height 23
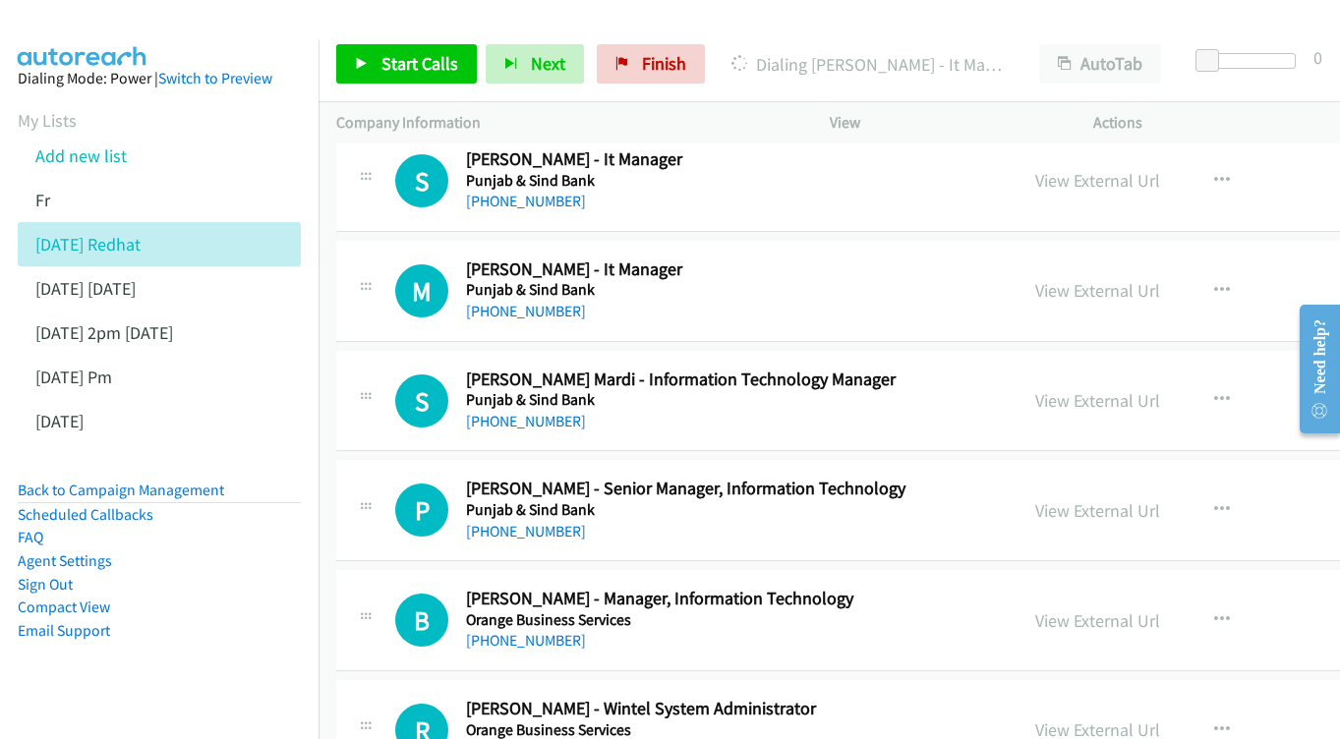
scroll to position [8031, 0]
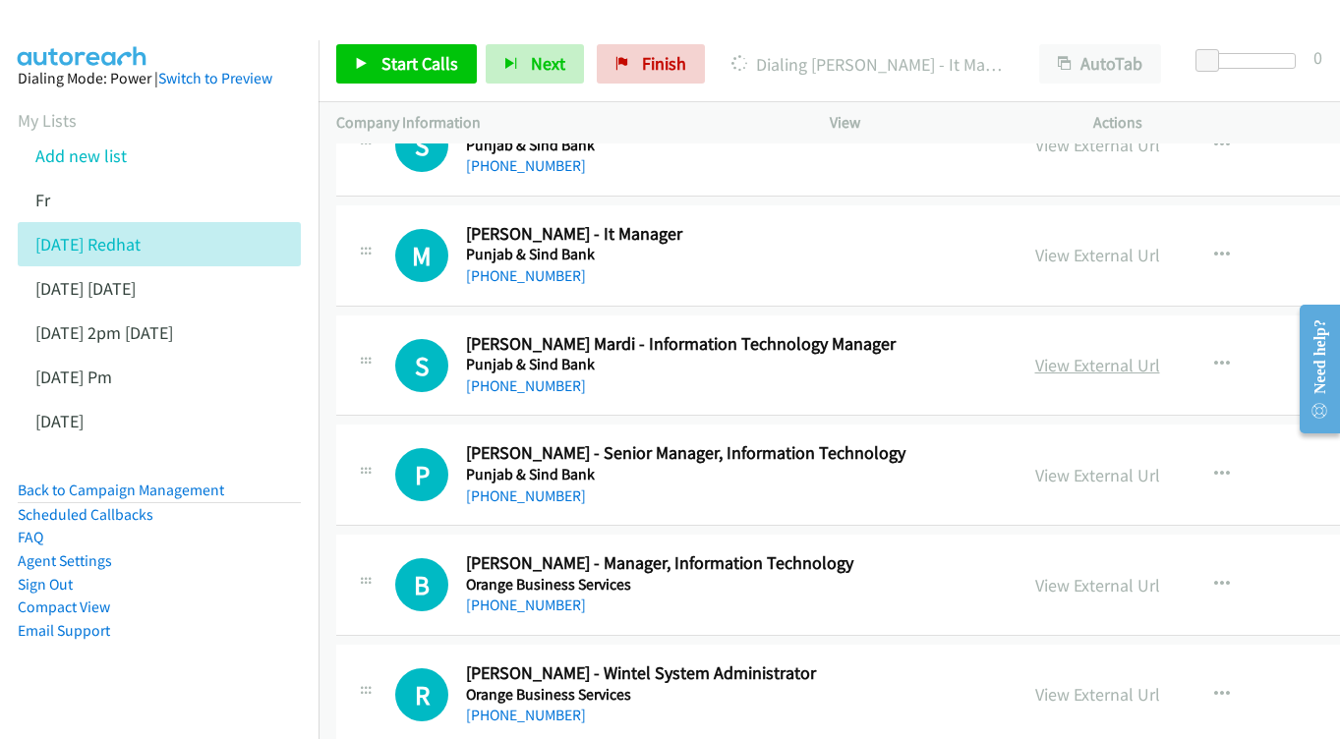
click at [1160, 354] on link "View External Url" at bounding box center [1097, 365] width 125 height 23
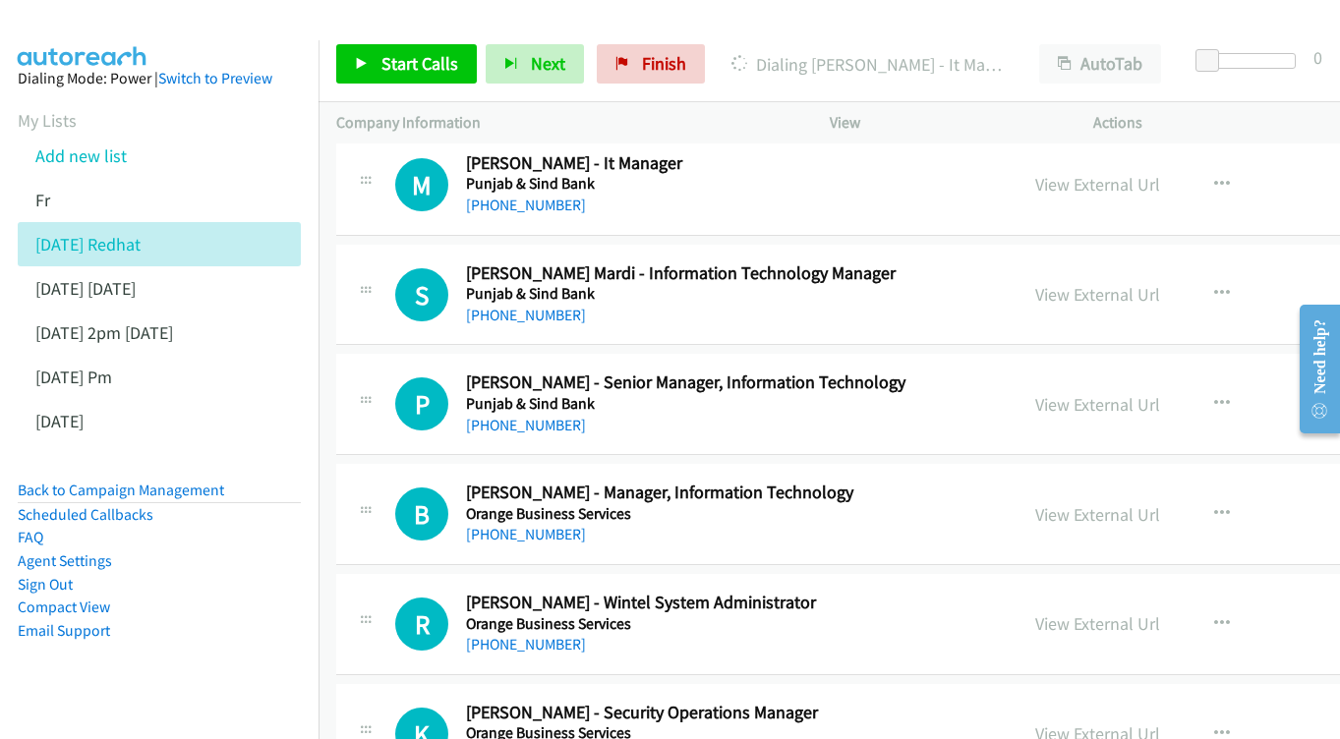
scroll to position [8140, 0]
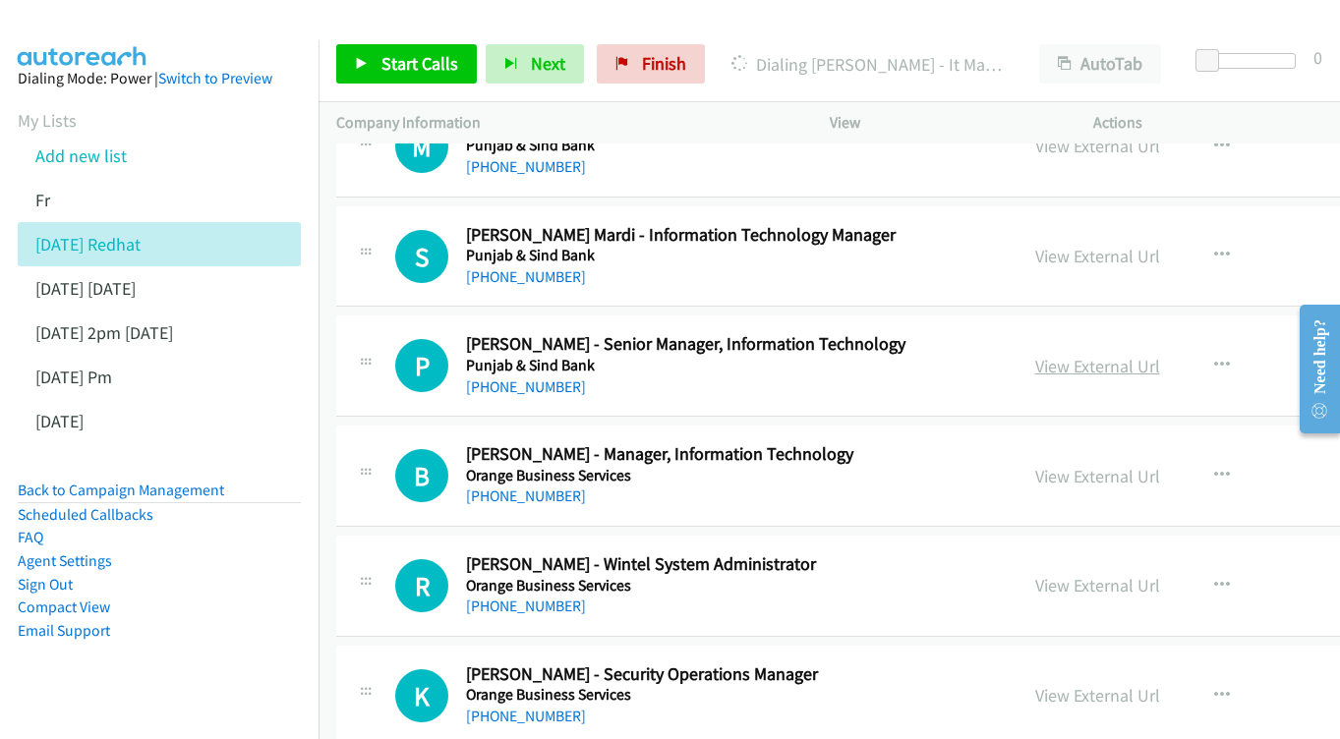
click at [1141, 355] on link "View External Url" at bounding box center [1097, 366] width 125 height 23
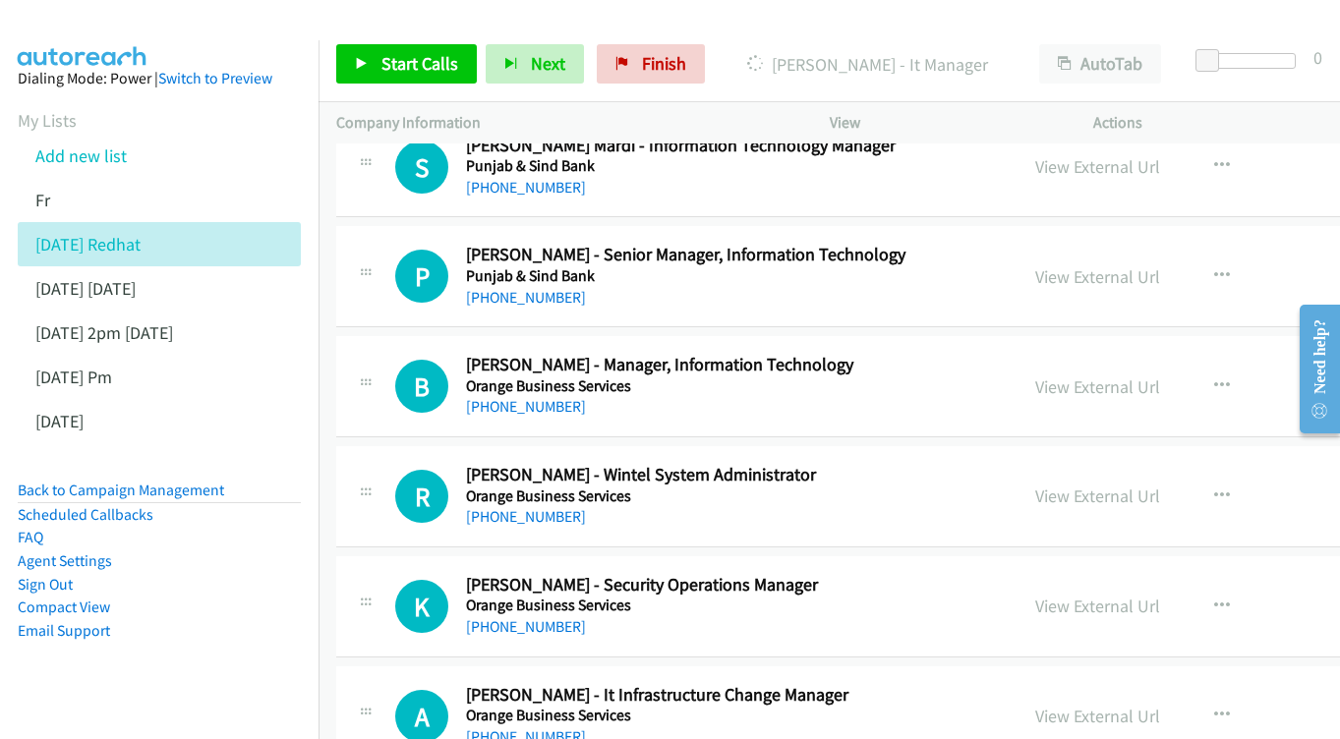
scroll to position [8264, 0]
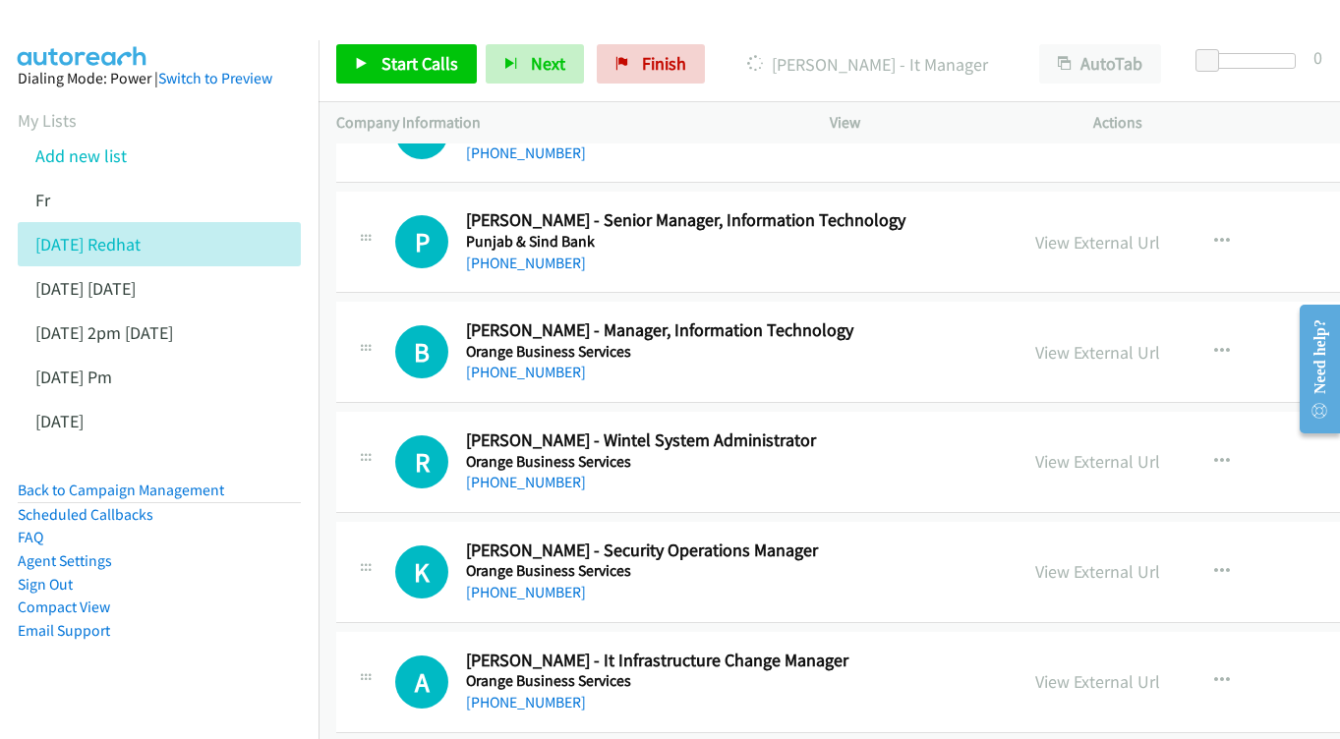
click at [1153, 339] on div "View External Url" at bounding box center [1097, 352] width 125 height 27
click at [1117, 341] on link "View External Url" at bounding box center [1097, 352] width 125 height 23
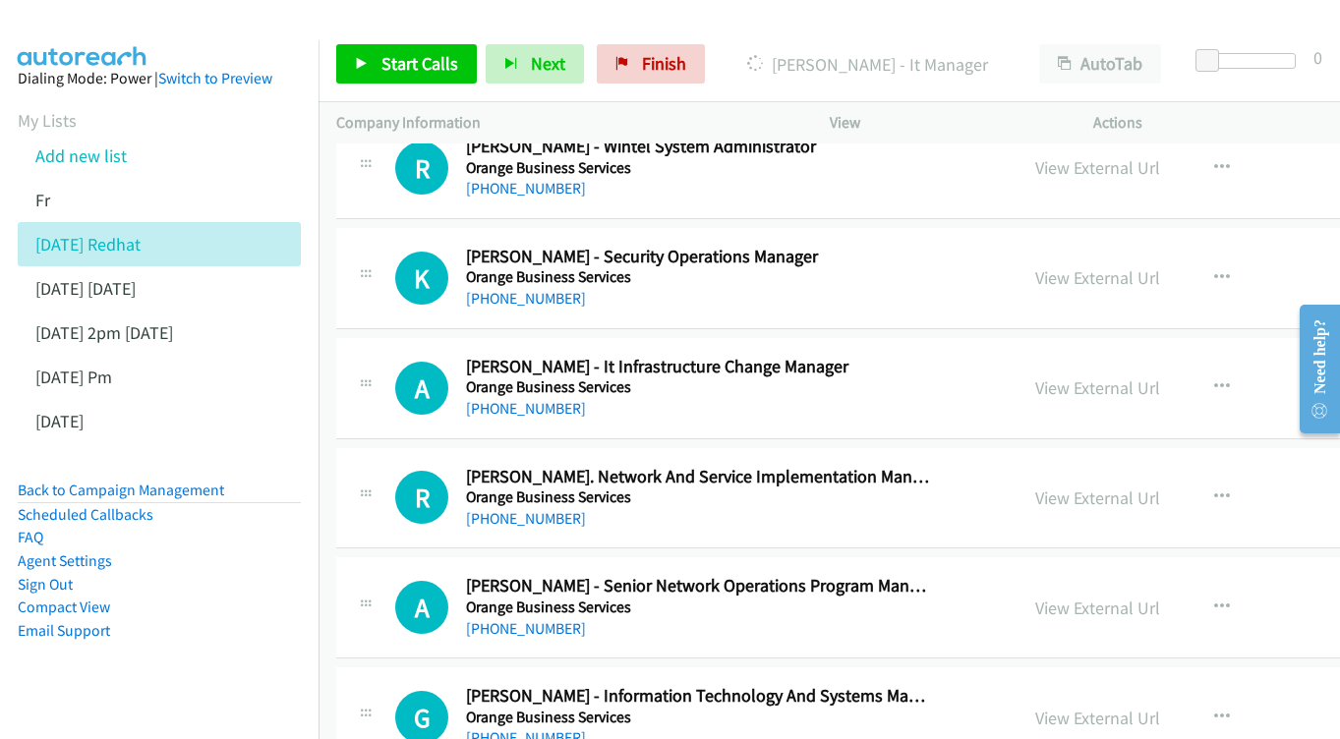
scroll to position [8594, 0]
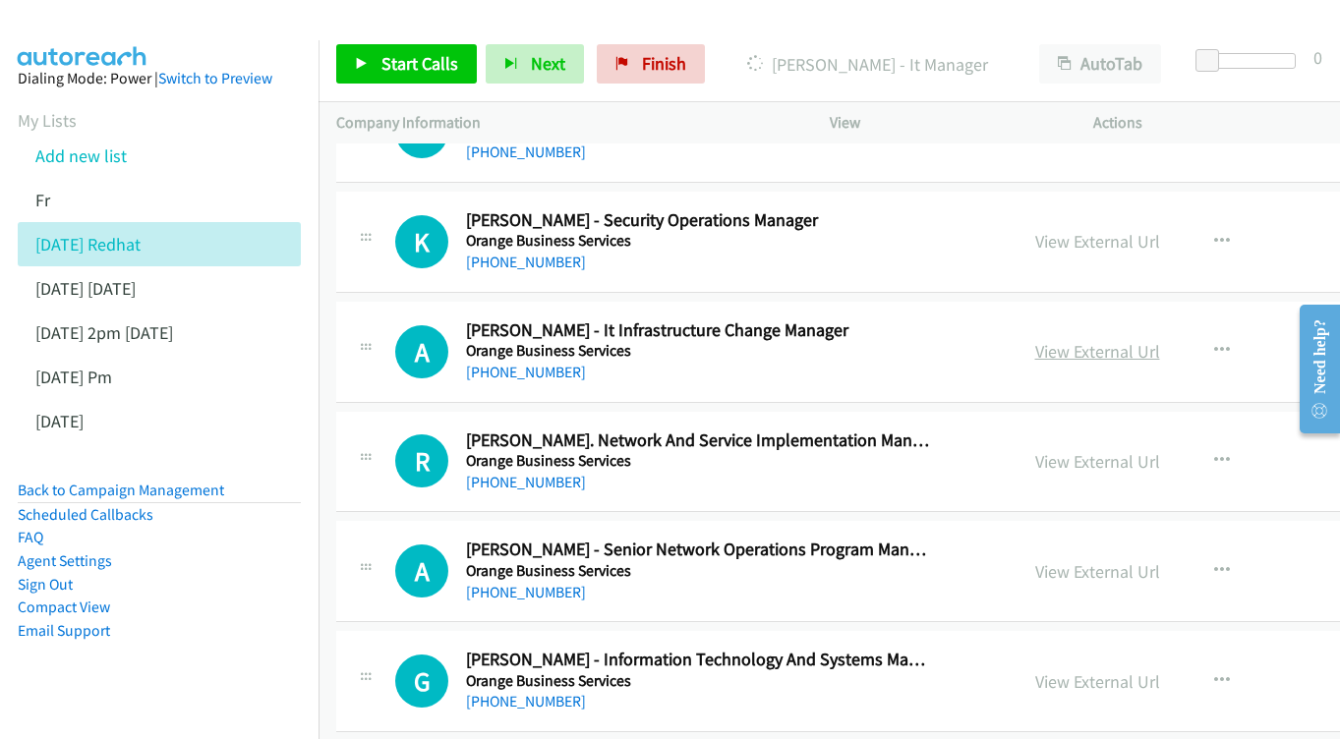
click at [1127, 340] on link "View External Url" at bounding box center [1097, 351] width 125 height 23
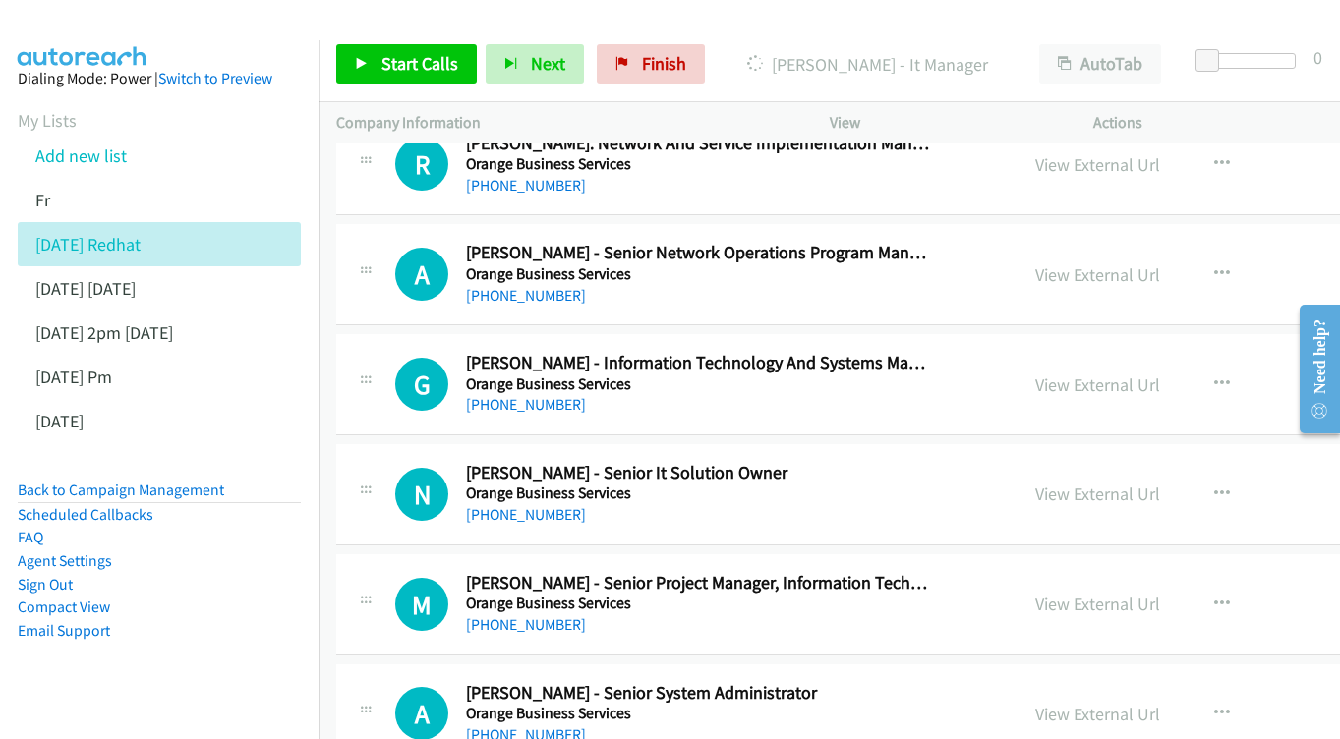
scroll to position [8919, 0]
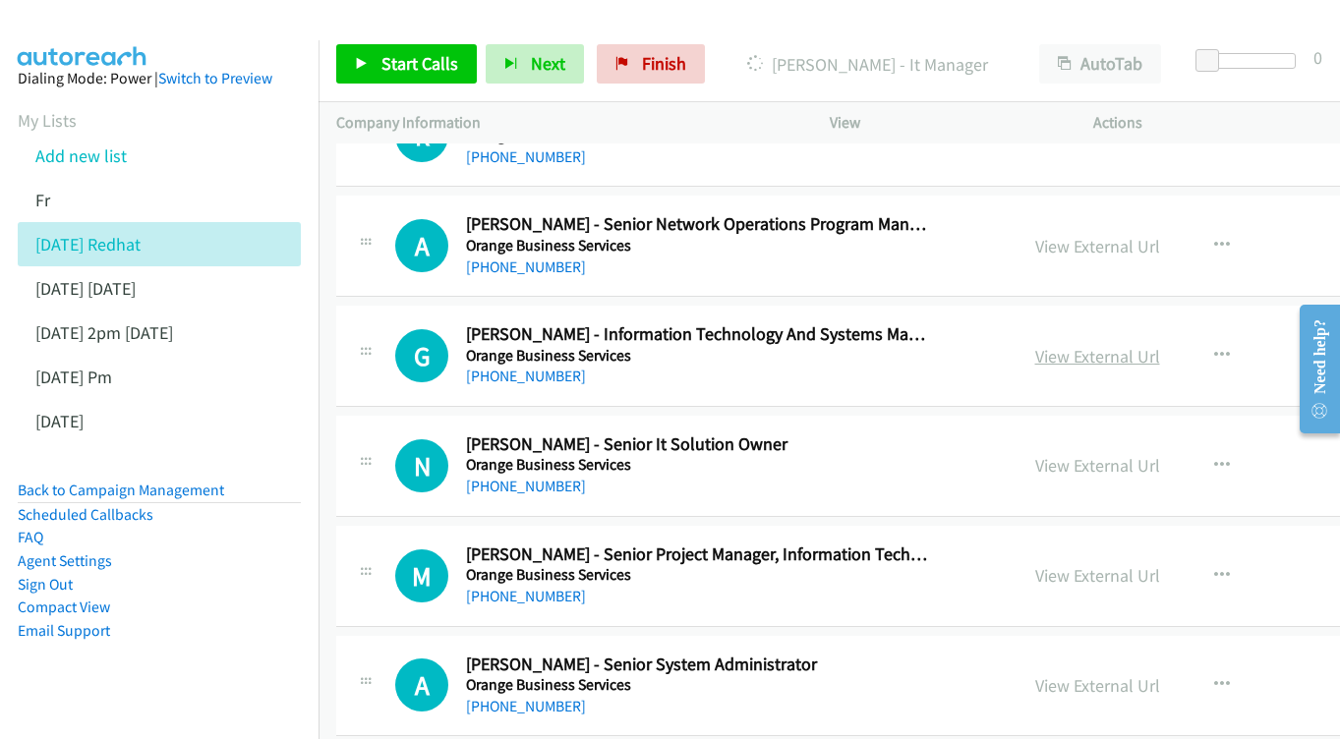
click at [1133, 345] on link "View External Url" at bounding box center [1097, 356] width 125 height 23
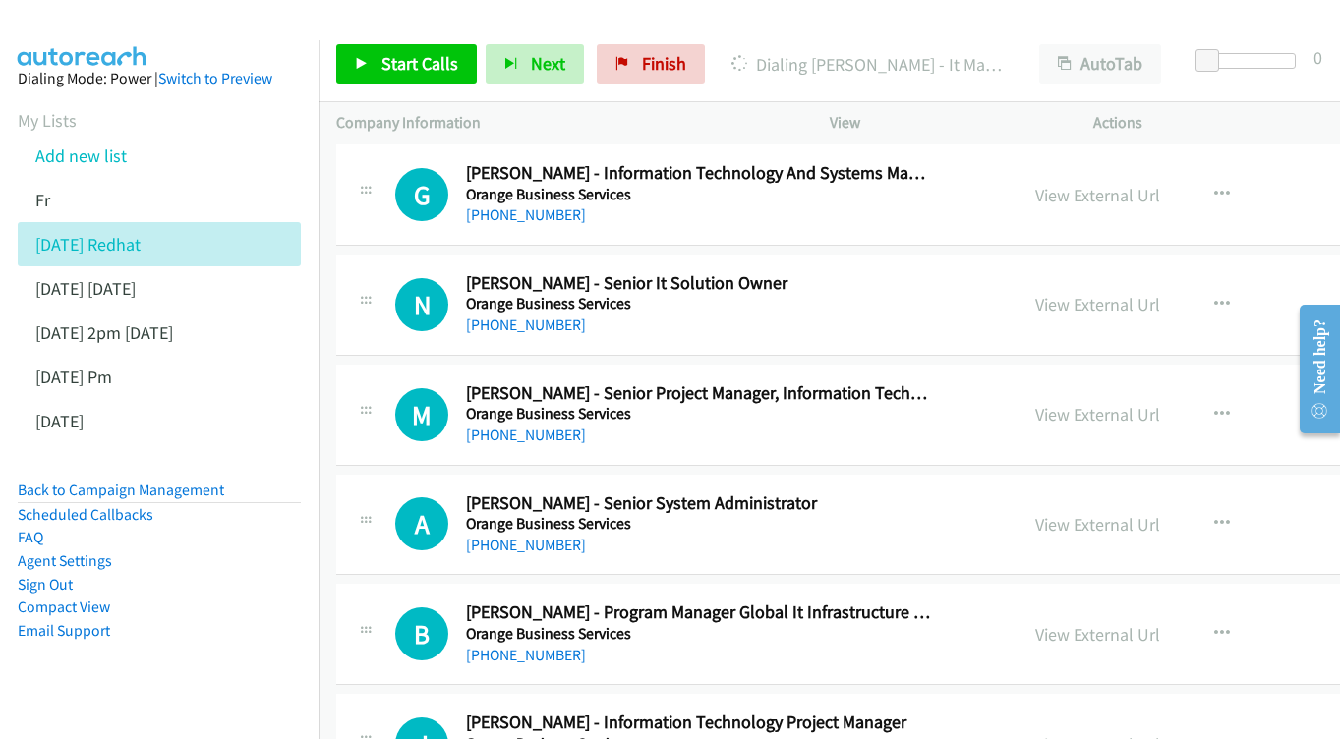
scroll to position [9085, 0]
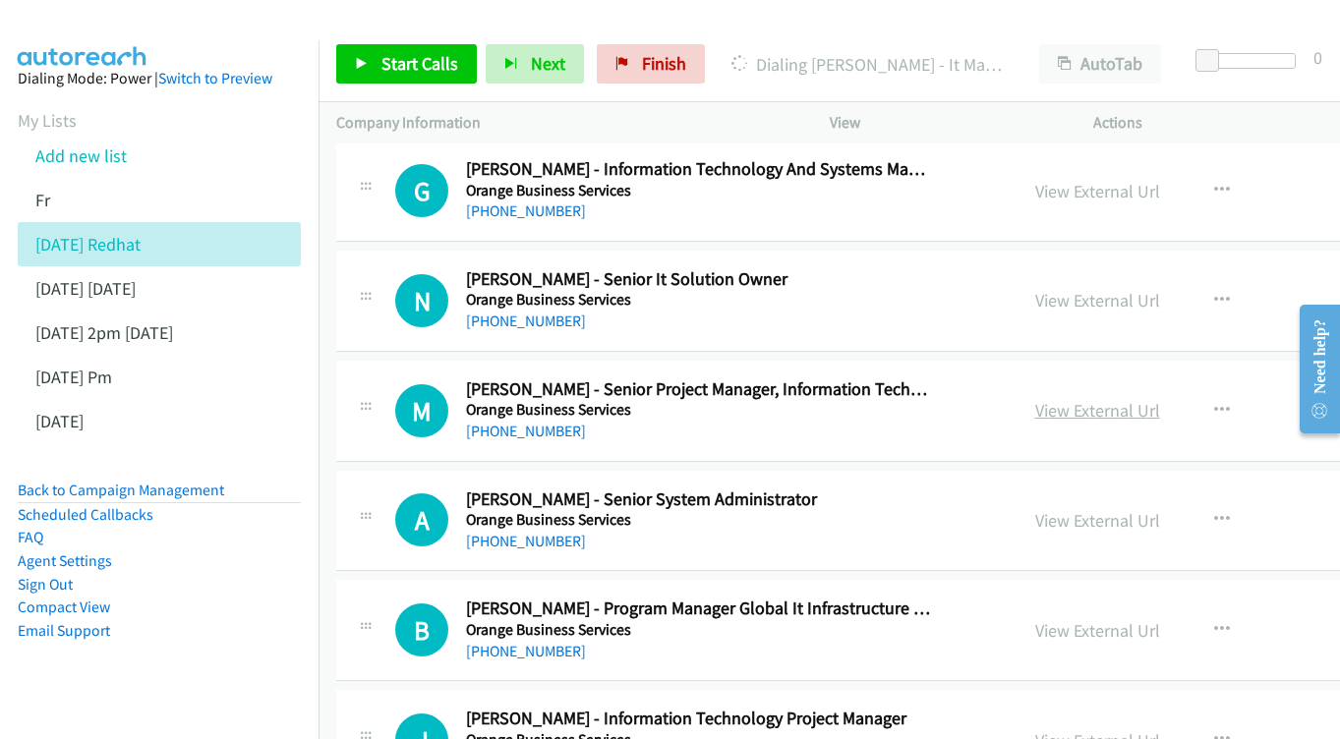
click at [1160, 399] on link "View External Url" at bounding box center [1097, 410] width 125 height 23
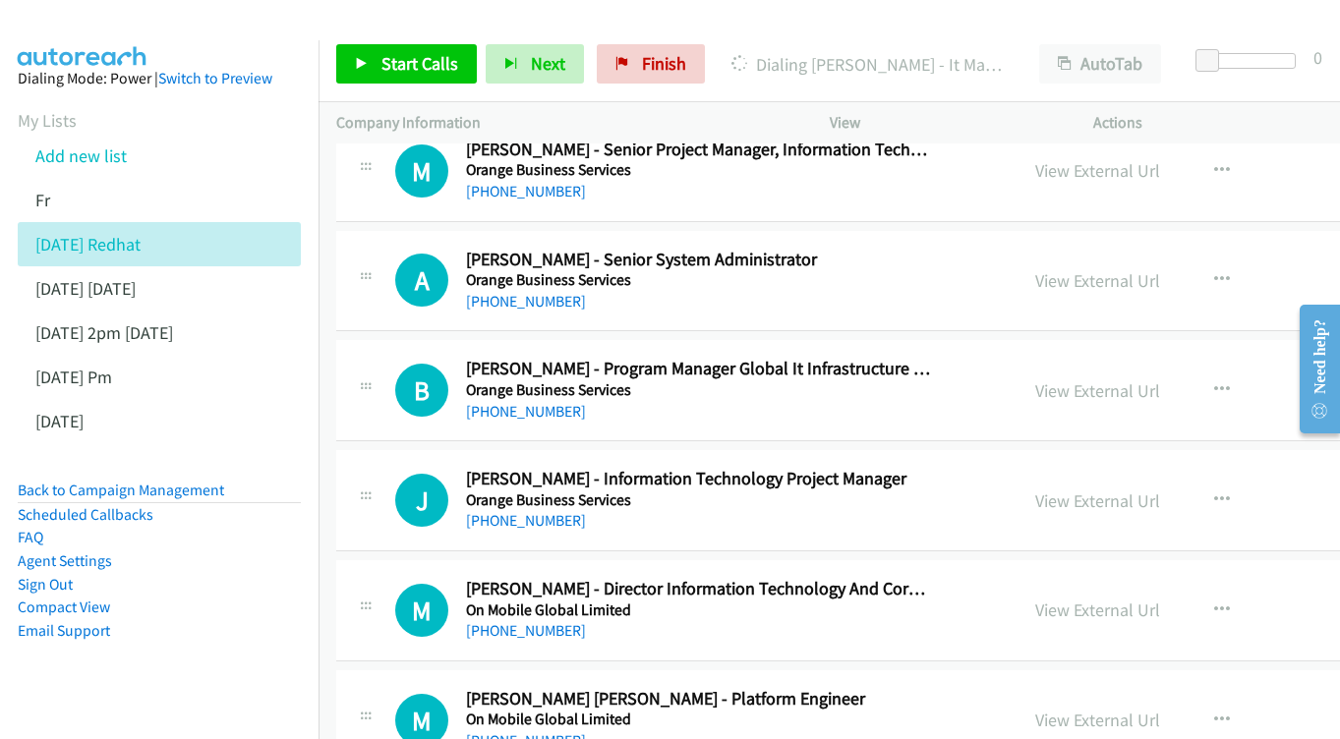
scroll to position [9328, 0]
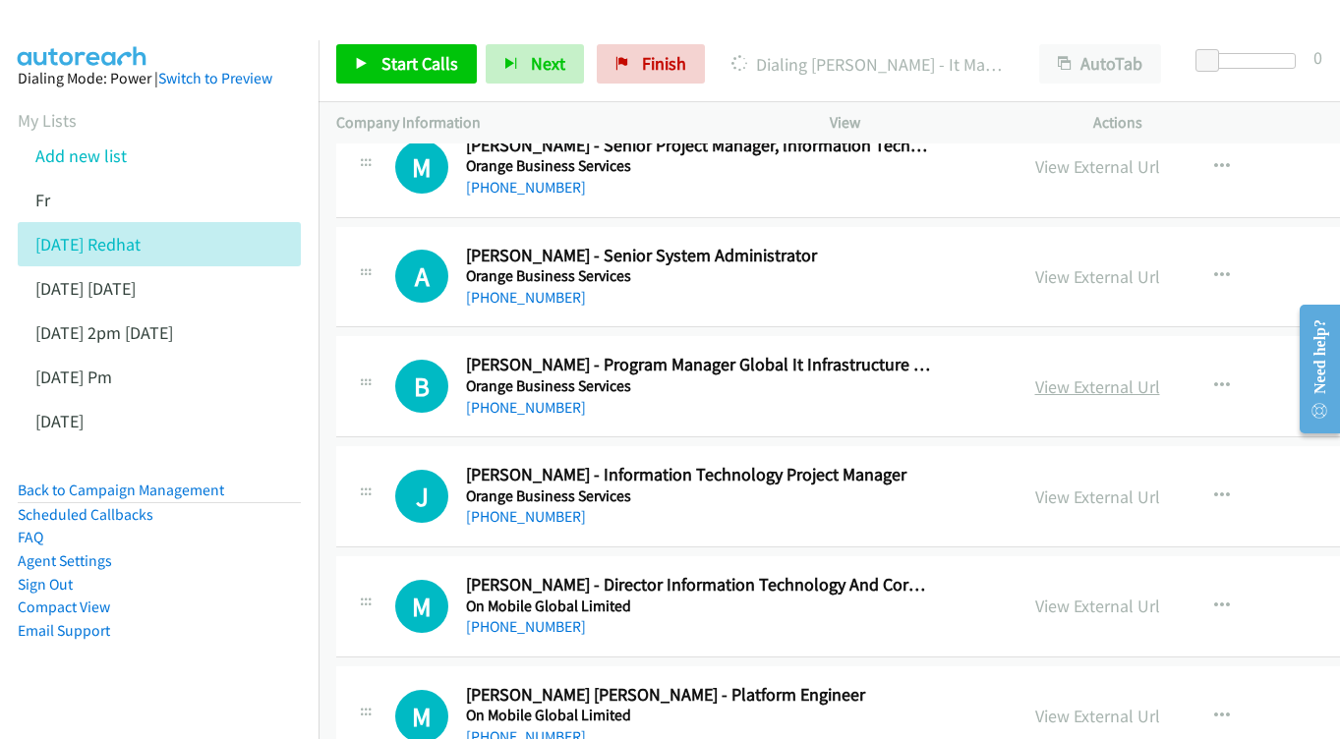
click at [1126, 376] on link "View External Url" at bounding box center [1097, 387] width 125 height 23
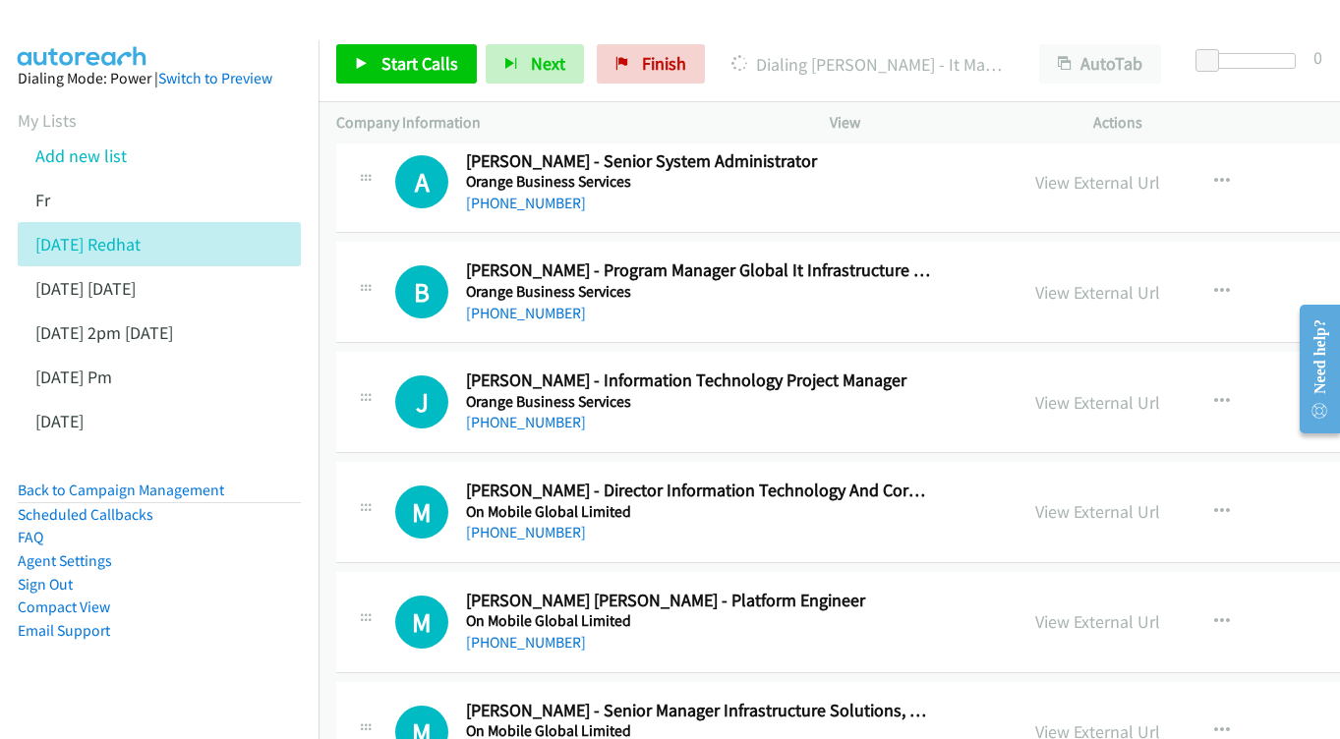
scroll to position [9460, 0]
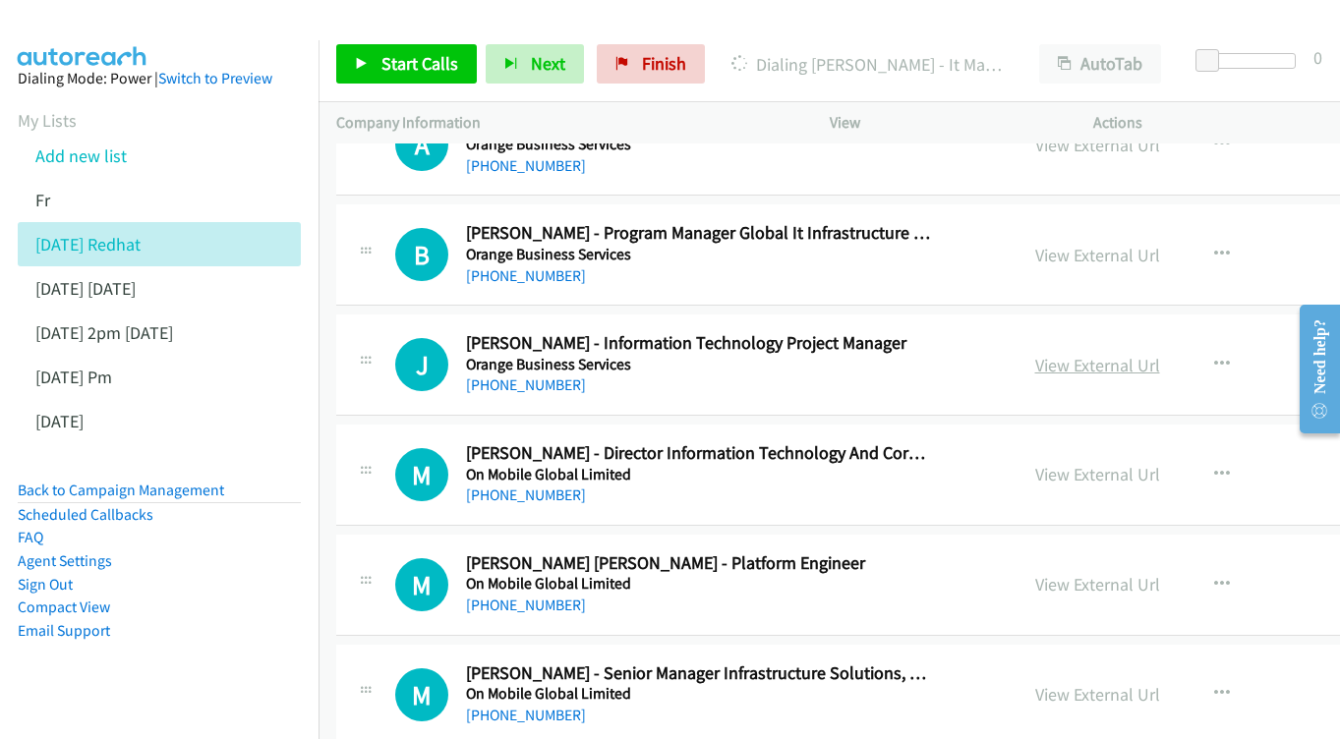
click at [1142, 354] on link "View External Url" at bounding box center [1097, 365] width 125 height 23
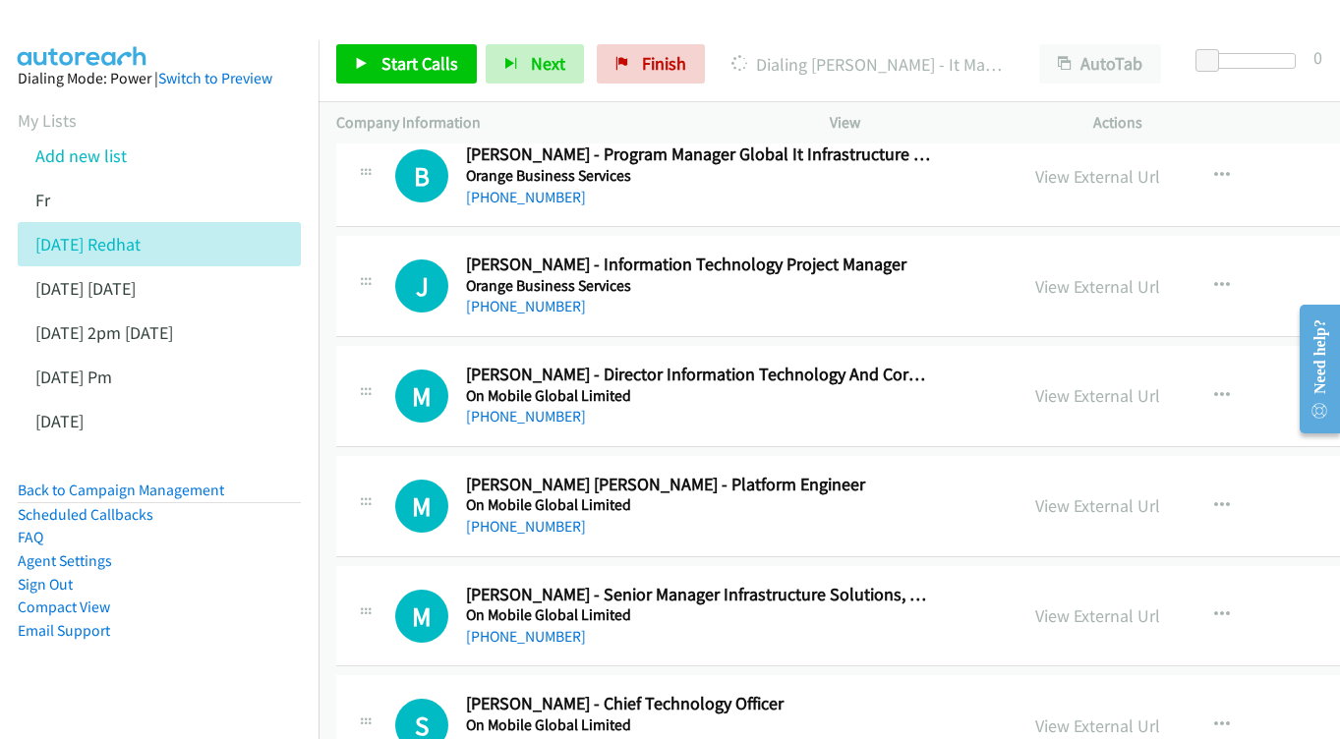
scroll to position [9549, 0]
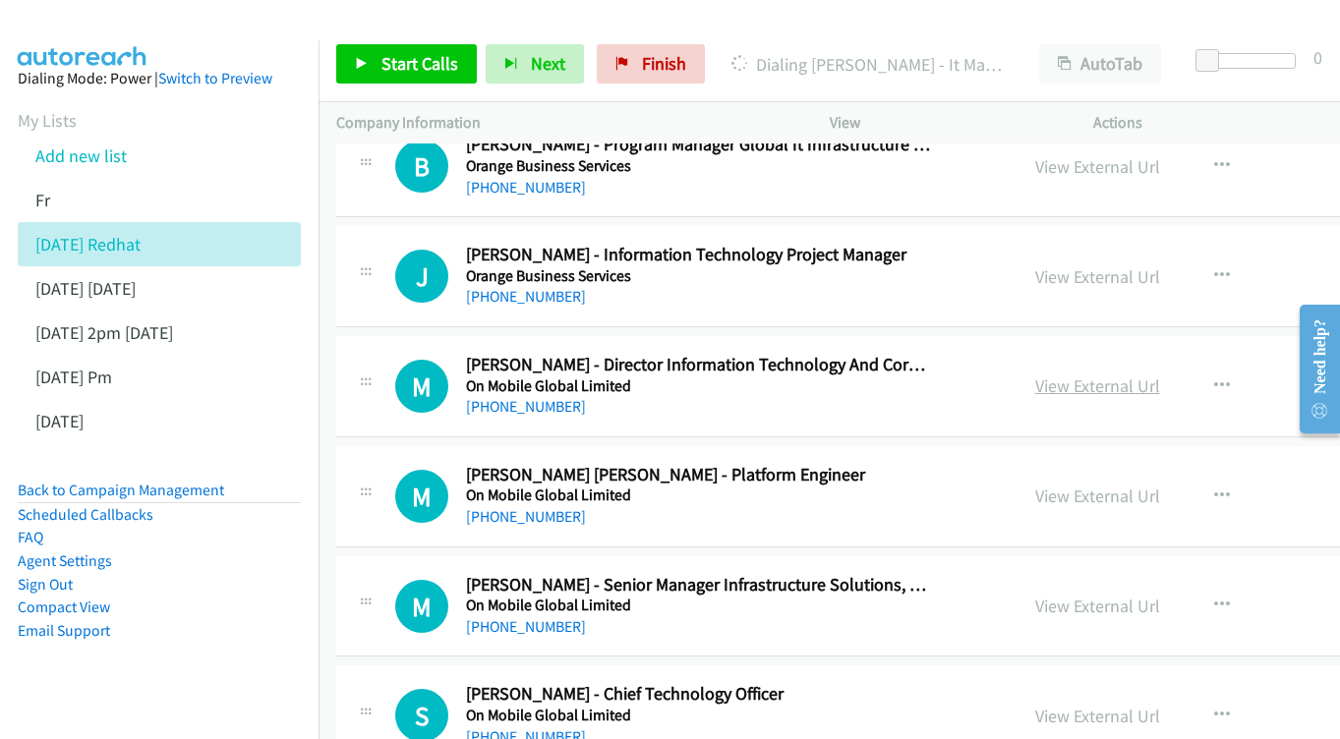
click at [1125, 375] on link "View External Url" at bounding box center [1097, 386] width 125 height 23
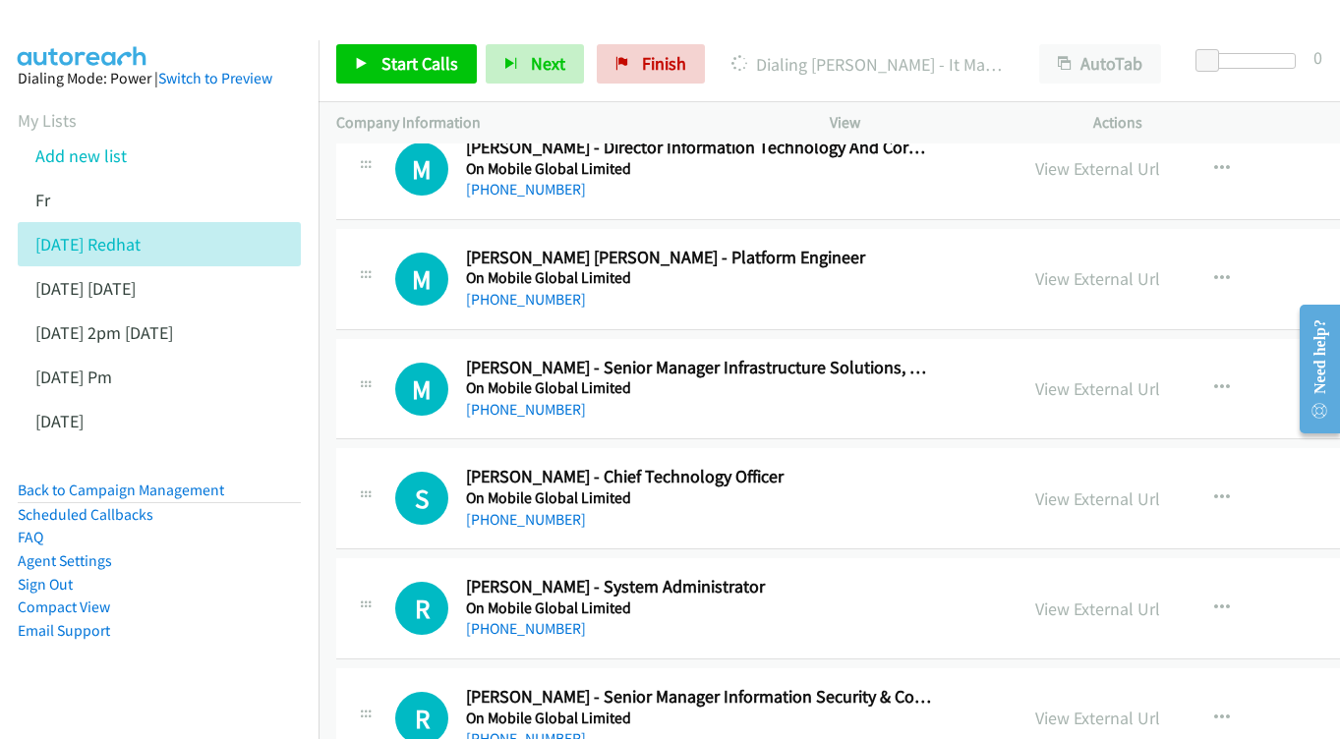
scroll to position [9770, 0]
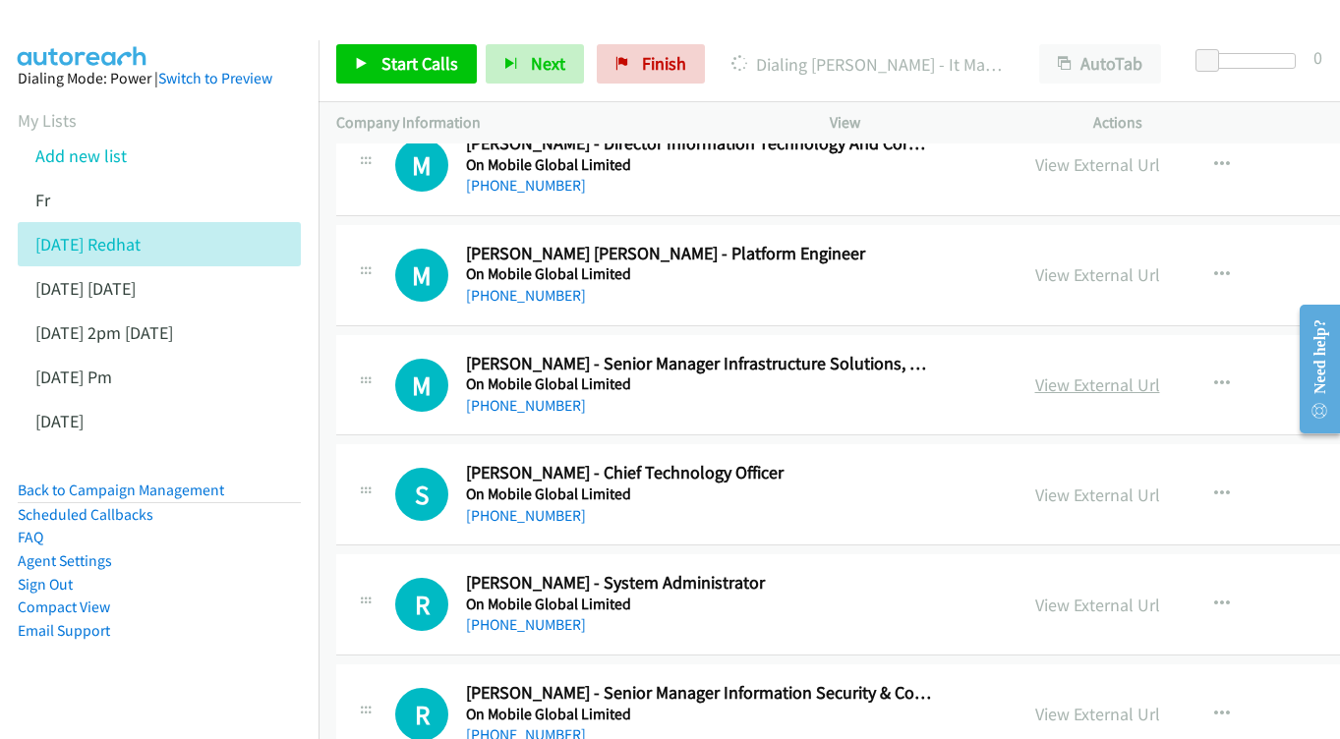
click at [1152, 374] on link "View External Url" at bounding box center [1097, 385] width 125 height 23
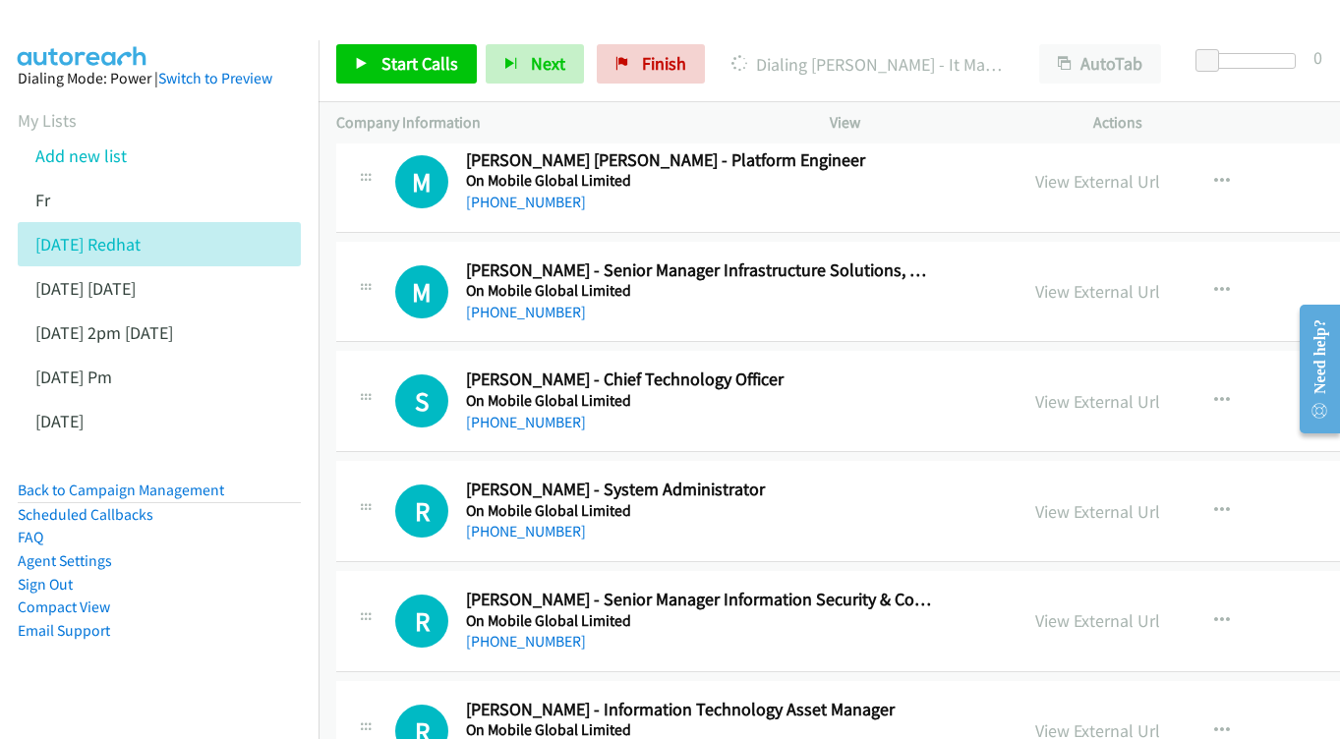
scroll to position [9892, 0]
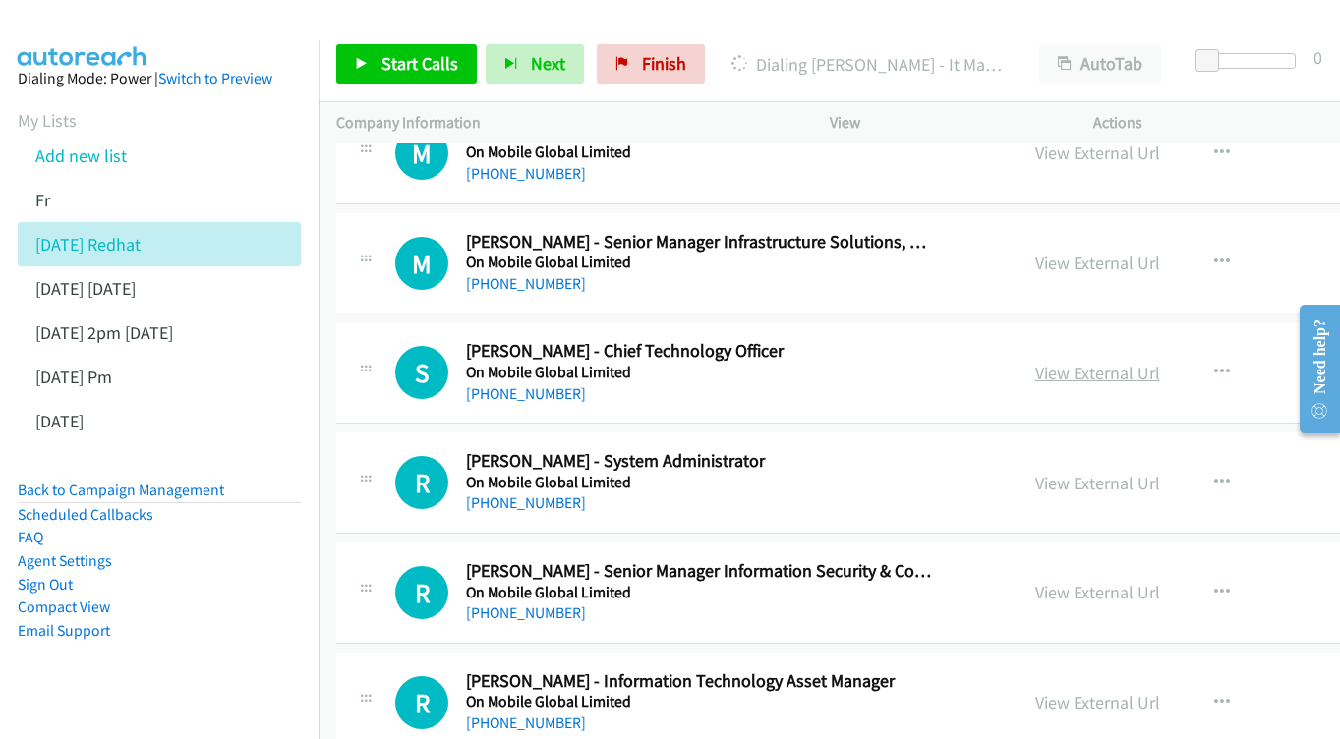
click at [1094, 362] on link "View External Url" at bounding box center [1097, 373] width 125 height 23
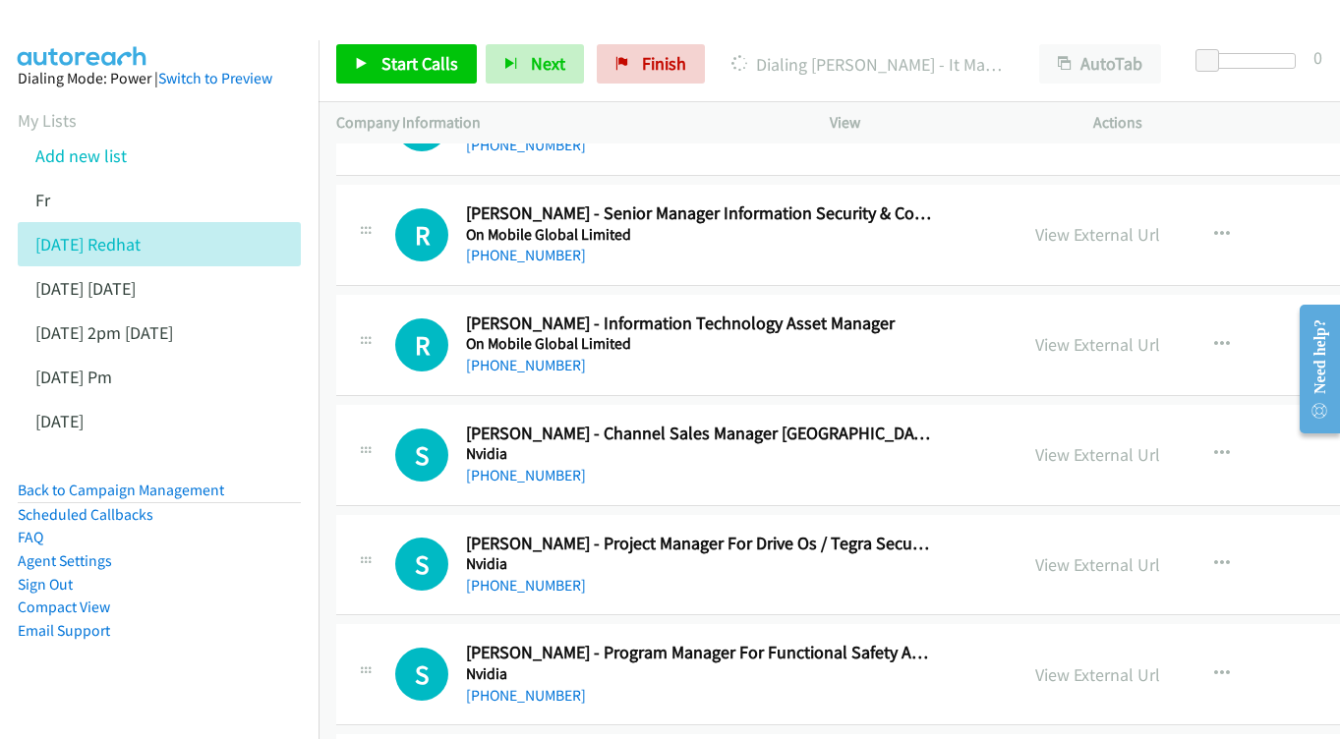
scroll to position [10246, 0]
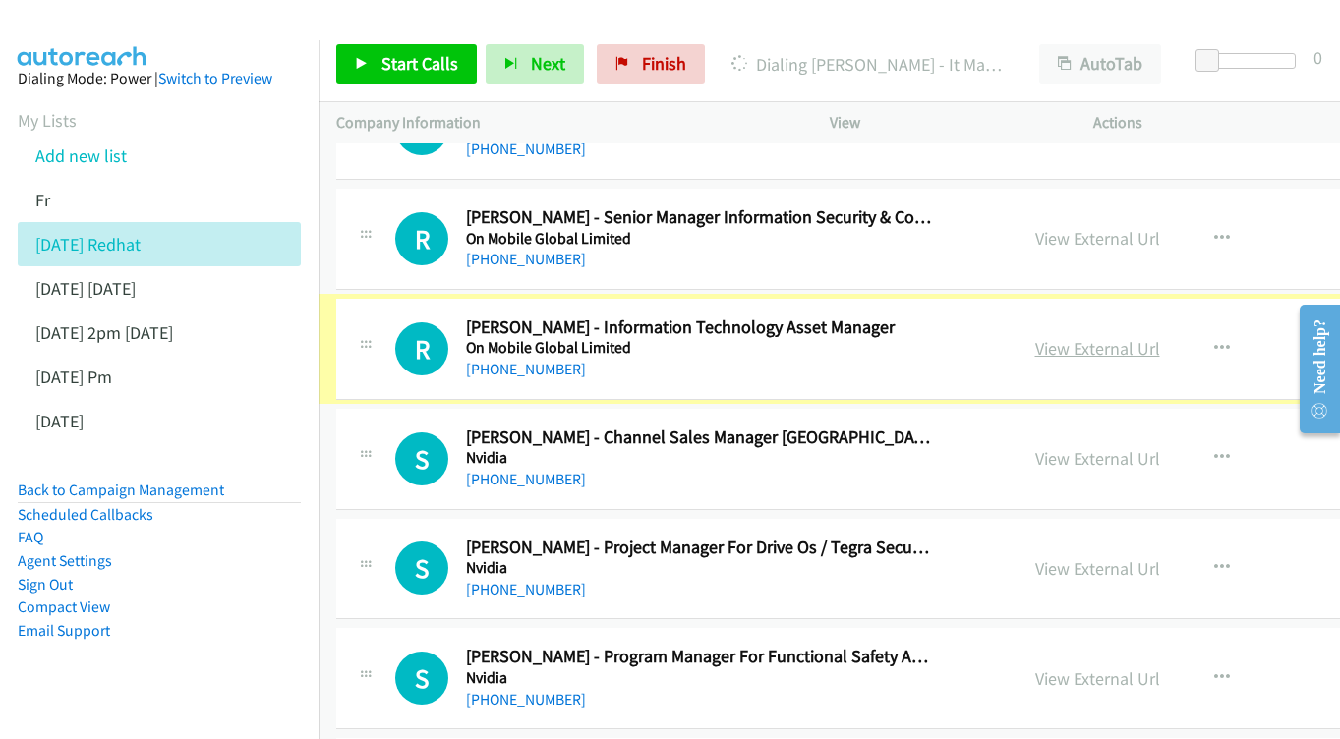
click at [1129, 337] on link "View External Url" at bounding box center [1097, 348] width 125 height 23
